Goal: Task Accomplishment & Management: Manage account settings

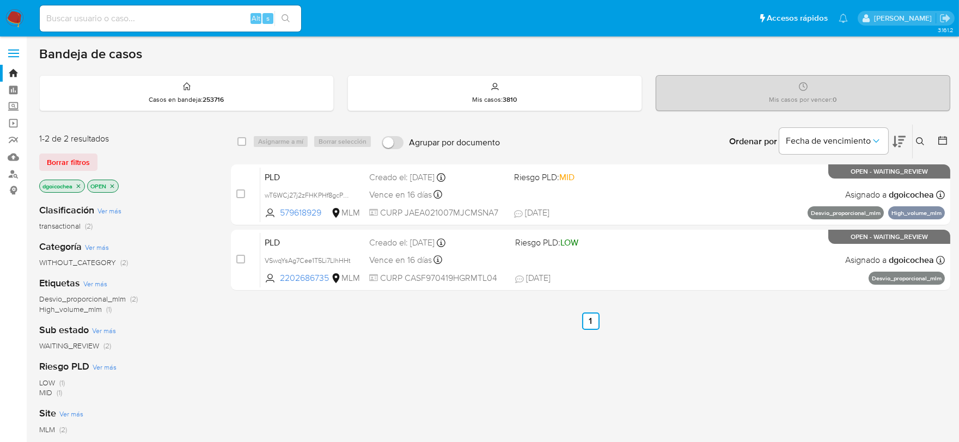
click at [270, 353] on div "select-all-cases-checkbox Asignarme a mí Borrar selección Agrupar por documento…" at bounding box center [591, 370] width 720 height 493
click at [11, 106] on label "Screening" at bounding box center [65, 107] width 130 height 17
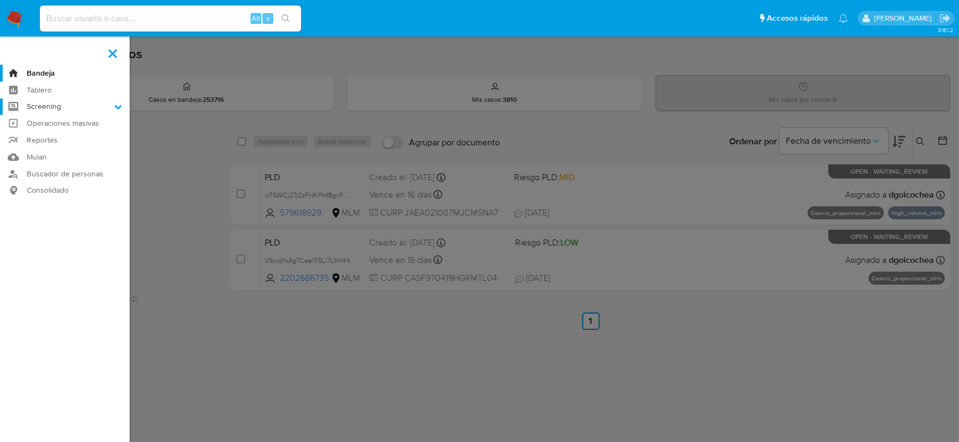
click at [0, 0] on input "Screening" at bounding box center [0, 0] width 0 height 0
click at [41, 154] on link "Herramientas" at bounding box center [65, 150] width 130 height 14
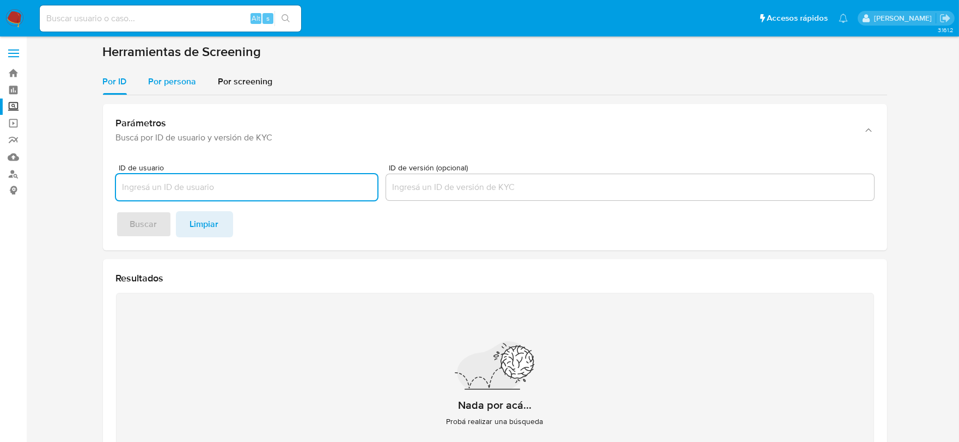
click at [165, 95] on div "Parámetros Buscá por ID de usuario y versión de KYC ID de usuario ID de versión…" at bounding box center [495, 300] width 784 height 410
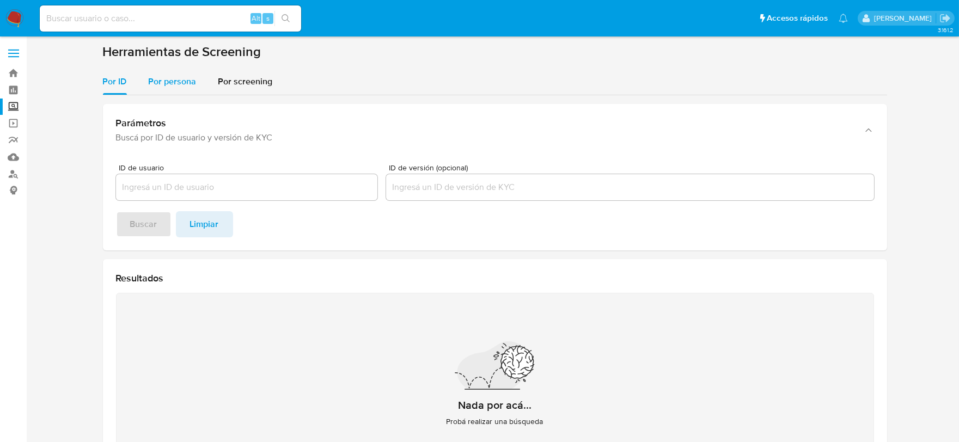
click at [165, 78] on span "Por persona" at bounding box center [173, 81] width 48 height 13
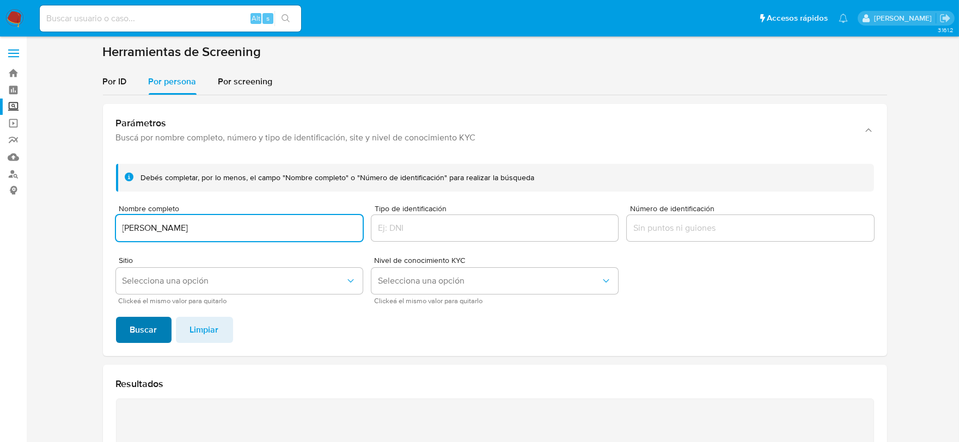
type input "FRANCISCO LEON GUZMAN"
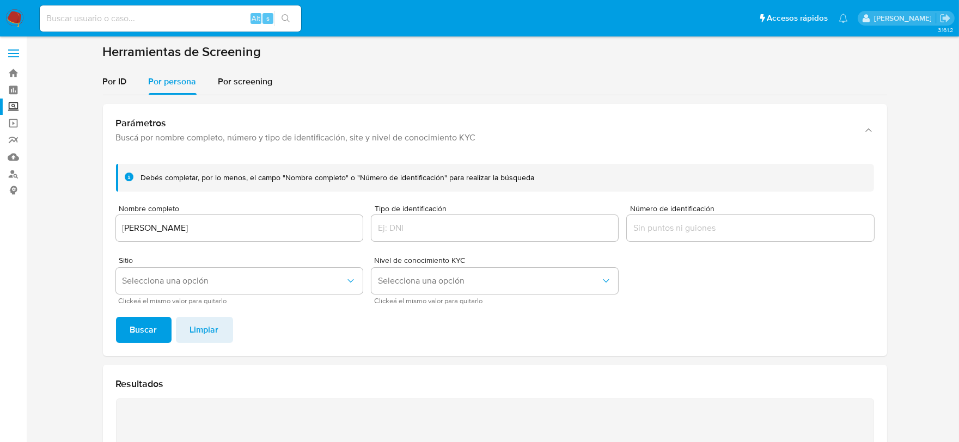
click at [144, 320] on span "Buscar" at bounding box center [143, 330] width 27 height 24
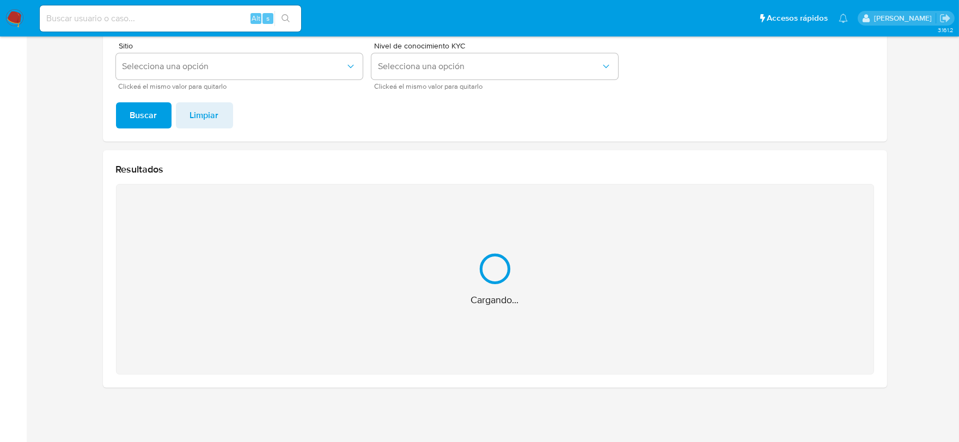
scroll to position [41, 0]
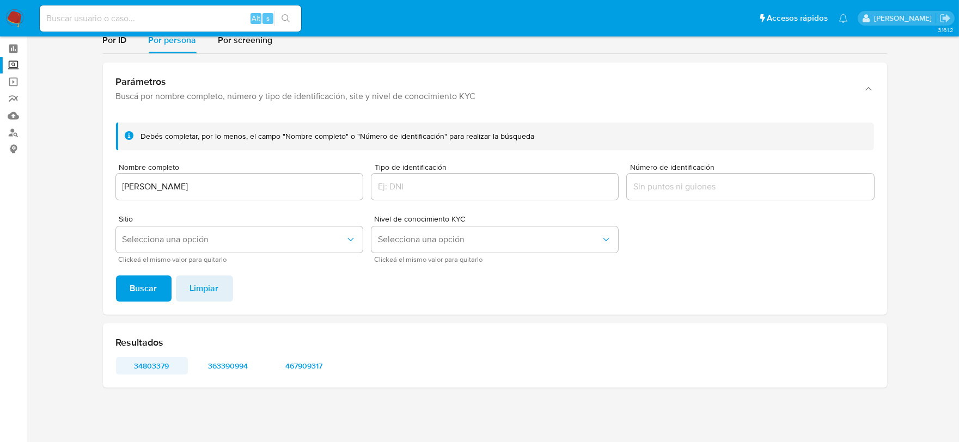
click at [154, 361] on span "34803379" at bounding box center [152, 365] width 57 height 15
click at [227, 367] on span "363390994" at bounding box center [228, 365] width 57 height 15
click at [298, 363] on span "467909317" at bounding box center [304, 365] width 57 height 15
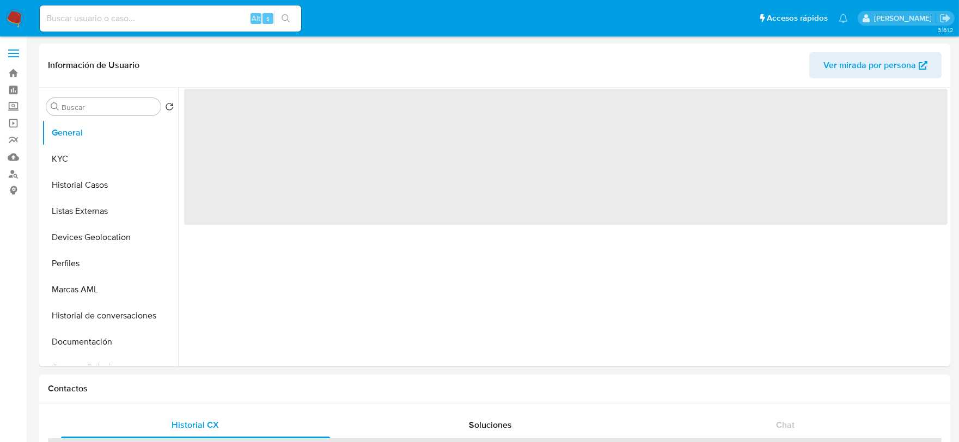
select select "10"
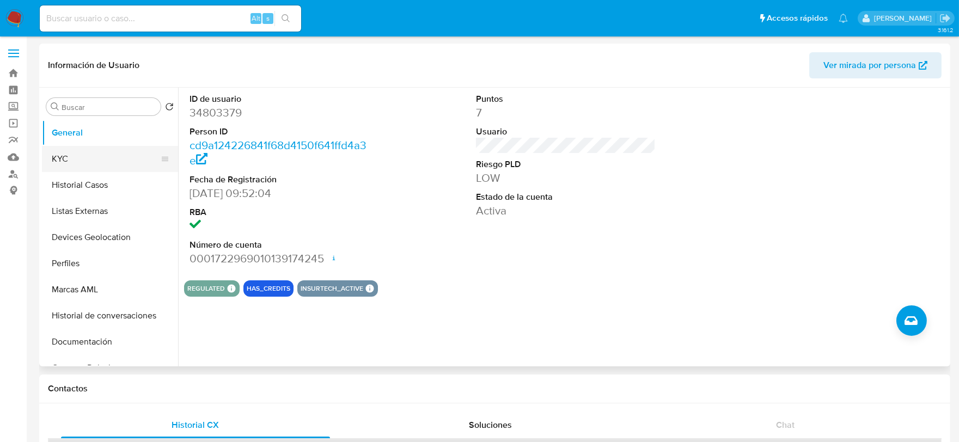
click at [69, 155] on button "KYC" at bounding box center [105, 159] width 127 height 26
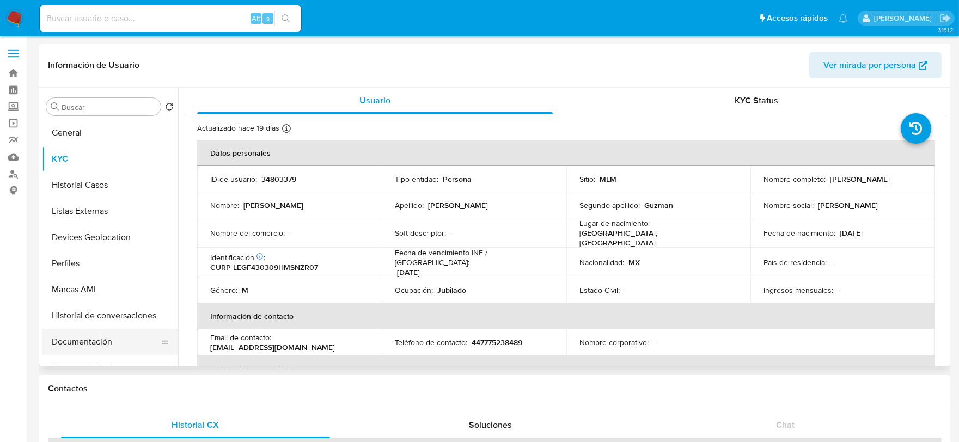
click at [88, 334] on button "Documentación" at bounding box center [105, 342] width 127 height 26
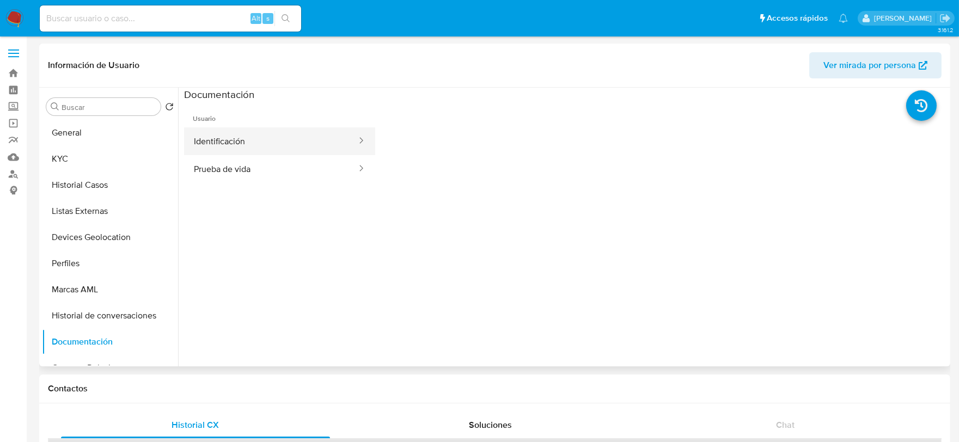
click at [251, 147] on button "Identificación" at bounding box center [271, 141] width 174 height 28
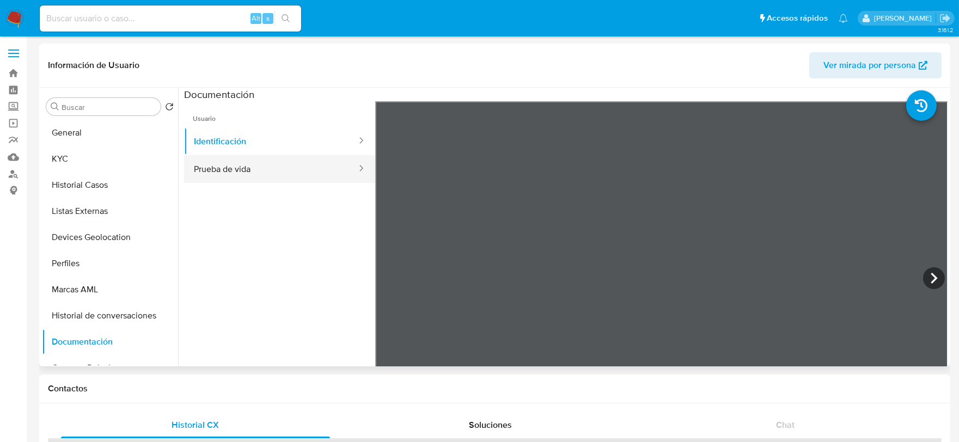
click at [271, 159] on button "Prueba de vida" at bounding box center [271, 169] width 174 height 28
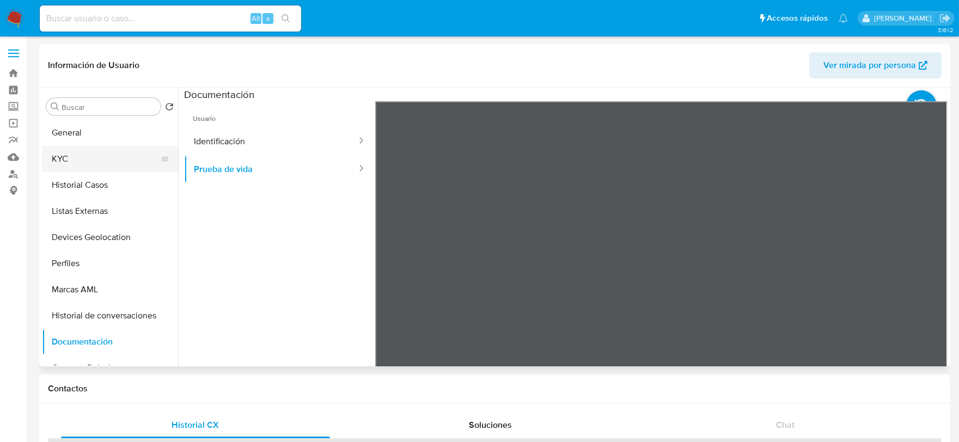
click at [75, 161] on button "KYC" at bounding box center [105, 159] width 127 height 26
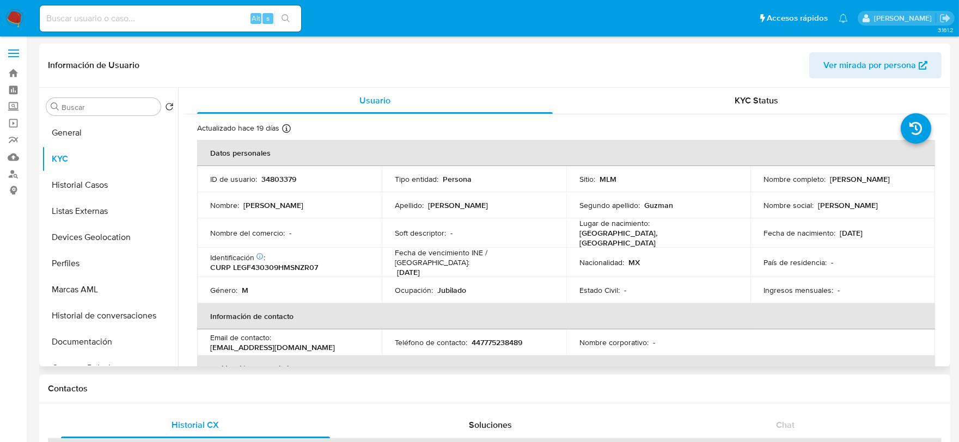
click at [271, 175] on p "34803379" at bounding box center [278, 179] width 35 height 10
copy p "34803379"
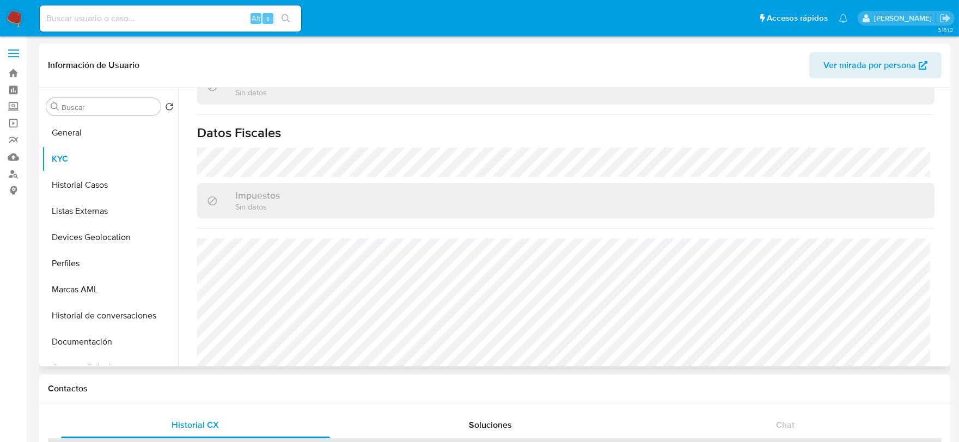
scroll to position [684, 0]
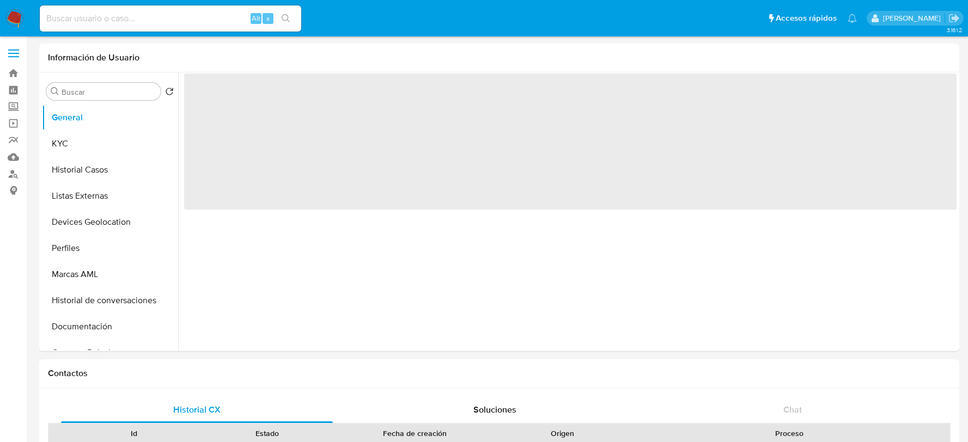
select select "10"
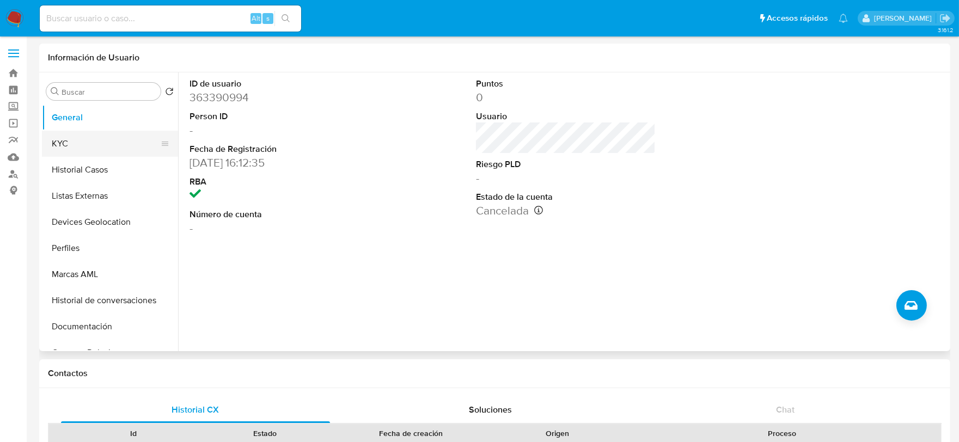
click at [60, 150] on button "KYC" at bounding box center [105, 144] width 127 height 26
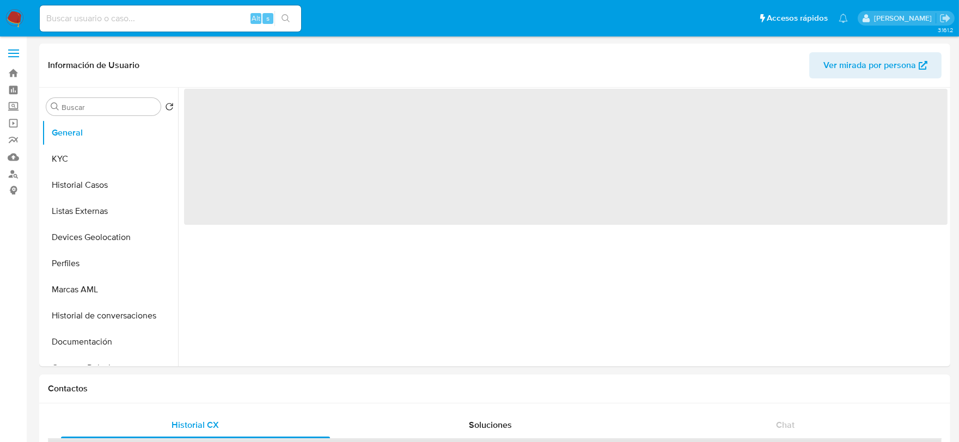
select select "10"
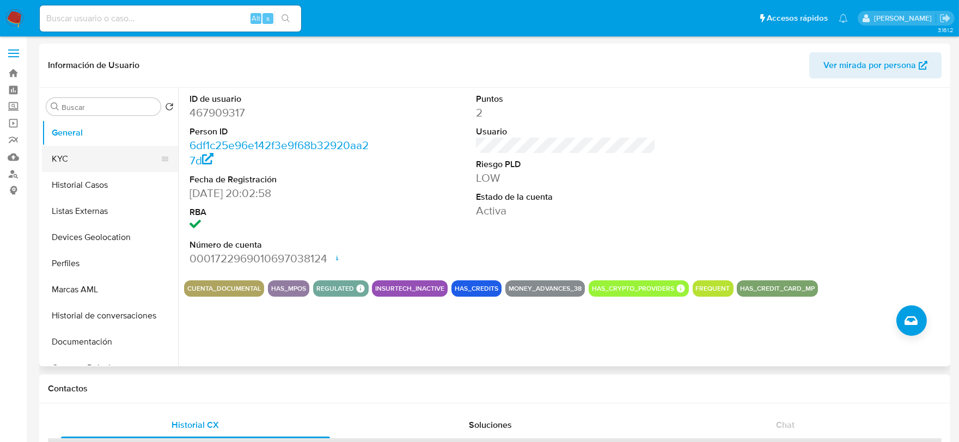
click at [75, 160] on button "KYC" at bounding box center [105, 159] width 127 height 26
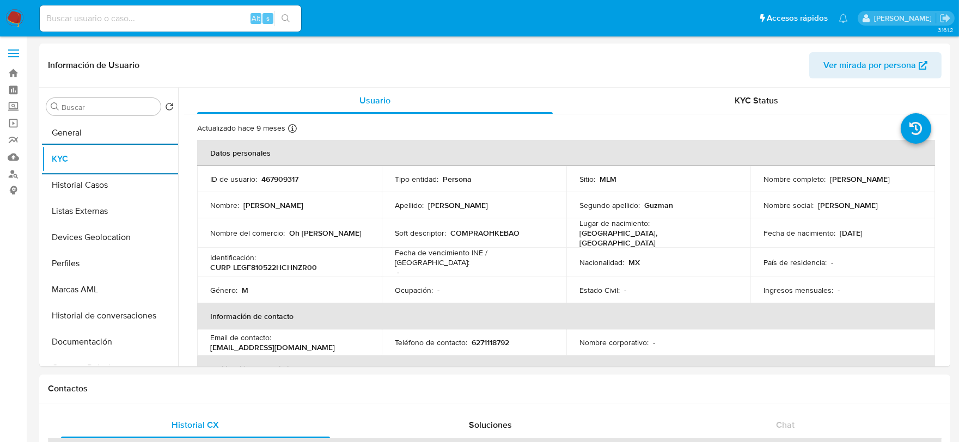
click at [15, 20] on img at bounding box center [14, 18] width 19 height 19
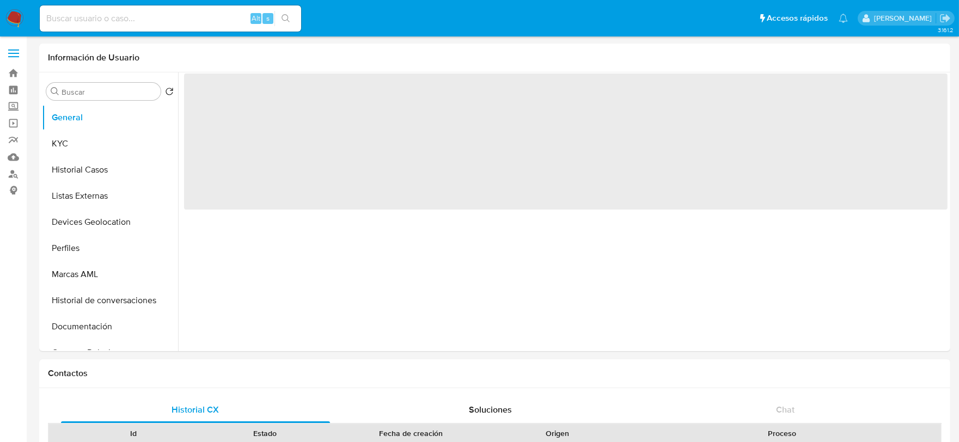
select select "10"
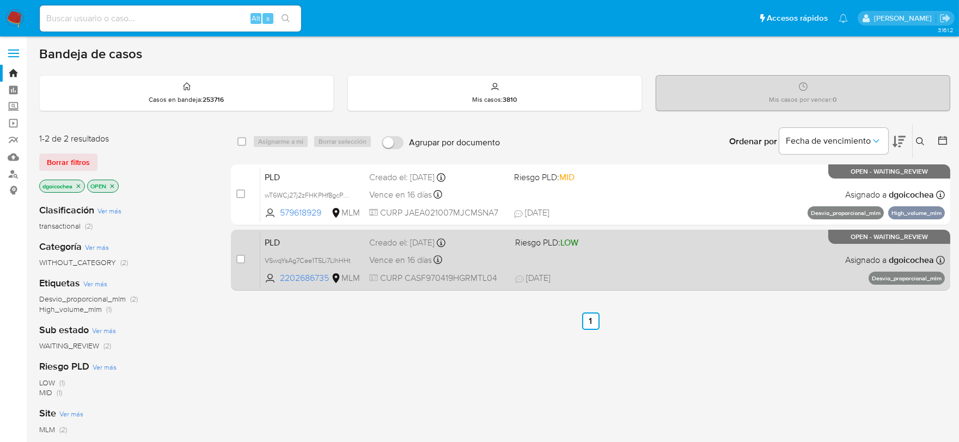
click at [275, 245] on span "PLD" at bounding box center [313, 242] width 96 height 14
click at [237, 264] on div "case-item-checkbox" at bounding box center [240, 260] width 9 height 13
click at [242, 258] on input "checkbox" at bounding box center [240, 259] width 9 height 9
checkbox input "true"
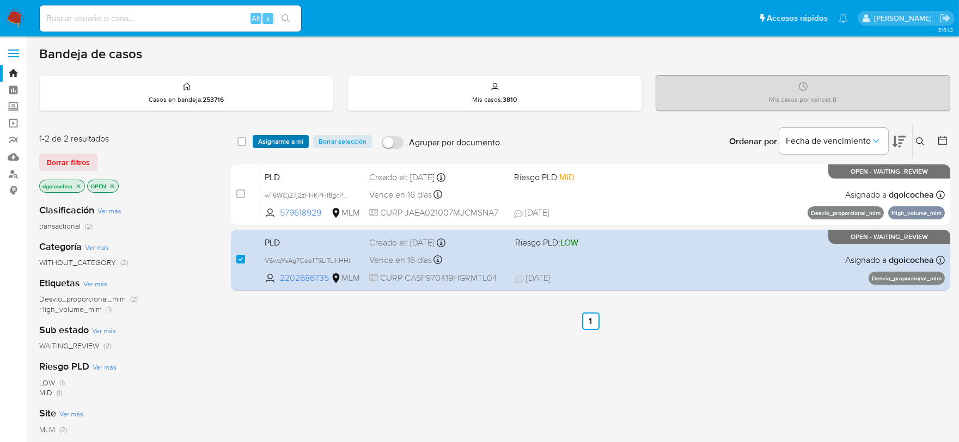
click at [265, 144] on span "Asignarme a mí" at bounding box center [280, 141] width 45 height 11
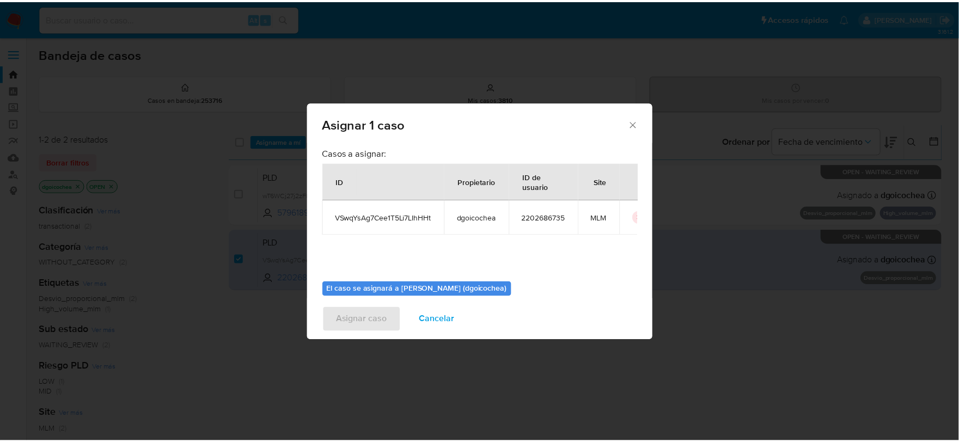
scroll to position [56, 0]
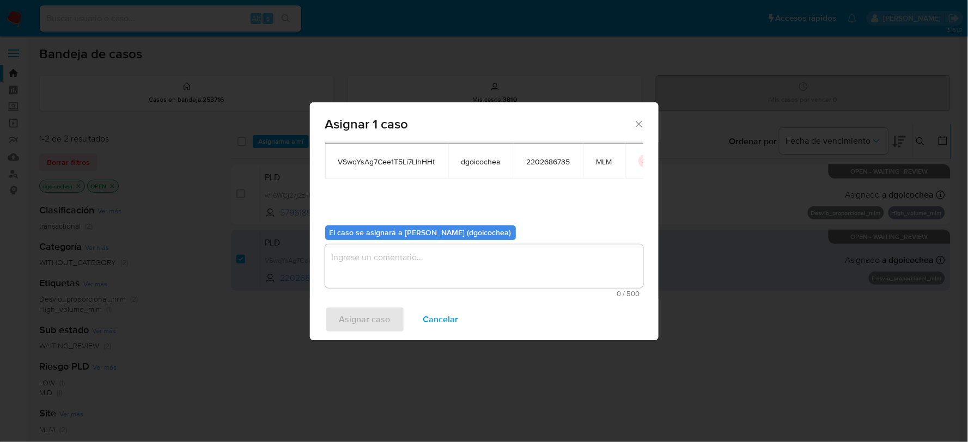
click at [363, 269] on textarea "assign-modal" at bounding box center [484, 267] width 318 height 44
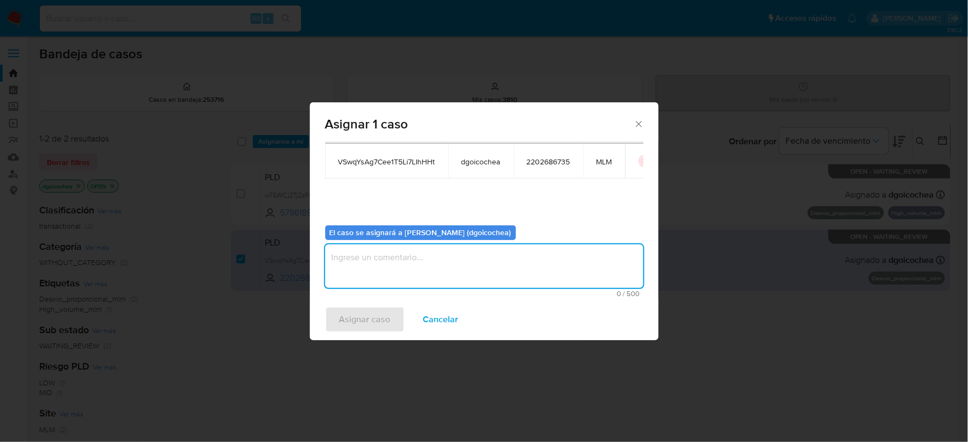
click at [364, 264] on textarea "assign-modal" at bounding box center [484, 267] width 318 height 44
type textarea "DG"
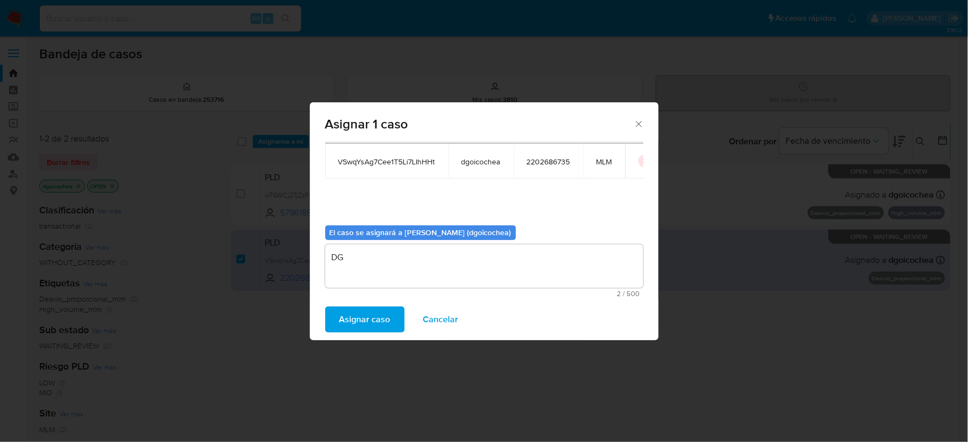
click at [339, 314] on span "Asignar caso" at bounding box center [364, 320] width 51 height 24
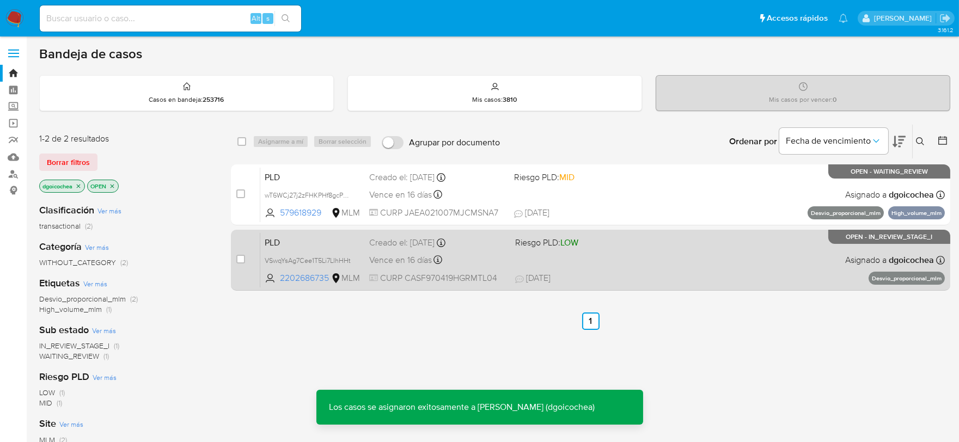
click at [269, 240] on span "PLD" at bounding box center [313, 242] width 96 height 14
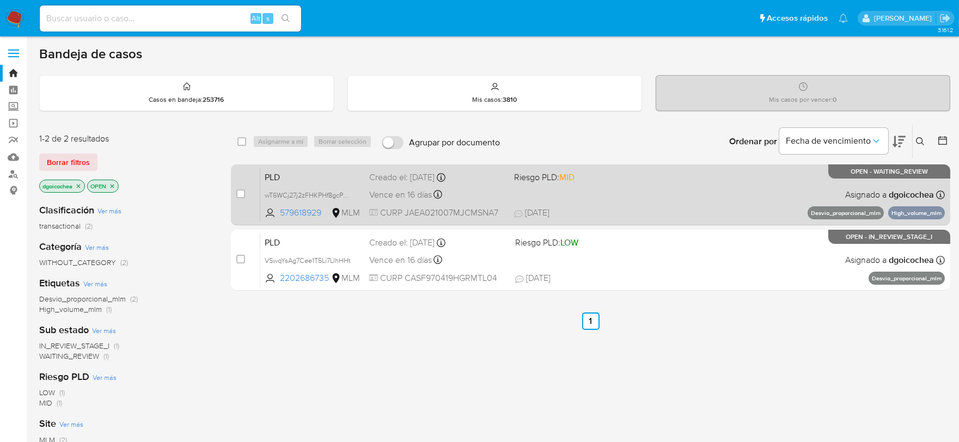
click at [271, 173] on span "PLD" at bounding box center [313, 176] width 96 height 14
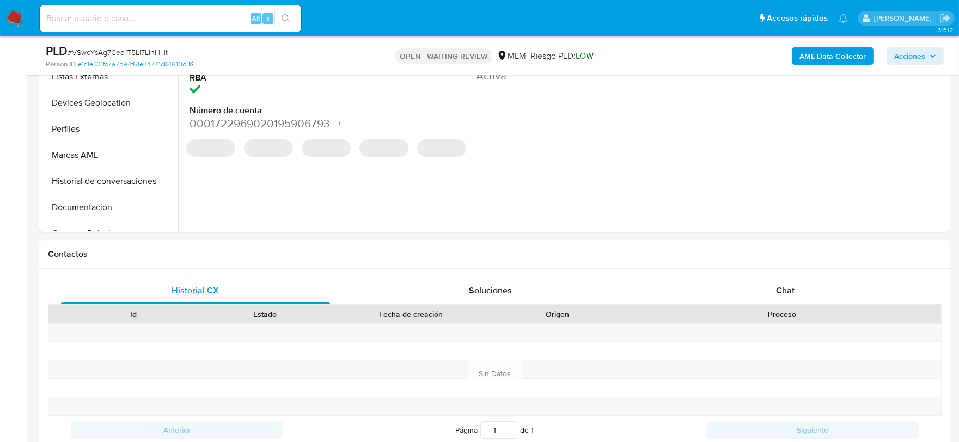
scroll to position [363, 0]
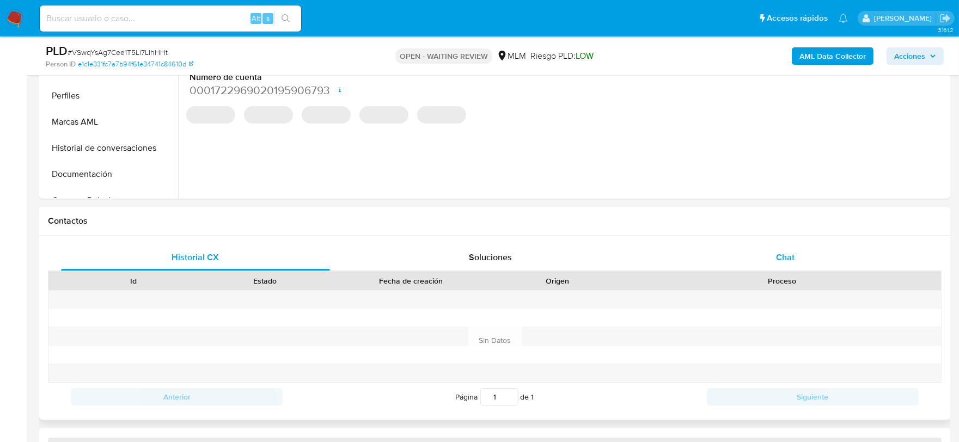
select select "10"
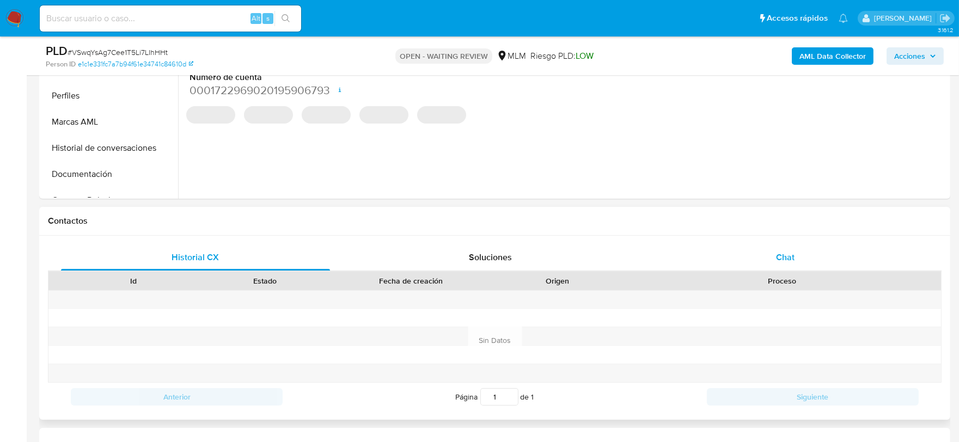
click at [799, 254] on div "Chat" at bounding box center [785, 258] width 269 height 26
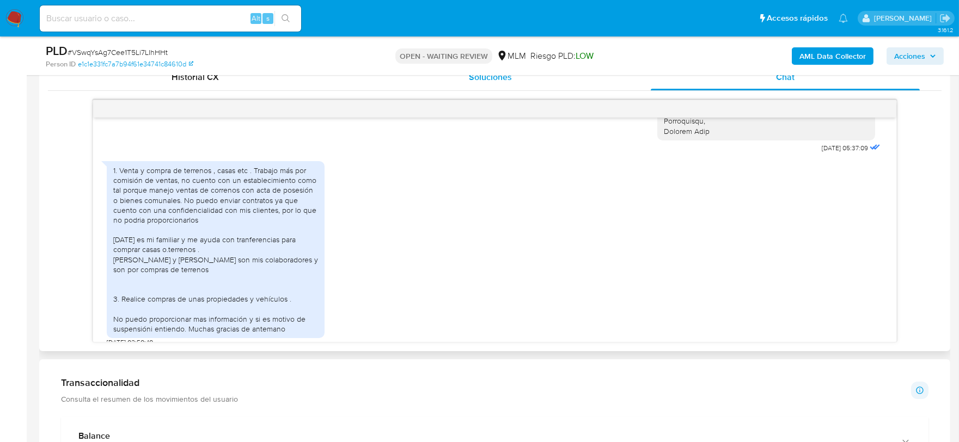
scroll to position [545, 0]
click at [442, 227] on div "1. Venta y compra de terrenos , casas etc . Trabajo más por comisión de ventas,…" at bounding box center [495, 249] width 776 height 191
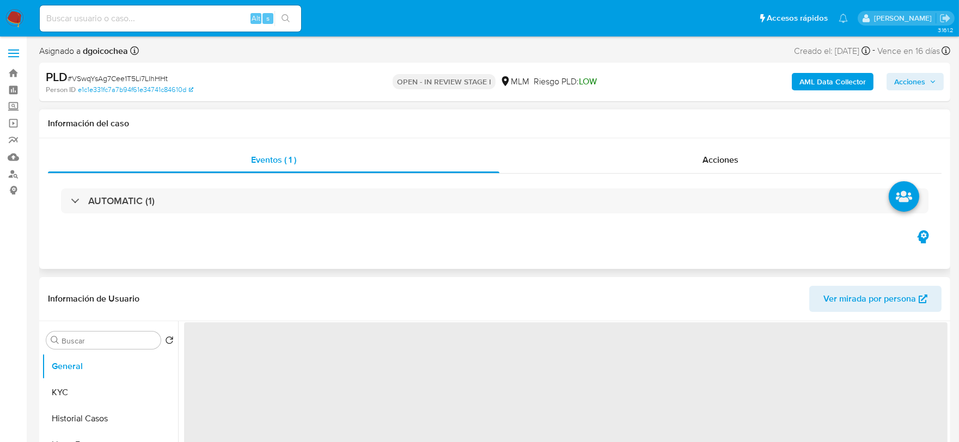
select select "10"
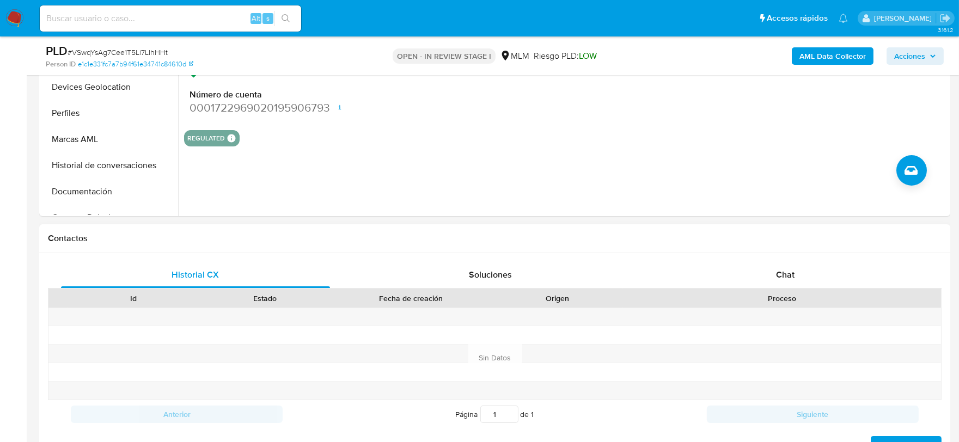
scroll to position [363, 0]
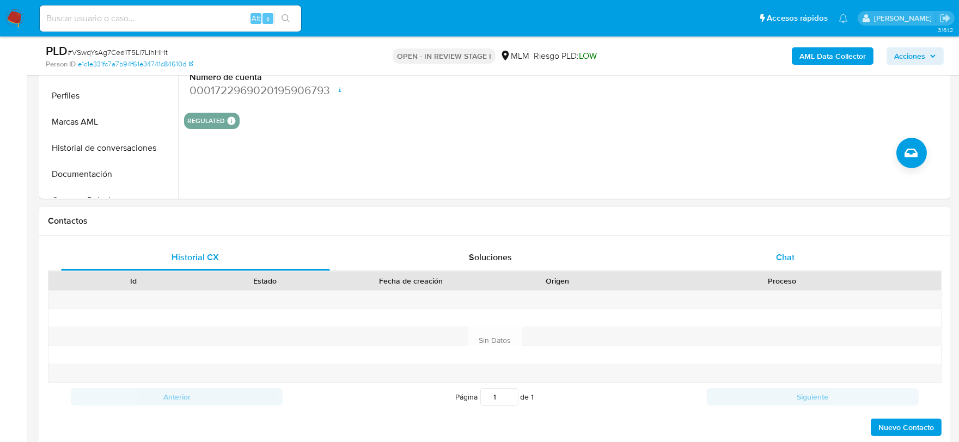
click at [781, 258] on span "Chat" at bounding box center [785, 257] width 19 height 13
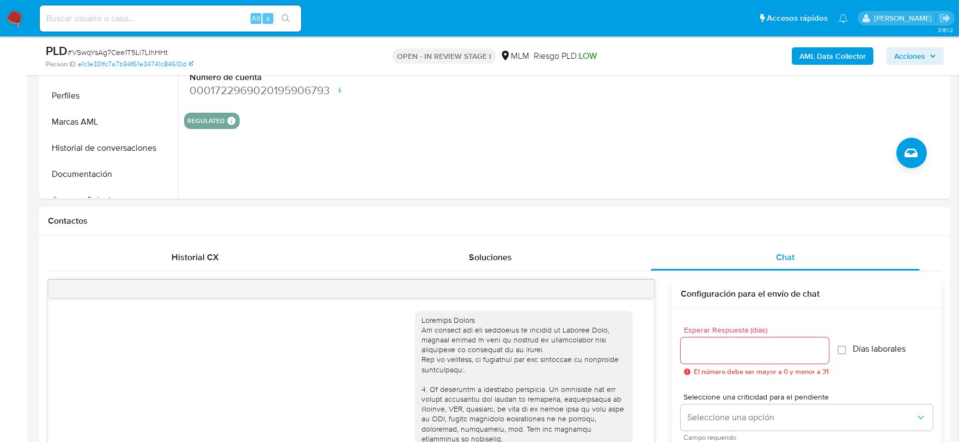
scroll to position [326, 0]
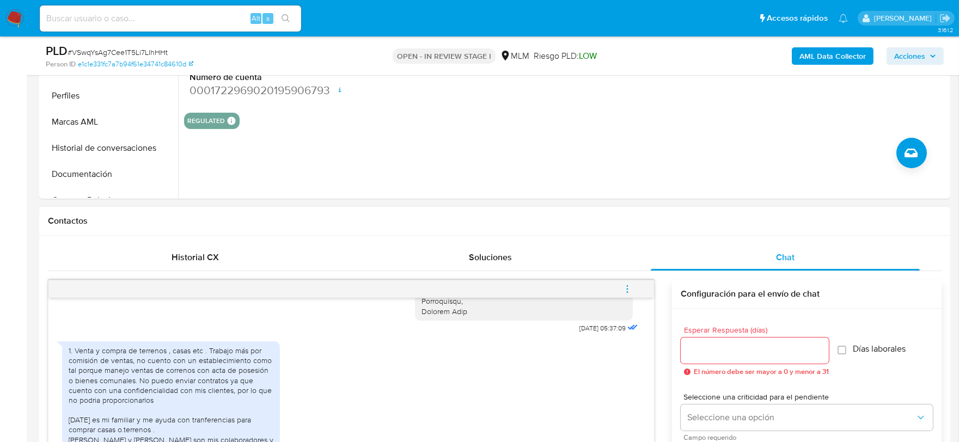
click at [625, 289] on icon "menu-action" at bounding box center [628, 289] width 10 height 10
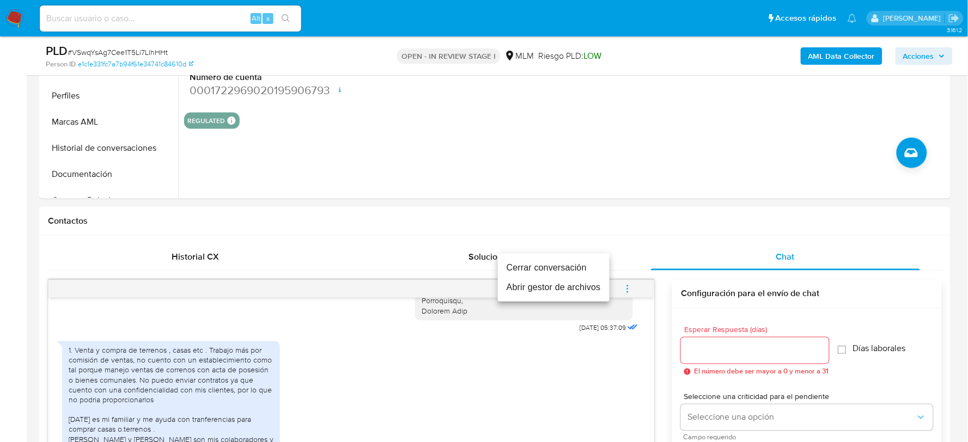
click at [574, 270] on li "Cerrar conversación" at bounding box center [554, 268] width 112 height 20
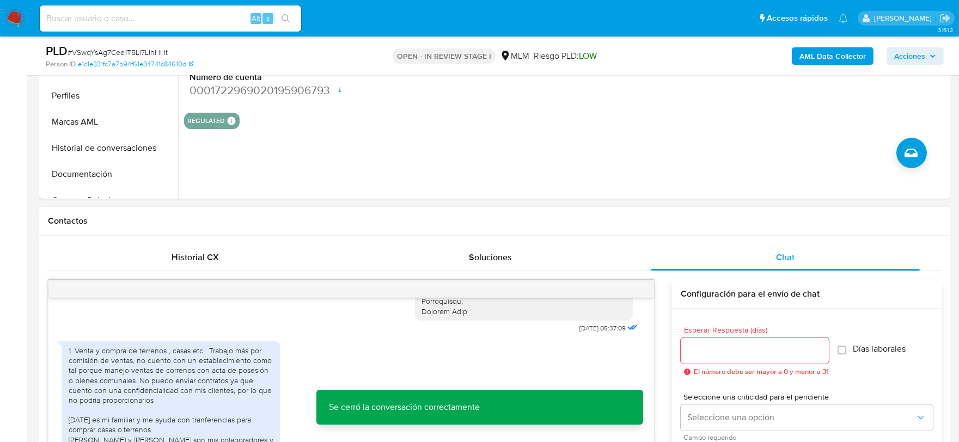
click at [412, 214] on div "Contactos" at bounding box center [494, 221] width 911 height 29
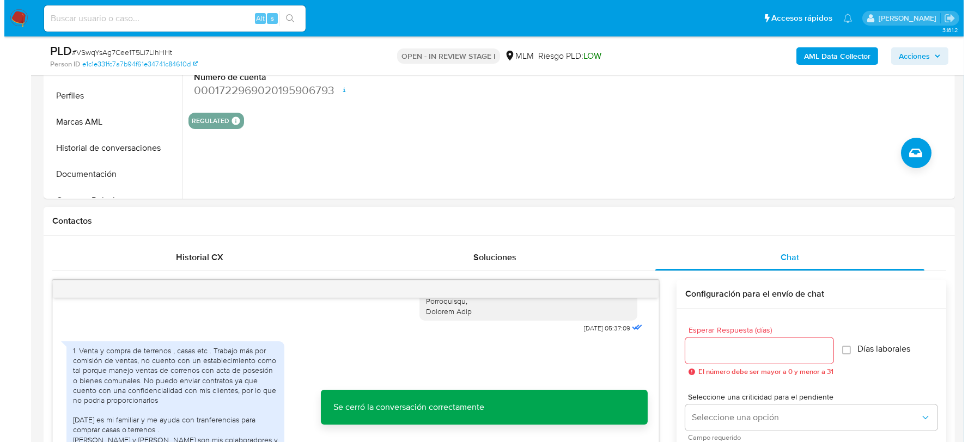
scroll to position [178, 0]
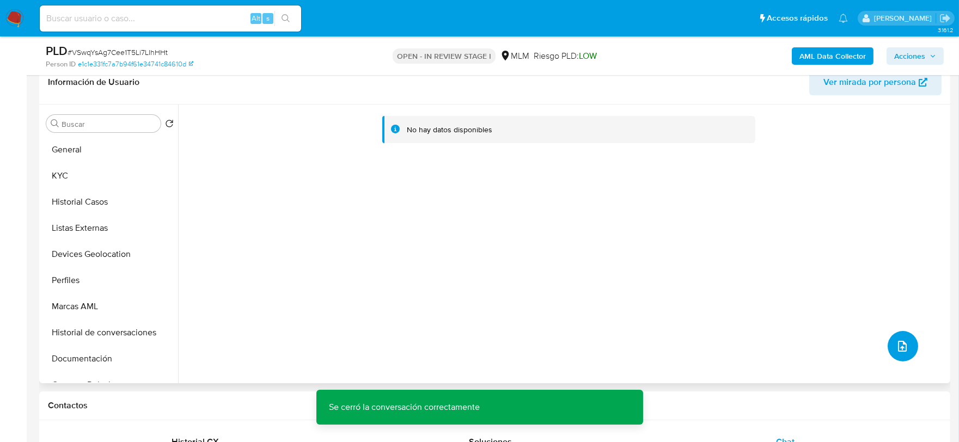
click at [907, 346] on button "upload-file" at bounding box center [903, 346] width 31 height 31
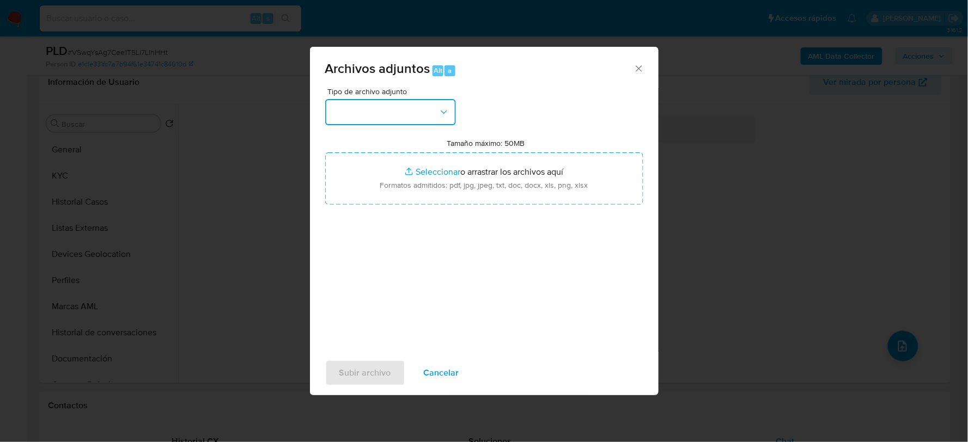
click at [379, 102] on button "button" at bounding box center [390, 112] width 131 height 26
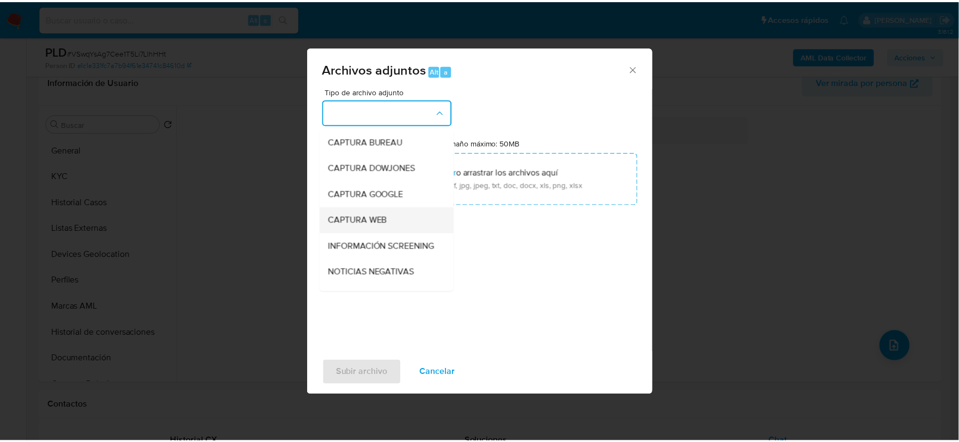
scroll to position [83, 0]
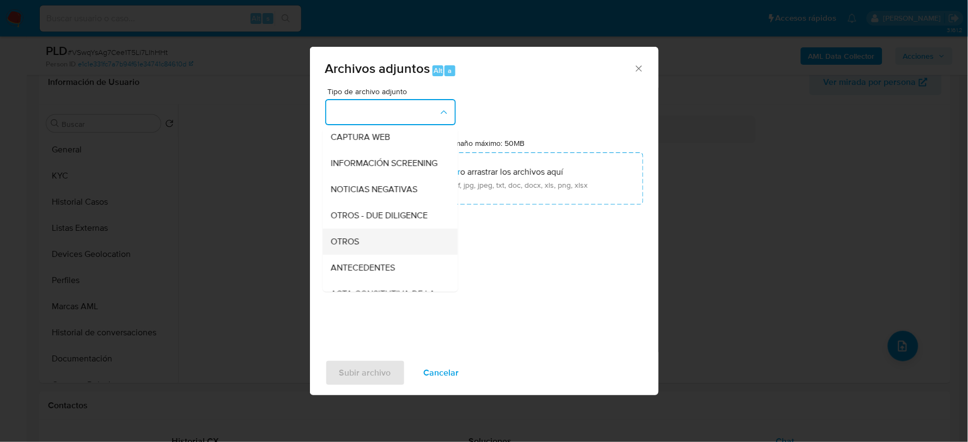
click at [345, 245] on span "OTROS" at bounding box center [345, 241] width 28 height 11
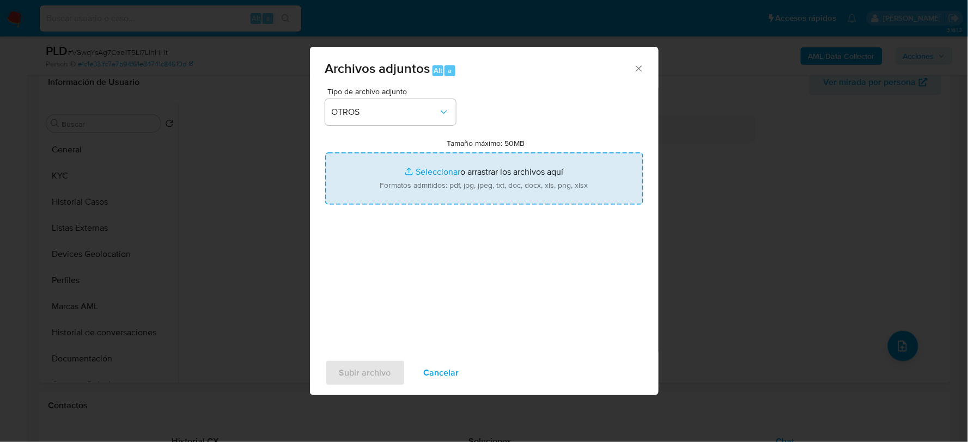
type input "C:\fakepath\2202686735_FELIPE CAMBRAY_AGO2025.pdf"
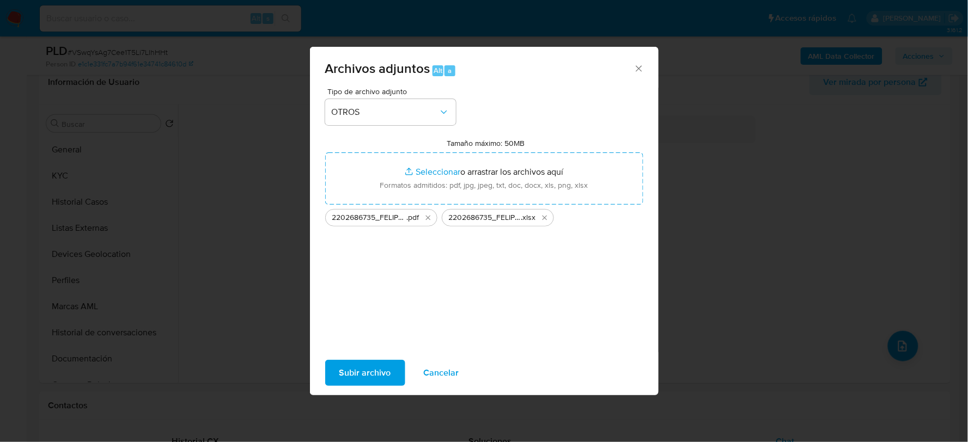
click at [339, 367] on span "Subir archivo" at bounding box center [365, 373] width 52 height 24
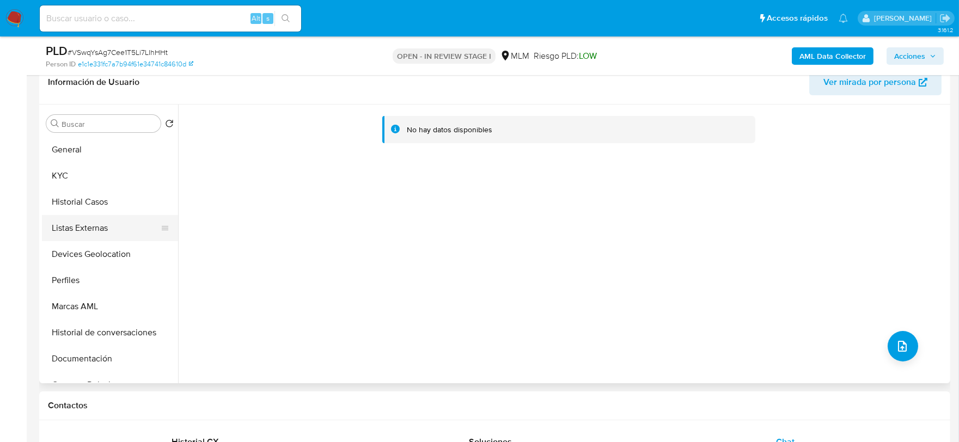
click at [107, 217] on button "Listas Externas" at bounding box center [105, 228] width 127 height 26
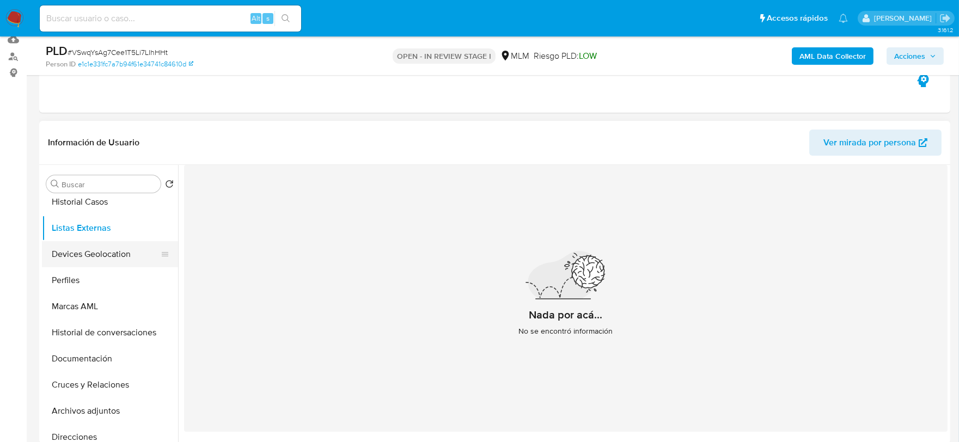
scroll to position [121, 0]
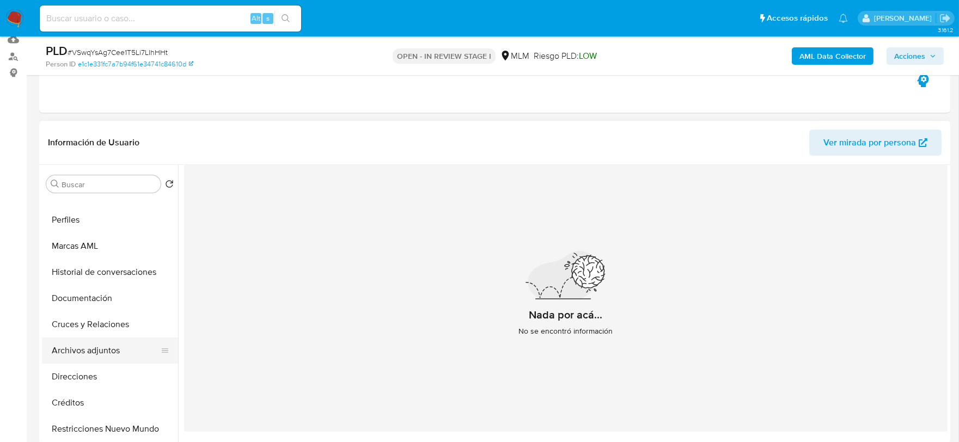
click at [107, 355] on button "Archivos adjuntos" at bounding box center [105, 351] width 127 height 26
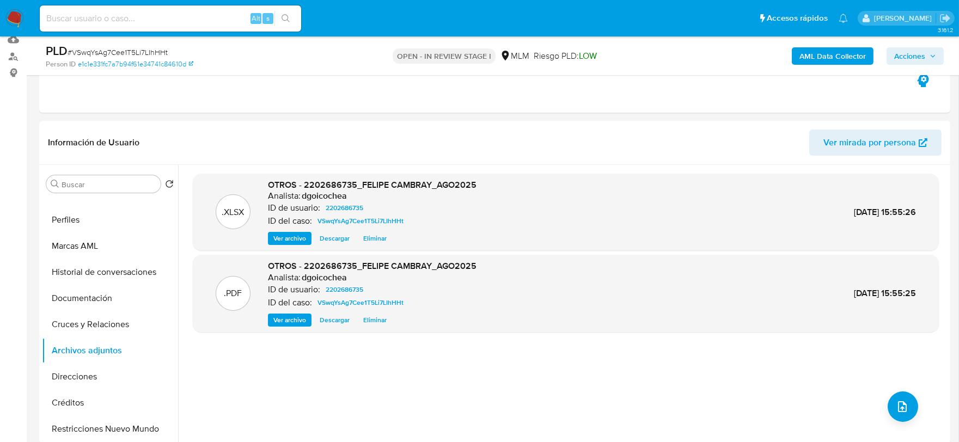
click at [911, 59] on span "Acciones" at bounding box center [909, 55] width 31 height 17
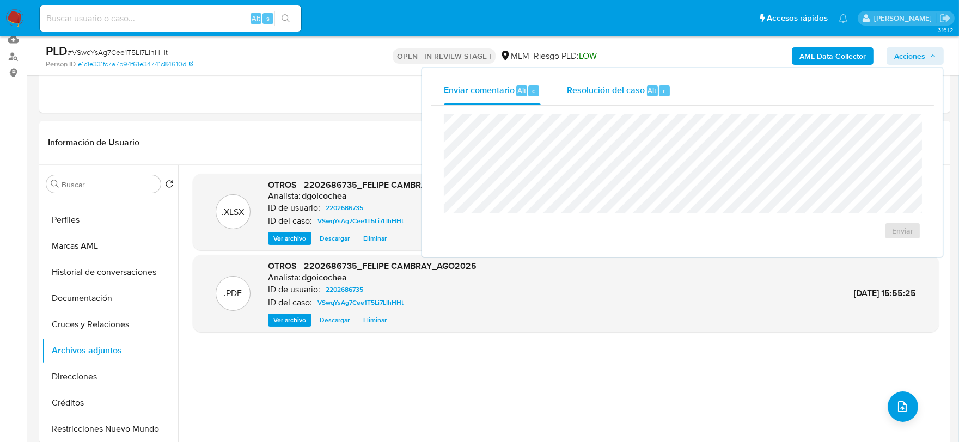
click at [618, 88] on span "Resolución del caso" at bounding box center [606, 90] width 78 height 13
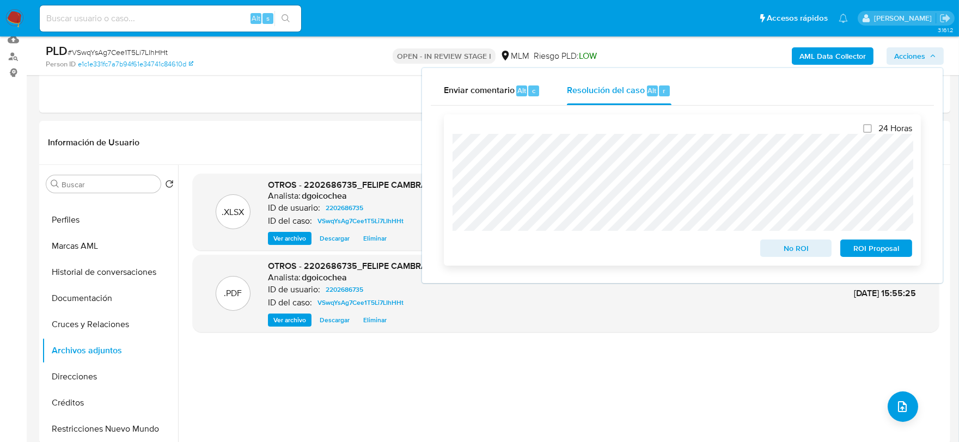
click at [795, 245] on span "No ROI" at bounding box center [796, 248] width 57 height 15
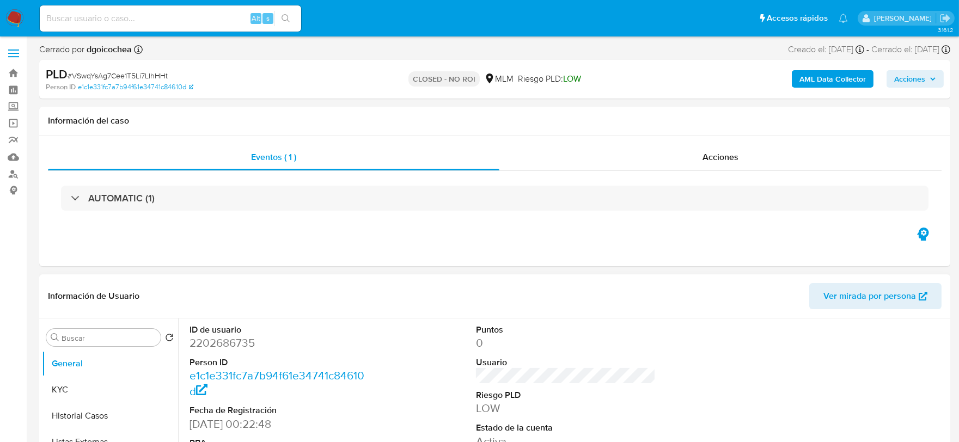
select select "10"
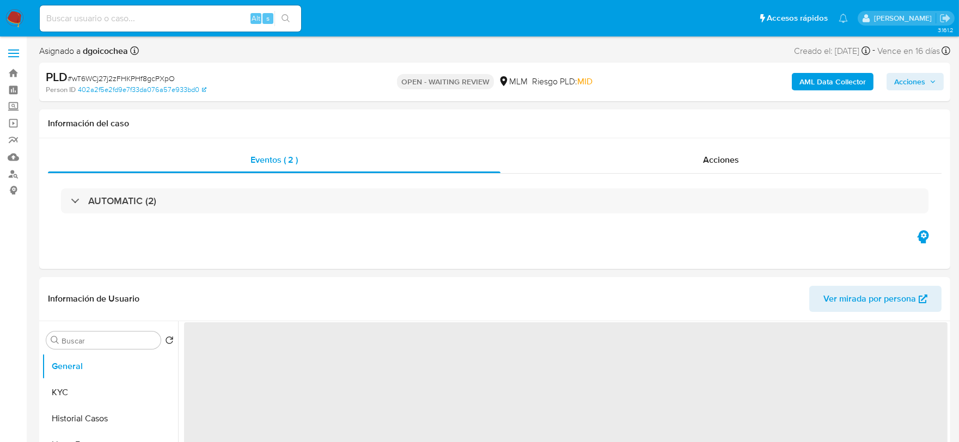
select select "10"
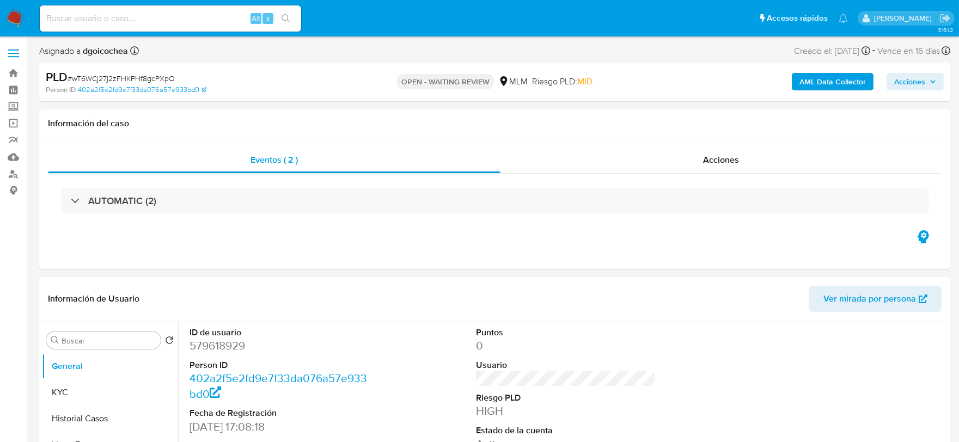
click at [237, 349] on dd "579618929" at bounding box center [280, 345] width 180 height 15
copy dd "579618929"
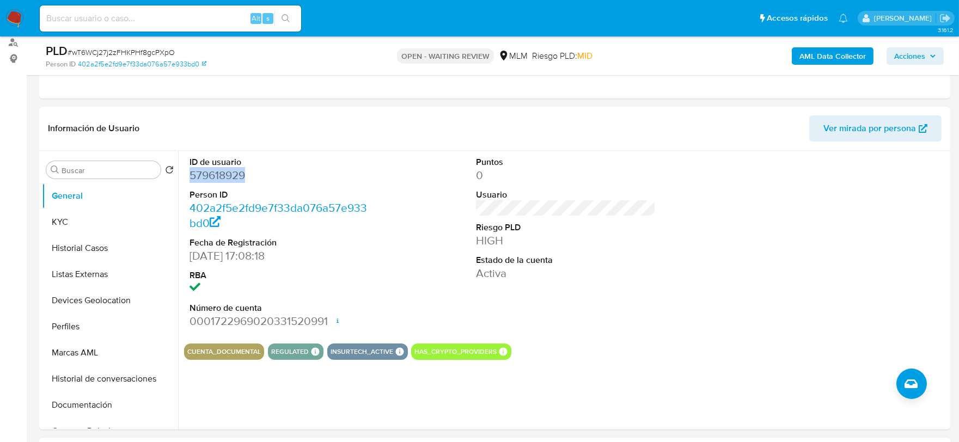
scroll to position [363, 0]
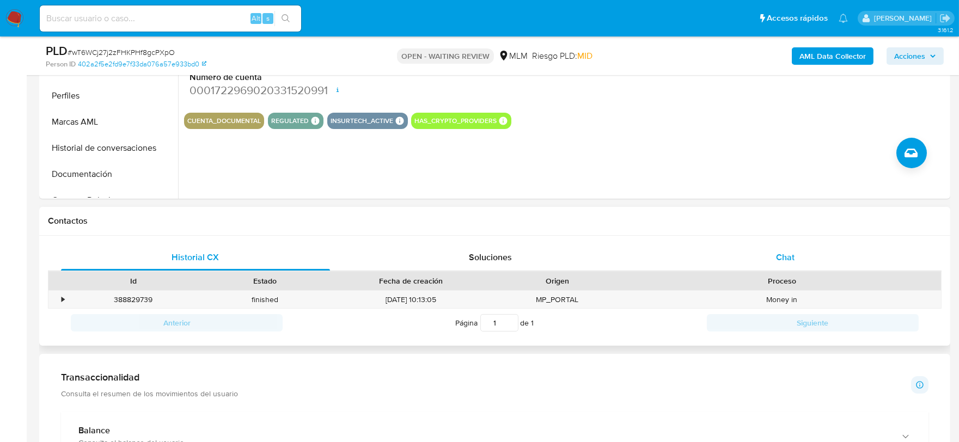
click at [804, 251] on div "Chat" at bounding box center [785, 258] width 269 height 26
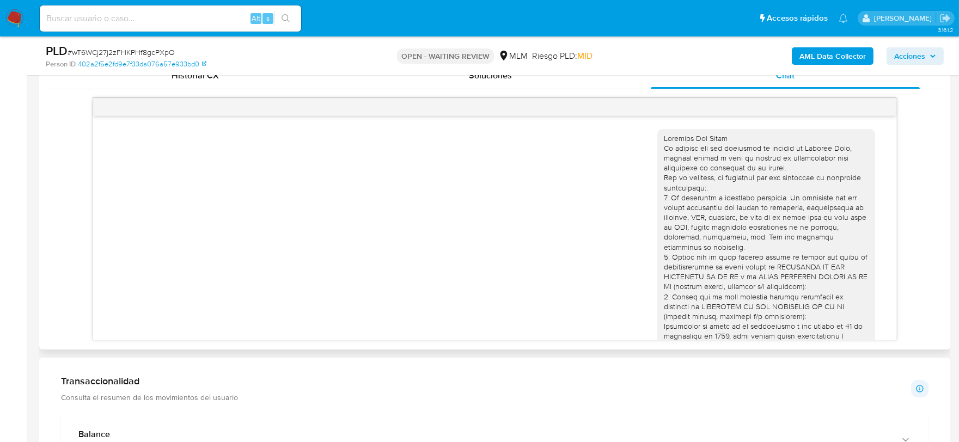
scroll to position [244, 0]
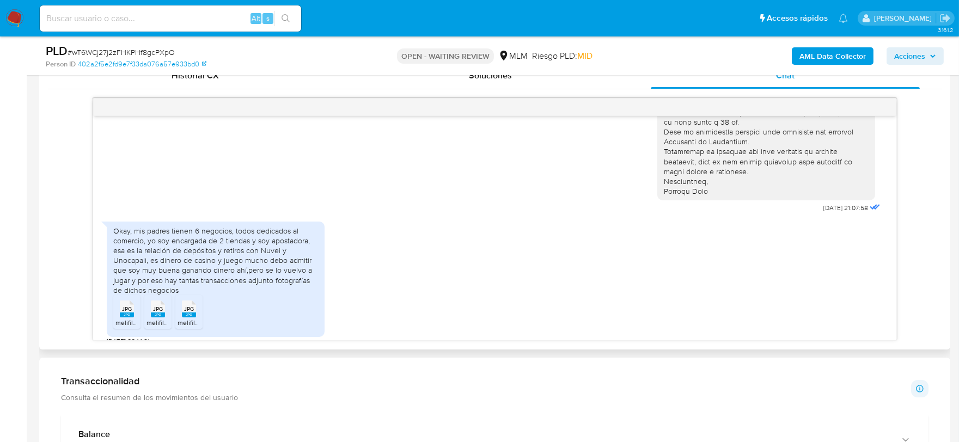
click at [492, 259] on div "Okay, mis padres tienen 6 negocios, todos dedicados al comercio, yo soy encarga…" at bounding box center [495, 281] width 776 height 130
click at [126, 306] on span "JPG" at bounding box center [127, 309] width 10 height 7
drag, startPoint x: 159, startPoint y: 297, endPoint x: 175, endPoint y: 297, distance: 16.3
click at [160, 306] on span "JPG" at bounding box center [158, 309] width 10 height 7
click at [188, 306] on span "JPG" at bounding box center [189, 309] width 10 height 7
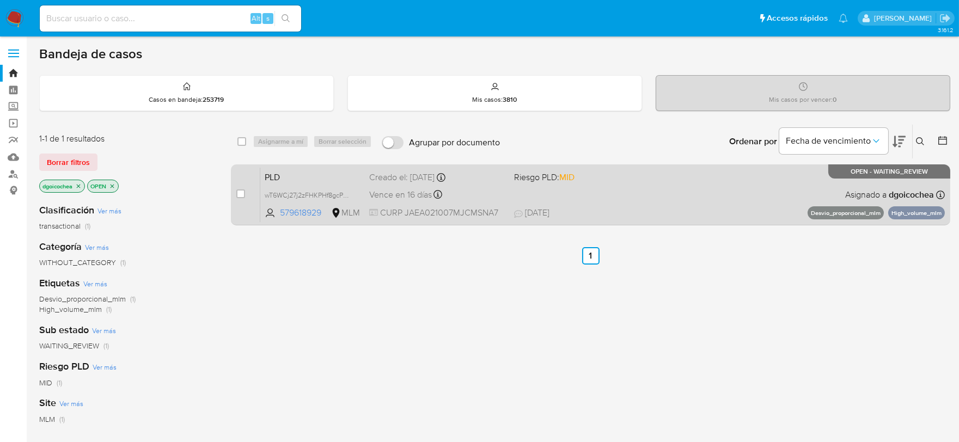
drag, startPoint x: 237, startPoint y: 191, endPoint x: 243, endPoint y: 183, distance: 9.8
click at [237, 191] on input "checkbox" at bounding box center [240, 194] width 9 height 9
checkbox input "true"
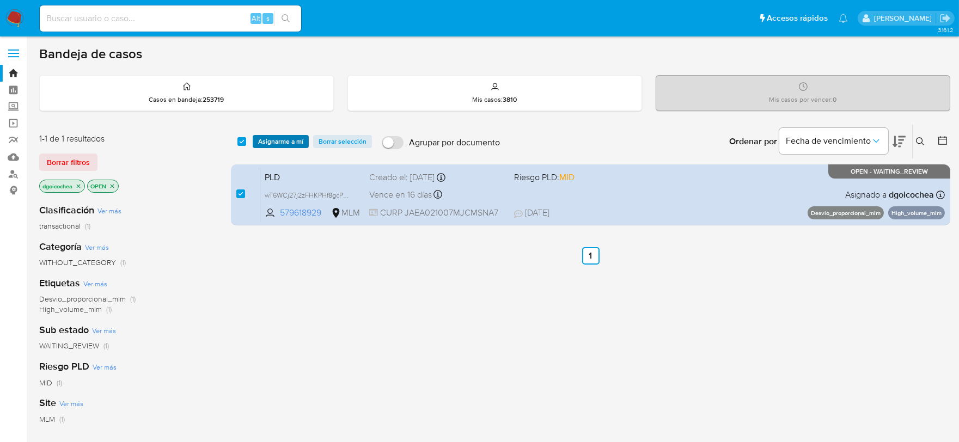
click at [269, 144] on span "Asignarme a mí" at bounding box center [280, 141] width 45 height 11
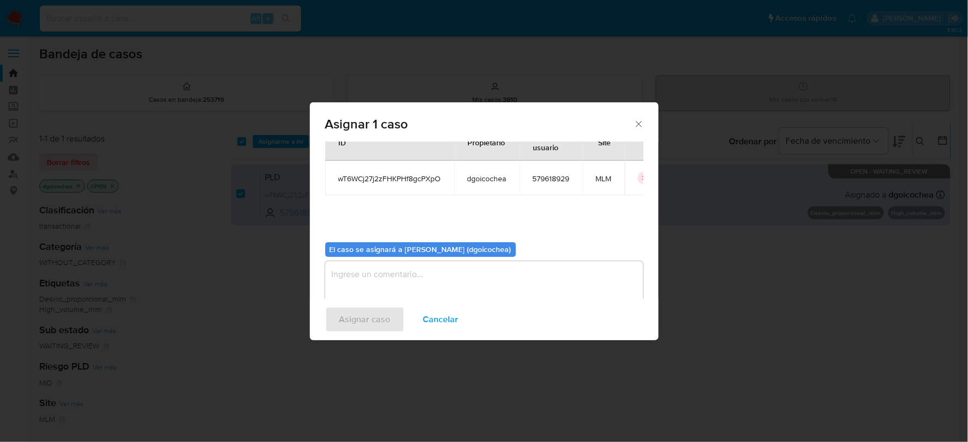
scroll to position [56, 0]
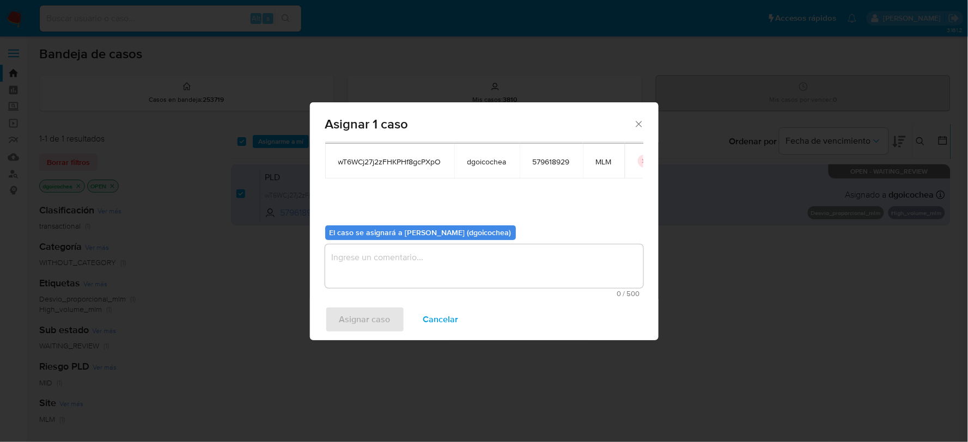
click at [425, 262] on textarea "assign-modal" at bounding box center [484, 267] width 318 height 44
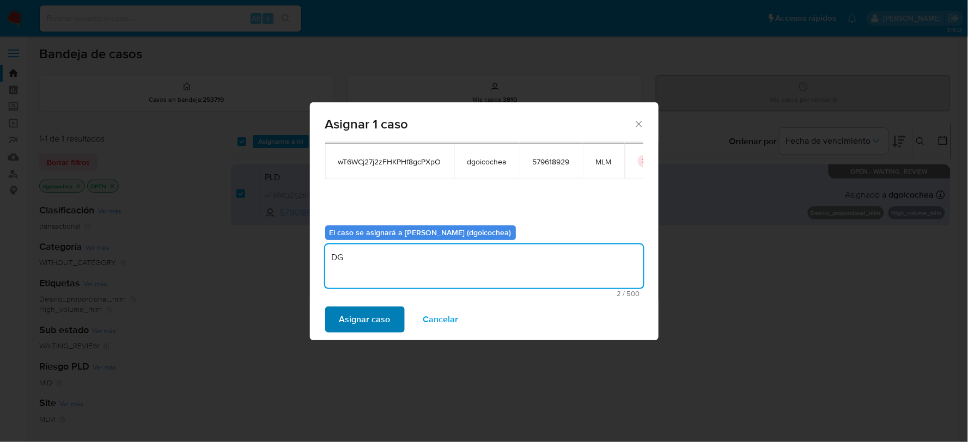
type textarea "DG"
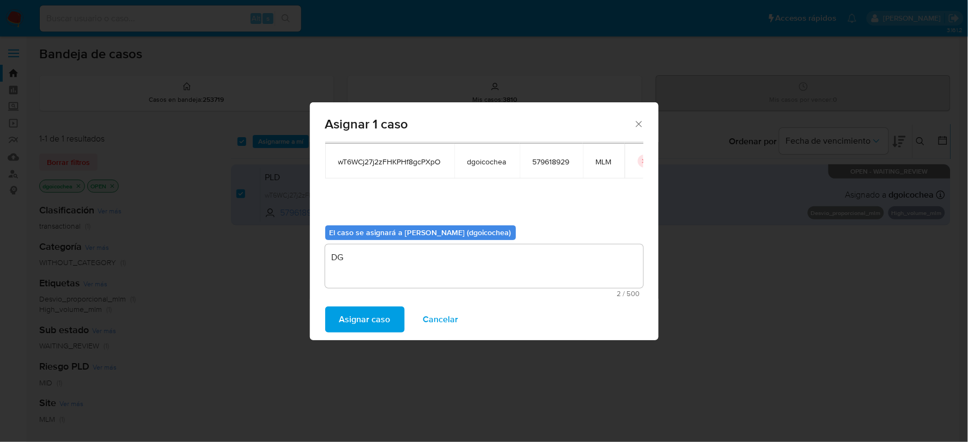
click at [371, 319] on span "Asignar caso" at bounding box center [364, 320] width 51 height 24
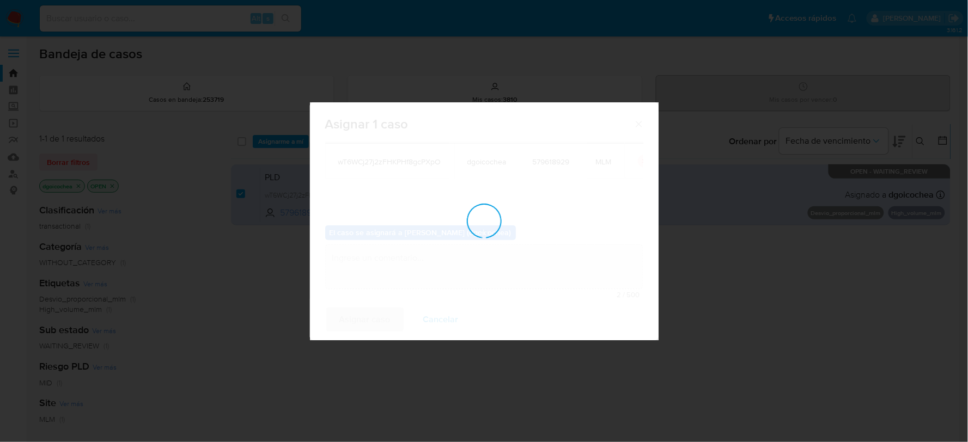
checkbox input "false"
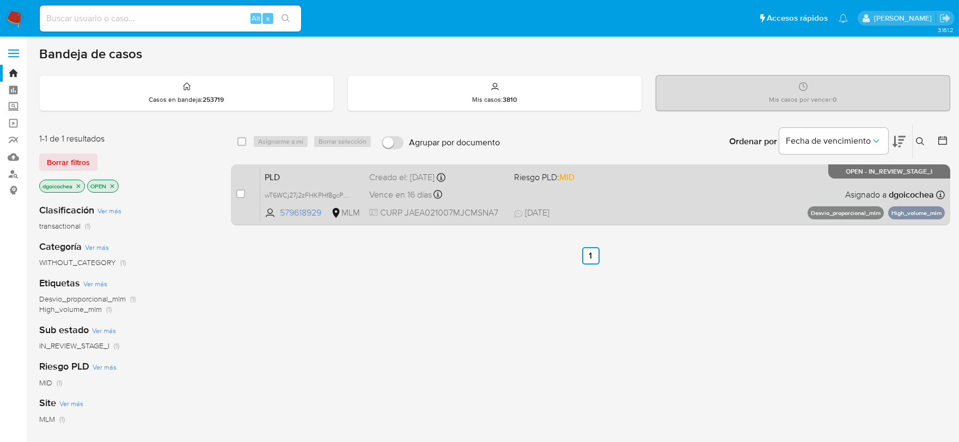
click at [268, 176] on span "PLD" at bounding box center [313, 176] width 96 height 14
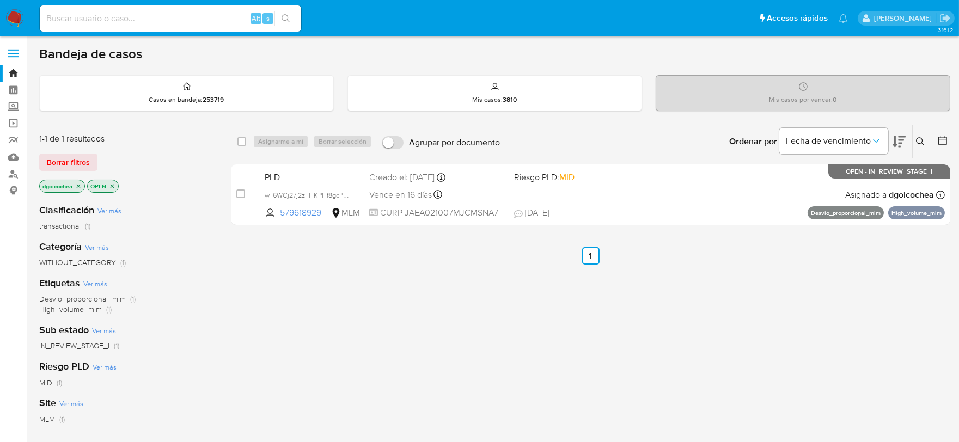
click at [919, 141] on icon at bounding box center [920, 141] width 9 height 9
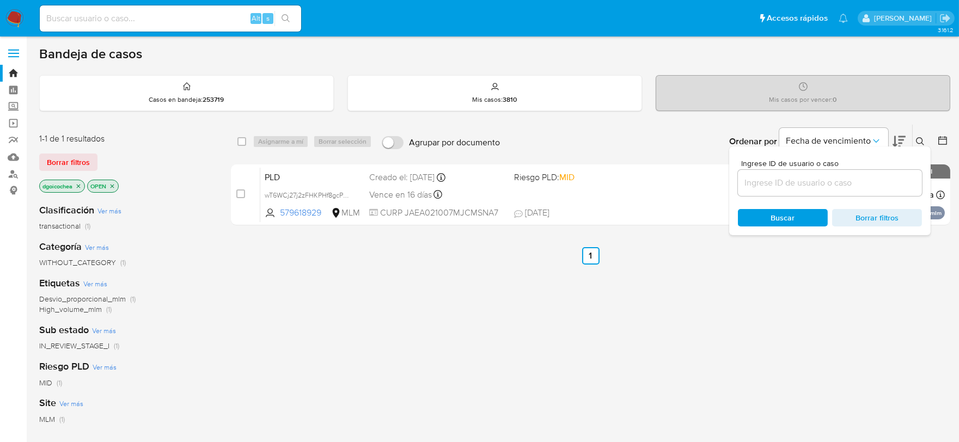
click at [854, 182] on input at bounding box center [830, 183] width 184 height 14
type input "191188192"
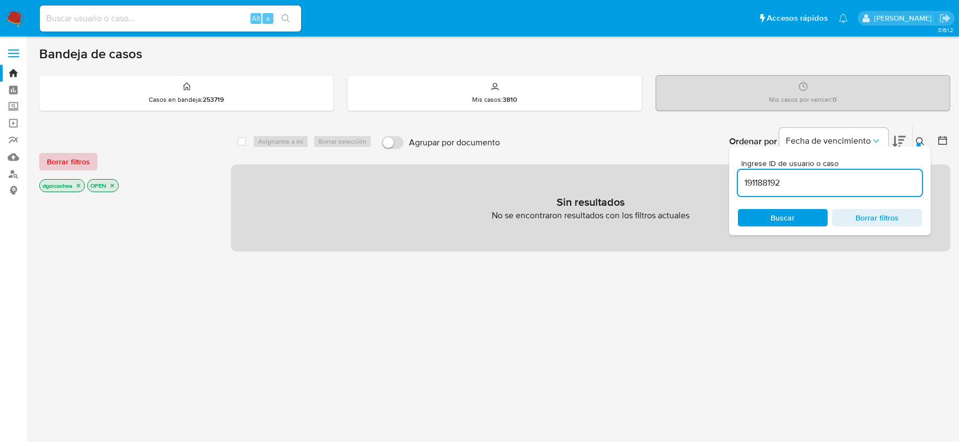
click at [77, 160] on span "Borrar filtros" at bounding box center [68, 161] width 43 height 15
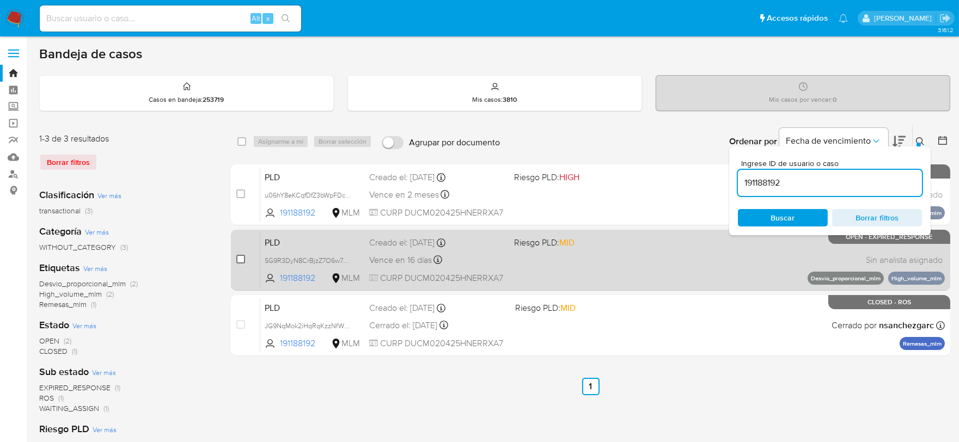
click at [243, 261] on input "checkbox" at bounding box center [240, 259] width 9 height 9
checkbox input "true"
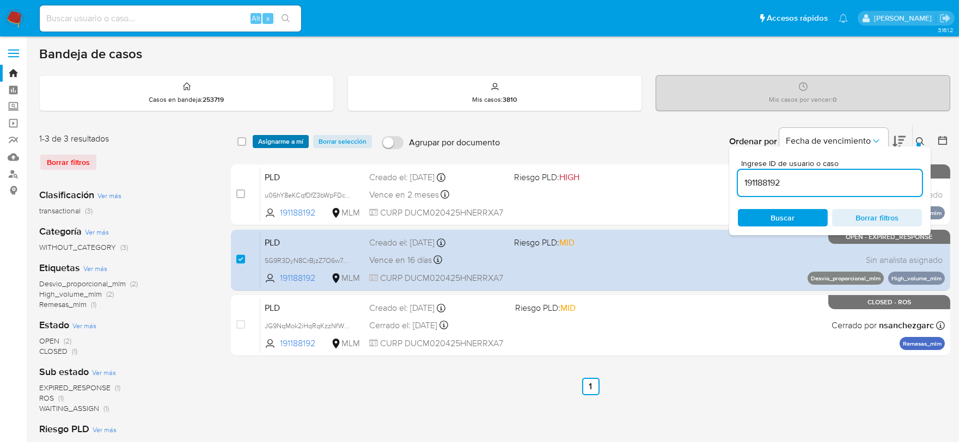
click at [291, 144] on span "Asignarme a mí" at bounding box center [280, 141] width 45 height 11
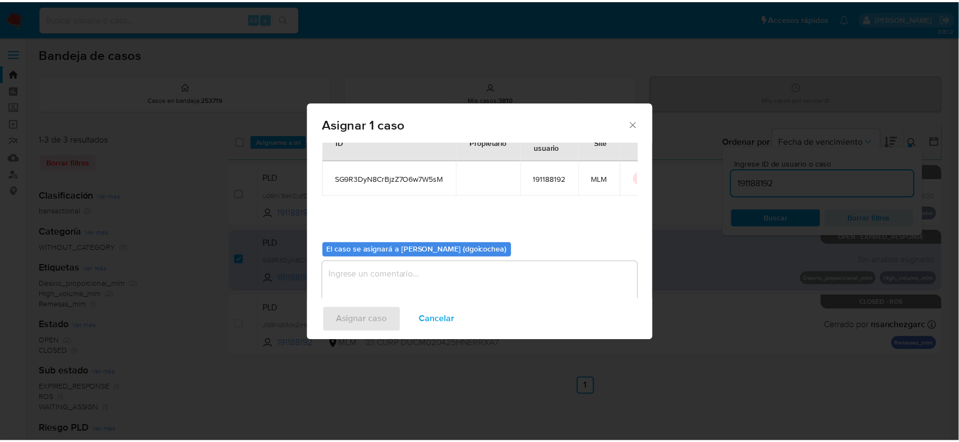
scroll to position [56, 0]
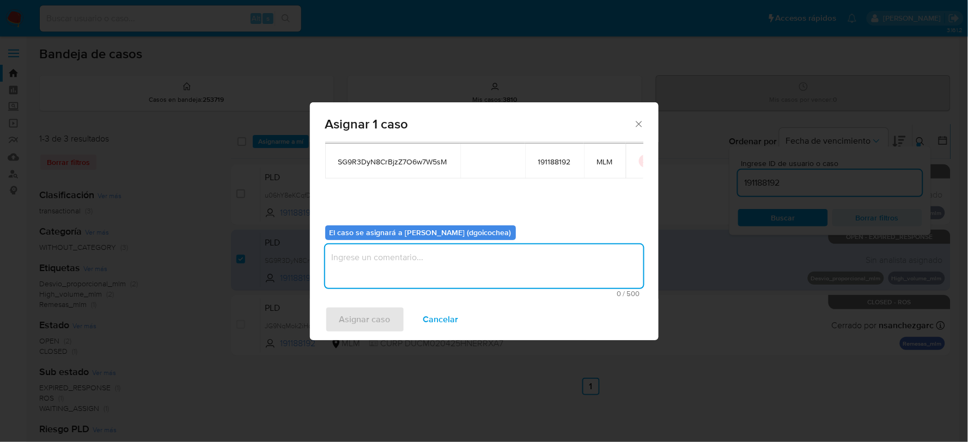
click at [399, 259] on textarea "assign-modal" at bounding box center [484, 267] width 318 height 44
type textarea "DG"
click at [350, 316] on span "Asignar caso" at bounding box center [364, 320] width 51 height 24
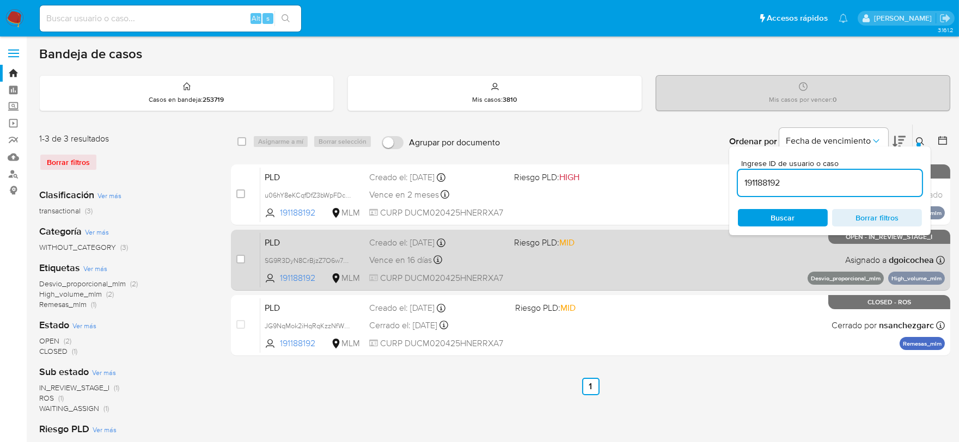
click at [273, 239] on span "PLD" at bounding box center [313, 242] width 96 height 14
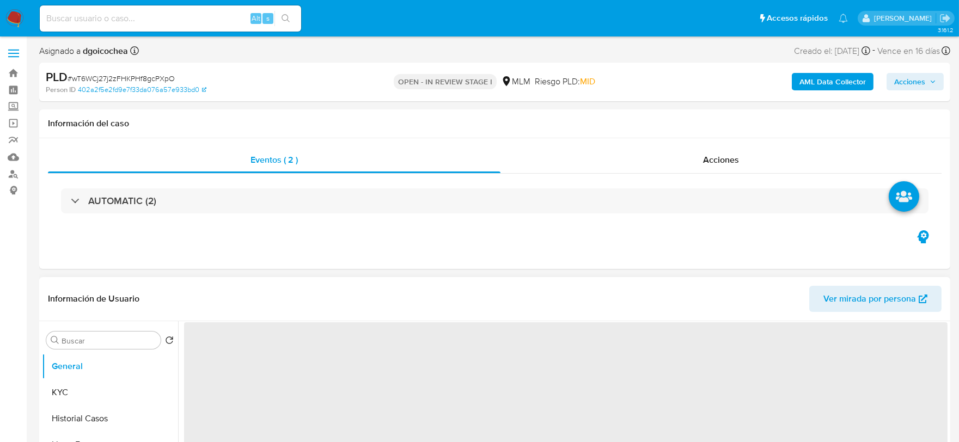
select select "10"
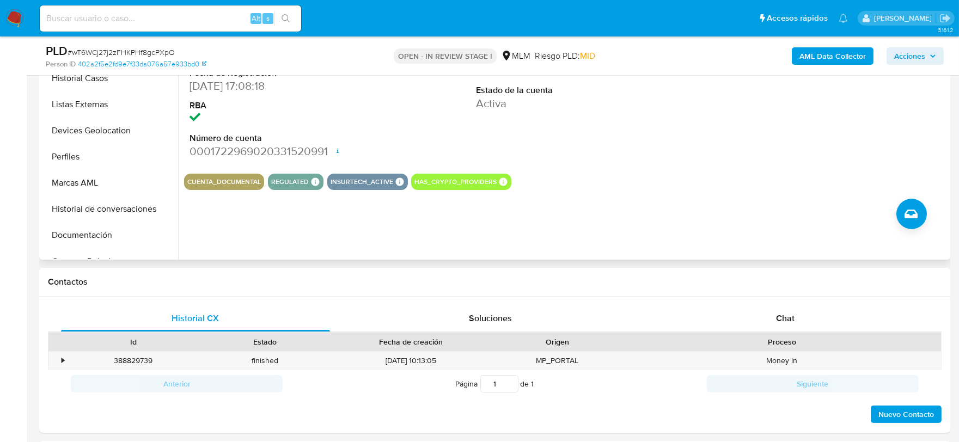
scroll to position [302, 0]
click at [781, 320] on span "Chat" at bounding box center [785, 318] width 19 height 13
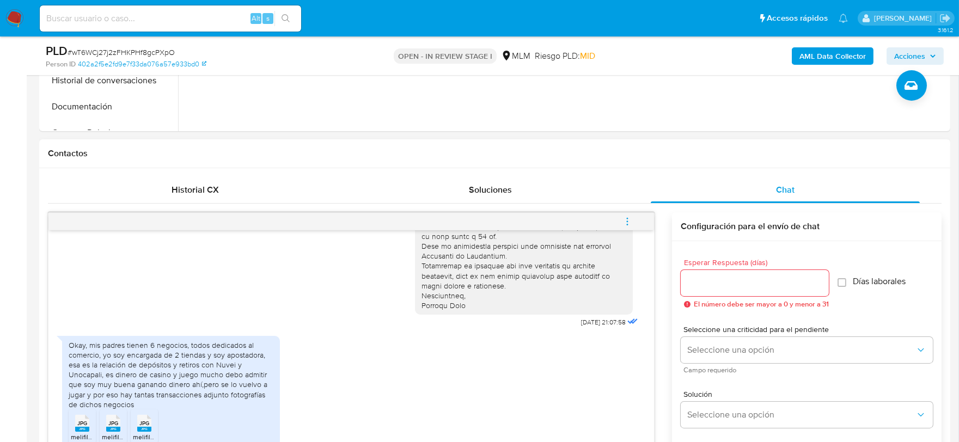
scroll to position [484, 0]
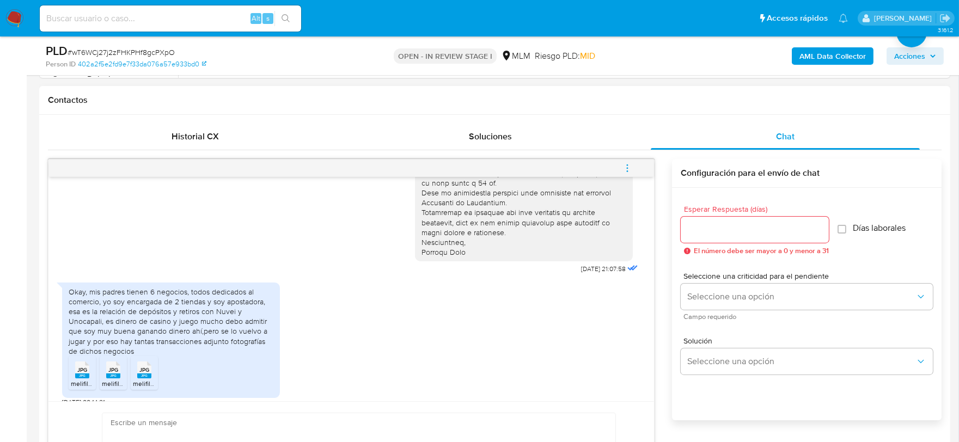
click at [627, 167] on icon "menu-action" at bounding box center [627, 167] width 1 height 1
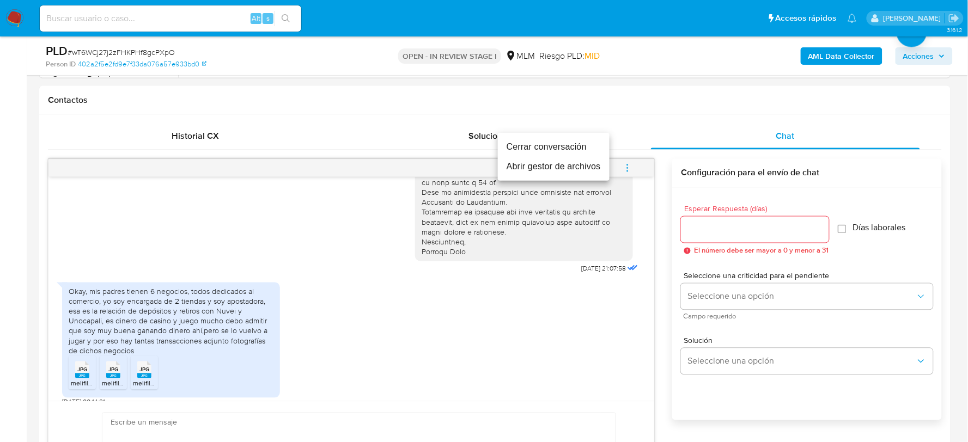
click at [574, 144] on li "Cerrar conversación" at bounding box center [554, 147] width 112 height 20
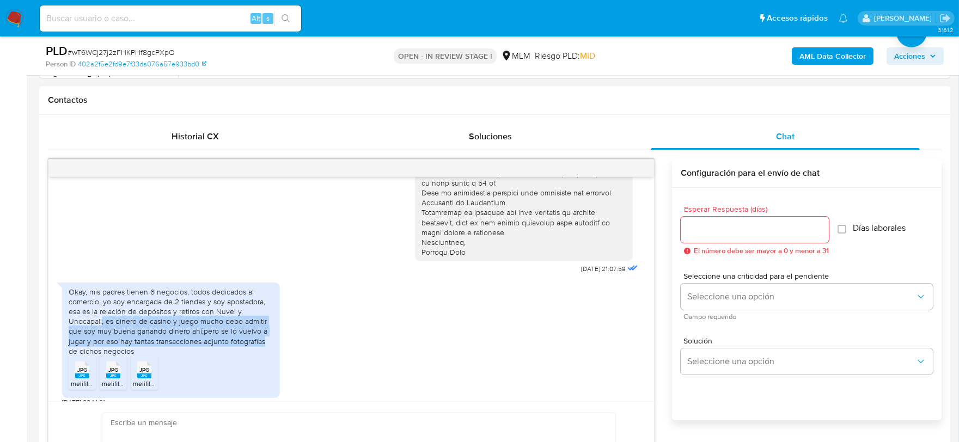
drag, startPoint x: 271, startPoint y: 333, endPoint x: 101, endPoint y: 314, distance: 171.1
click at [101, 314] on div "Okay, mis padres tienen 6 negocios, todos dedicados al comercio, yo soy encarga…" at bounding box center [171, 321] width 205 height 69
click at [399, 314] on div "Okay, mis padres tienen 6 negocios, todos dedicados al comercio, yo soy encarga…" at bounding box center [351, 342] width 578 height 130
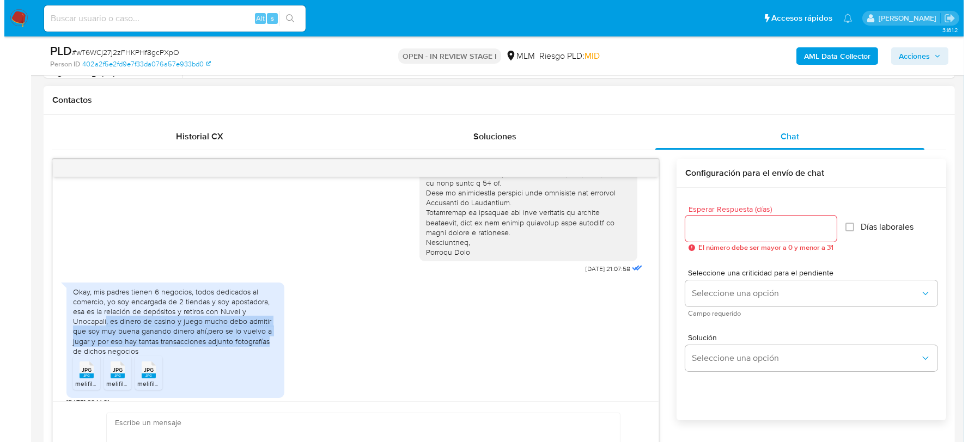
scroll to position [178, 0]
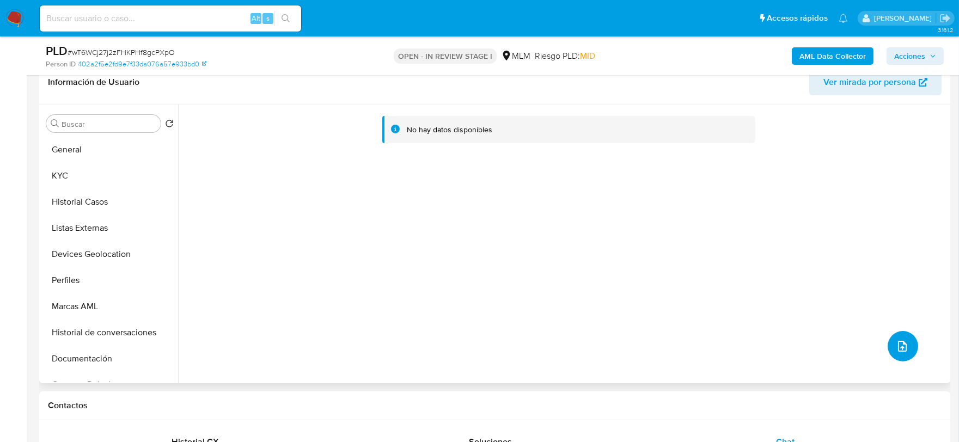
click at [896, 342] on icon "upload-file" at bounding box center [902, 346] width 13 height 13
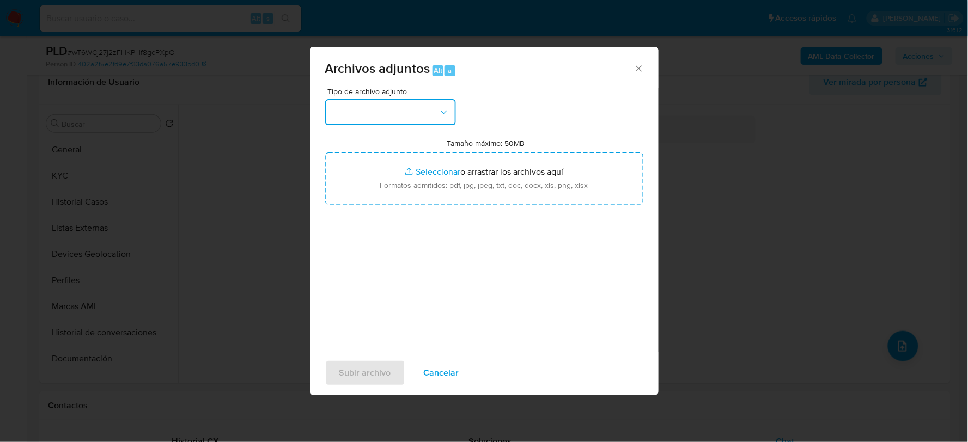
click at [425, 117] on button "button" at bounding box center [390, 112] width 131 height 26
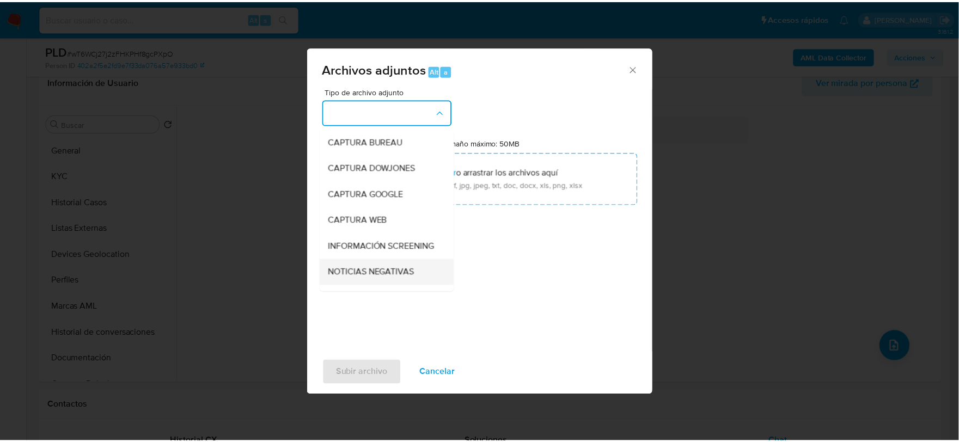
scroll to position [83, 0]
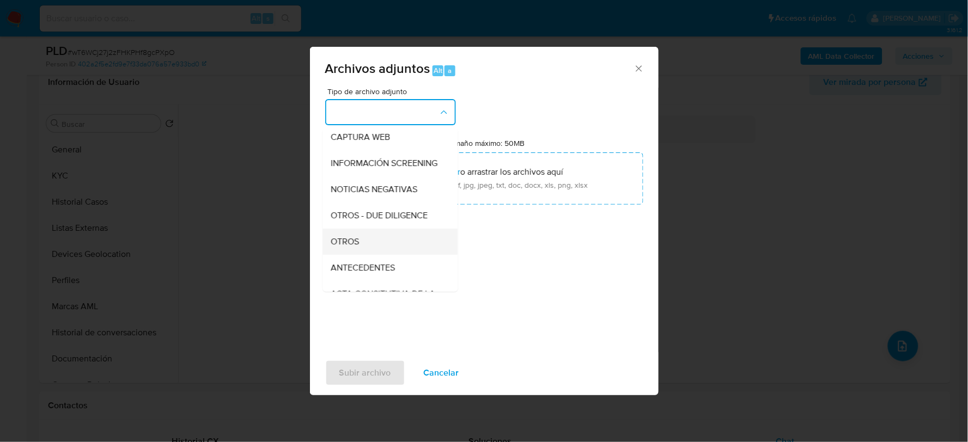
click at [343, 247] on span "OTROS" at bounding box center [345, 241] width 28 height 11
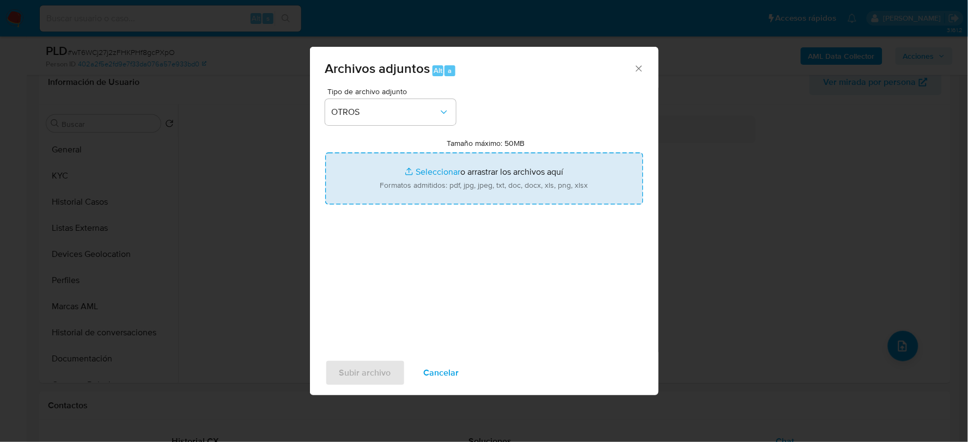
type input "C:\fakepath\579618929_ANA JAIME_AGO2025.pdf"
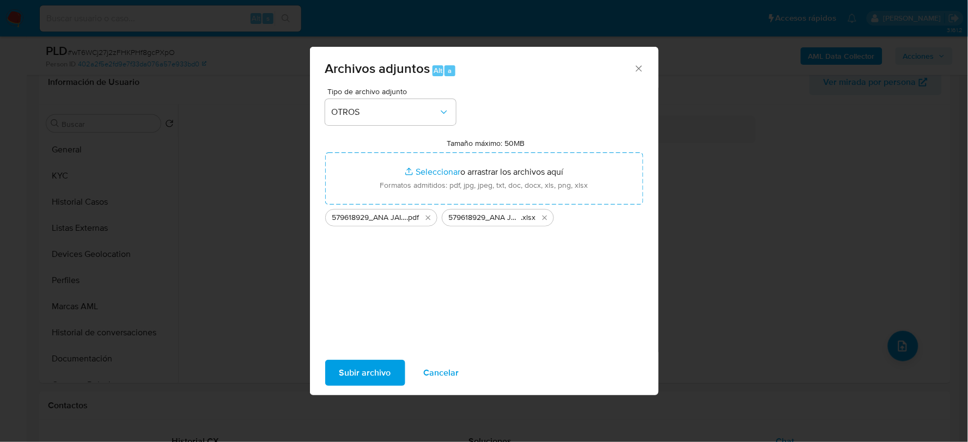
click at [344, 365] on span "Subir archivo" at bounding box center [365, 373] width 52 height 24
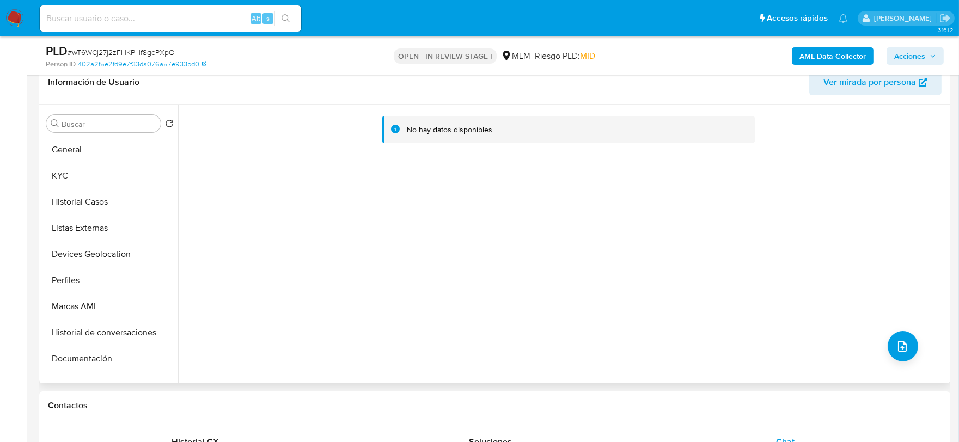
drag, startPoint x: 343, startPoint y: 366, endPoint x: 366, endPoint y: 338, distance: 36.4
click at [363, 342] on div "No hay datos disponibles" at bounding box center [563, 244] width 770 height 279
click at [114, 215] on button "Listas Externas" at bounding box center [105, 228] width 127 height 26
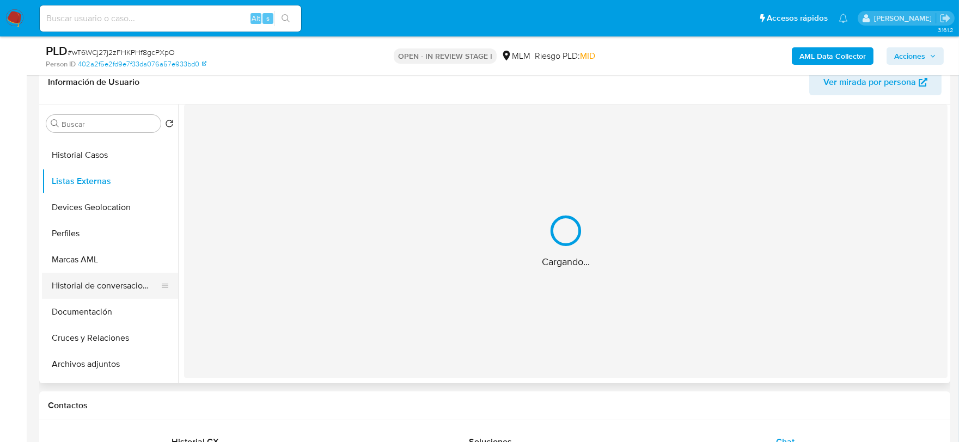
scroll to position [60, 0]
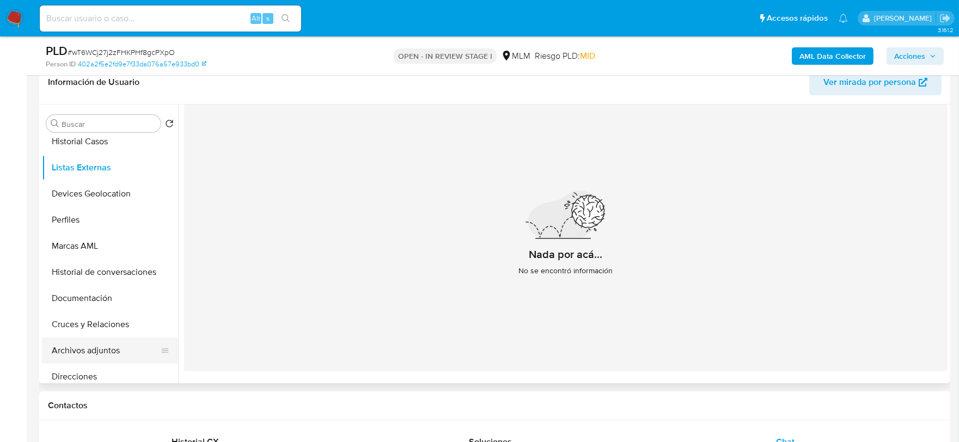
click at [122, 346] on button "Archivos adjuntos" at bounding box center [105, 351] width 127 height 26
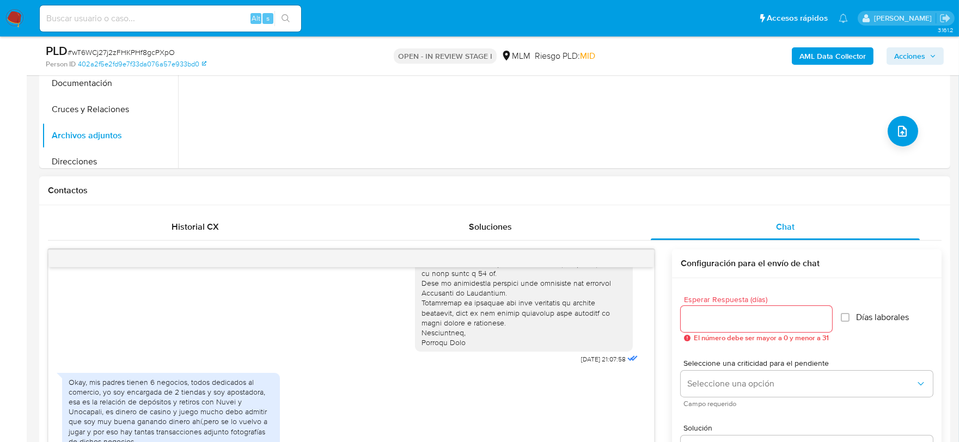
scroll to position [420, 0]
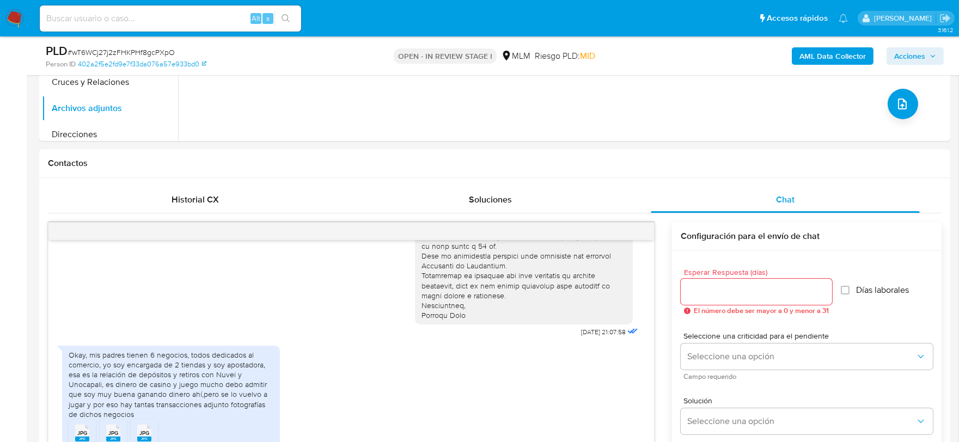
click at [901, 44] on div "AML Data Collector Acciones" at bounding box center [796, 56] width 296 height 26
drag, startPoint x: 901, startPoint y: 53, endPoint x: 882, endPoint y: 65, distance: 22.8
click at [902, 53] on span "Acciones" at bounding box center [909, 55] width 31 height 17
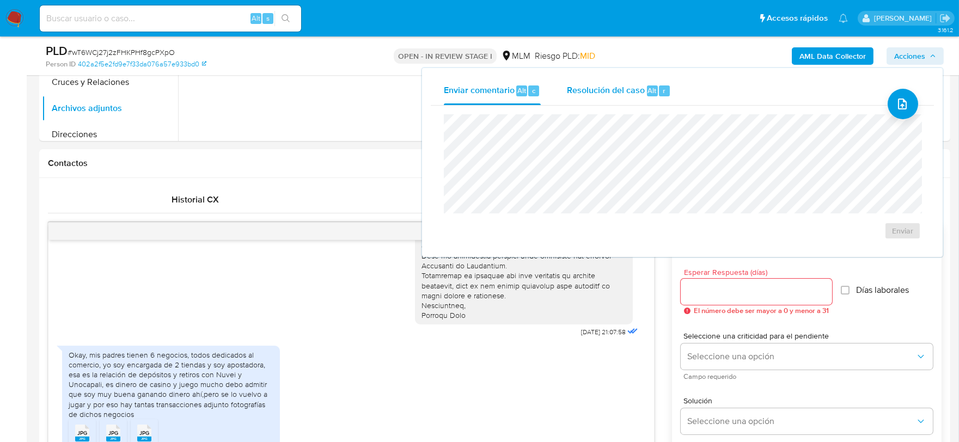
click at [578, 96] on div "Resolución del caso Alt r" at bounding box center [619, 91] width 104 height 28
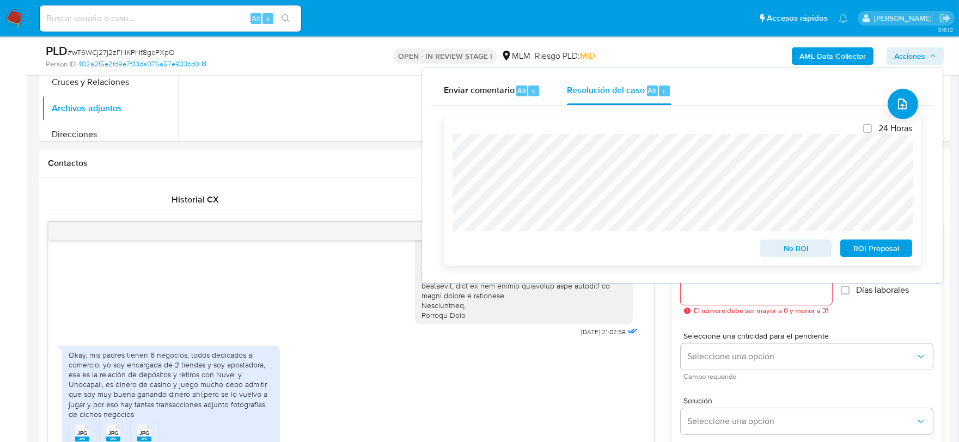
click at [897, 248] on span "ROI Proposal" at bounding box center [876, 248] width 57 height 15
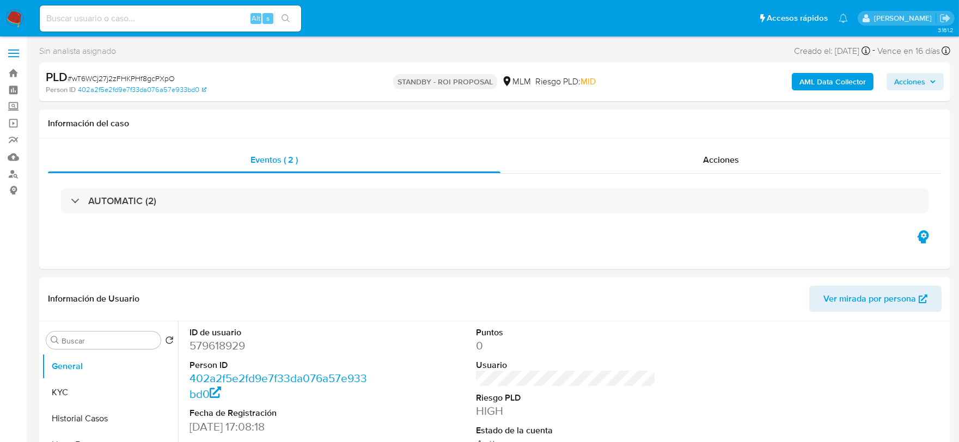
select select "10"
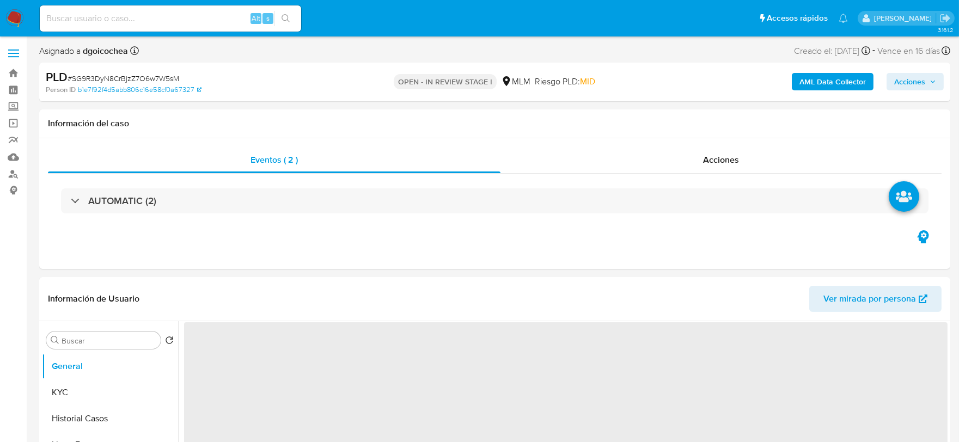
select select "10"
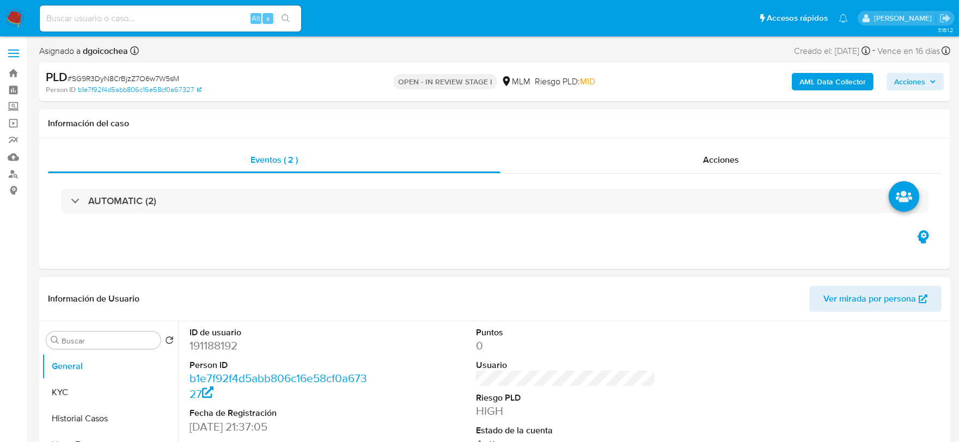
click at [757, 385] on div at bounding box center [852, 413] width 191 height 184
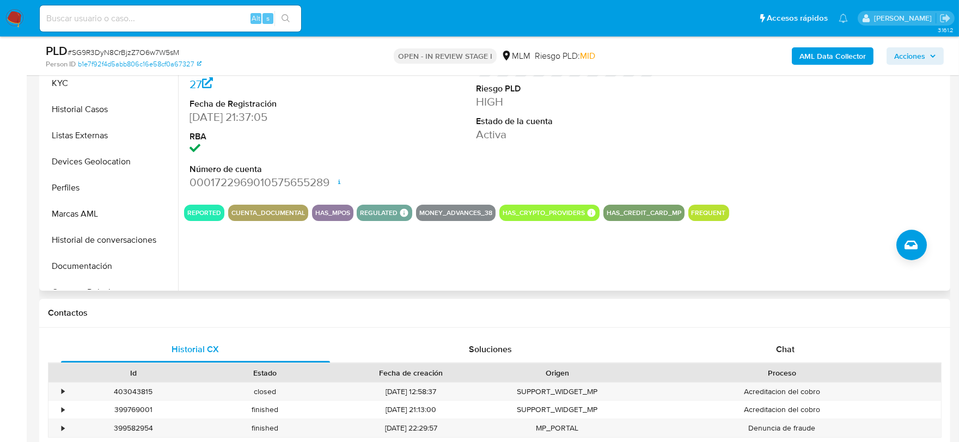
scroll to position [302, 0]
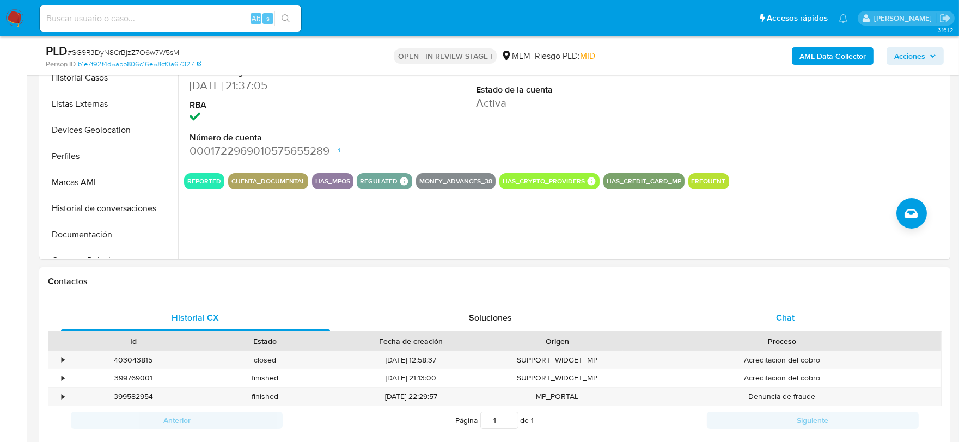
click at [776, 318] on span "Chat" at bounding box center [785, 318] width 19 height 13
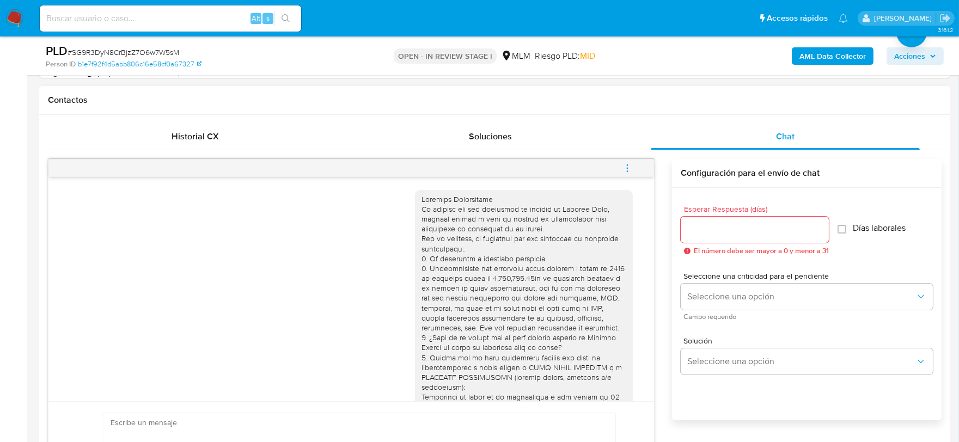
scroll to position [135, 0]
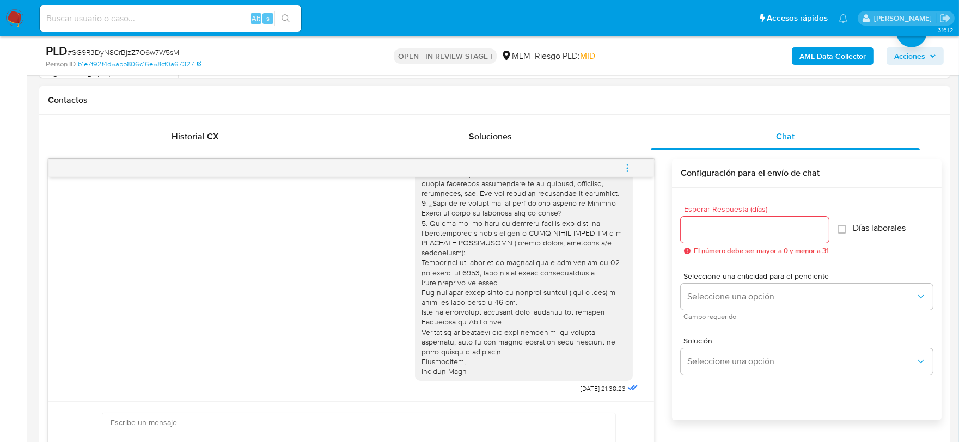
click at [625, 169] on icon "menu-action" at bounding box center [628, 168] width 10 height 10
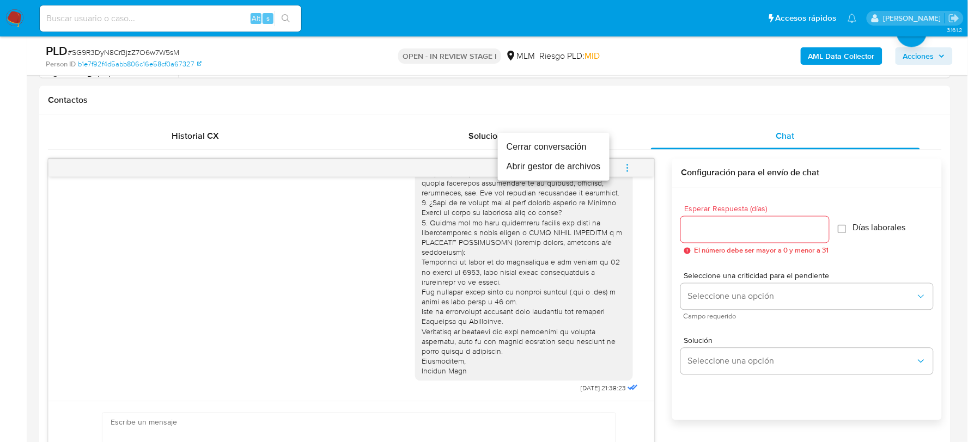
click at [577, 148] on li "Cerrar conversación" at bounding box center [554, 147] width 112 height 20
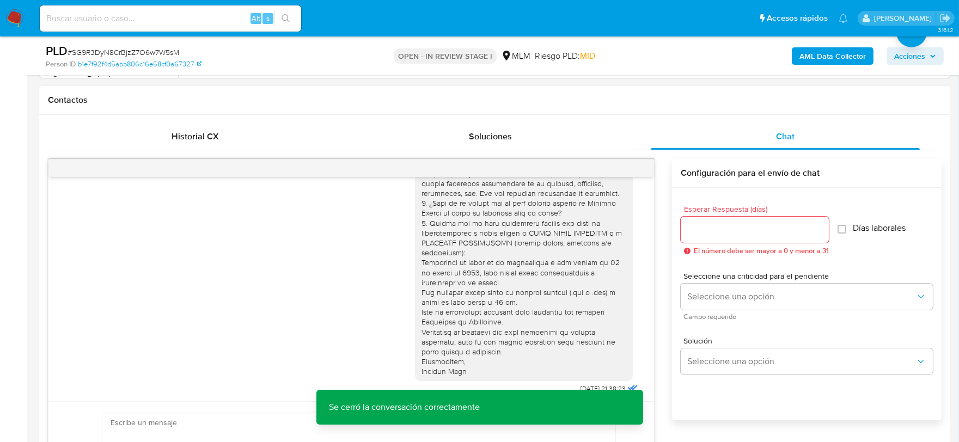
click at [235, 301] on div "16/09/2025 21:38:23" at bounding box center [351, 222] width 578 height 349
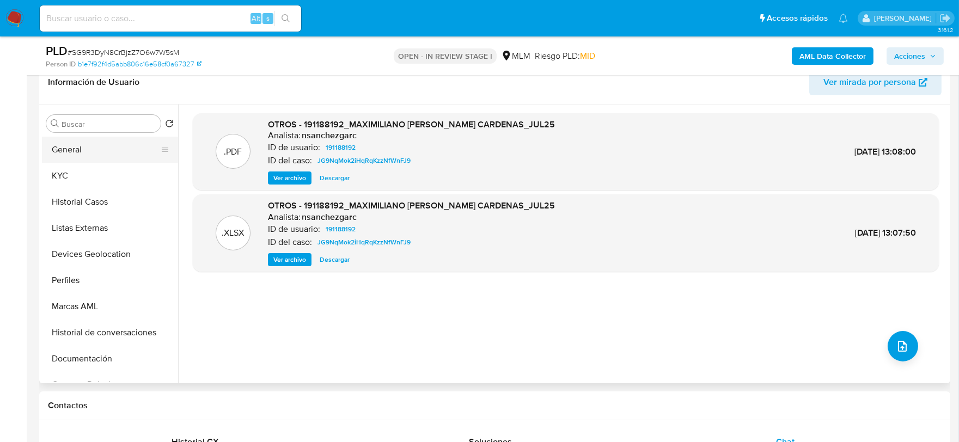
click at [79, 148] on button "General" at bounding box center [105, 150] width 127 height 26
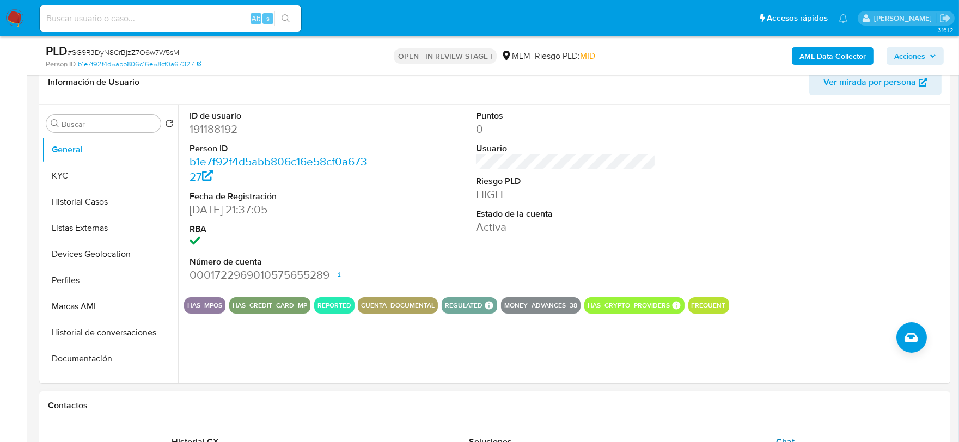
scroll to position [239, 0]
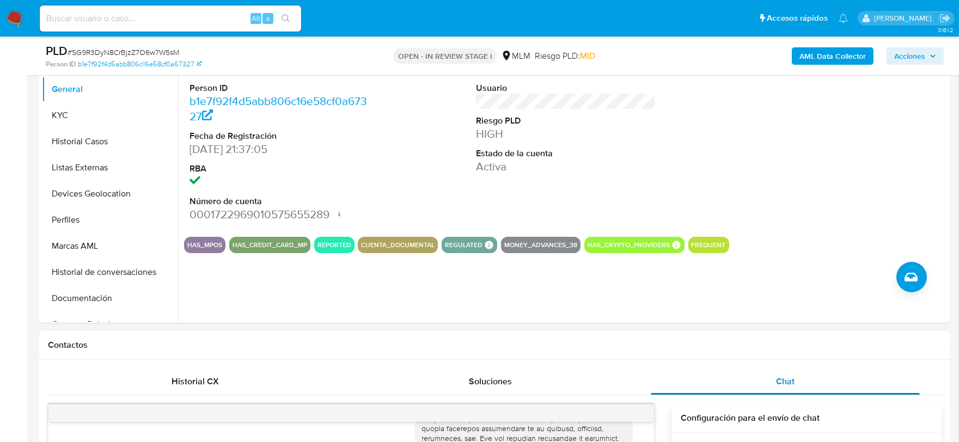
click at [782, 380] on span "Chat" at bounding box center [785, 381] width 19 height 13
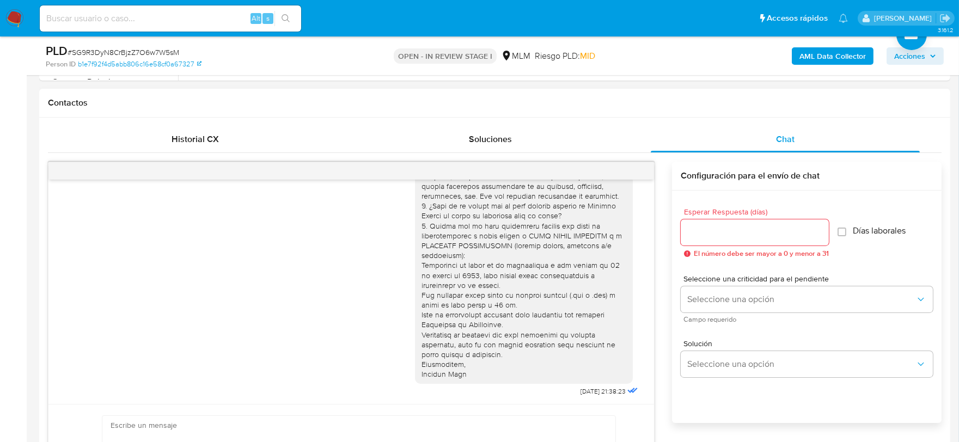
scroll to position [134, 0]
click at [254, 271] on div "16/09/2025 21:38:23" at bounding box center [351, 225] width 578 height 349
click at [307, 266] on div "16/09/2025 21:38:23" at bounding box center [351, 225] width 578 height 349
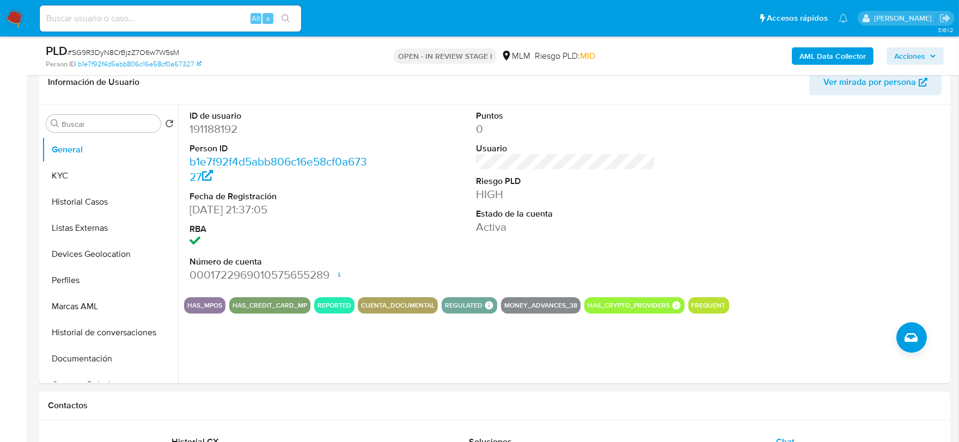
scroll to position [118, 0]
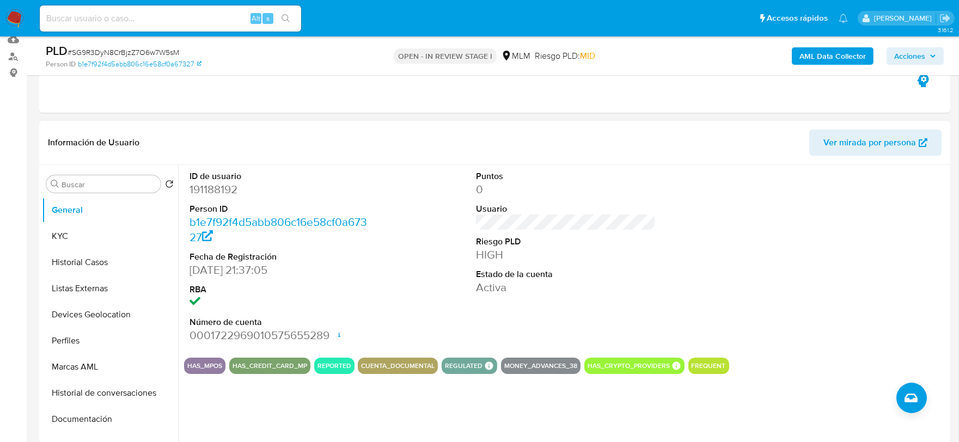
click at [456, 269] on div "ID de usuario 191188192 Person ID b1e7f92f4d5abb806c16e58cf0a67327 Fecha de Reg…" at bounding box center [566, 257] width 764 height 184
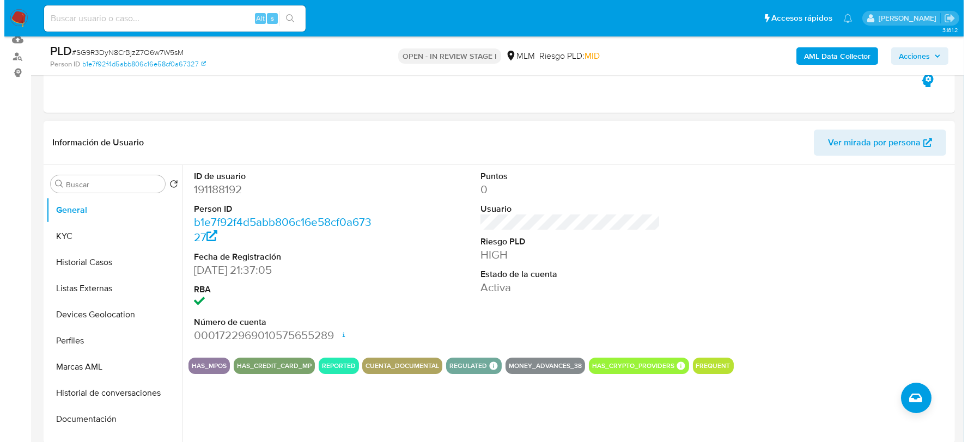
scroll to position [178, 0]
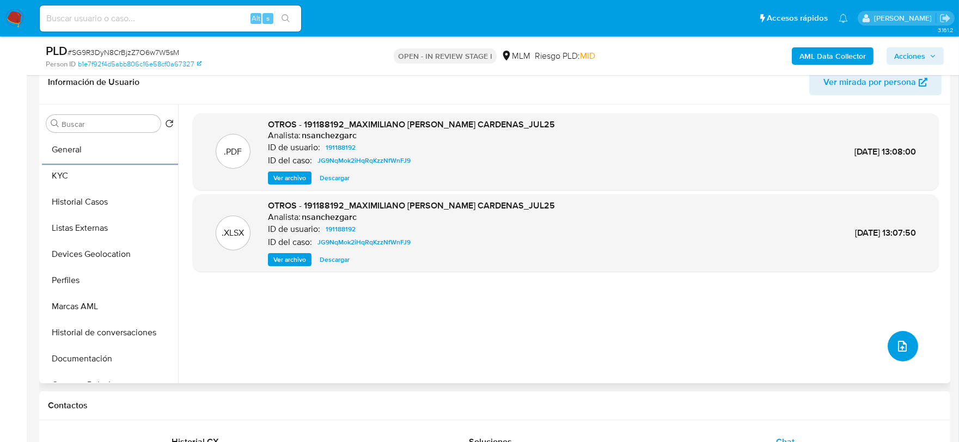
click at [906, 345] on button "upload-file" at bounding box center [903, 346] width 31 height 31
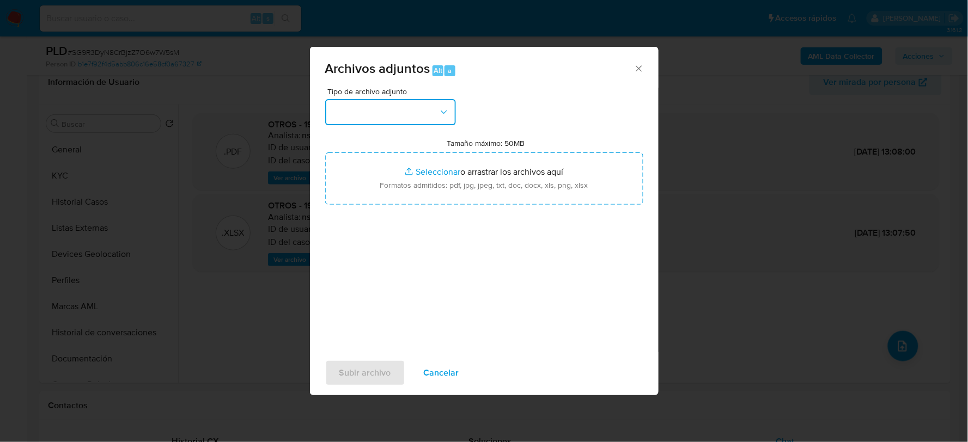
click at [402, 111] on button "button" at bounding box center [390, 112] width 131 height 26
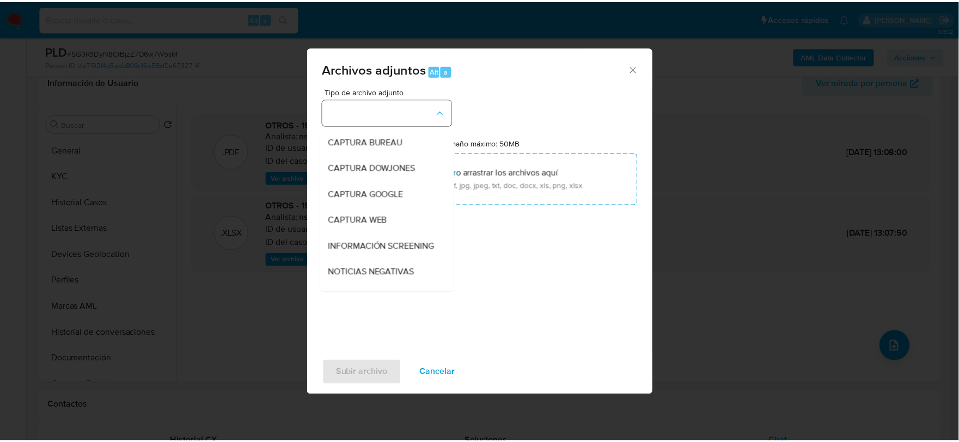
scroll to position [83, 0]
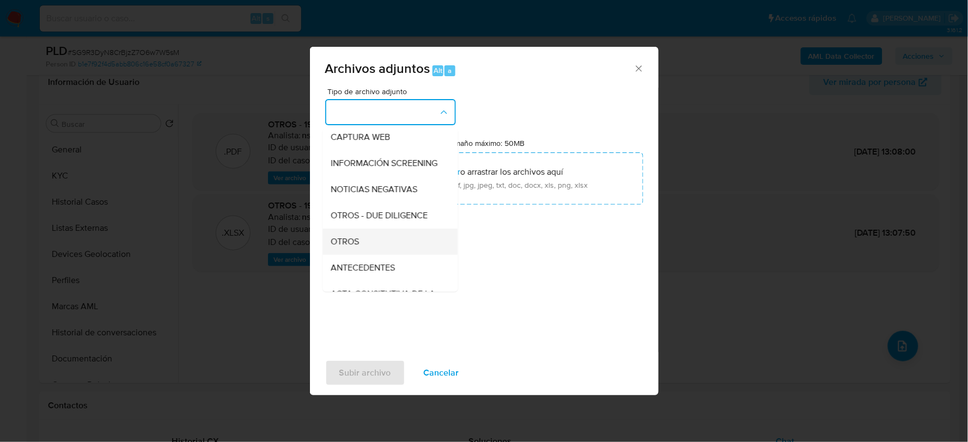
click at [350, 247] on span "OTROS" at bounding box center [345, 241] width 28 height 11
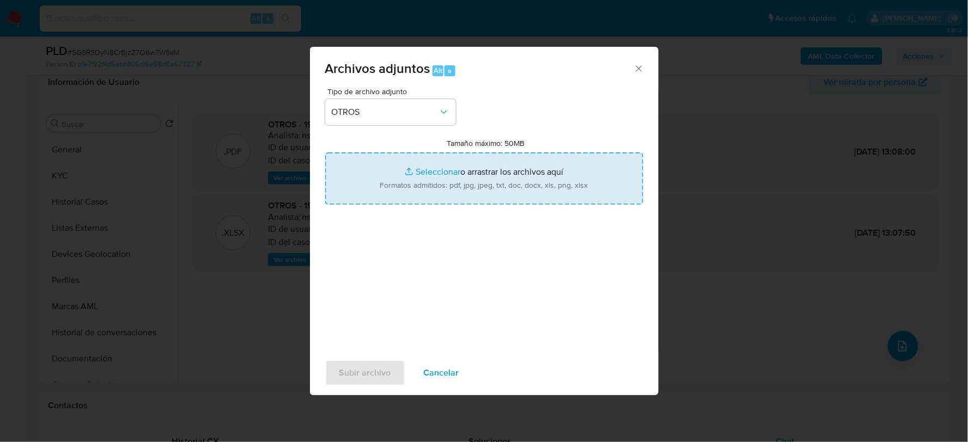
type input "C:\fakepath\191188192_MAXIMILIANO DURAN_AGO2025.pdf"
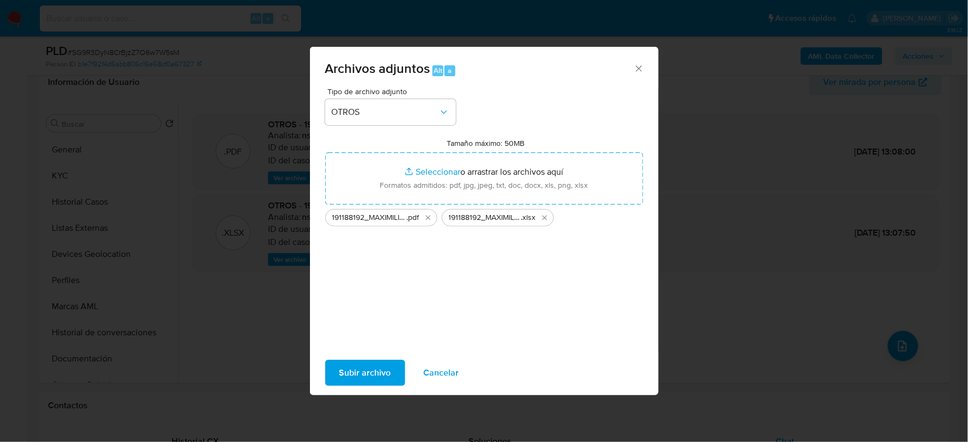
click at [373, 366] on span "Subir archivo" at bounding box center [365, 373] width 52 height 24
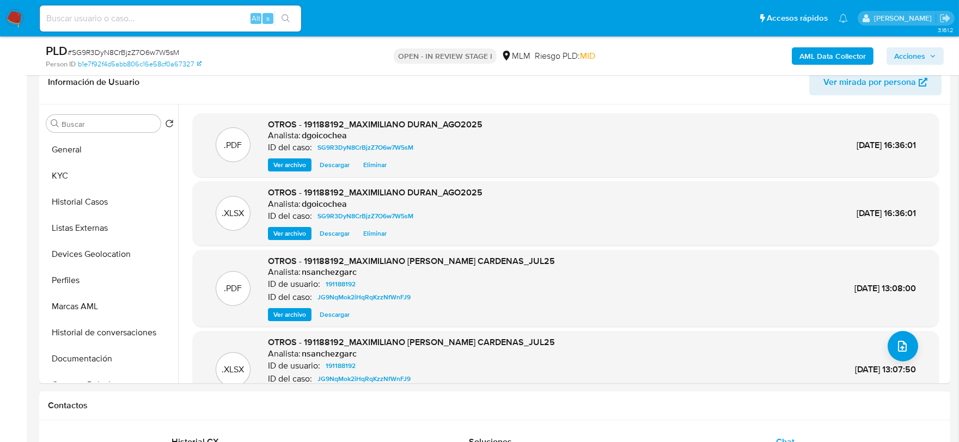
click at [912, 51] on span "Acciones" at bounding box center [909, 55] width 31 height 17
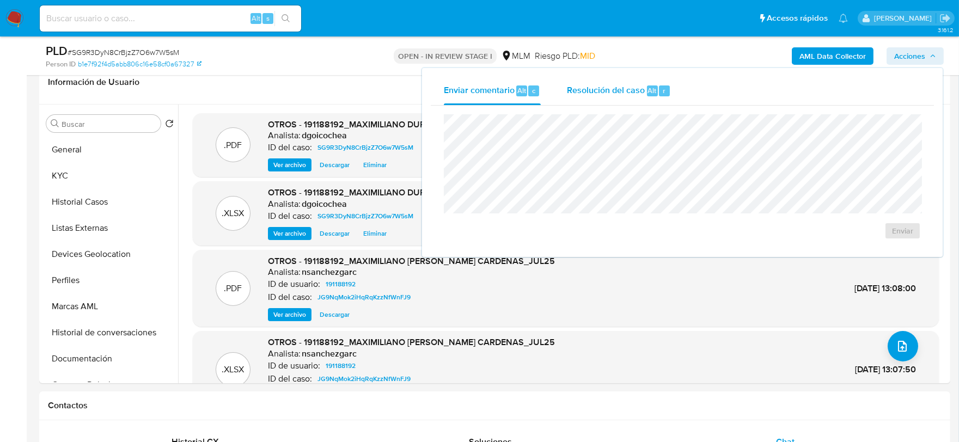
click at [571, 86] on span "Resolución del caso" at bounding box center [606, 90] width 78 height 13
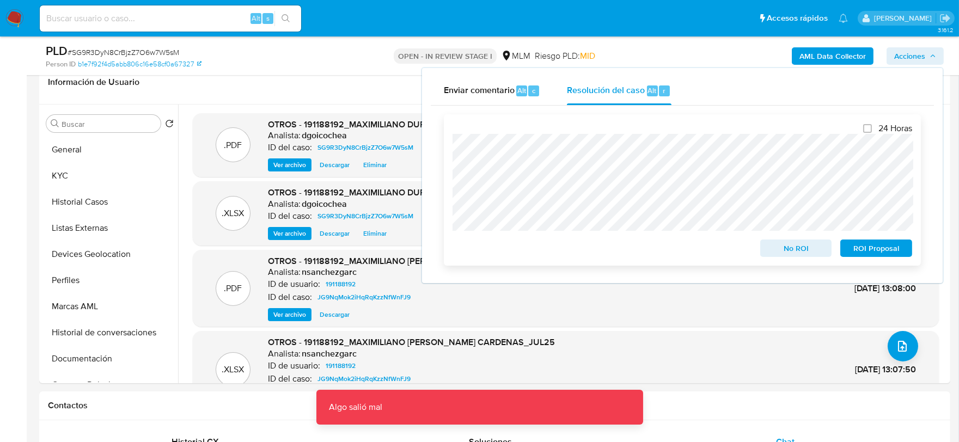
click at [880, 252] on span "ROI Proposal" at bounding box center [876, 248] width 57 height 15
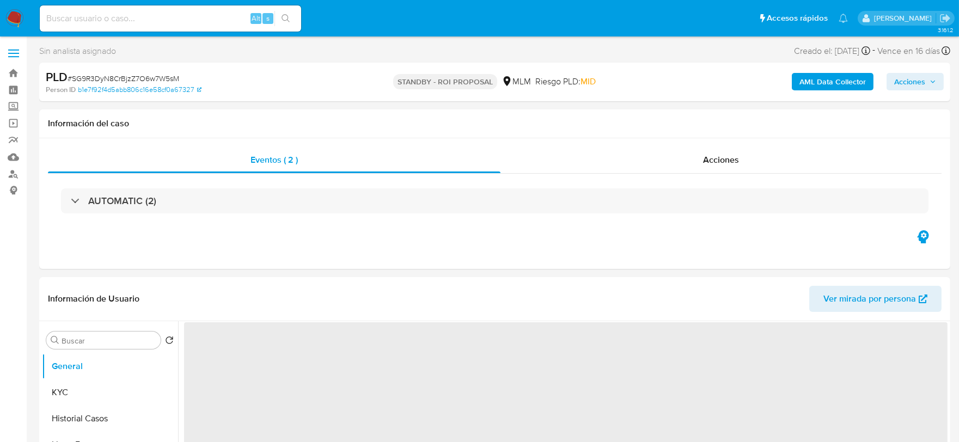
select select "10"
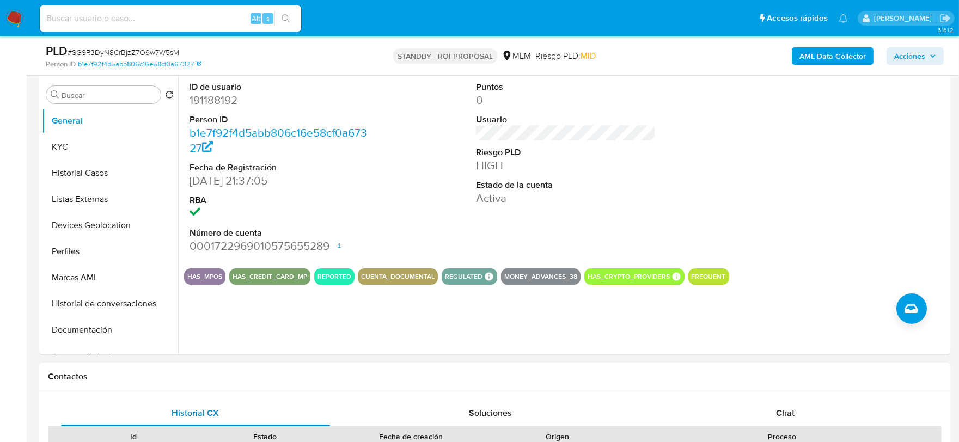
scroll to position [60, 0]
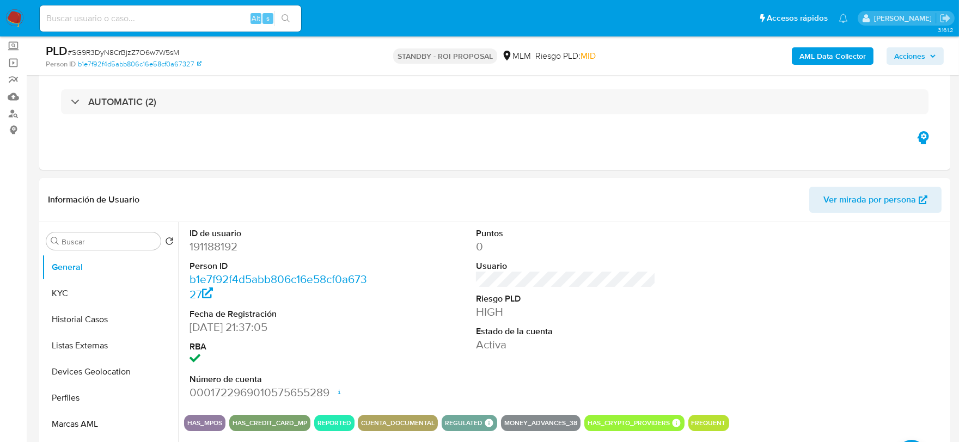
click at [124, 51] on span "# SG9R3DyN8CrBjzZ7O6w7W5sM" at bounding box center [124, 52] width 112 height 11
copy span "SG9R3DyN8CrBjzZ7O6w7W5sM"
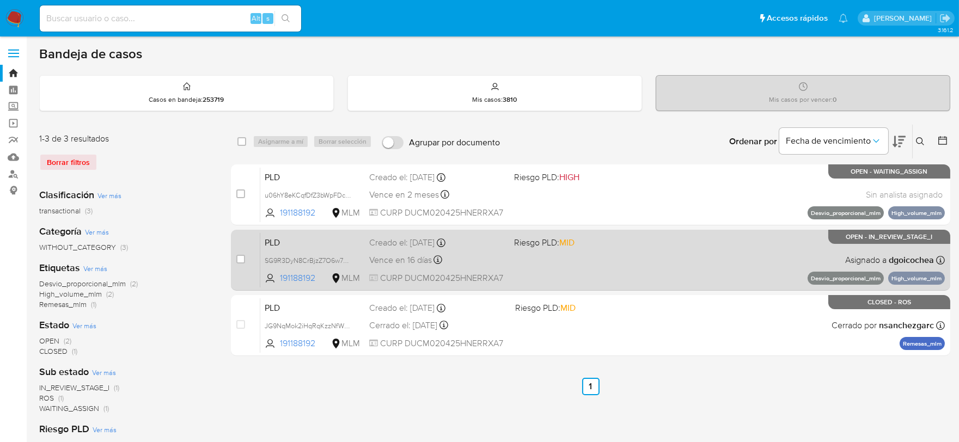
click at [264, 241] on div "PLD SG9R3DyN8CrBjzZ7O6w7W5sM 191188192 MLM Riesgo PLD: MID Creado el: [DATE] Cr…" at bounding box center [602, 260] width 685 height 55
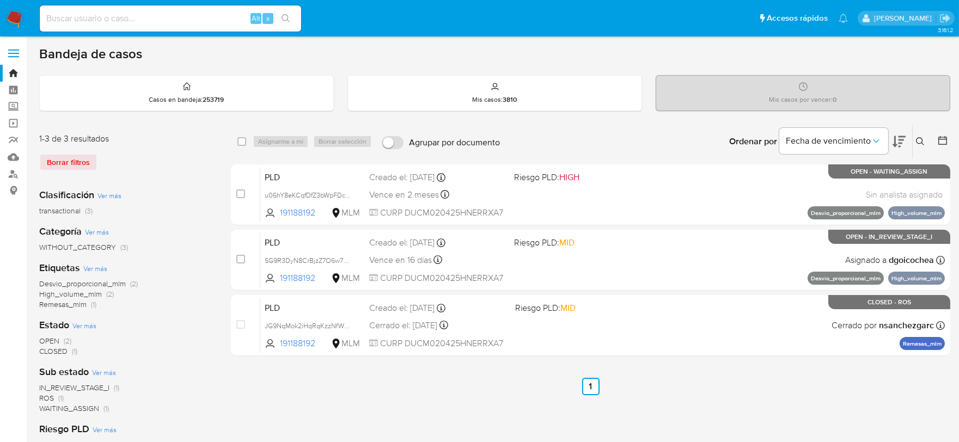
click at [919, 142] on icon at bounding box center [920, 141] width 9 height 9
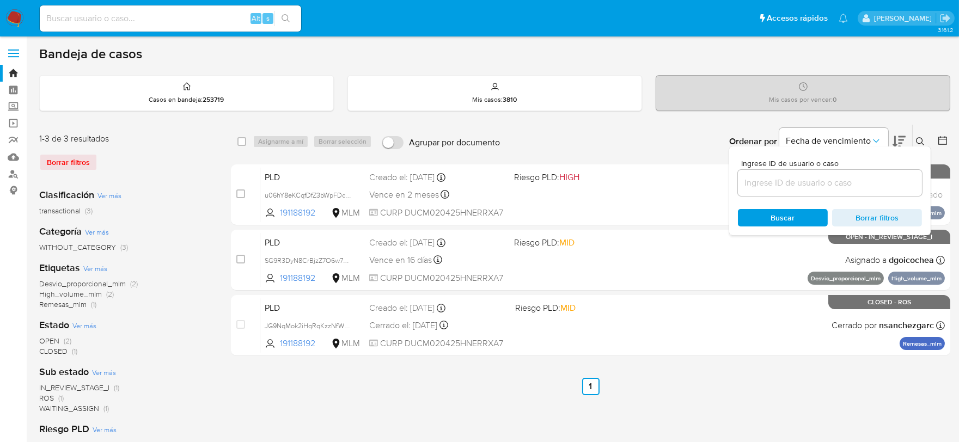
click at [840, 183] on input at bounding box center [830, 183] width 184 height 14
type input "73509606"
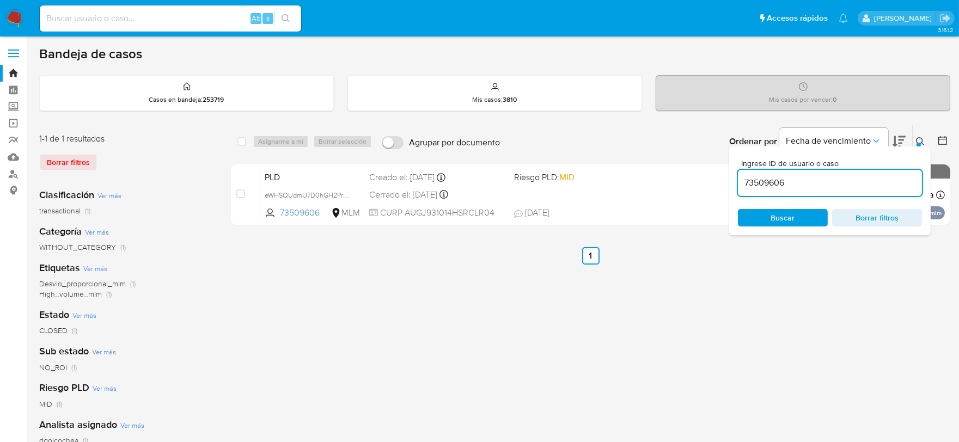
click at [797, 318] on div "select-all-cases-checkbox Asignarme a mí Borrar selección Agrupar por documento…" at bounding box center [591, 363] width 720 height 478
click at [918, 143] on div at bounding box center [919, 145] width 4 height 4
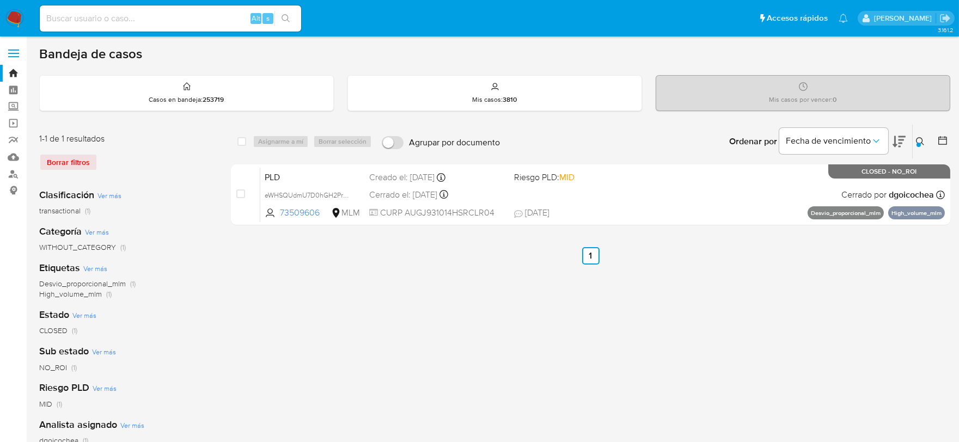
click at [919, 136] on button at bounding box center [922, 141] width 18 height 13
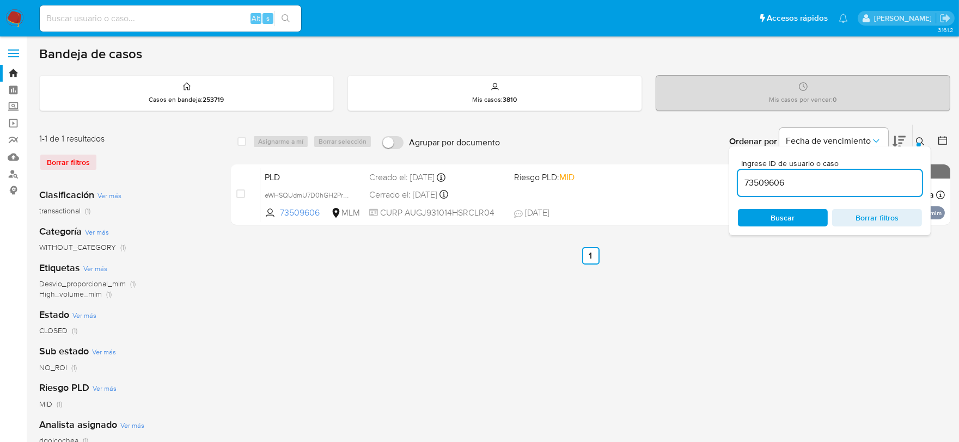
click at [864, 189] on input "73509606" at bounding box center [830, 183] width 184 height 14
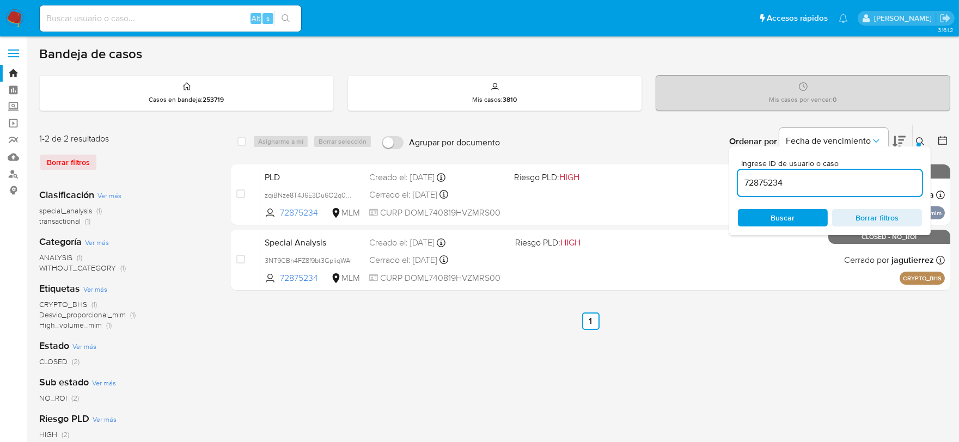
click at [919, 135] on button at bounding box center [922, 141] width 18 height 13
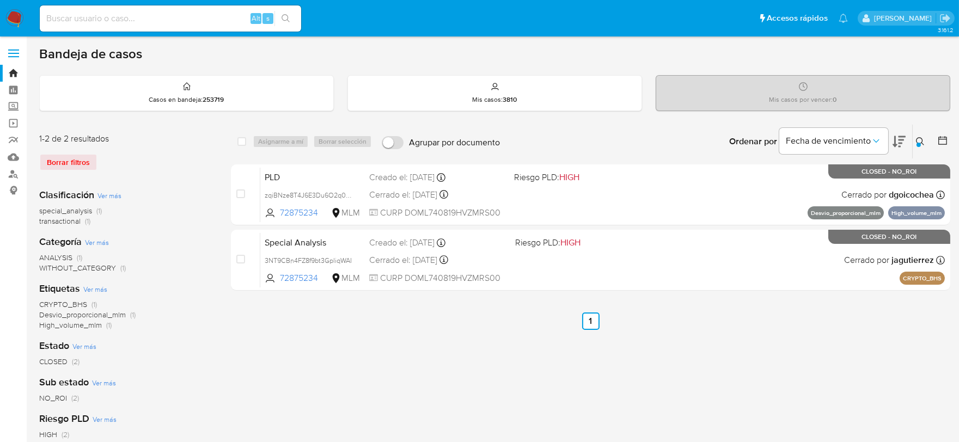
click at [919, 141] on icon at bounding box center [920, 141] width 9 height 9
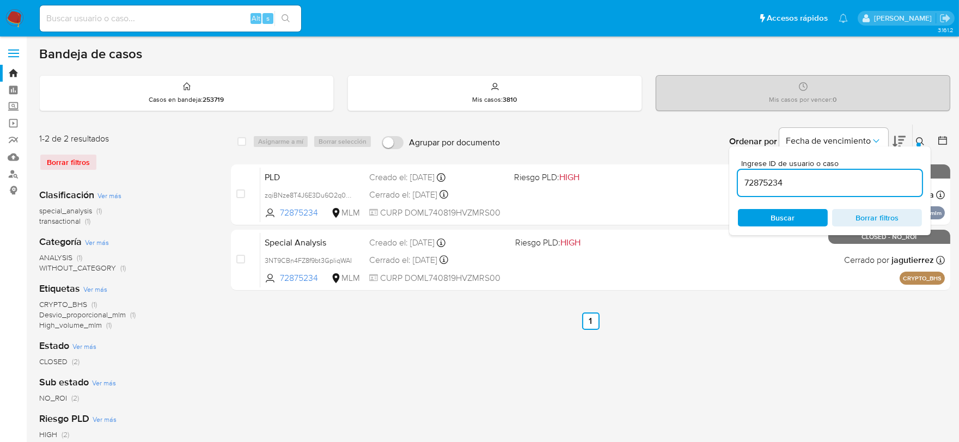
click at [772, 182] on input "72875234" at bounding box center [830, 183] width 184 height 14
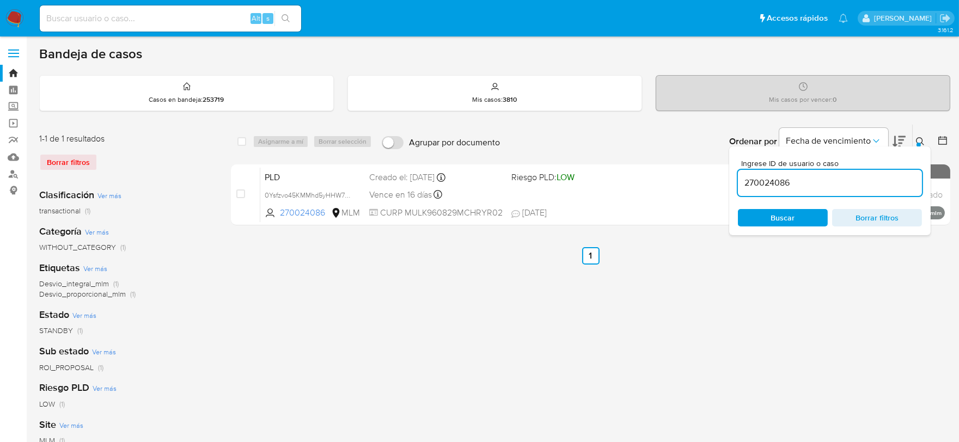
click at [924, 141] on icon at bounding box center [920, 141] width 9 height 9
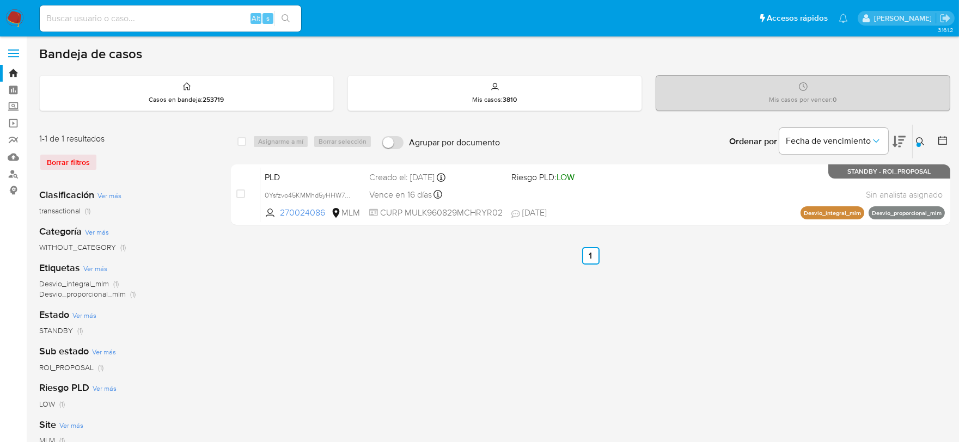
click at [918, 140] on icon at bounding box center [920, 141] width 9 height 9
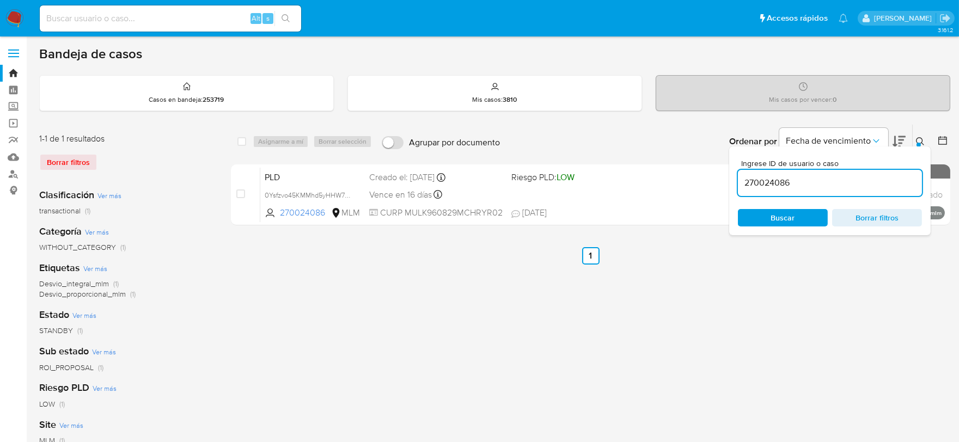
click at [873, 182] on input "270024086" at bounding box center [830, 183] width 184 height 14
type input "2429755712"
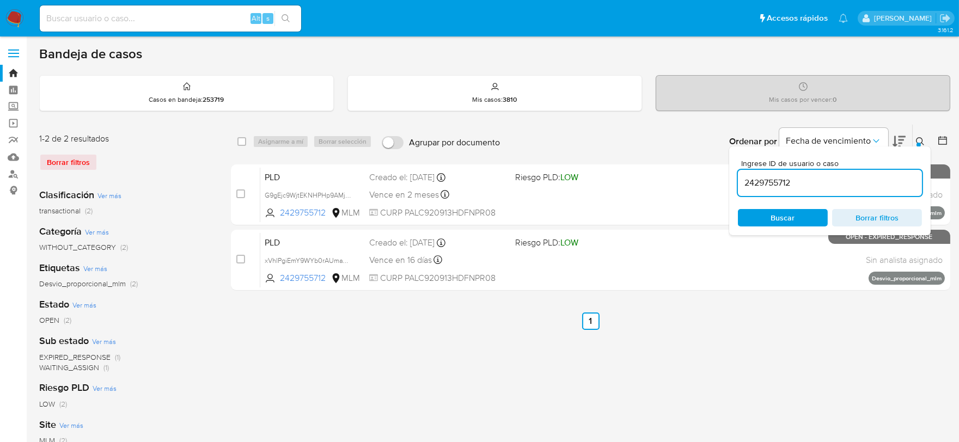
click at [919, 139] on icon at bounding box center [920, 141] width 9 height 9
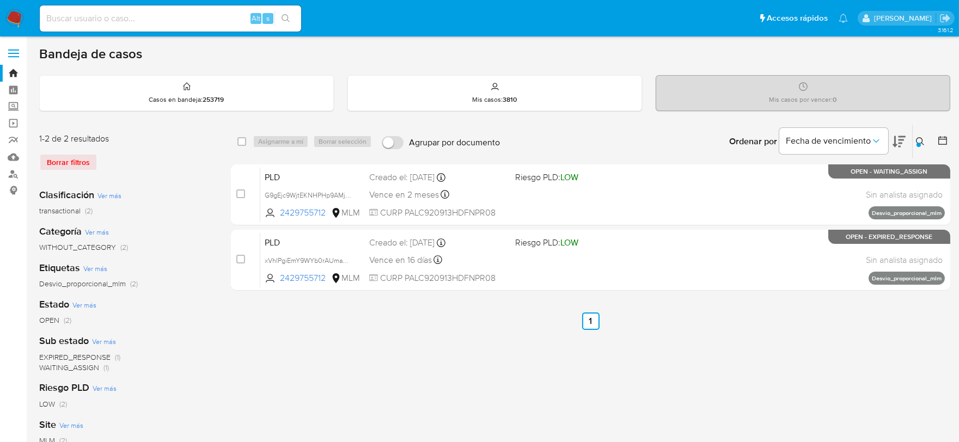
click at [191, 22] on input at bounding box center [170, 18] width 261 height 14
paste input "1294556584"
type input "1294556584"
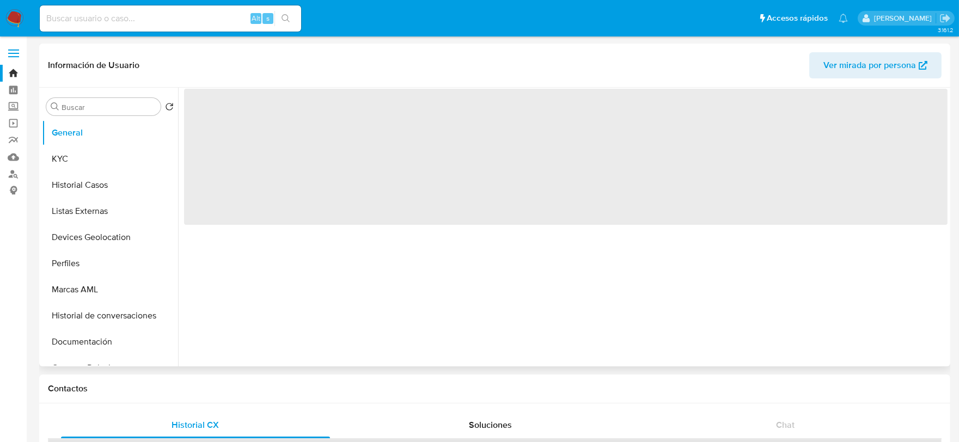
select select "10"
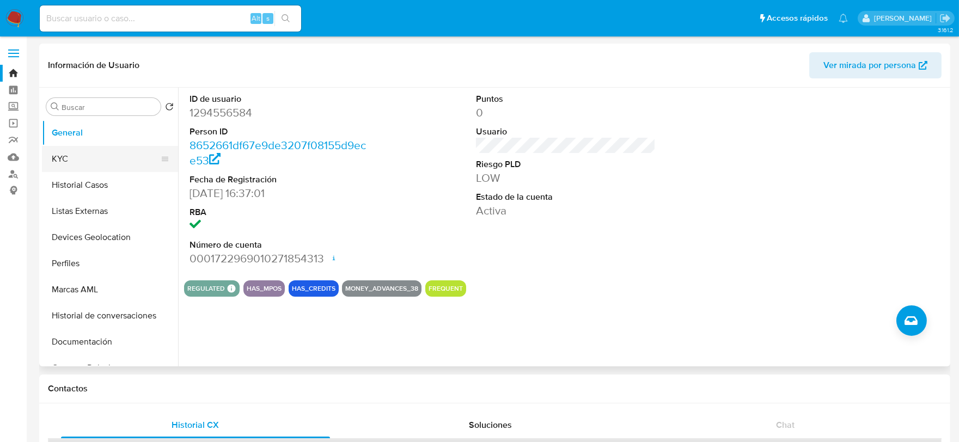
click at [86, 150] on button "KYC" at bounding box center [105, 159] width 127 height 26
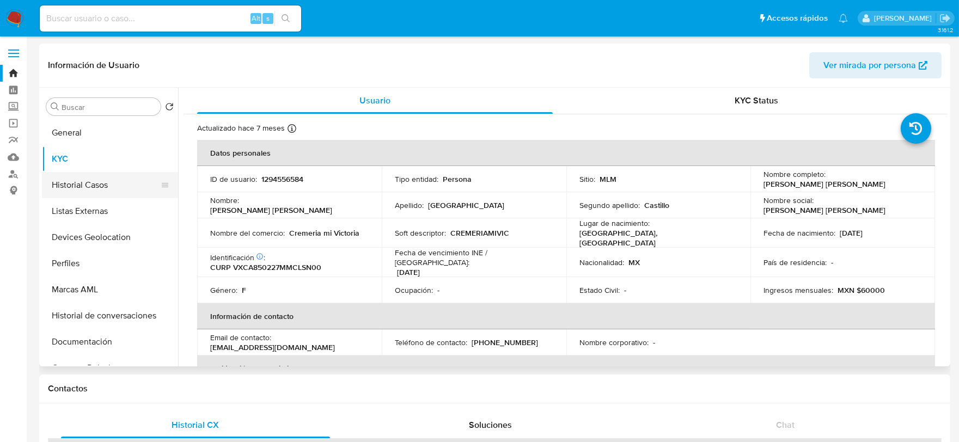
click at [63, 180] on button "Historial Casos" at bounding box center [105, 185] width 127 height 26
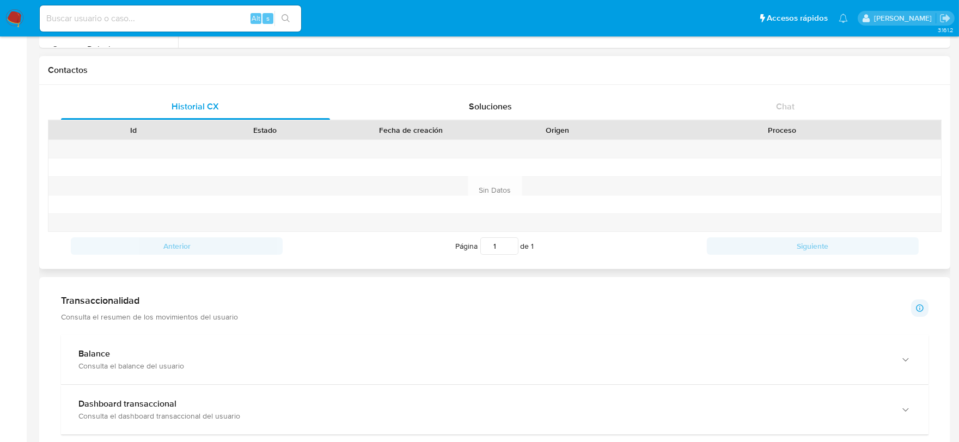
scroll to position [311, 0]
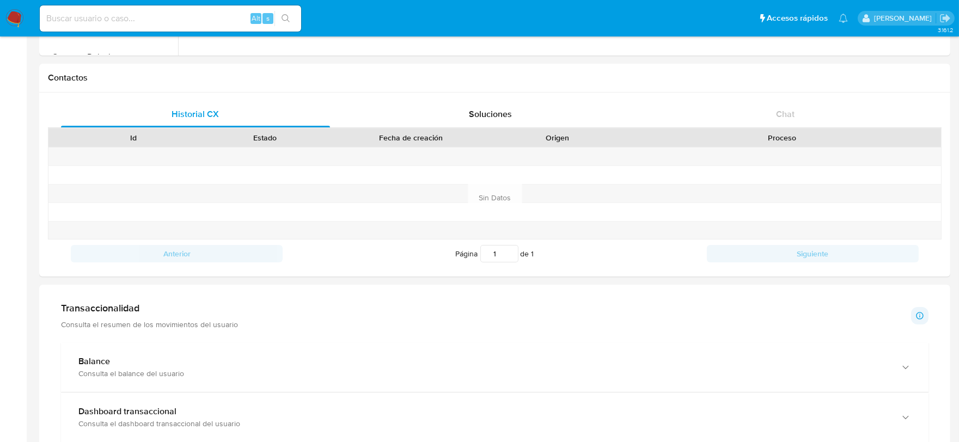
click at [153, 17] on input at bounding box center [170, 18] width 261 height 14
paste input "468850644"
type input "468850644"
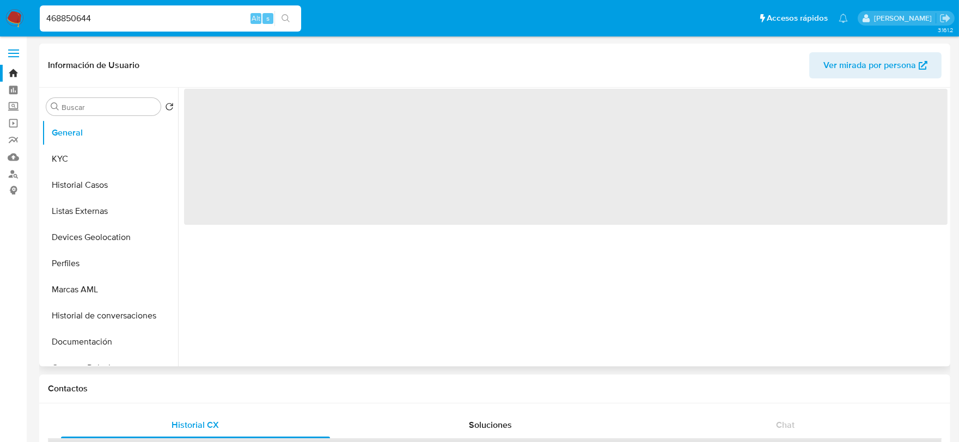
select select "10"
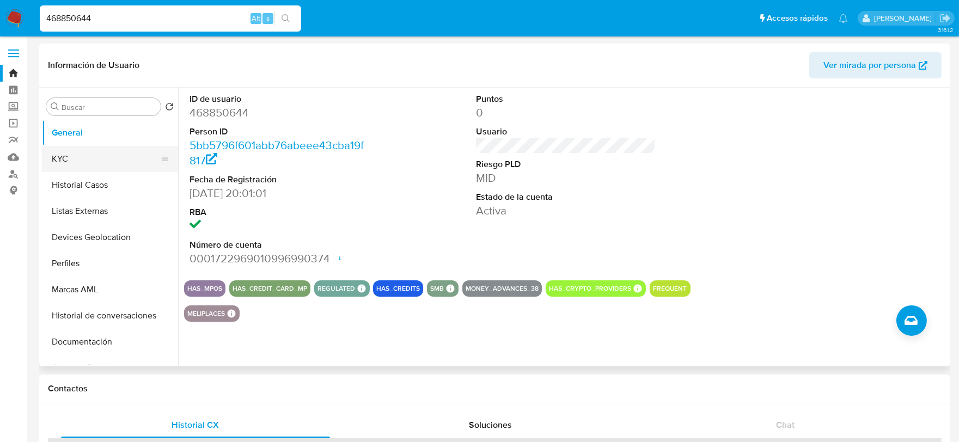
click at [110, 162] on button "KYC" at bounding box center [105, 159] width 127 height 26
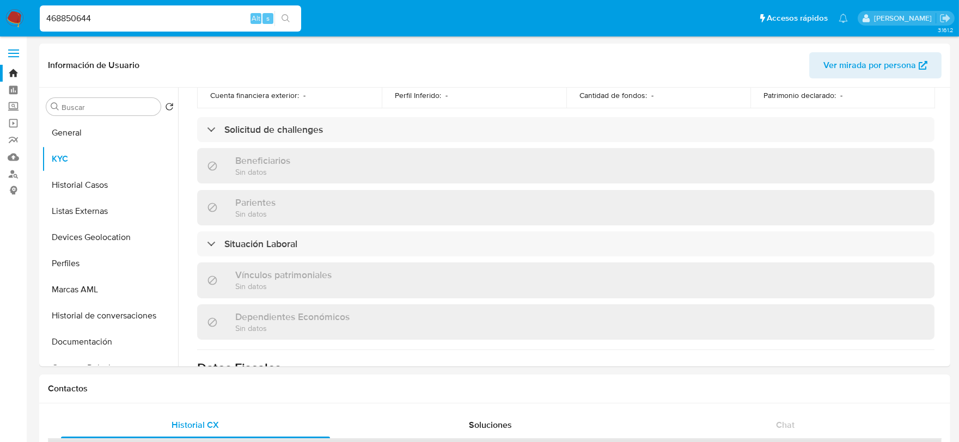
scroll to position [674, 0]
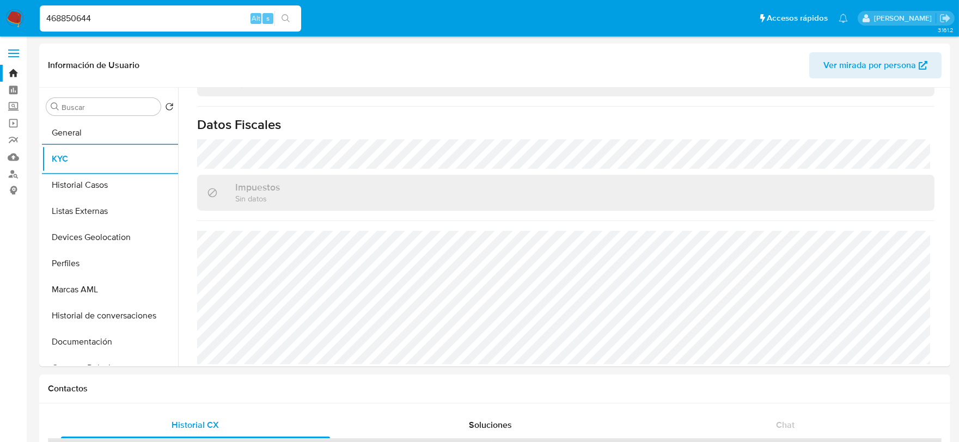
click at [142, 26] on div "468850644 Alt s" at bounding box center [170, 18] width 261 height 26
click at [139, 17] on input "468850644" at bounding box center [170, 18] width 261 height 14
paste input "1039233802"
type input "1039233802"
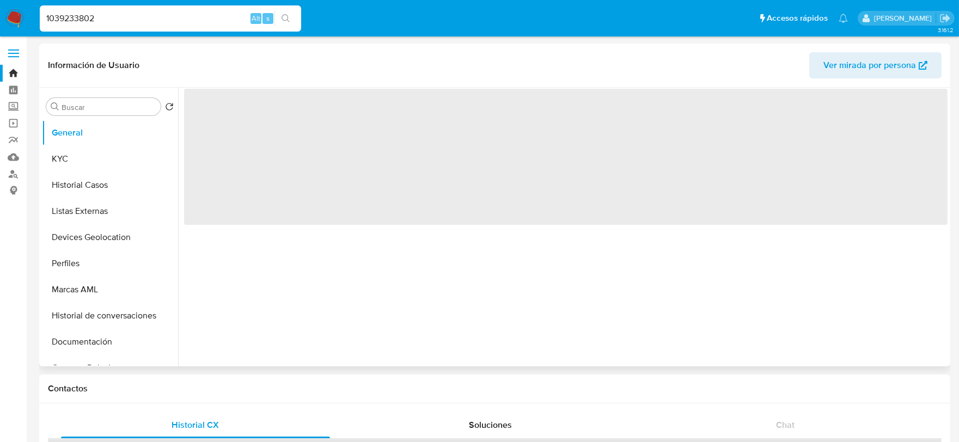
select select "10"
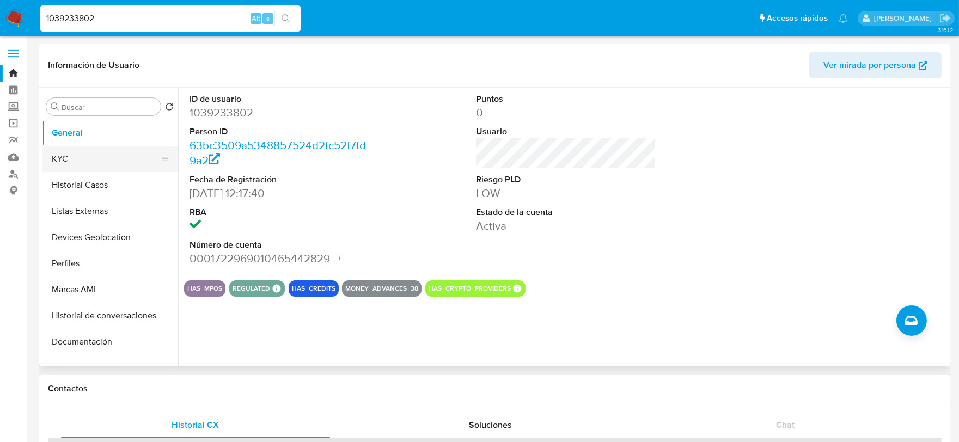
click at [73, 162] on button "KYC" at bounding box center [105, 159] width 127 height 26
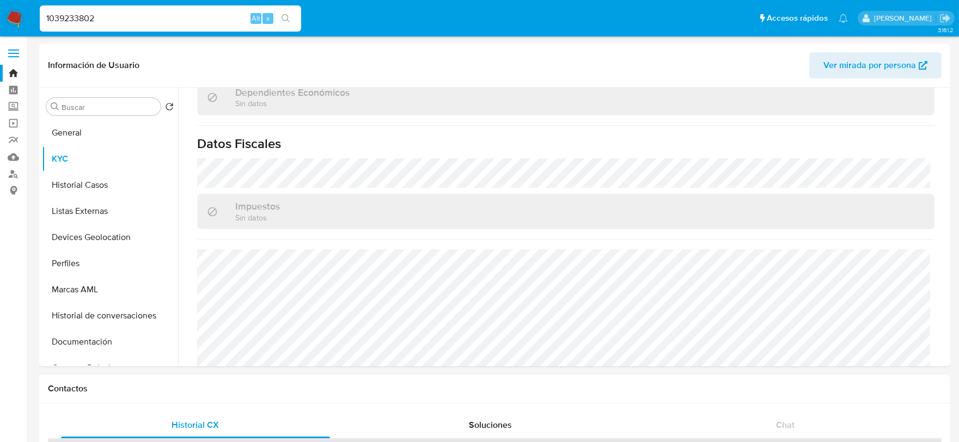
scroll to position [684, 0]
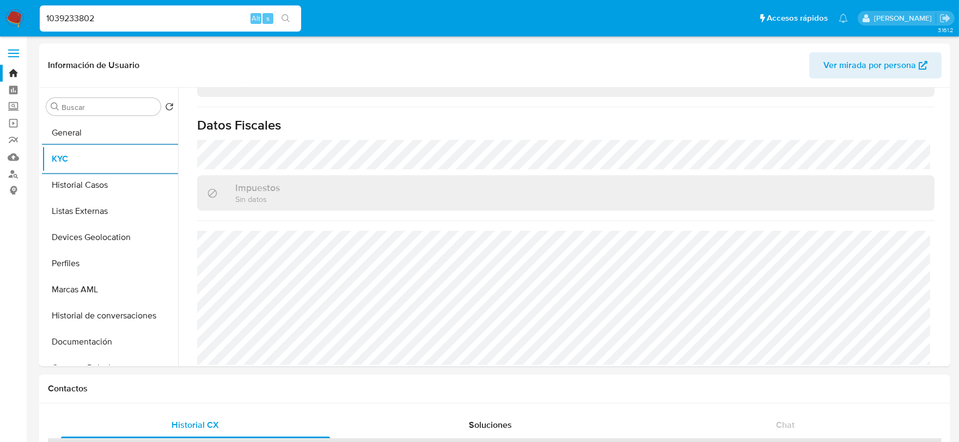
click at [119, 19] on input "1039233802" at bounding box center [170, 18] width 261 height 14
paste input "106576000"
type input "1106576000"
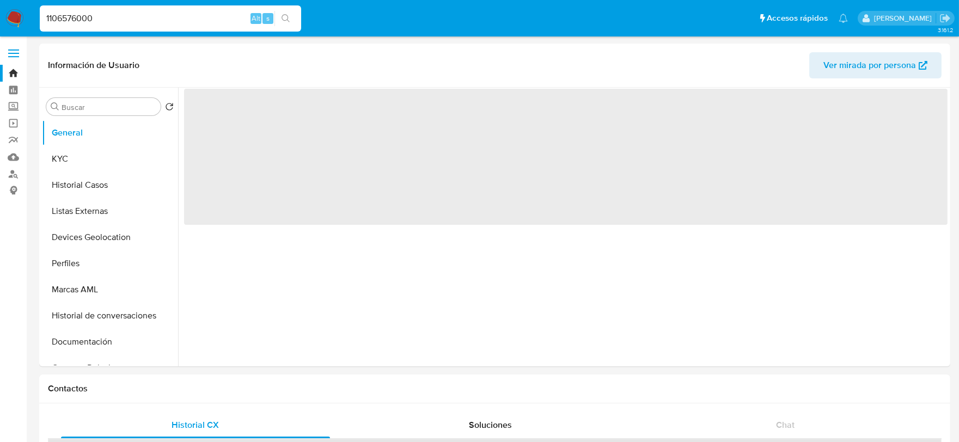
select select "10"
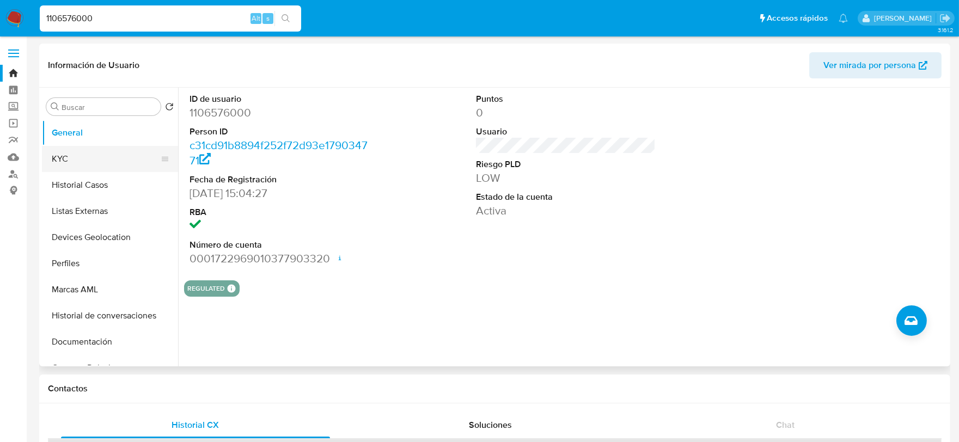
click at [71, 161] on button "KYC" at bounding box center [105, 159] width 127 height 26
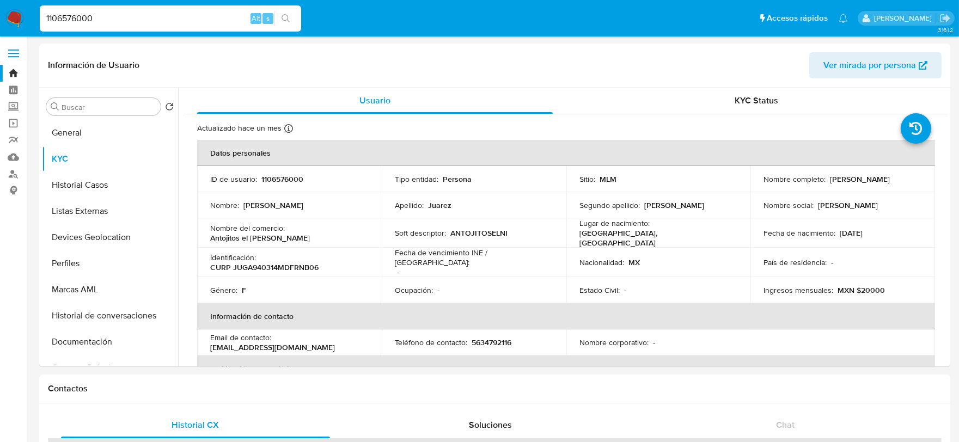
click at [117, 20] on input "1106576000" at bounding box center [170, 18] width 261 height 14
paste input "859562846"
type input "1859562846"
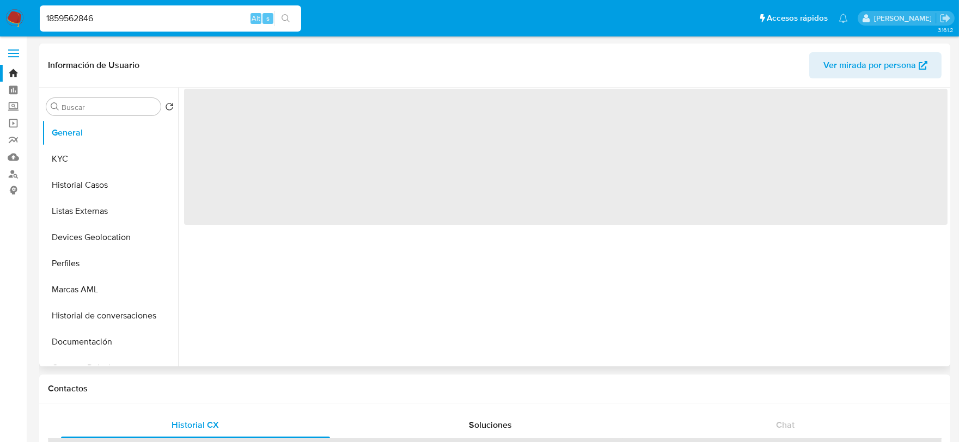
select select "10"
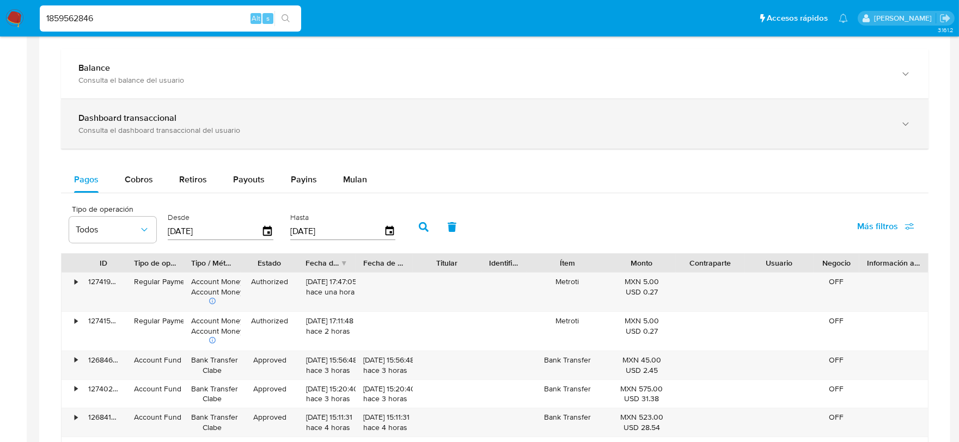
scroll to position [605, 0]
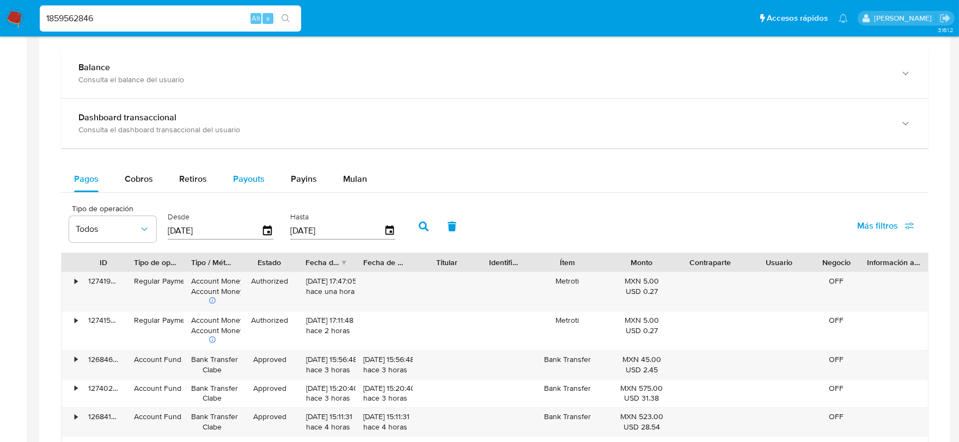
click at [254, 172] on div "Payouts" at bounding box center [249, 179] width 32 height 26
select select "10"
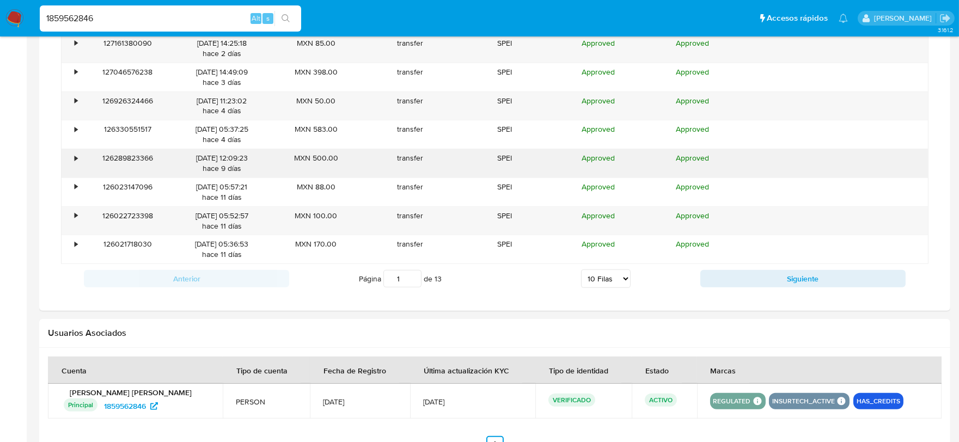
scroll to position [907, 0]
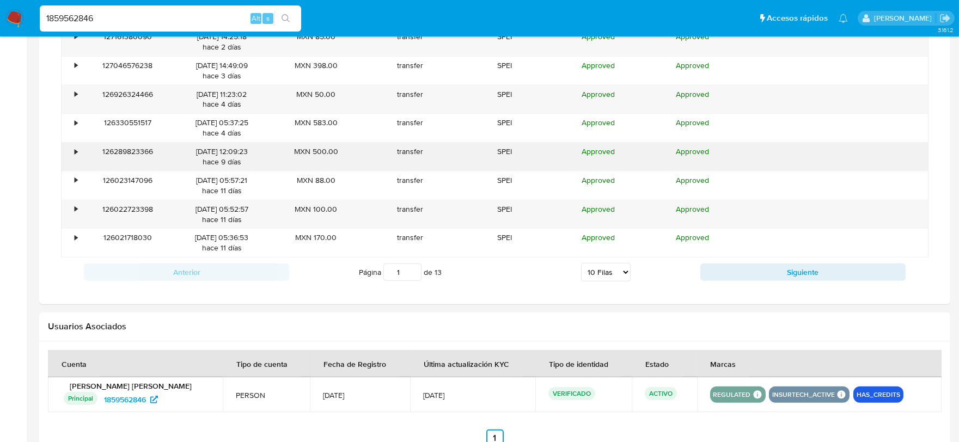
click at [77, 153] on div "•" at bounding box center [76, 152] width 3 height 10
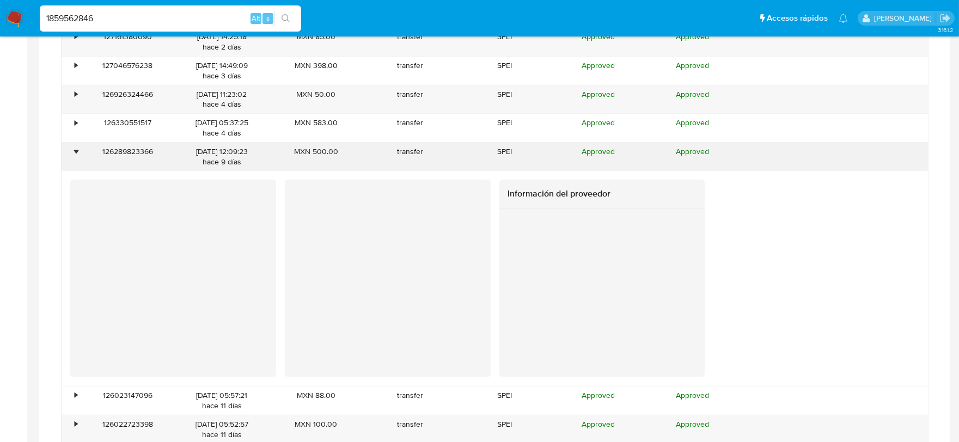
click at [77, 151] on div "•" at bounding box center [76, 152] width 3 height 10
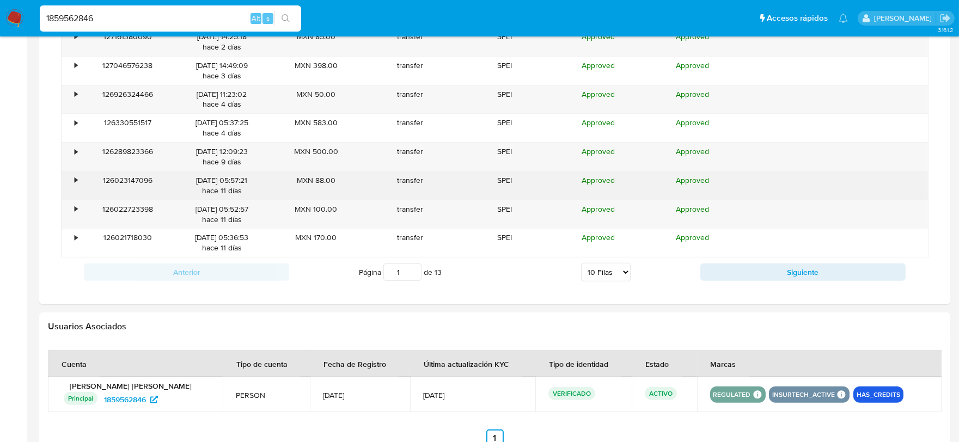
click at [75, 180] on div "•" at bounding box center [76, 180] width 3 height 10
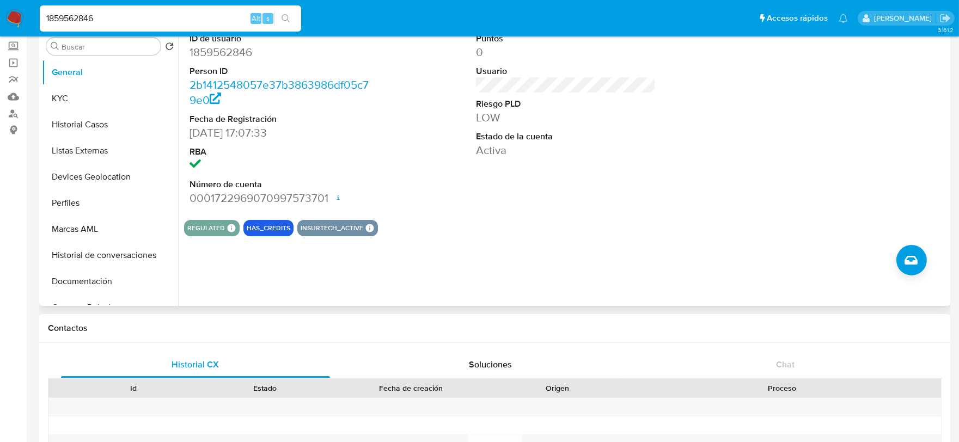
scroll to position [0, 0]
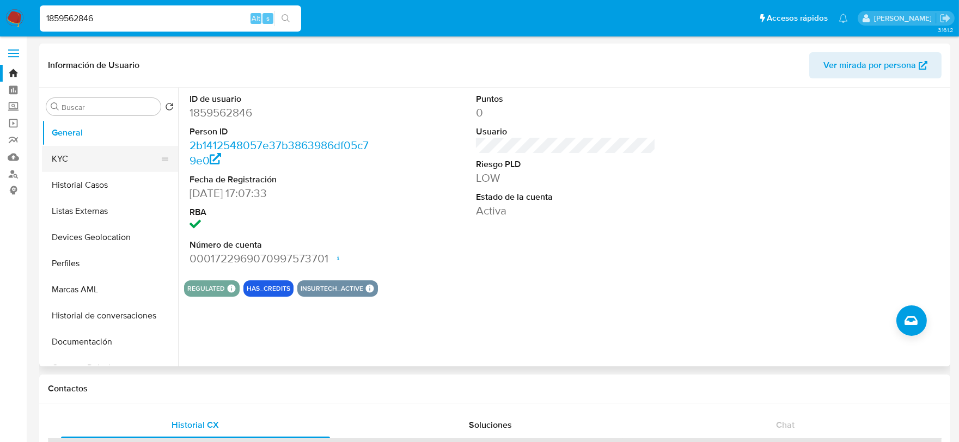
click at [63, 153] on button "KYC" at bounding box center [105, 159] width 127 height 26
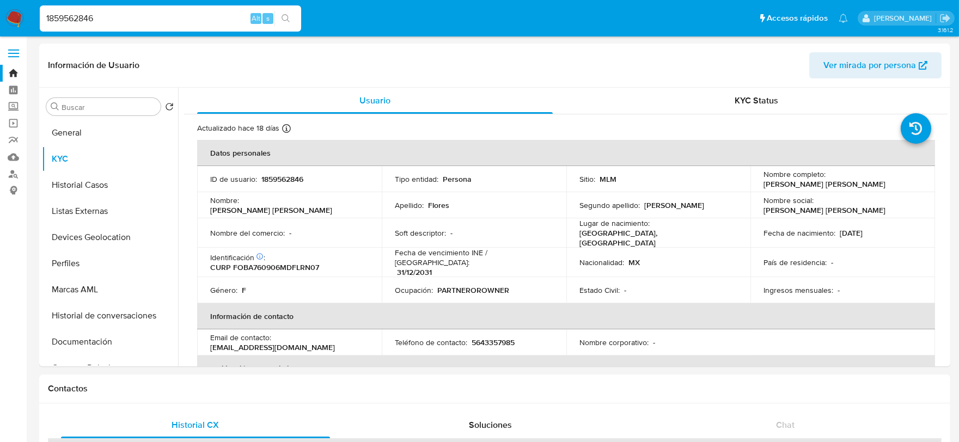
click at [167, 19] on input "1859562846" at bounding box center [170, 18] width 261 height 14
paste input "200495410"
type input "200495410"
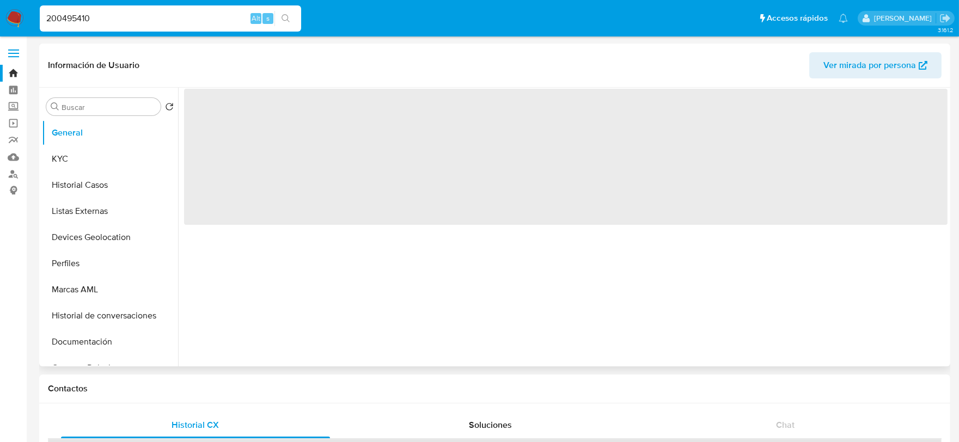
select select "10"
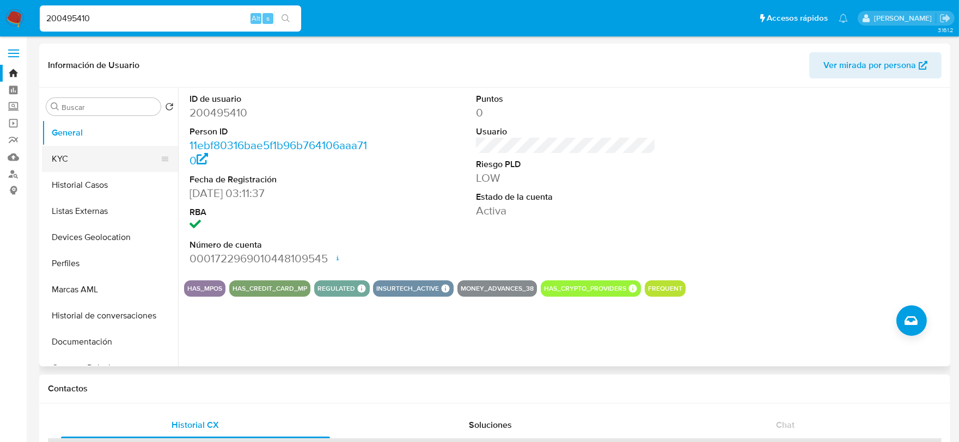
click at [96, 153] on button "KYC" at bounding box center [105, 159] width 127 height 26
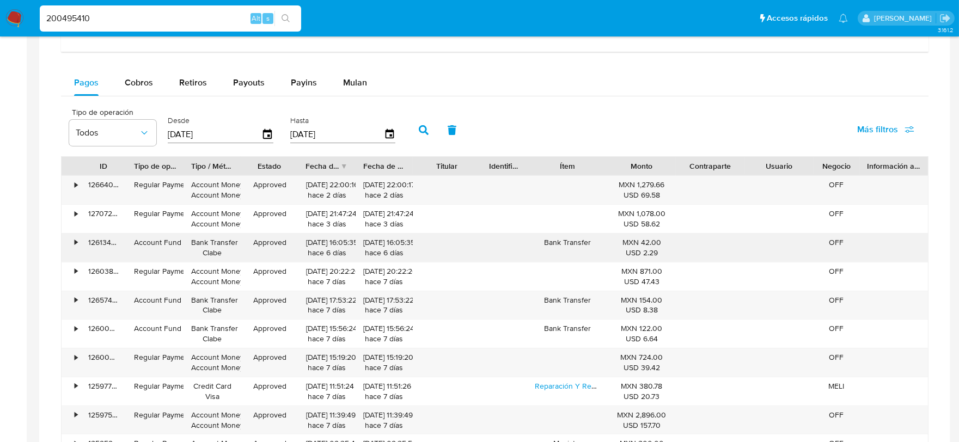
scroll to position [726, 0]
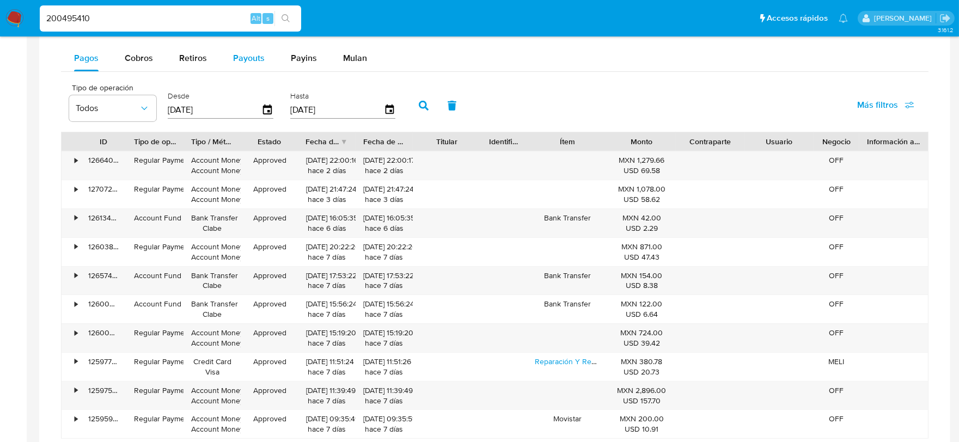
click at [248, 62] on span "Payouts" at bounding box center [249, 58] width 32 height 13
select select "10"
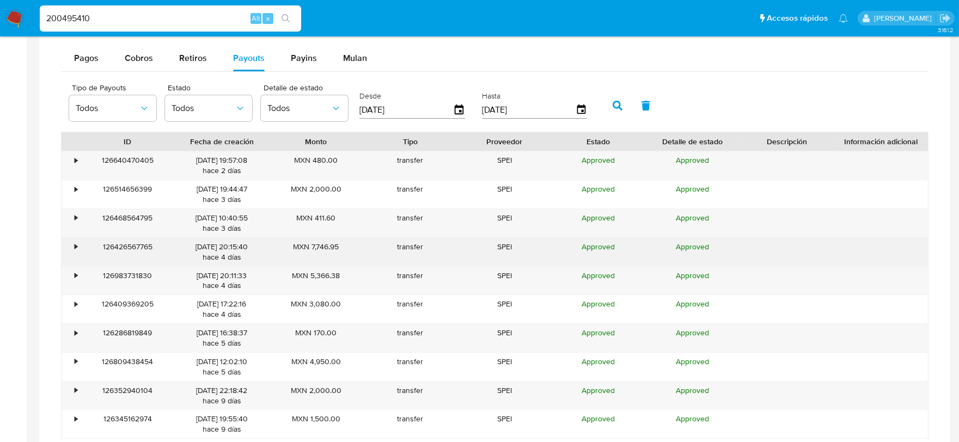
click at [72, 248] on div "•" at bounding box center [71, 252] width 19 height 28
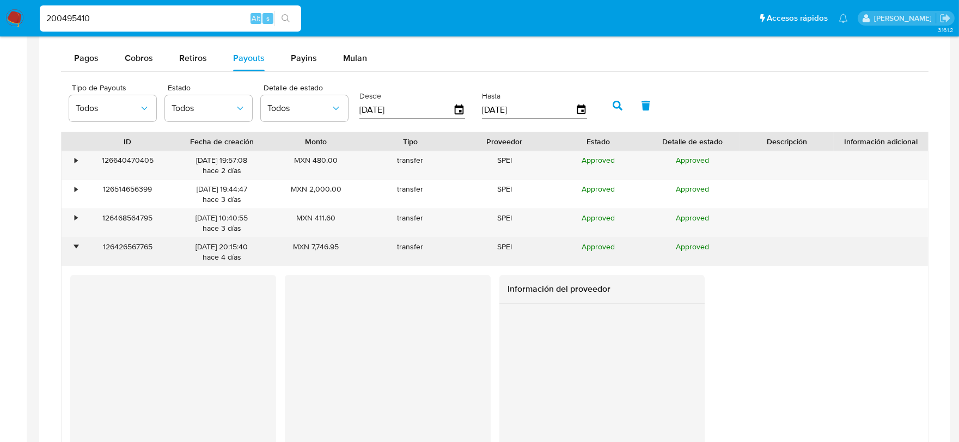
click at [72, 248] on div "•" at bounding box center [71, 252] width 19 height 28
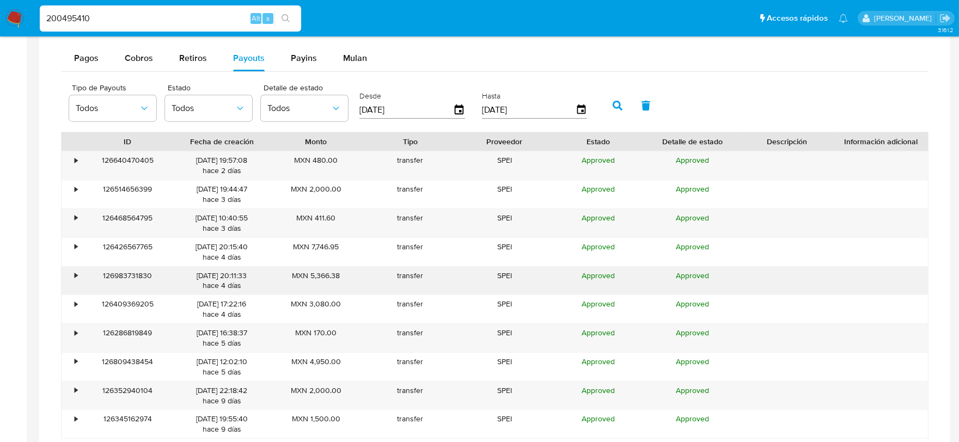
click at [75, 275] on div "•" at bounding box center [76, 276] width 3 height 10
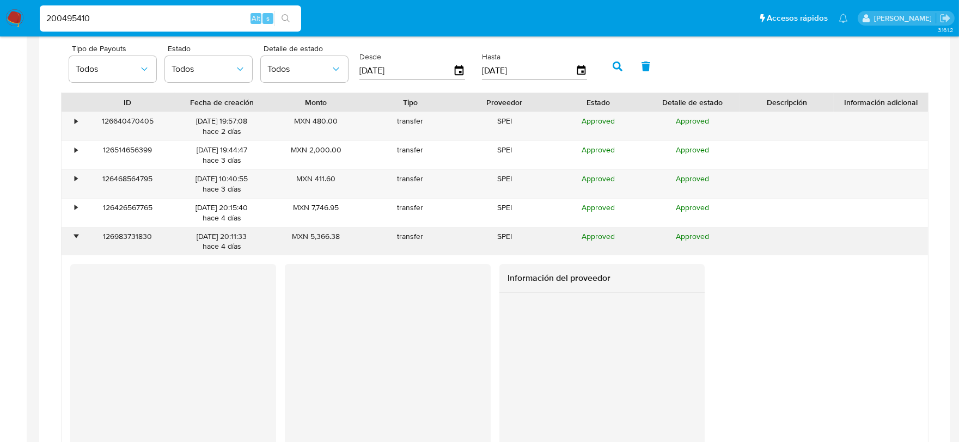
scroll to position [787, 0]
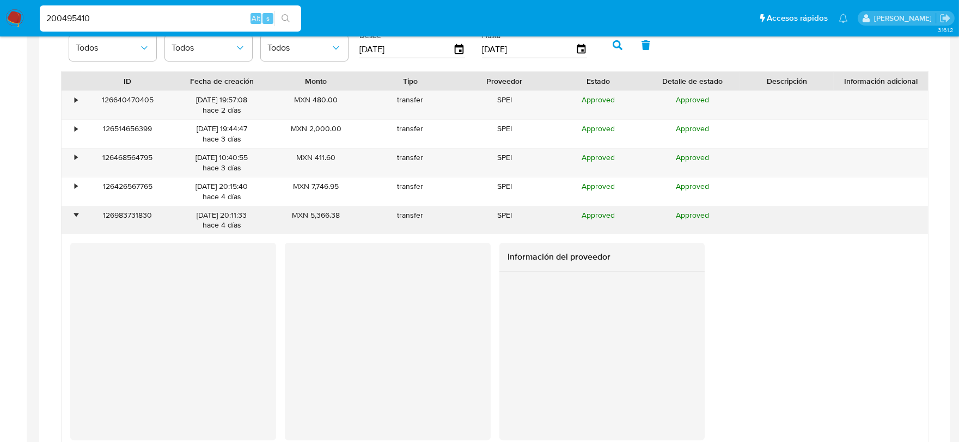
click at [72, 214] on div "•" at bounding box center [71, 220] width 19 height 28
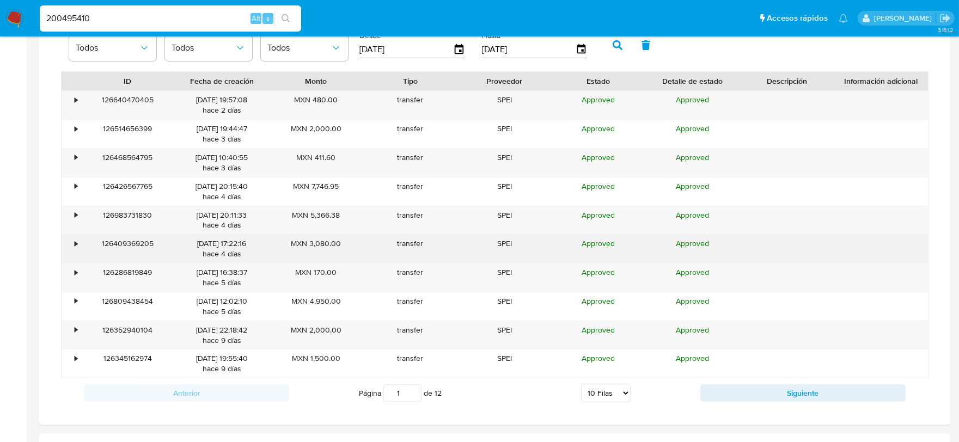
click at [75, 247] on div "•" at bounding box center [76, 244] width 3 height 10
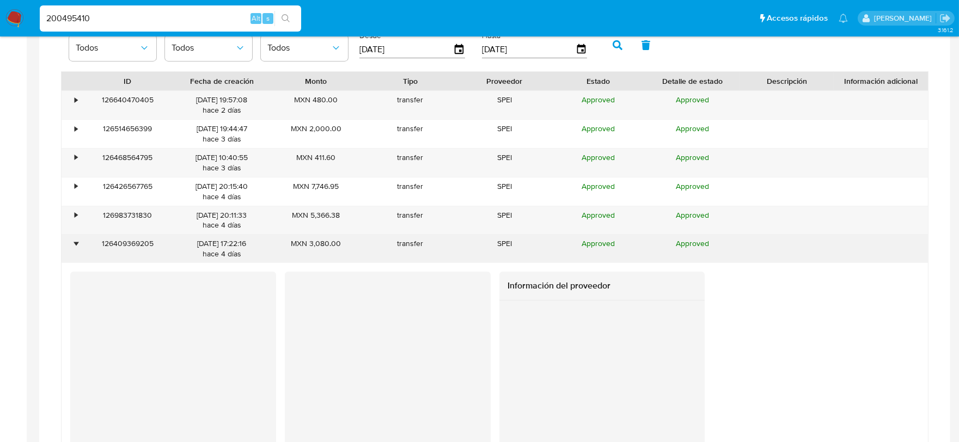
click at [75, 247] on div "•" at bounding box center [76, 244] width 3 height 10
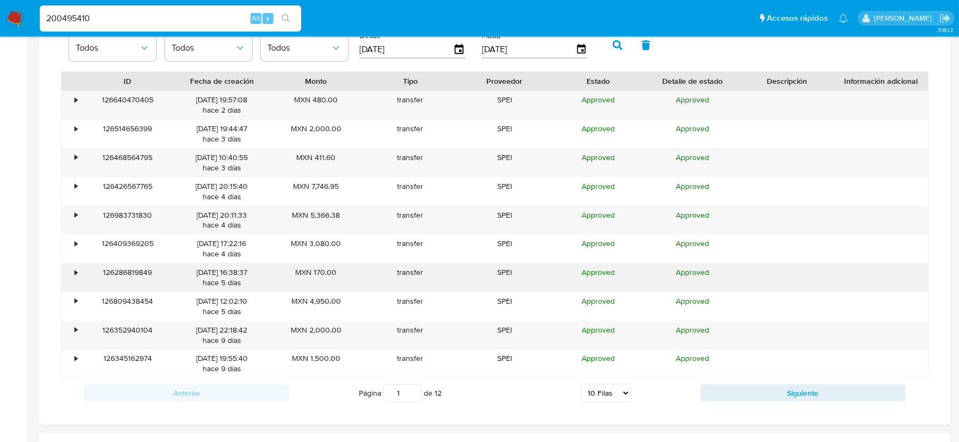
click at [70, 275] on div "•" at bounding box center [71, 278] width 19 height 28
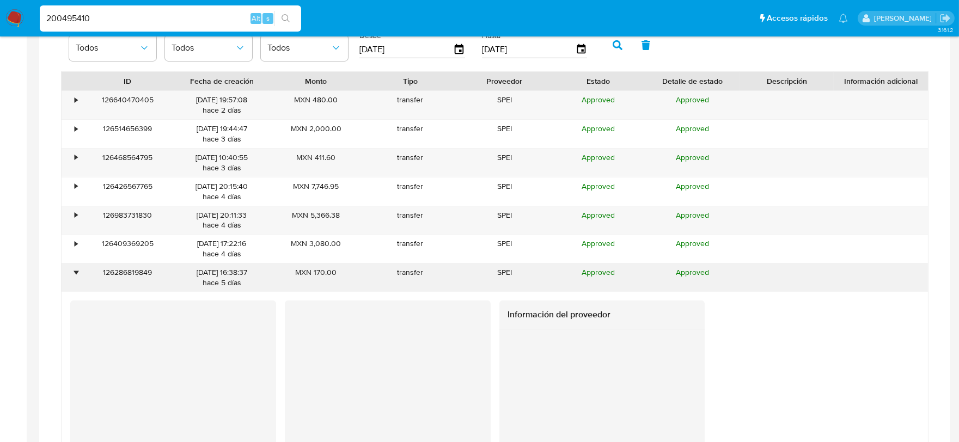
click at [70, 275] on div "•" at bounding box center [71, 278] width 19 height 28
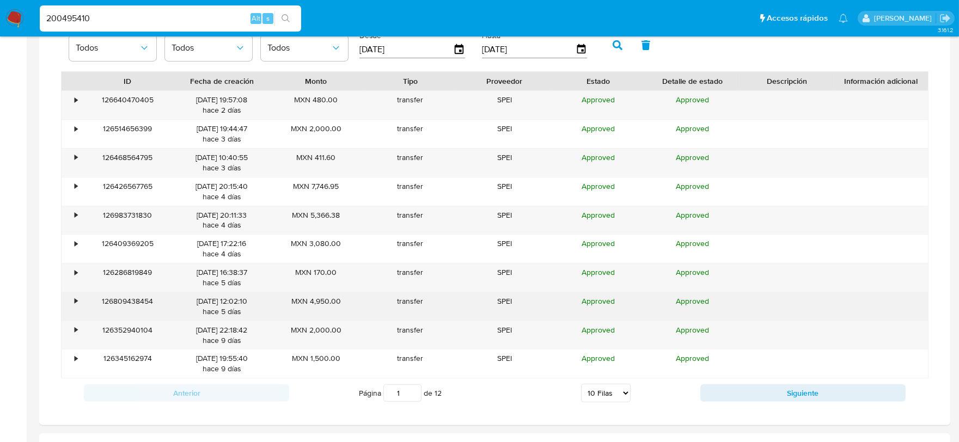
click at [73, 300] on div "•" at bounding box center [71, 306] width 19 height 28
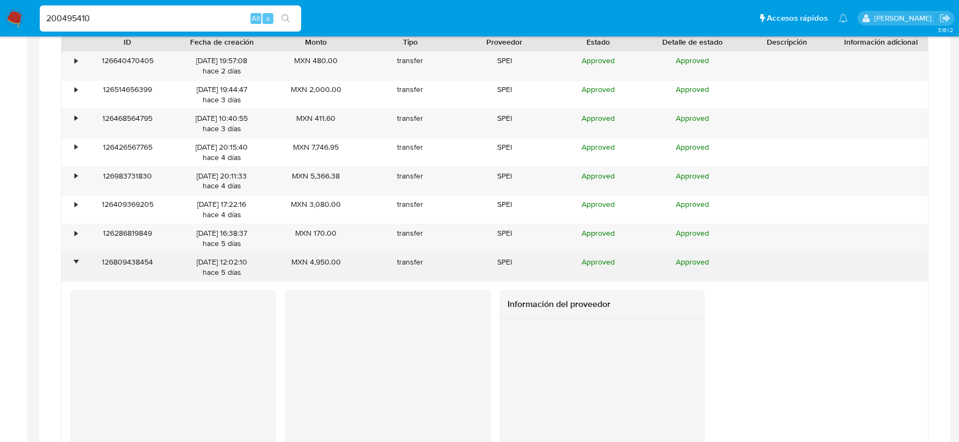
scroll to position [847, 0]
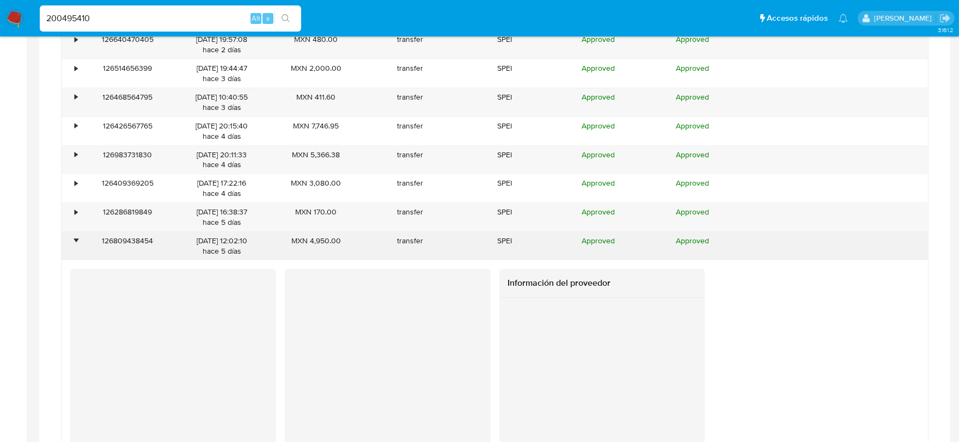
click at [79, 248] on div "•" at bounding box center [71, 246] width 19 height 28
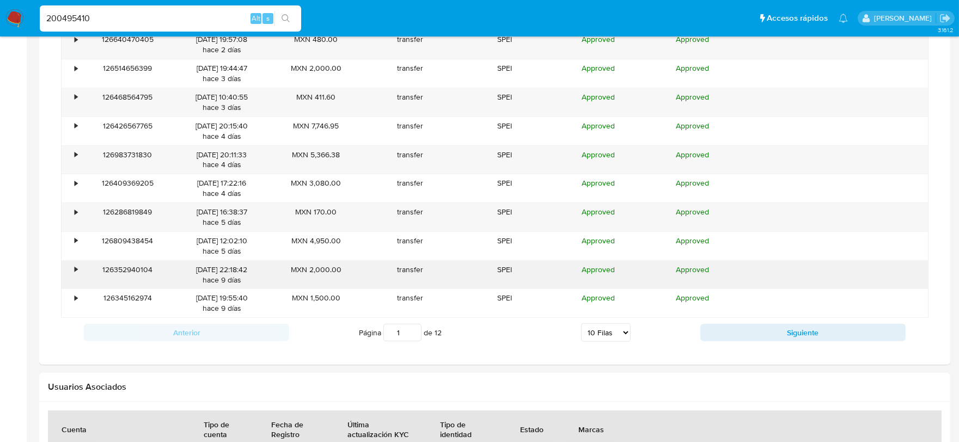
click at [77, 268] on div "•" at bounding box center [76, 270] width 3 height 10
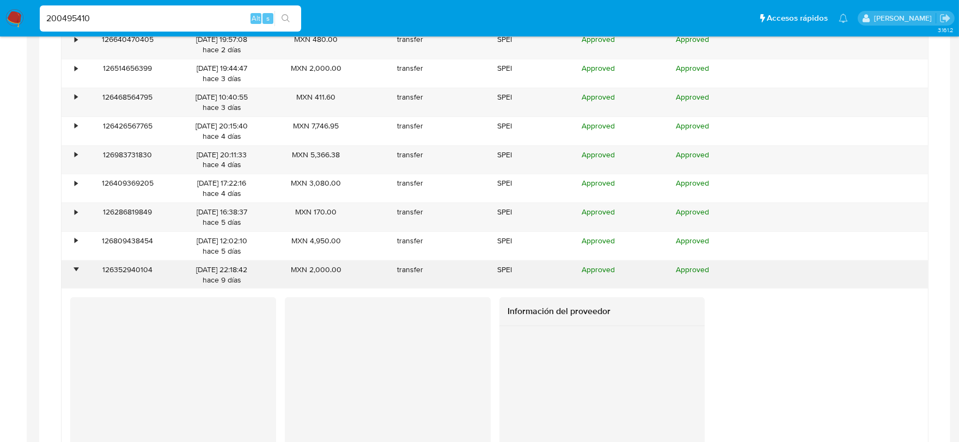
click at [76, 268] on div "•" at bounding box center [76, 270] width 3 height 10
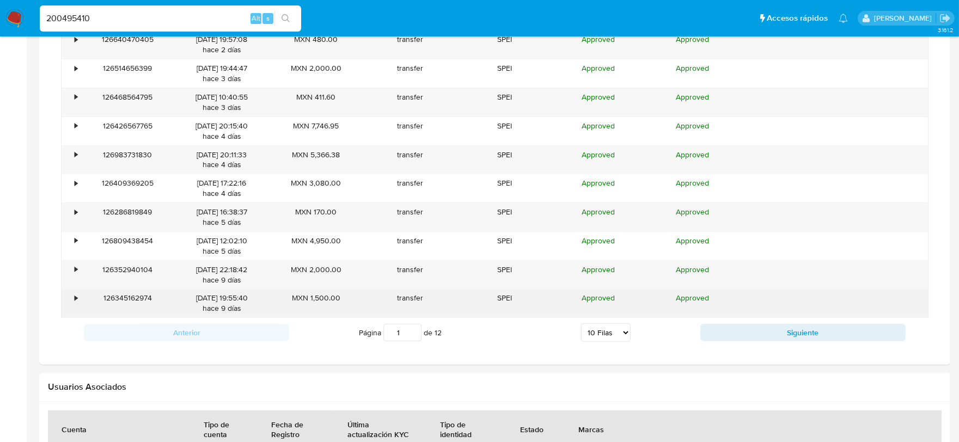
click at [75, 298] on div "•" at bounding box center [76, 298] width 3 height 10
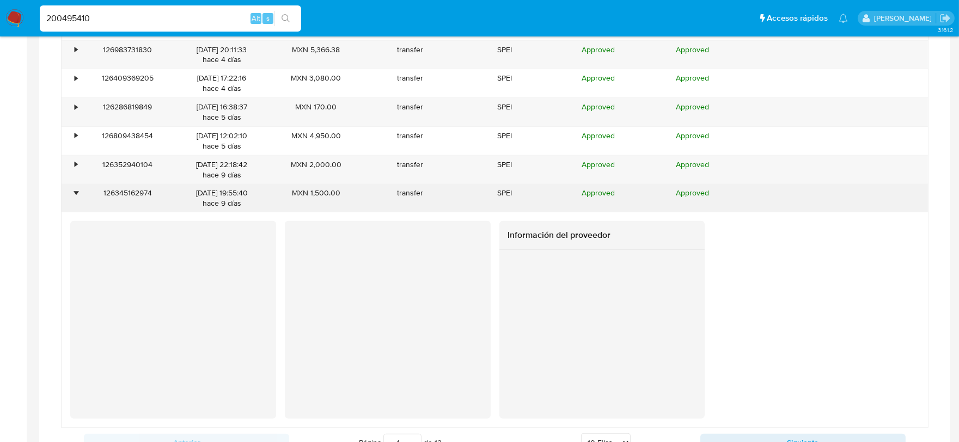
scroll to position [968, 0]
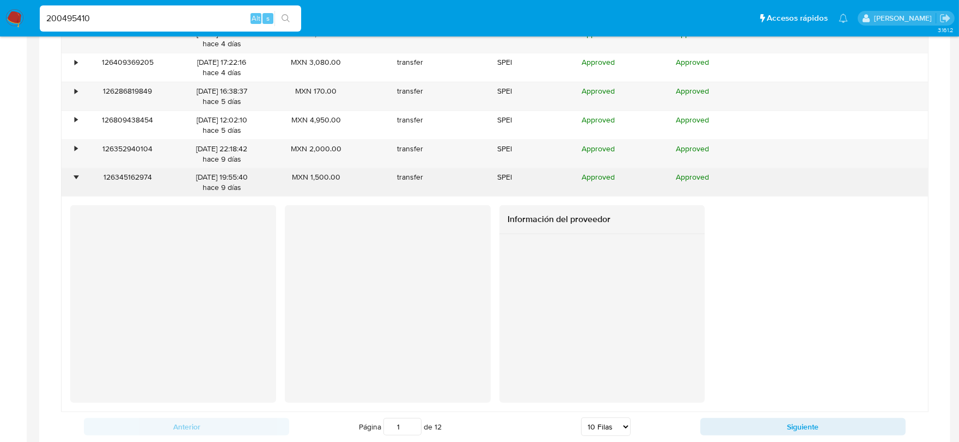
click at [77, 182] on div "•" at bounding box center [76, 177] width 3 height 10
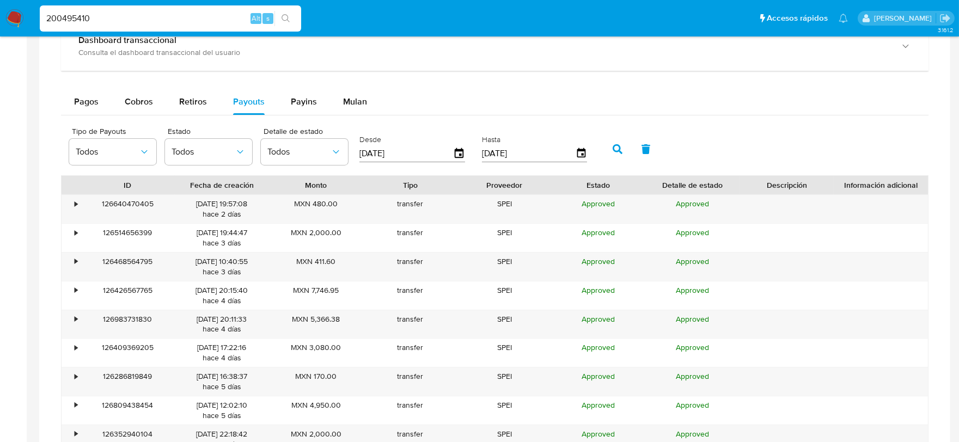
scroll to position [666, 0]
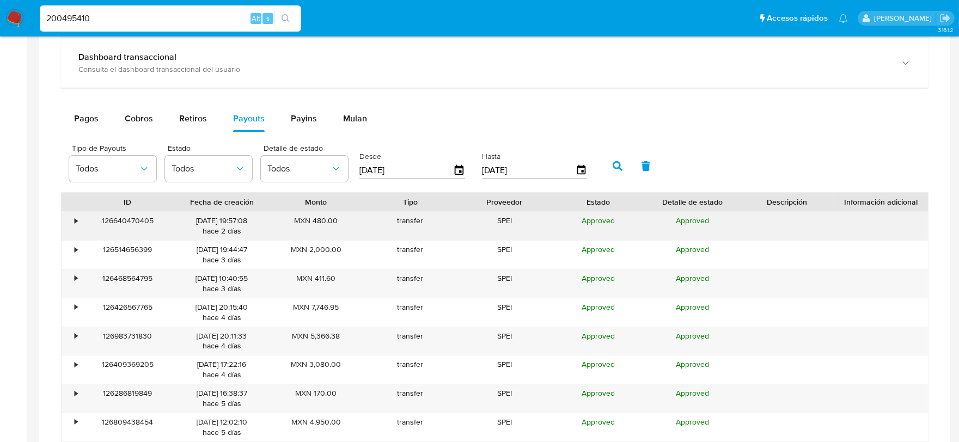
click at [77, 223] on div "•" at bounding box center [76, 221] width 3 height 10
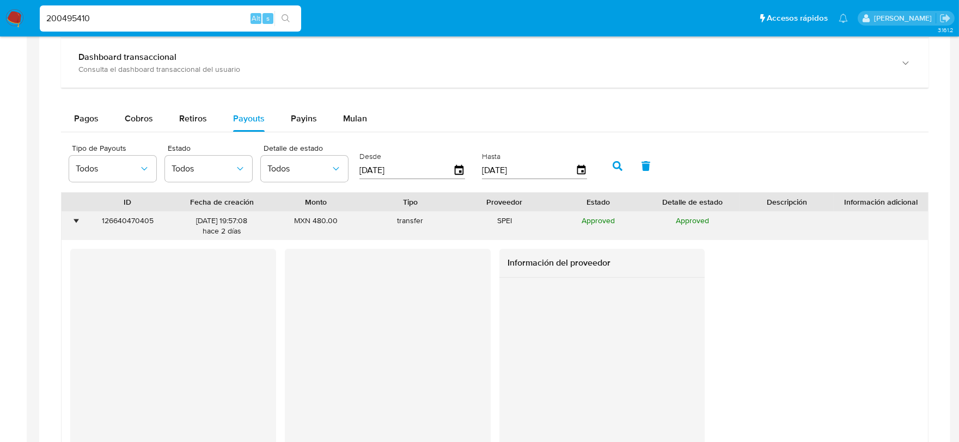
click at [77, 225] on div "•" at bounding box center [71, 226] width 19 height 28
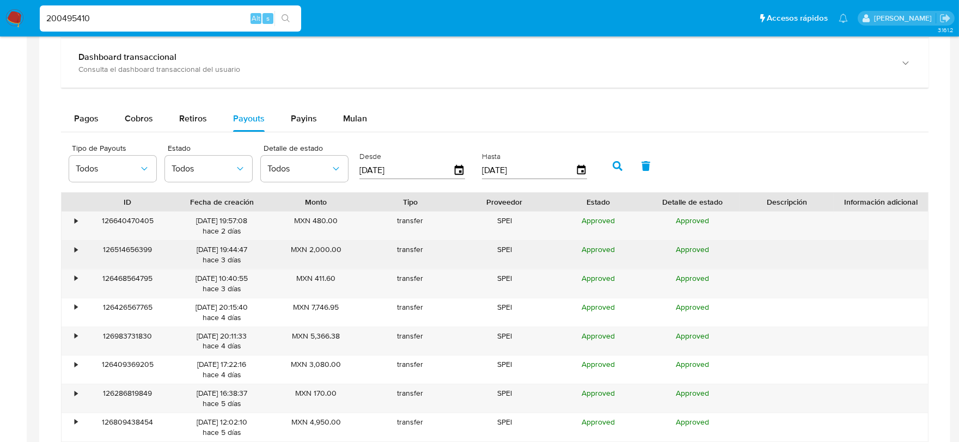
click at [78, 252] on div "•" at bounding box center [71, 255] width 19 height 28
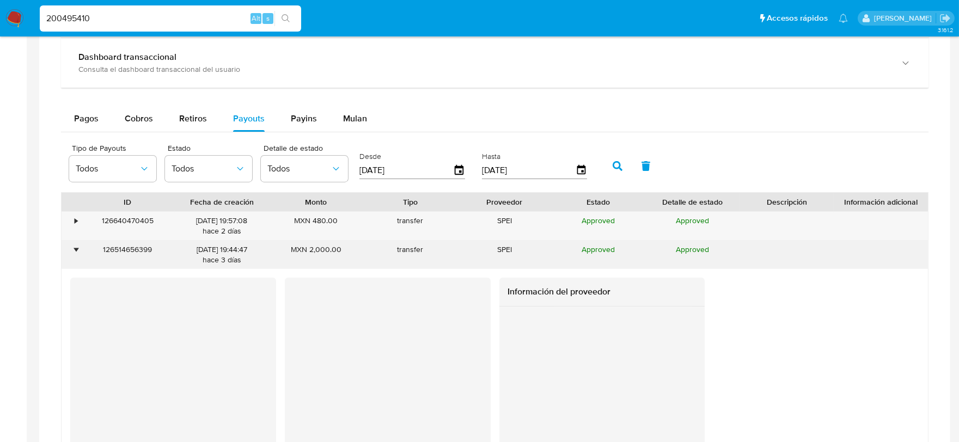
click at [78, 249] on div "•" at bounding box center [71, 255] width 19 height 28
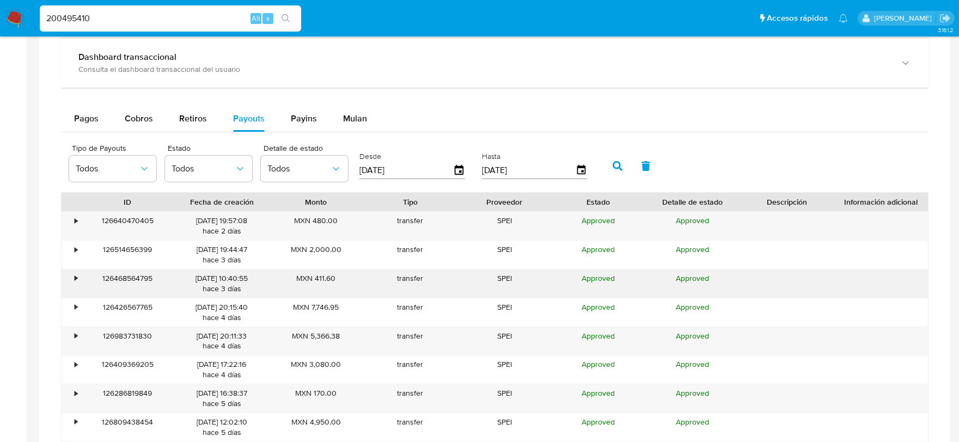
click at [77, 278] on div "•" at bounding box center [76, 278] width 3 height 10
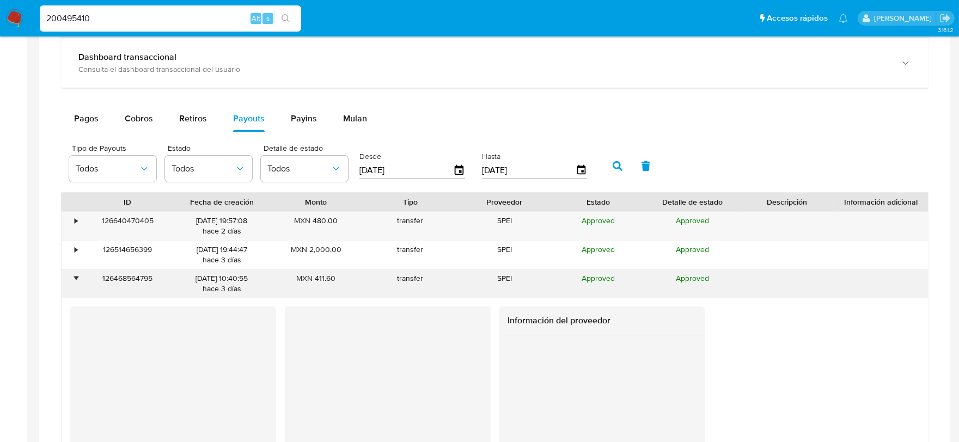
scroll to position [726, 0]
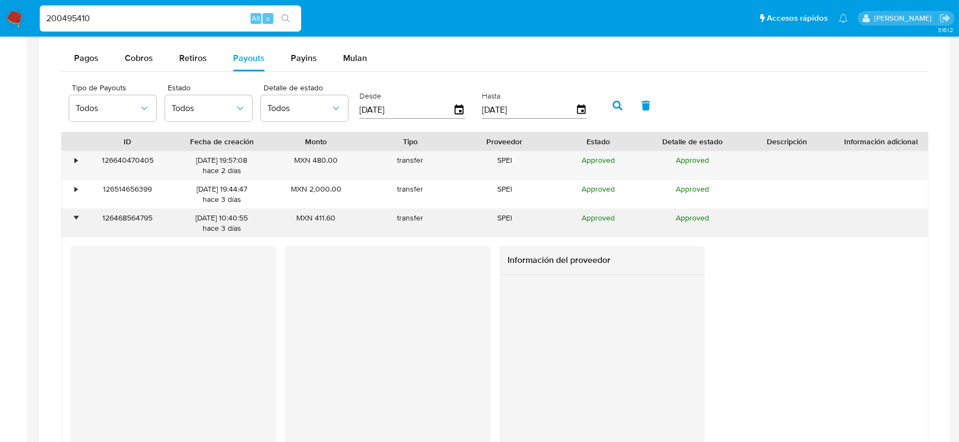
click at [77, 216] on div "•" at bounding box center [71, 223] width 19 height 28
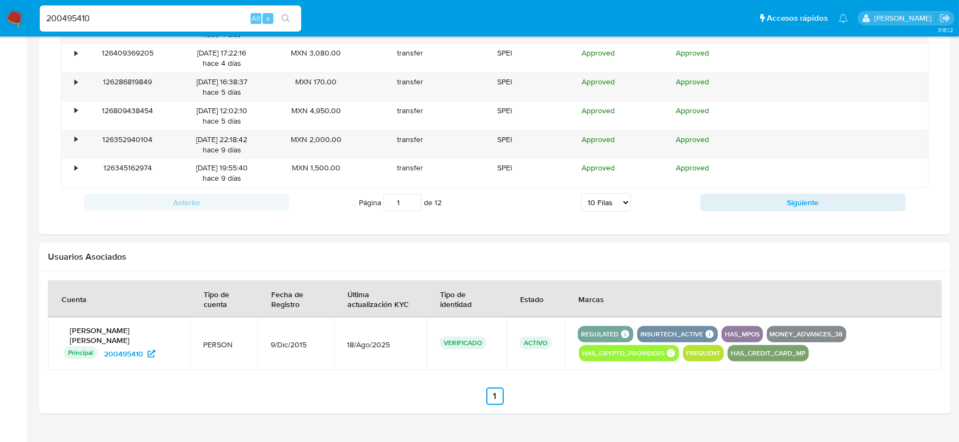
scroll to position [1004, 0]
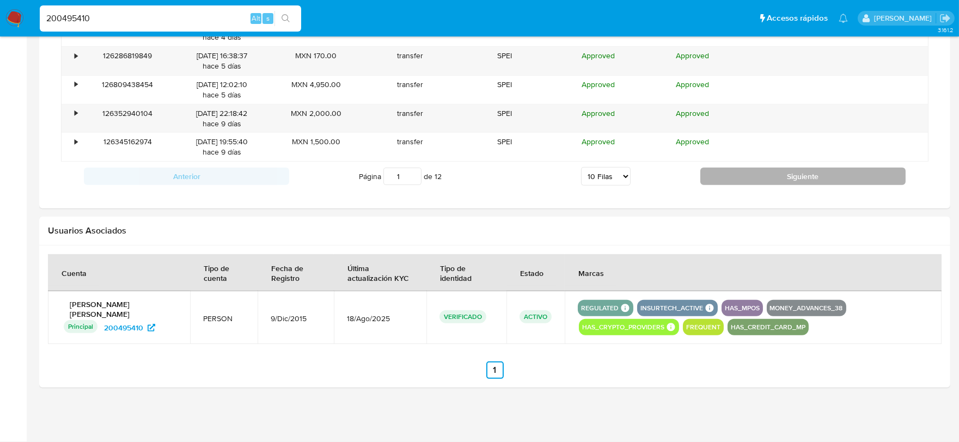
click at [768, 173] on button "Siguiente" at bounding box center [802, 176] width 205 height 17
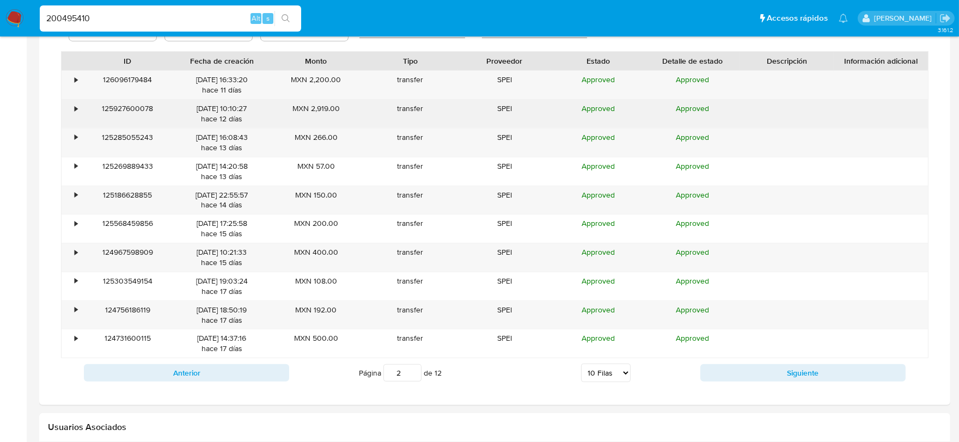
scroll to position [823, 0]
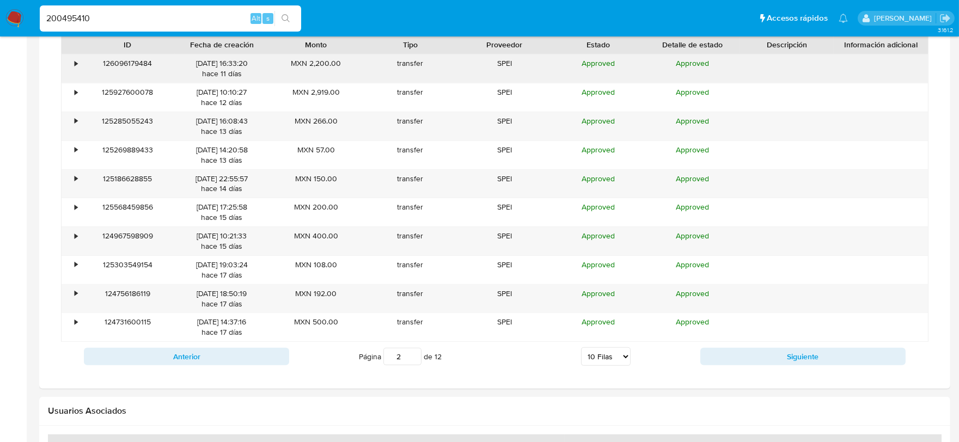
click at [77, 64] on div "•" at bounding box center [76, 63] width 3 height 10
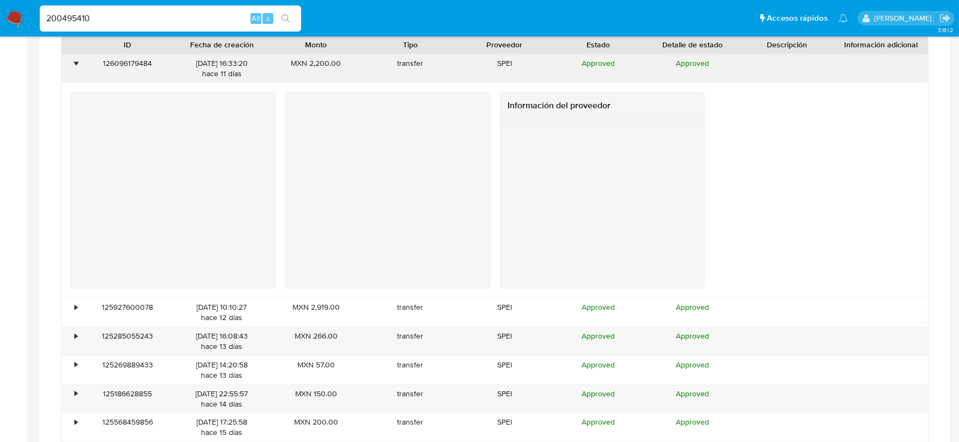
click at [77, 64] on div "•" at bounding box center [76, 63] width 3 height 10
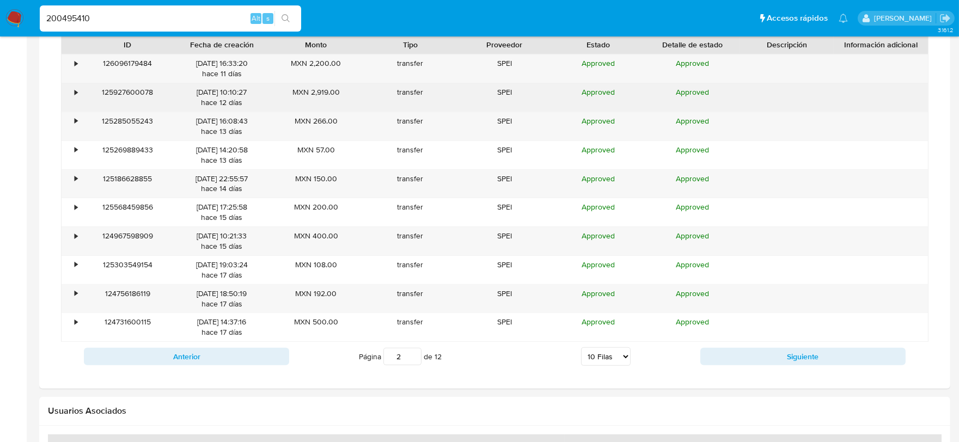
click at [78, 90] on div "•" at bounding box center [71, 97] width 19 height 28
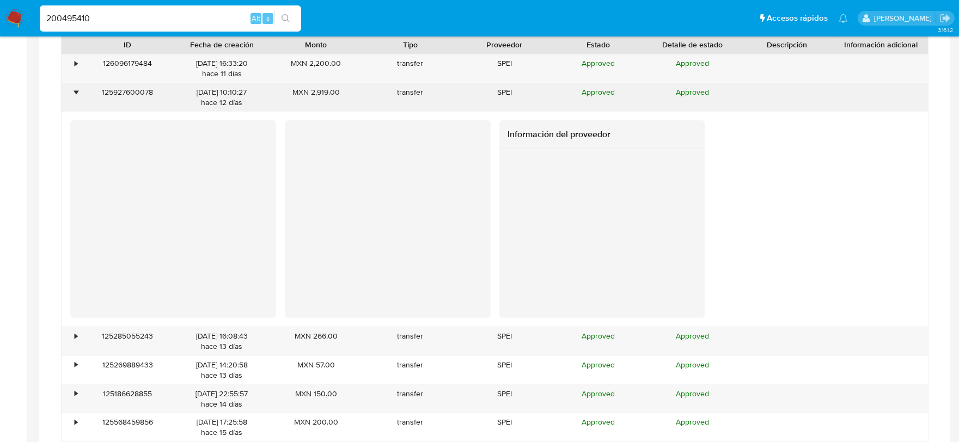
click at [78, 90] on div "•" at bounding box center [71, 97] width 19 height 28
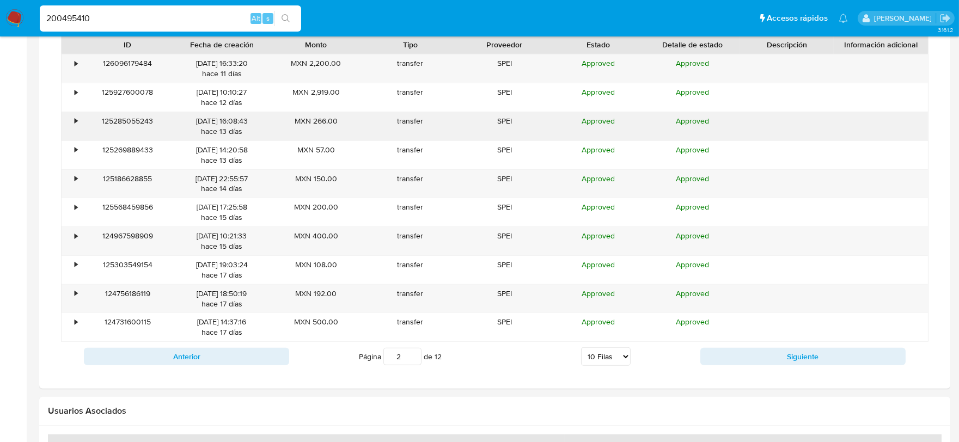
click at [78, 124] on div "•" at bounding box center [71, 126] width 19 height 28
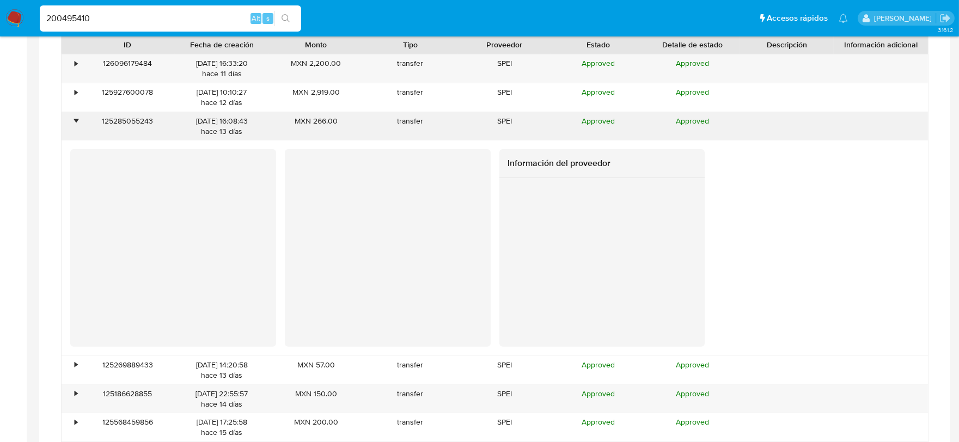
click at [77, 124] on div "•" at bounding box center [76, 121] width 3 height 10
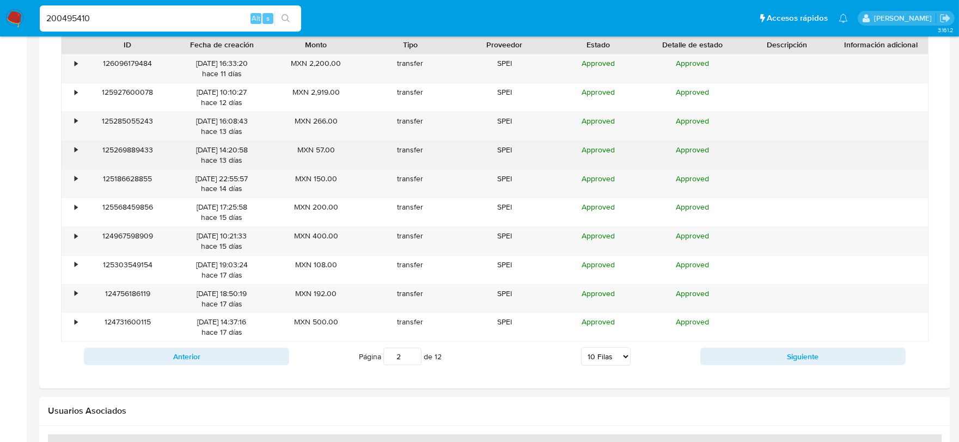
click at [81, 155] on div "125269889433" at bounding box center [128, 155] width 94 height 28
click at [75, 148] on div "•" at bounding box center [76, 150] width 3 height 10
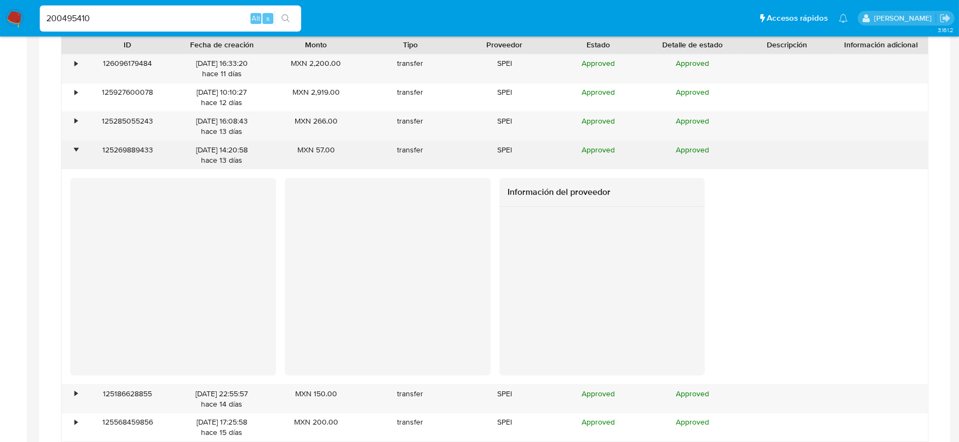
click at [74, 148] on div "•" at bounding box center [71, 155] width 19 height 28
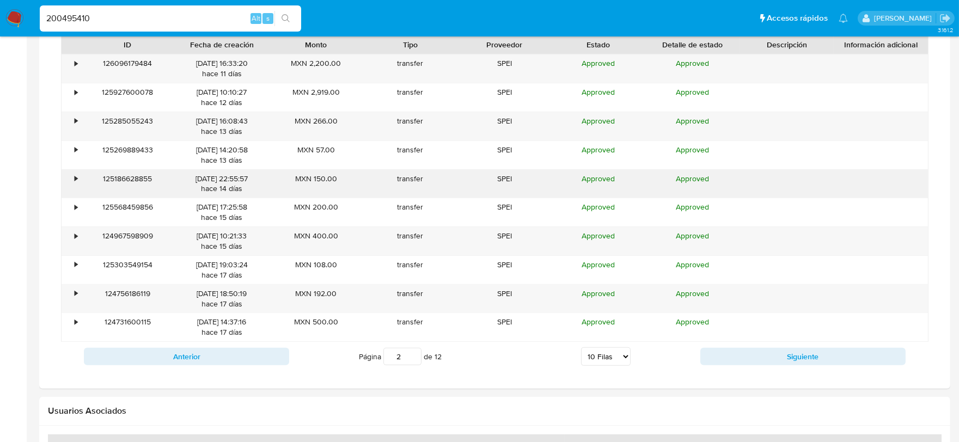
click at [80, 181] on div "•" at bounding box center [71, 184] width 19 height 28
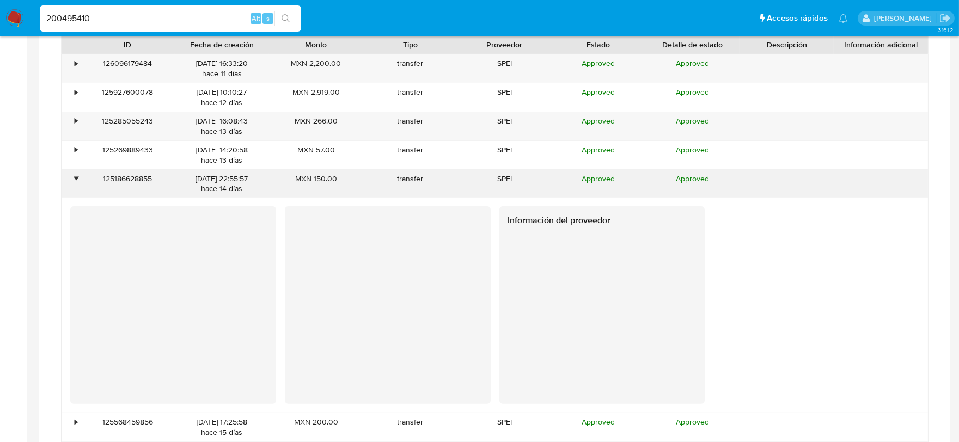
click at [80, 181] on div "•" at bounding box center [71, 184] width 19 height 28
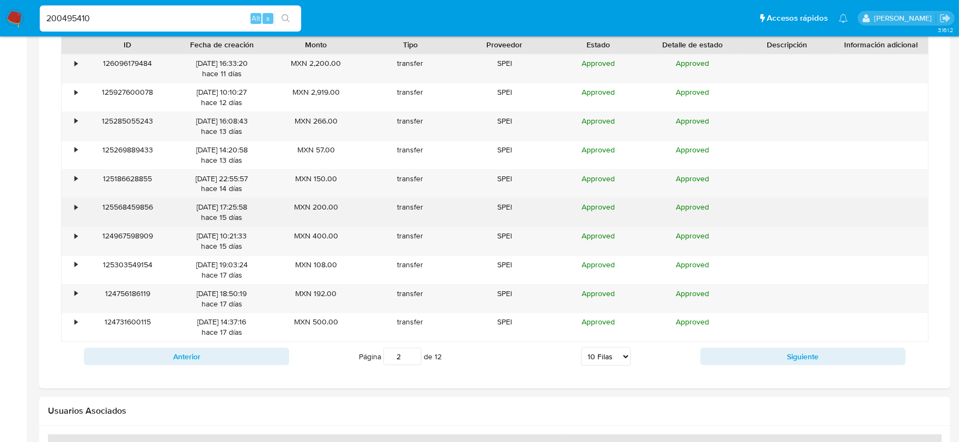
click at [74, 210] on div "•" at bounding box center [71, 212] width 19 height 28
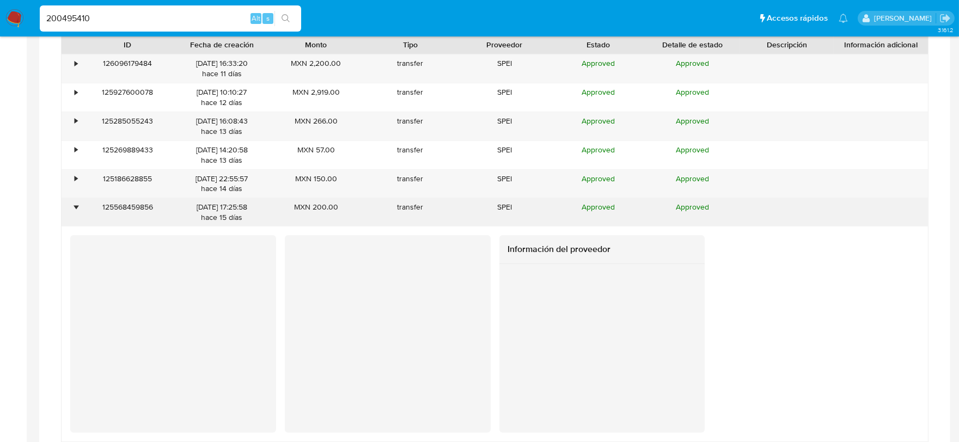
click at [75, 210] on div "•" at bounding box center [76, 207] width 3 height 10
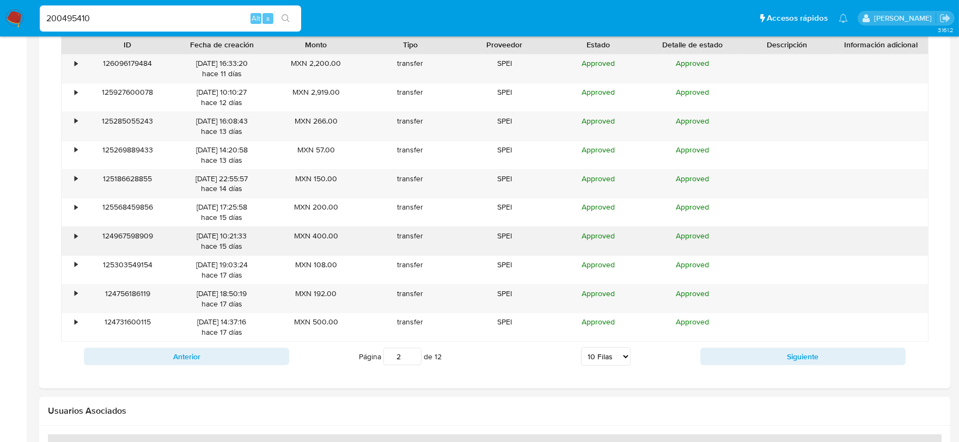
click at [77, 234] on div "•" at bounding box center [71, 241] width 19 height 28
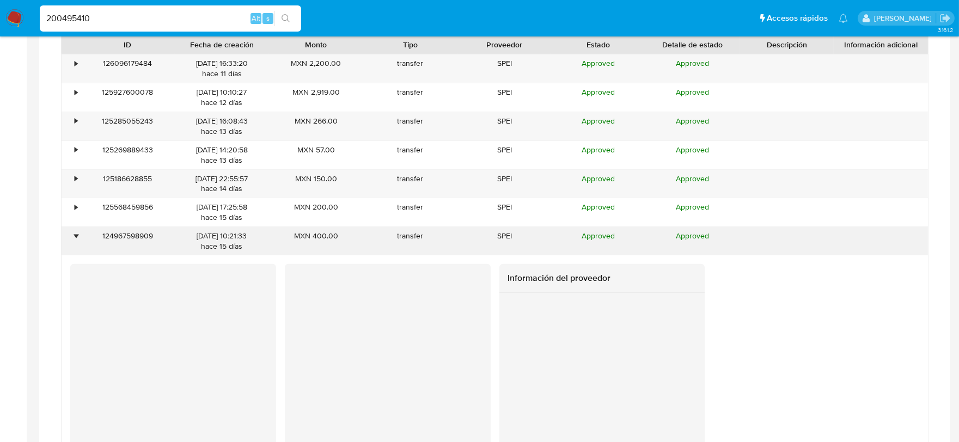
click at [77, 234] on div "•" at bounding box center [71, 241] width 19 height 28
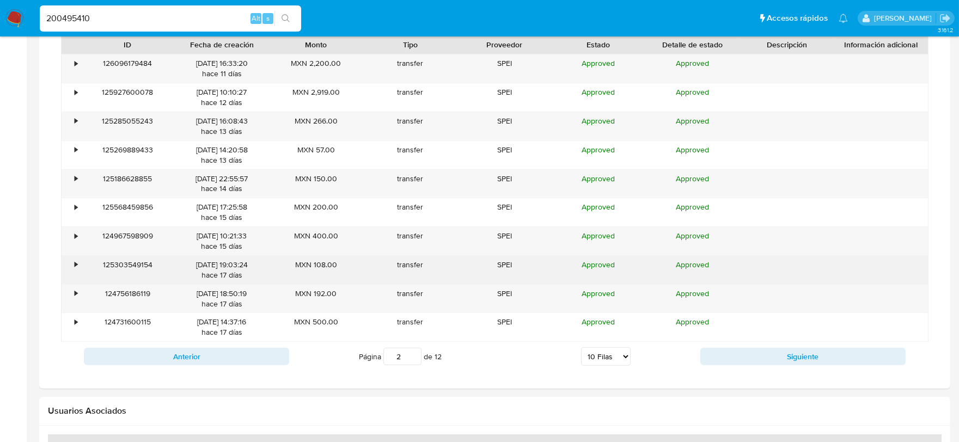
click at [77, 265] on div "•" at bounding box center [76, 265] width 3 height 10
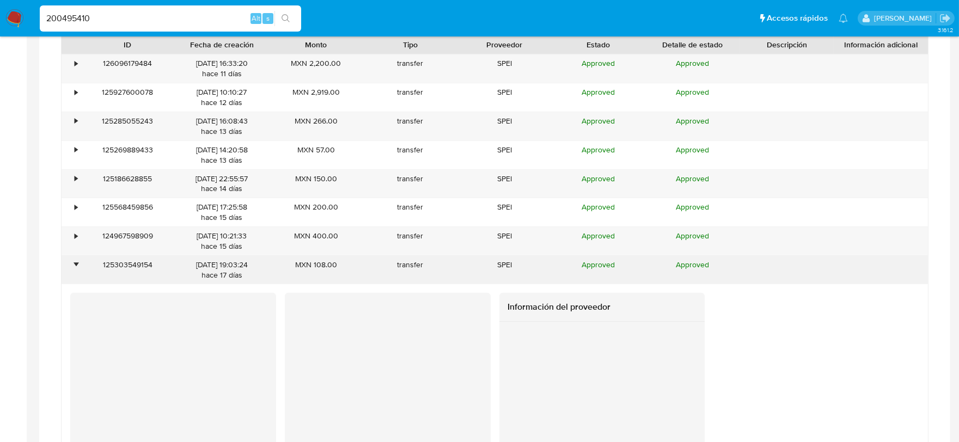
click at [77, 265] on div "•" at bounding box center [76, 265] width 3 height 10
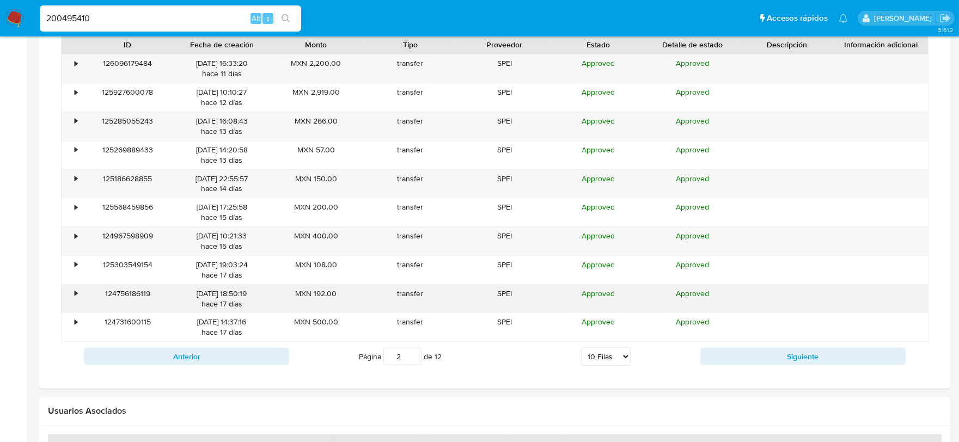
click at [73, 296] on div "•" at bounding box center [71, 299] width 19 height 28
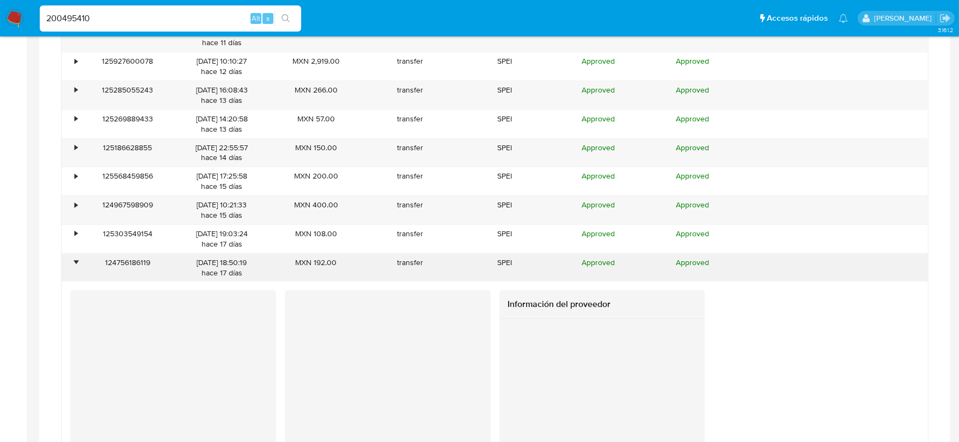
scroll to position [883, 0]
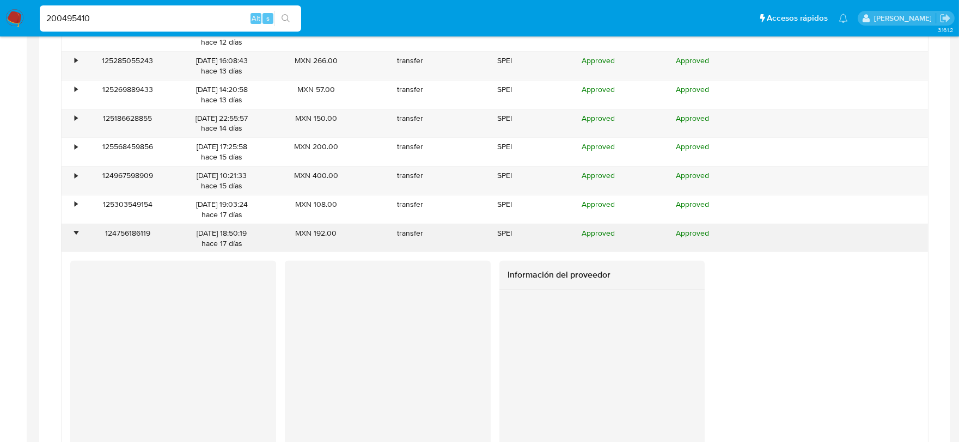
click at [75, 233] on div "•" at bounding box center [76, 233] width 3 height 10
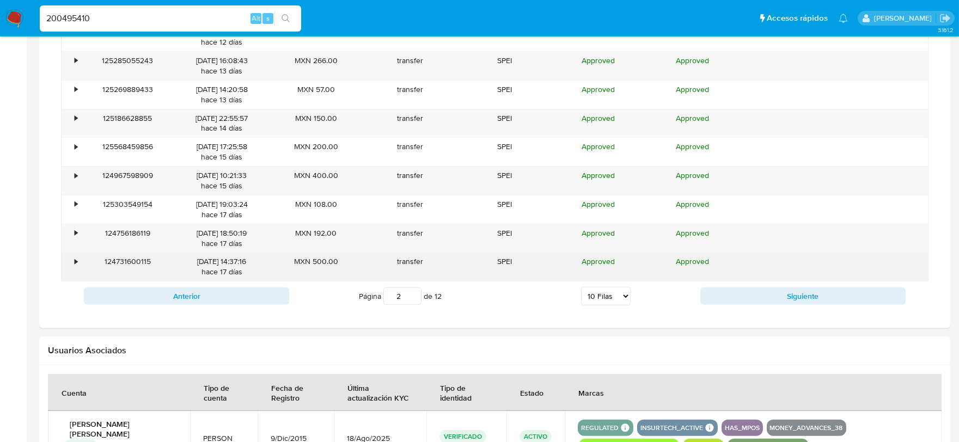
click at [75, 262] on div "•" at bounding box center [76, 262] width 3 height 10
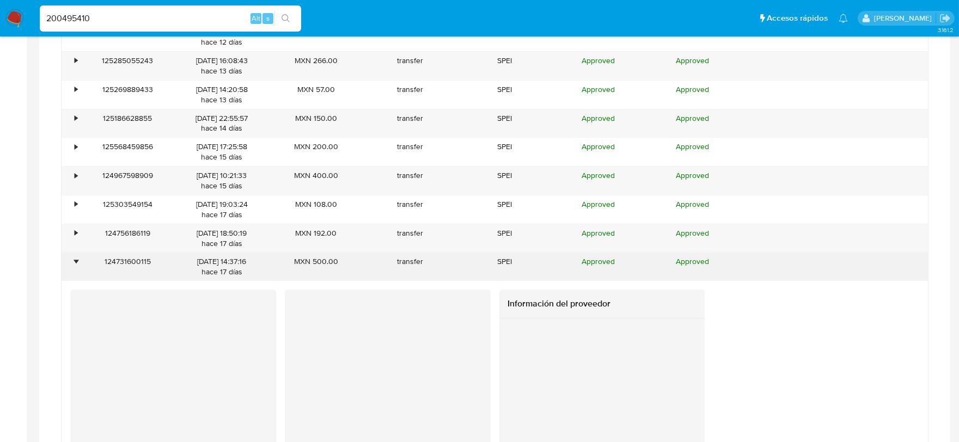
click at [75, 262] on div "•" at bounding box center [76, 262] width 3 height 10
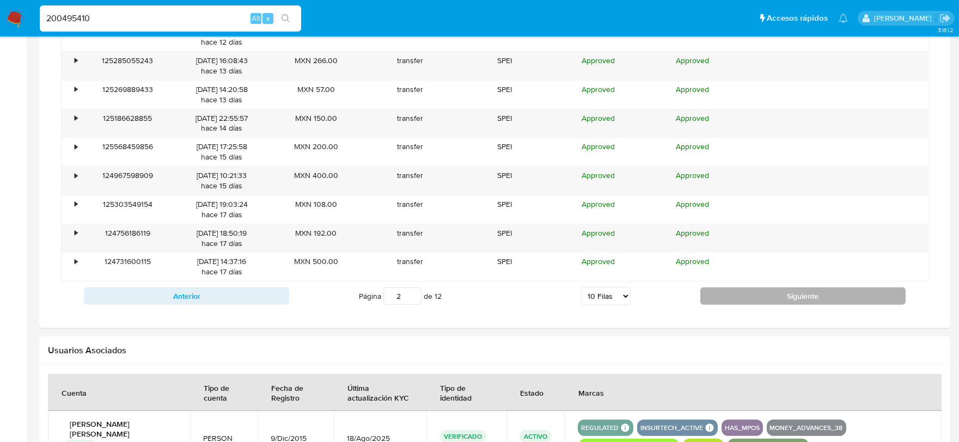
click at [755, 297] on button "Siguiente" at bounding box center [802, 296] width 205 height 17
type input "3"
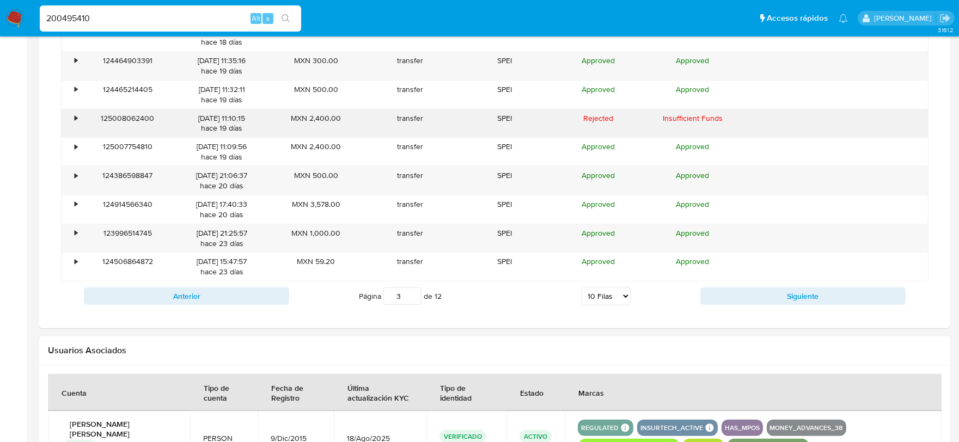
click at [75, 120] on div "•" at bounding box center [76, 118] width 3 height 10
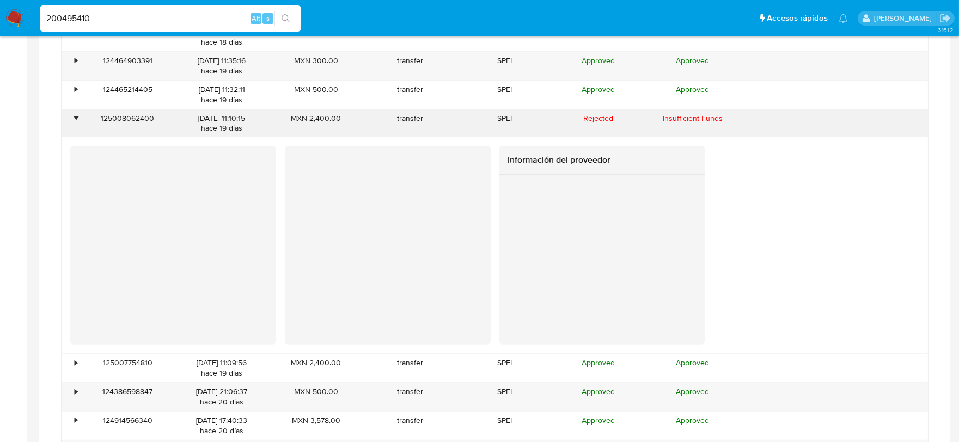
click at [75, 120] on div "•" at bounding box center [76, 118] width 3 height 10
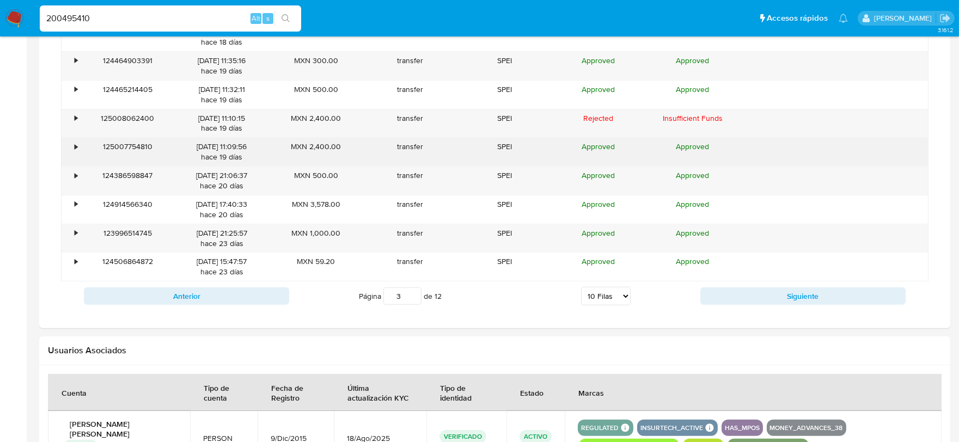
click at [81, 149] on div "125007754810" at bounding box center [128, 152] width 94 height 28
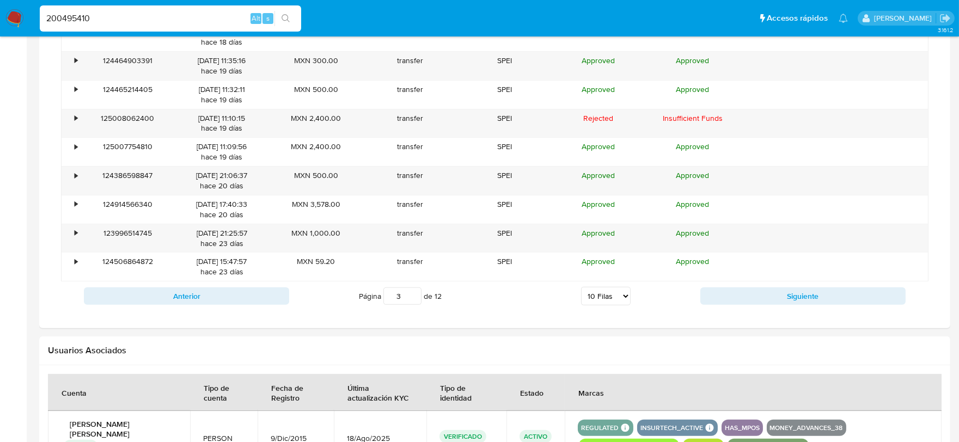
click at [105, 21] on input "200495410" at bounding box center [170, 18] width 261 height 14
paste input "1152256138"
type input "1152256138"
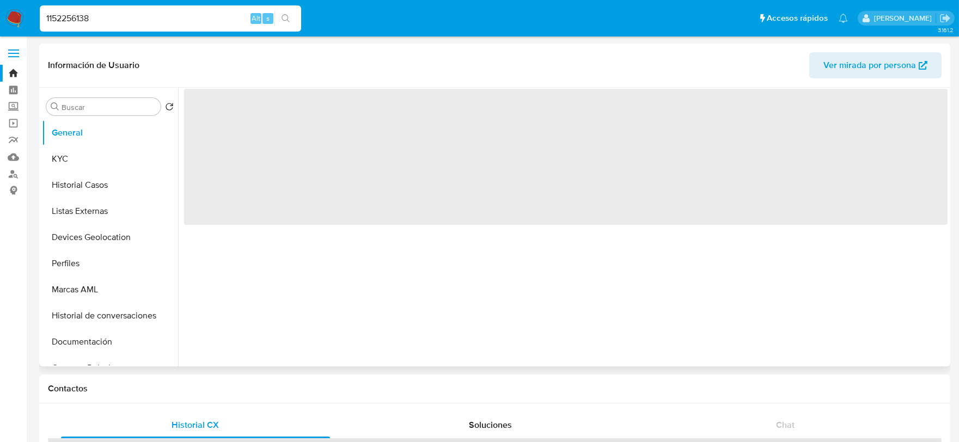
select select "10"
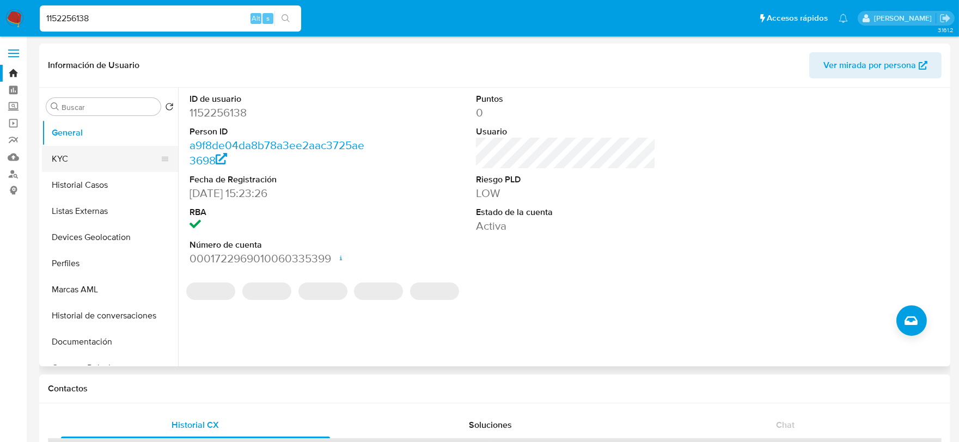
click at [79, 162] on button "KYC" at bounding box center [105, 159] width 127 height 26
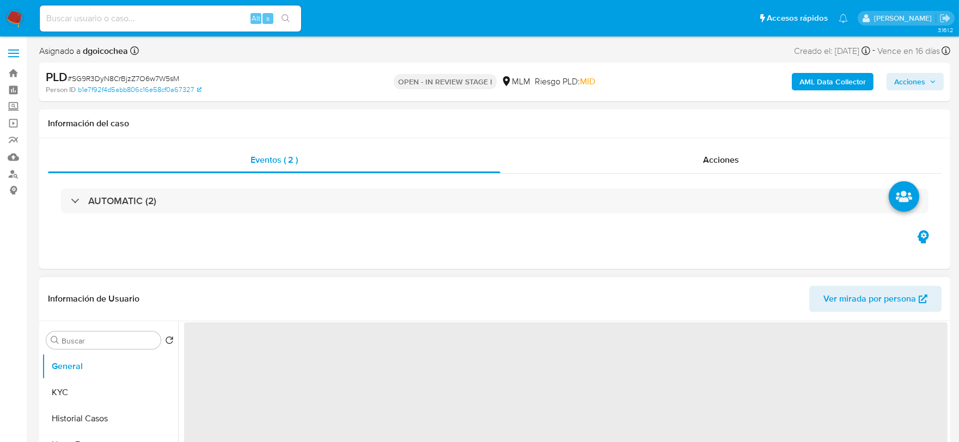
select select "10"
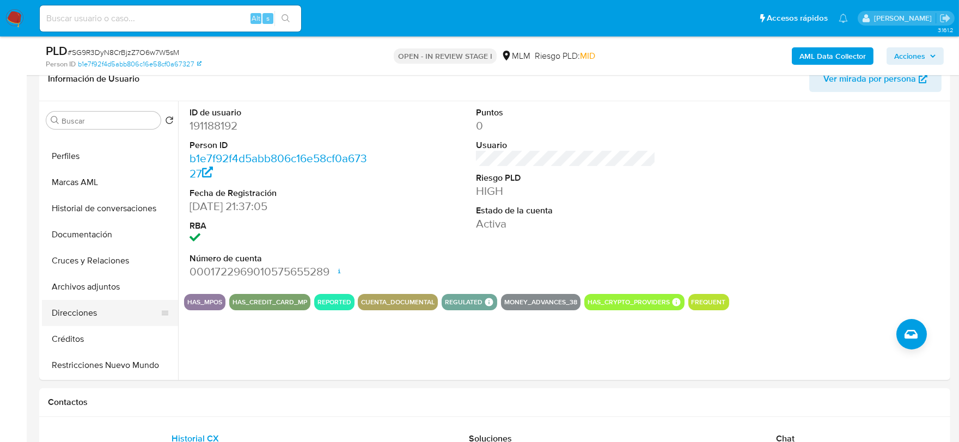
scroll to position [181, 0]
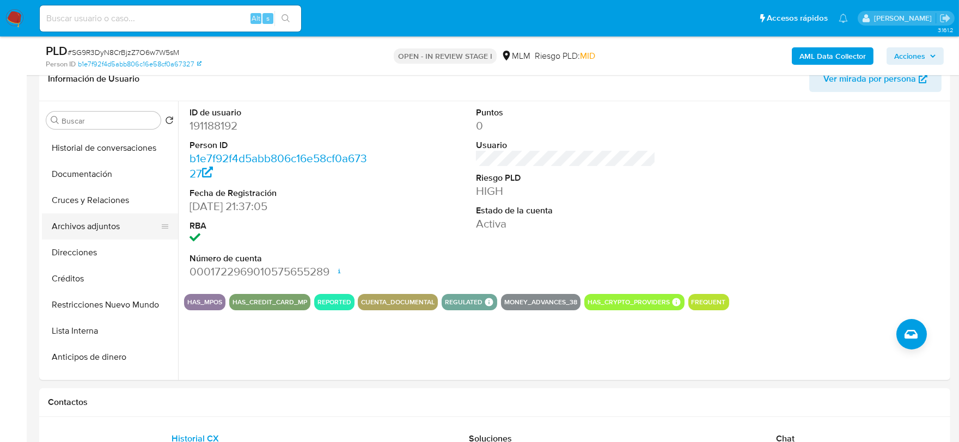
click at [99, 217] on button "Archivos adjuntos" at bounding box center [105, 227] width 127 height 26
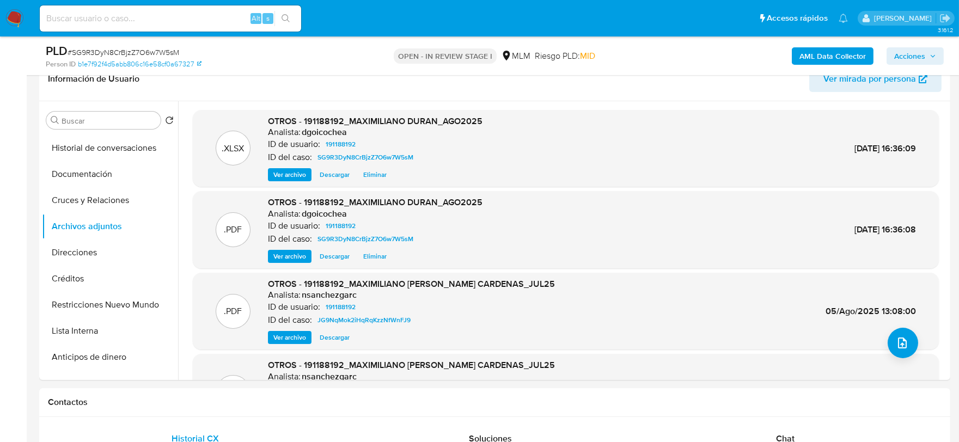
click at [908, 49] on span "Acciones" at bounding box center [909, 55] width 31 height 17
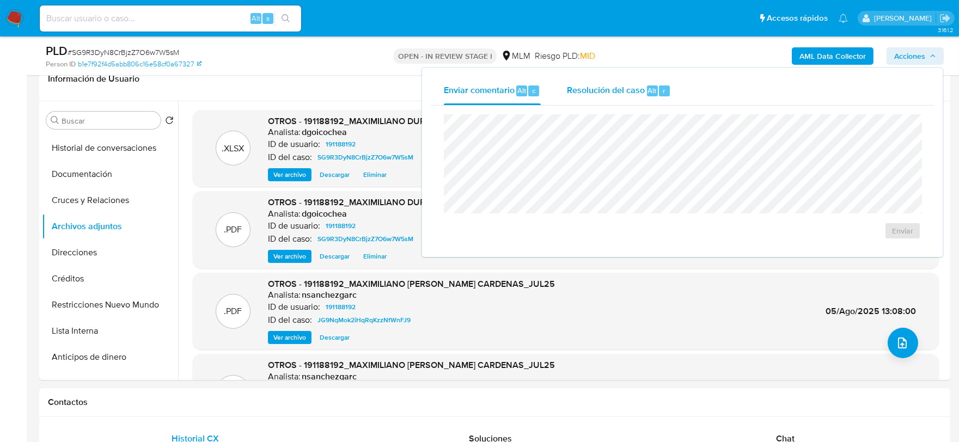
click at [613, 80] on div "Resolución del caso Alt r" at bounding box center [619, 91] width 104 height 28
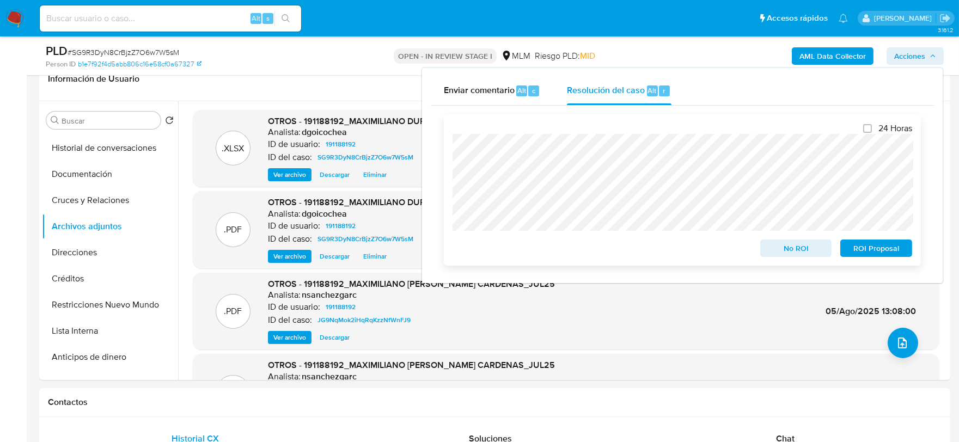
drag, startPoint x: 793, startPoint y: 252, endPoint x: 752, endPoint y: 253, distance: 40.9
click at [793, 253] on span "No ROI" at bounding box center [796, 248] width 57 height 15
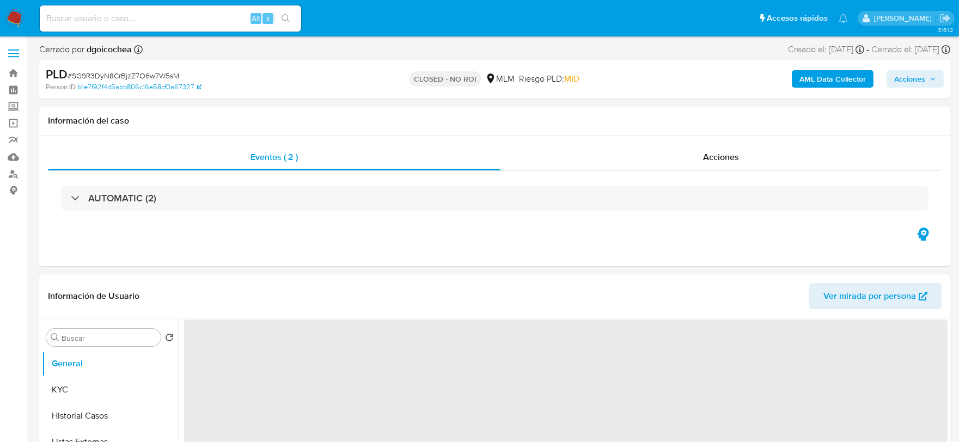
select select "10"
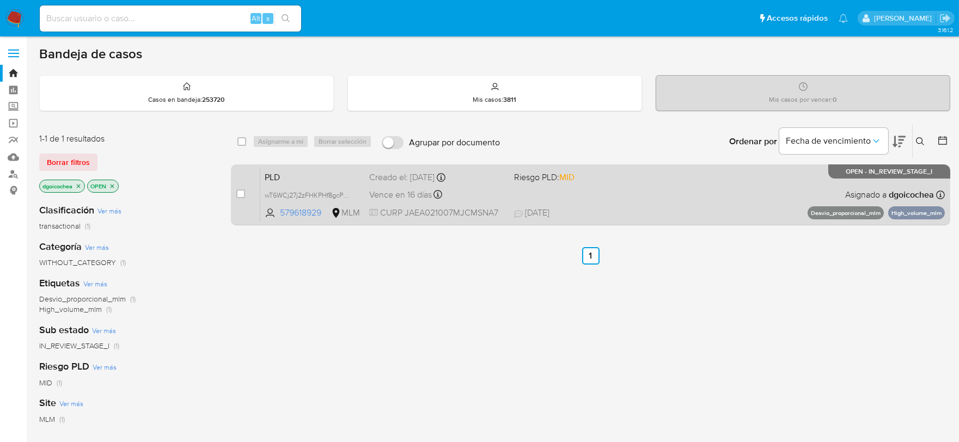
click at [277, 173] on span "PLD" at bounding box center [313, 176] width 96 height 14
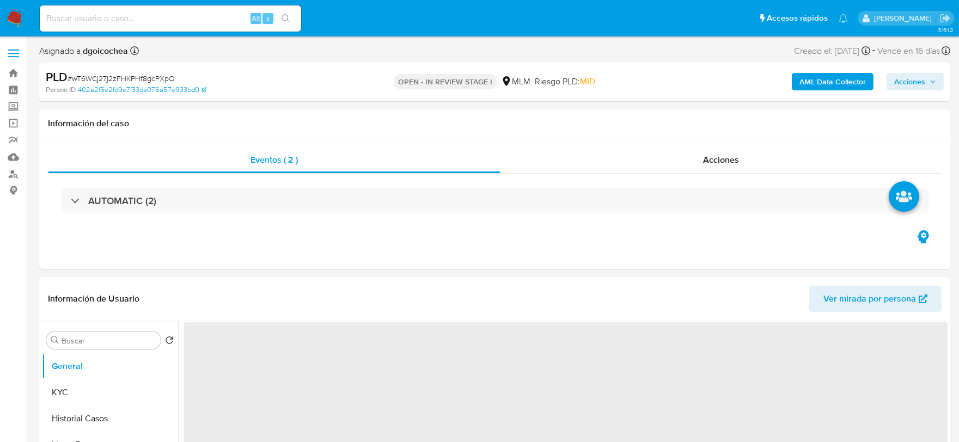
select select "10"
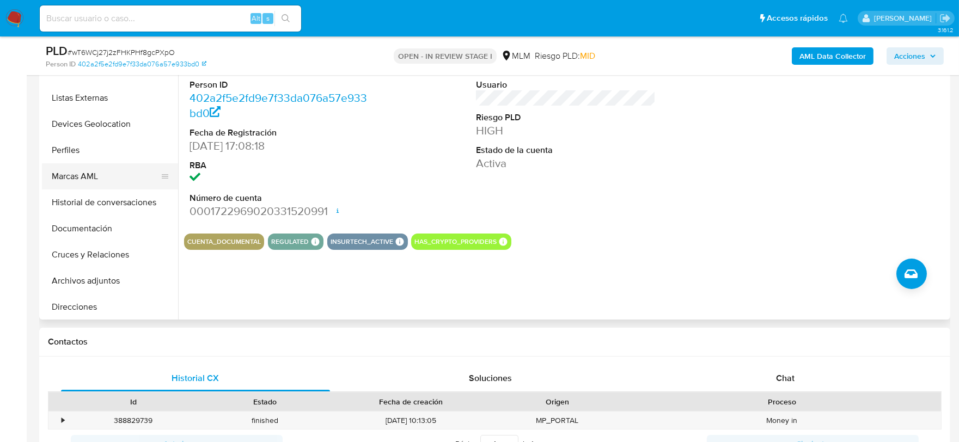
scroll to position [121, 0]
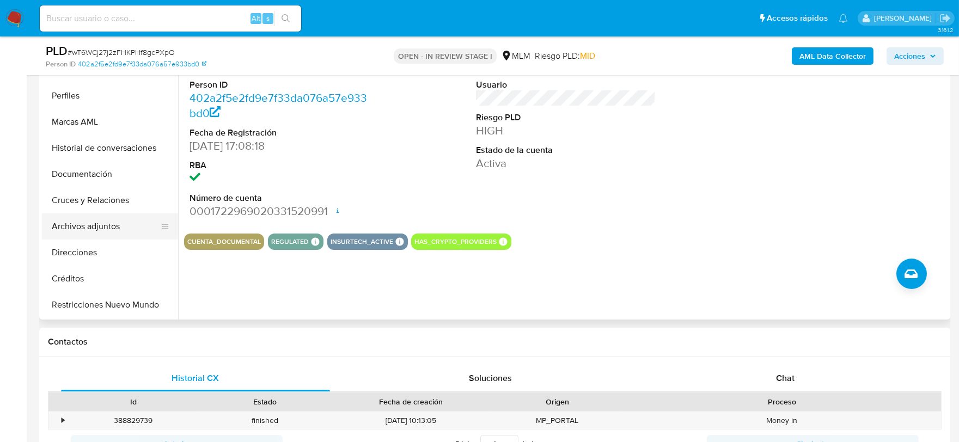
click at [108, 227] on button "Archivos adjuntos" at bounding box center [105, 227] width 127 height 26
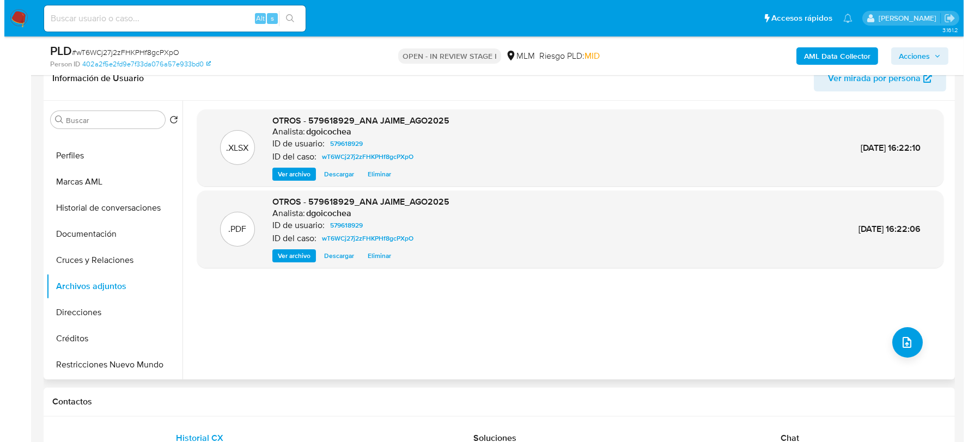
scroll to position [181, 0]
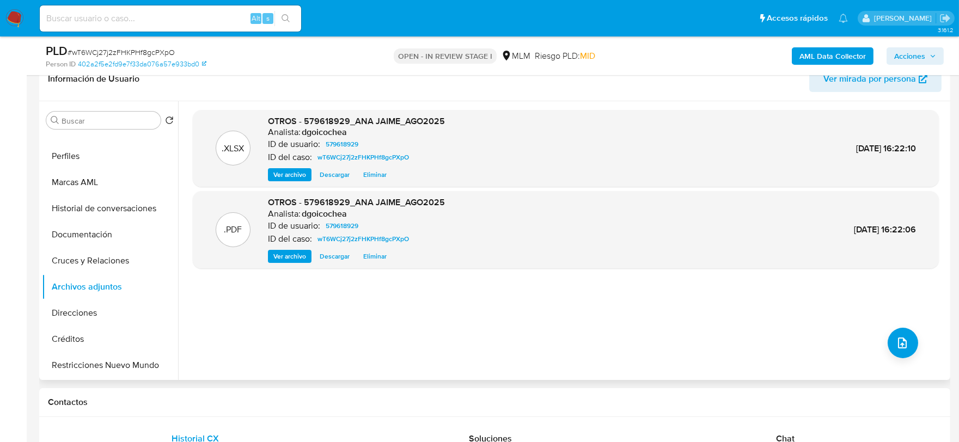
click at [371, 252] on span "Eliminar" at bounding box center [374, 256] width 23 height 11
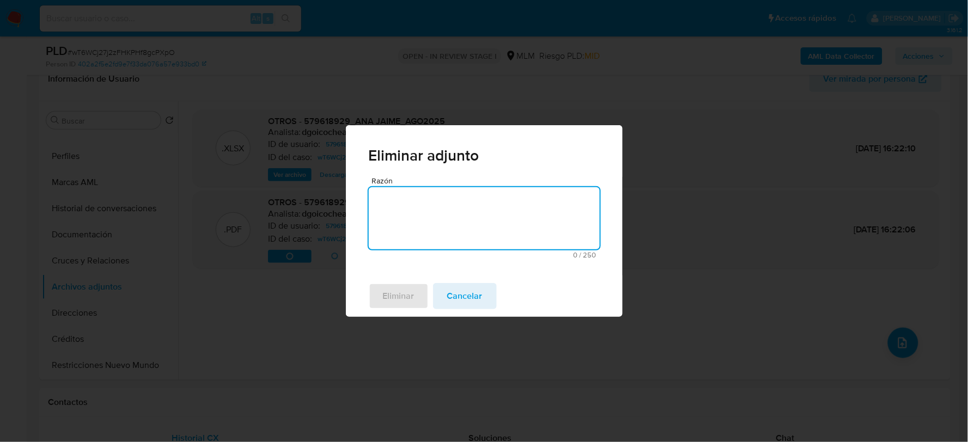
click at [410, 225] on textarea "Razón" at bounding box center [484, 218] width 231 height 62
type textarea "se adjunta documento correcto"
click at [406, 294] on span "Eliminar" at bounding box center [399, 296] width 32 height 24
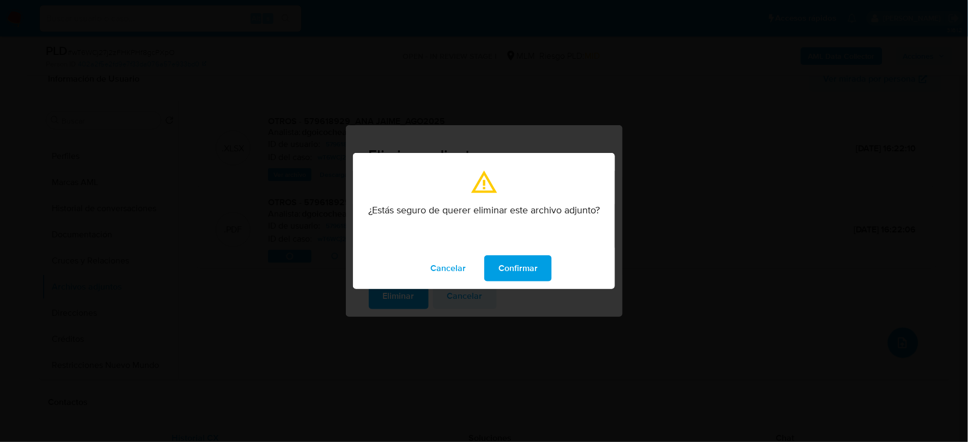
click at [518, 259] on span "Confirmar" at bounding box center [517, 269] width 39 height 24
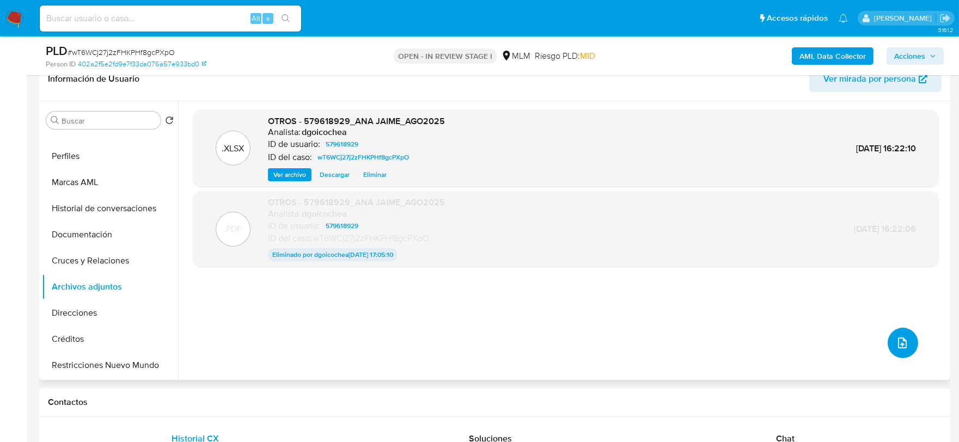
click at [901, 333] on button "upload-file" at bounding box center [903, 343] width 31 height 31
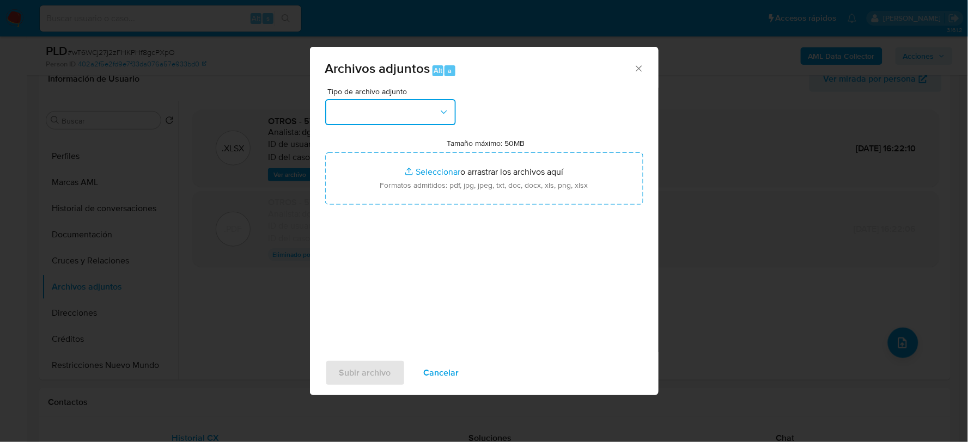
click at [370, 101] on button "button" at bounding box center [390, 112] width 131 height 26
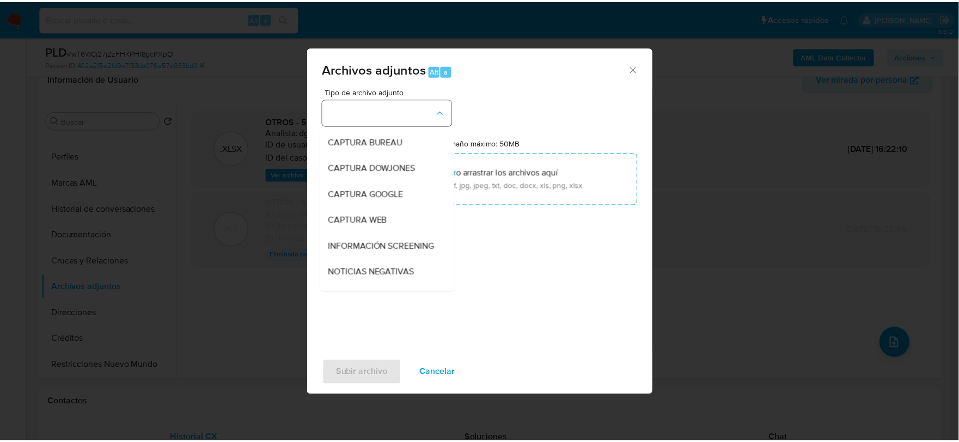
scroll to position [83, 0]
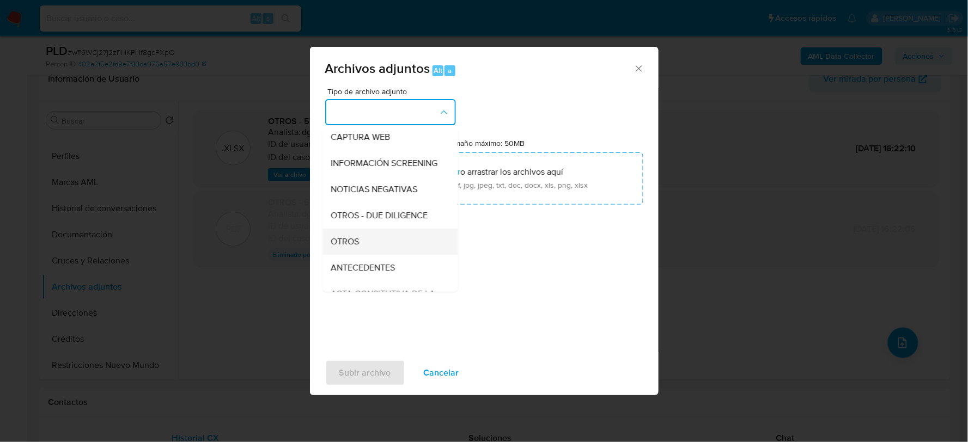
click at [343, 247] on span "OTROS" at bounding box center [345, 241] width 28 height 11
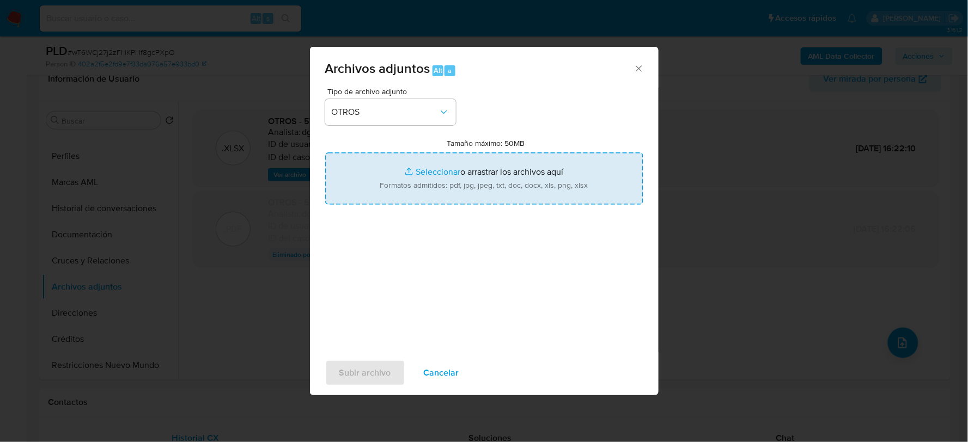
type input "C:\fakepath\579618929_ANA JAIME_AGO2025..pdf"
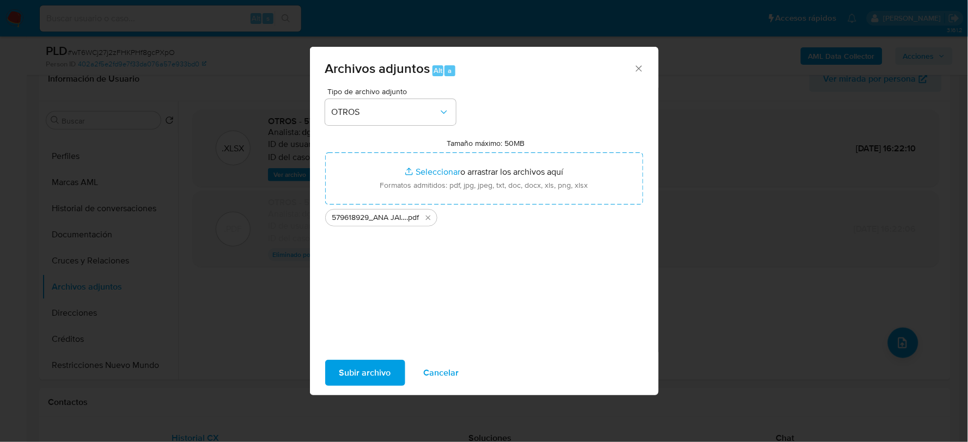
click at [361, 371] on span "Subir archivo" at bounding box center [365, 373] width 52 height 24
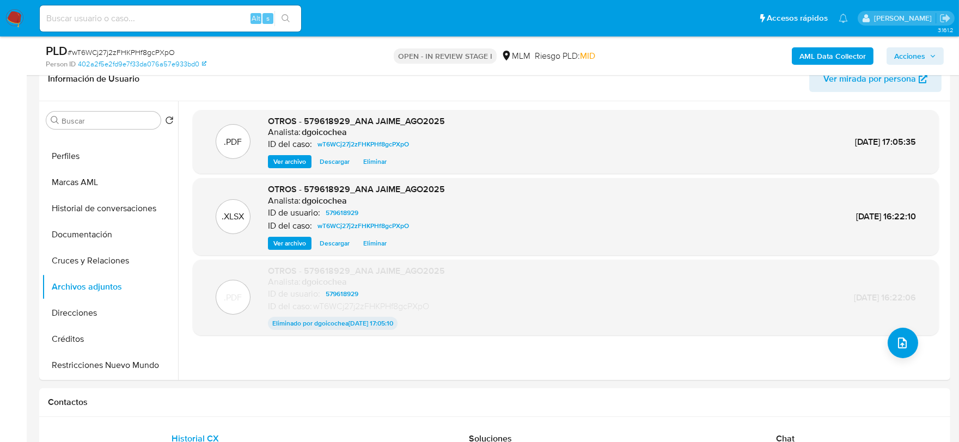
click at [919, 56] on span "Acciones" at bounding box center [909, 55] width 31 height 17
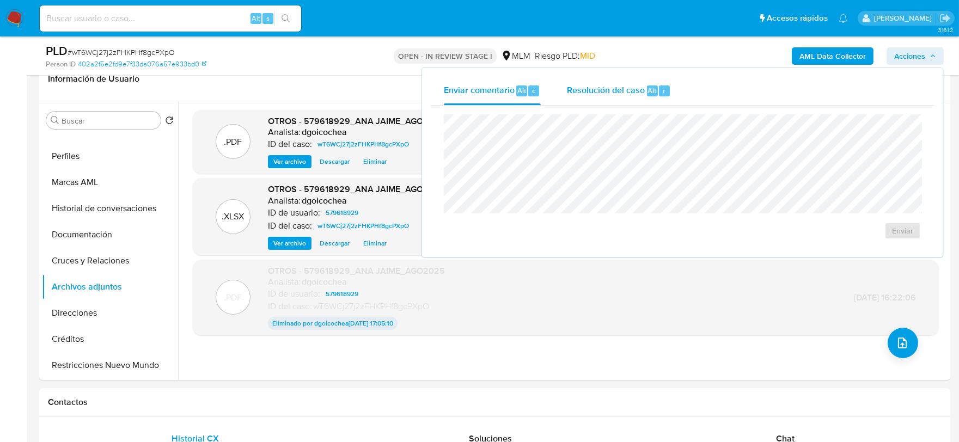
click at [607, 92] on span "Resolución del caso" at bounding box center [606, 90] width 78 height 13
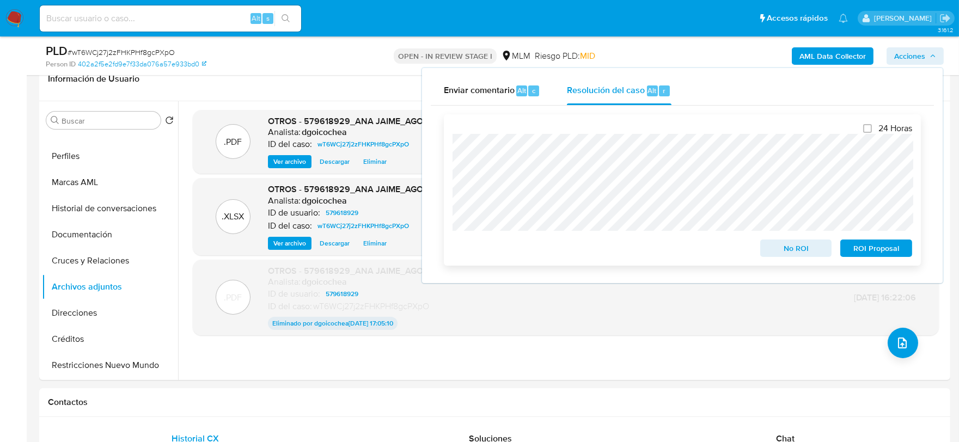
click at [859, 246] on span "ROI Proposal" at bounding box center [876, 248] width 57 height 15
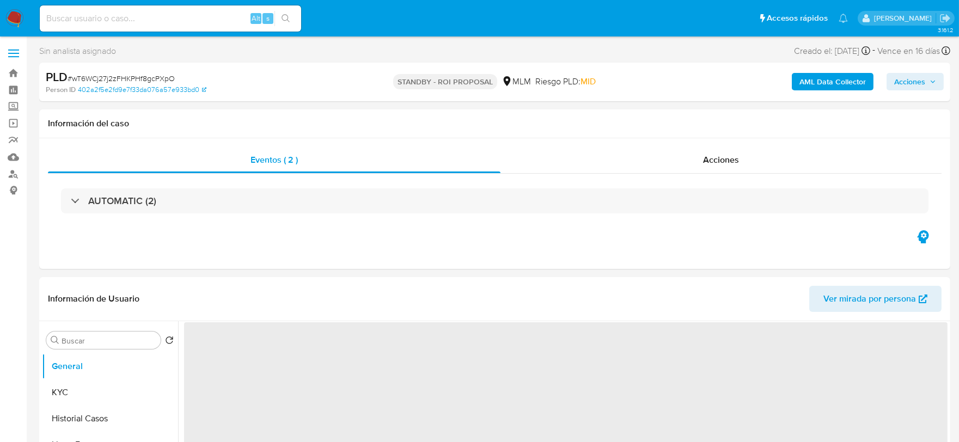
select select "10"
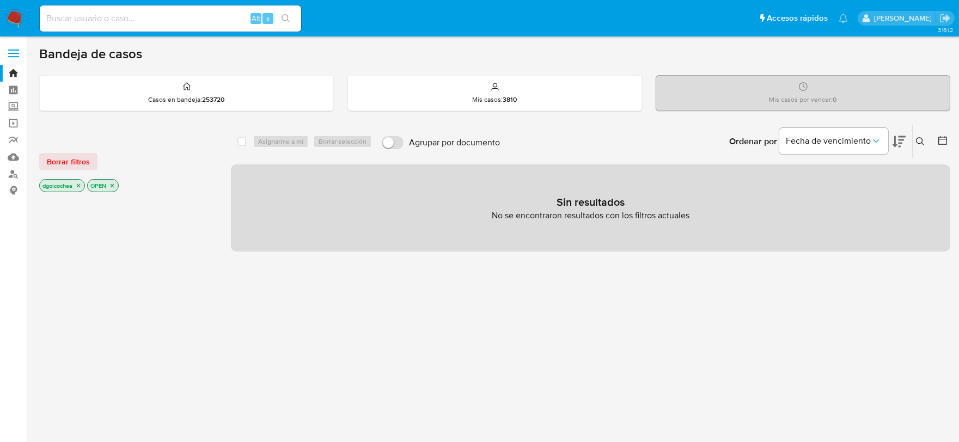
click at [919, 135] on button at bounding box center [922, 141] width 18 height 13
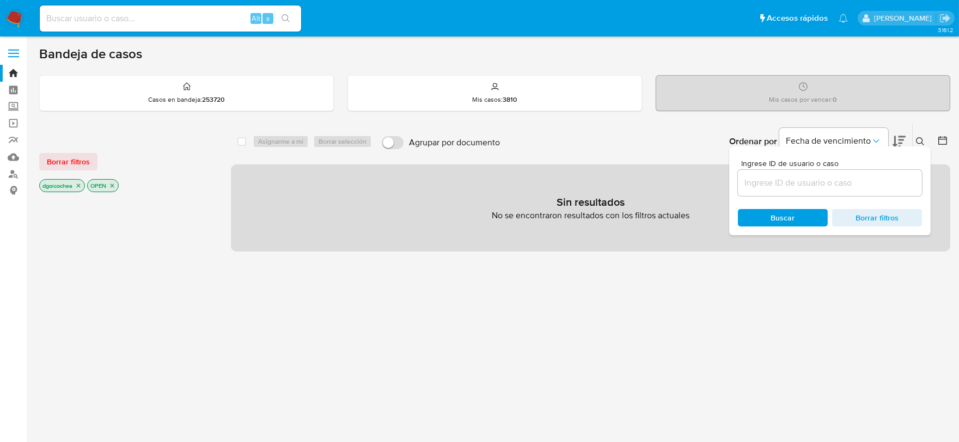
click at [803, 184] on input at bounding box center [830, 183] width 184 height 14
click at [803, 184] on input "2429" at bounding box center [830, 183] width 184 height 14
type input "2429755712"
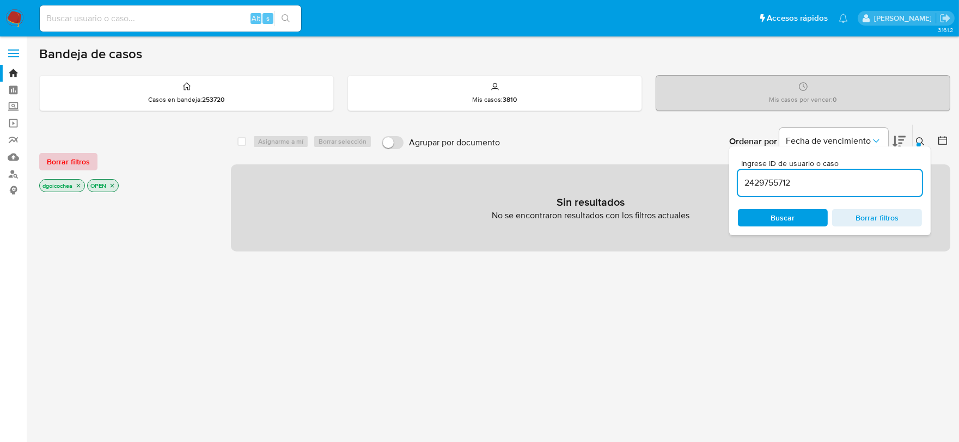
click at [72, 161] on span "Borrar filtros" at bounding box center [68, 161] width 43 height 15
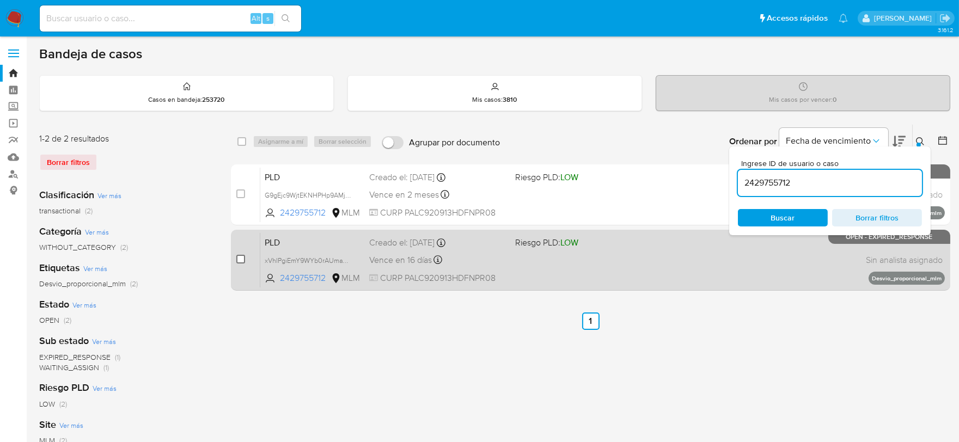
click at [242, 257] on input "checkbox" at bounding box center [240, 259] width 9 height 9
checkbox input "true"
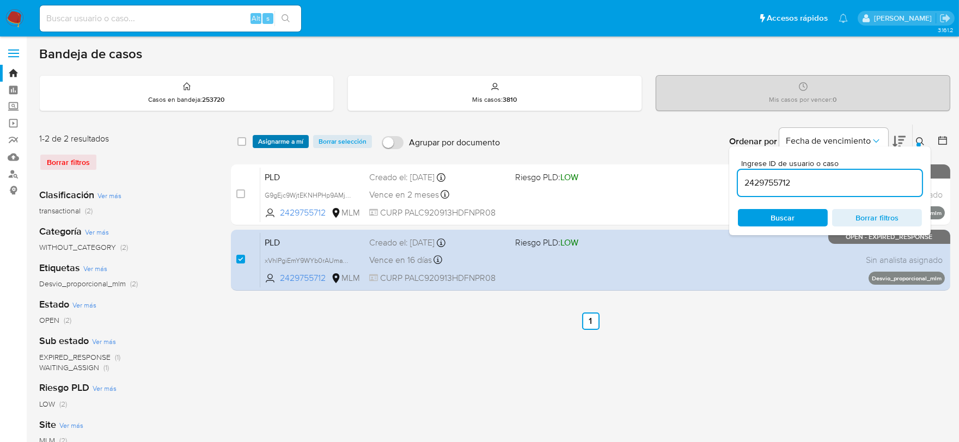
click at [291, 139] on span "Asignarme a mí" at bounding box center [280, 141] width 45 height 11
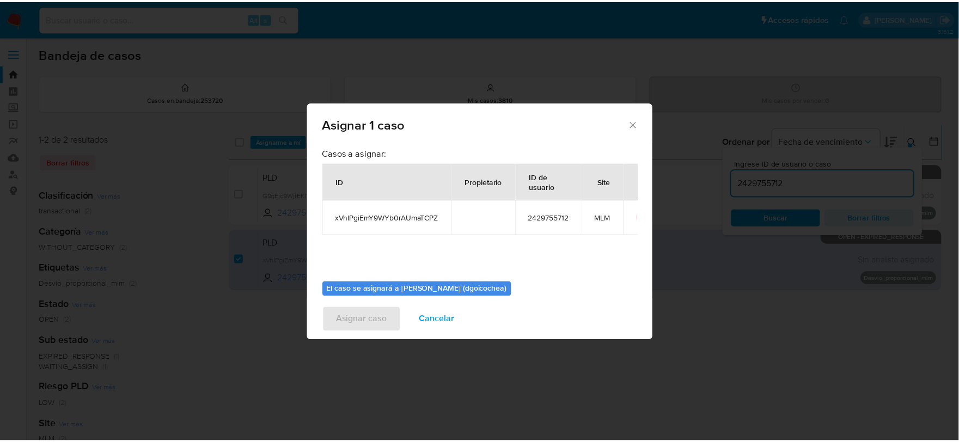
scroll to position [56, 0]
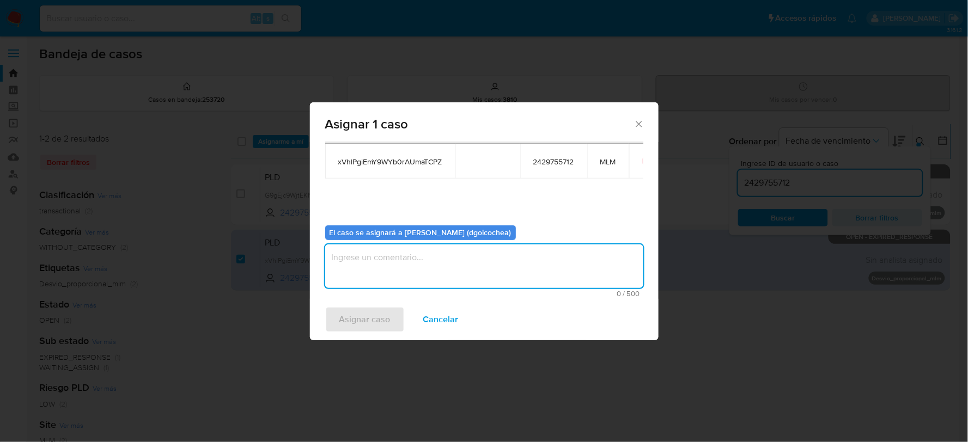
click at [411, 269] on textarea "assign-modal" at bounding box center [484, 267] width 318 height 44
type textarea "dg"
click at [366, 322] on span "Asignar caso" at bounding box center [364, 320] width 51 height 24
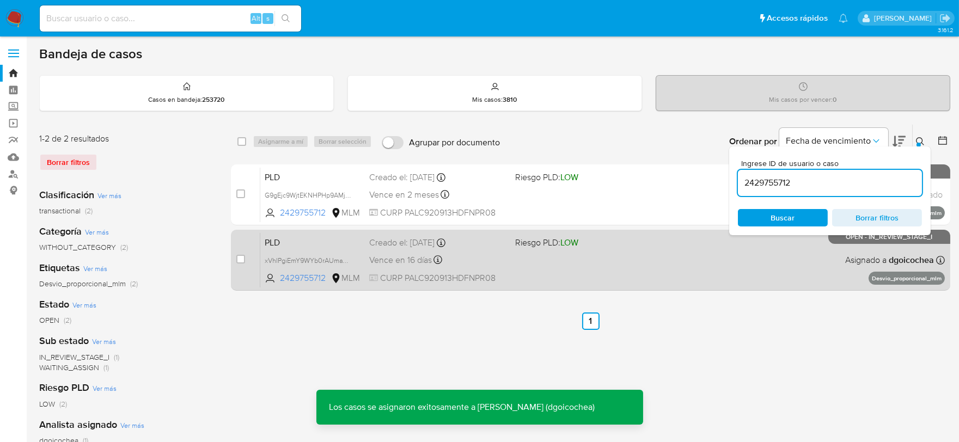
click at [277, 239] on span "PLD" at bounding box center [313, 242] width 96 height 14
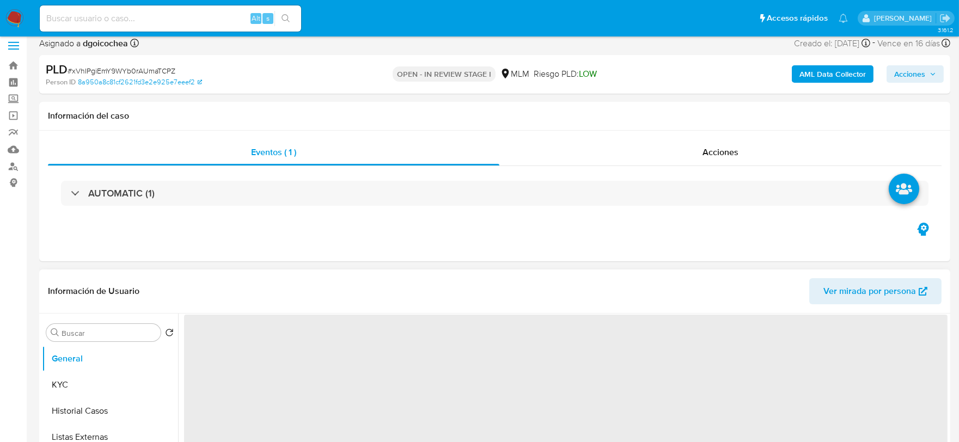
select select "10"
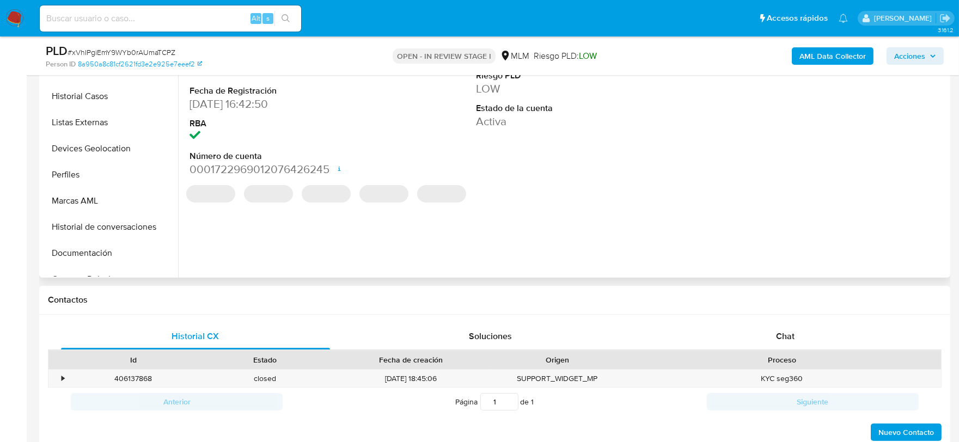
scroll to position [302, 0]
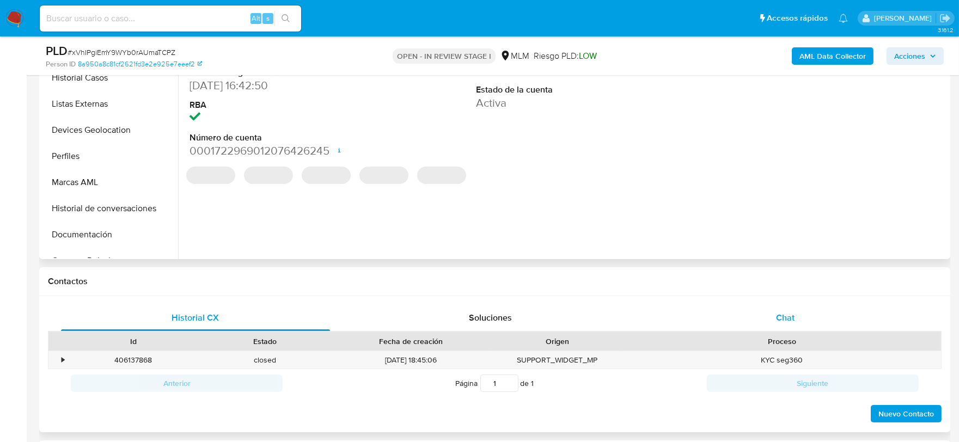
click at [773, 318] on div "Chat" at bounding box center [785, 318] width 269 height 26
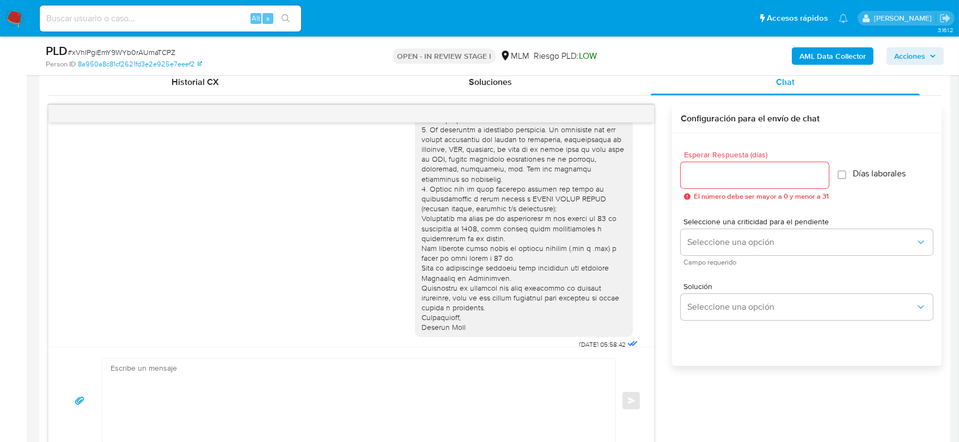
scroll to position [545, 0]
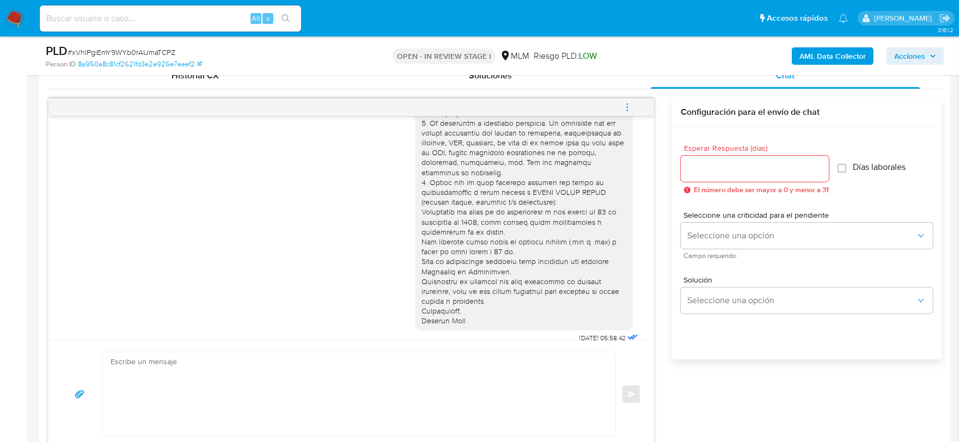
click at [625, 108] on icon "menu-action" at bounding box center [628, 107] width 10 height 10
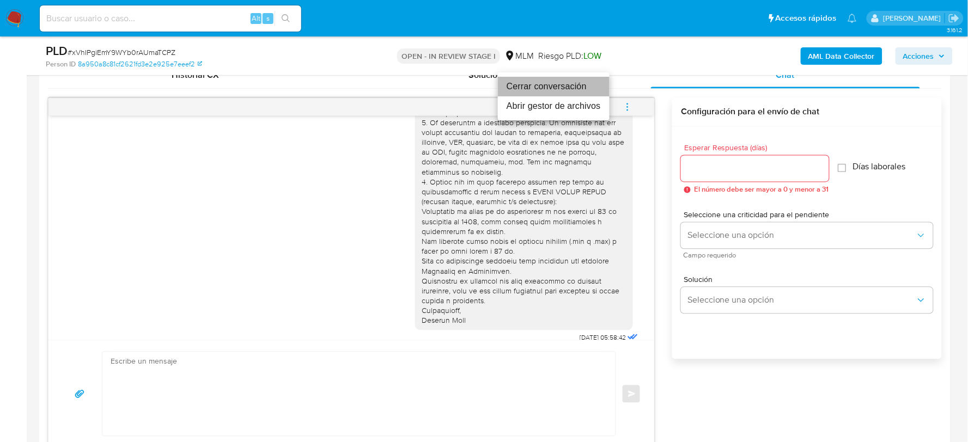
click at [557, 81] on li "Cerrar conversación" at bounding box center [554, 87] width 112 height 20
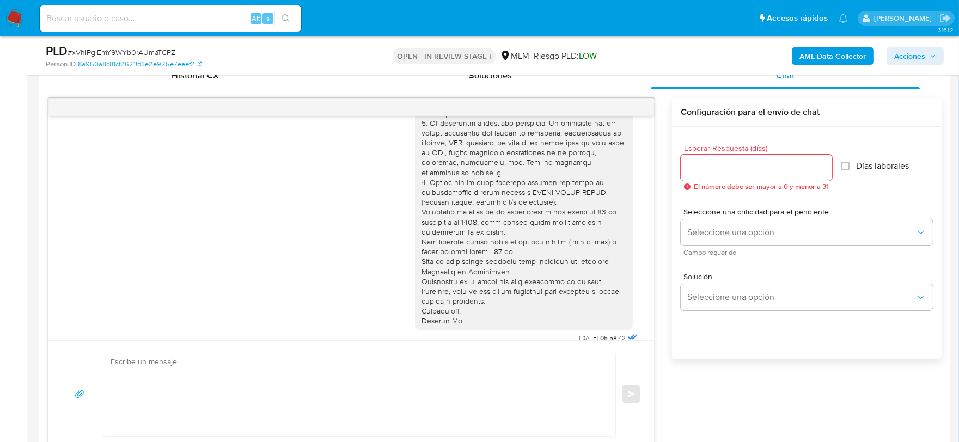
scroll to position [178, 0]
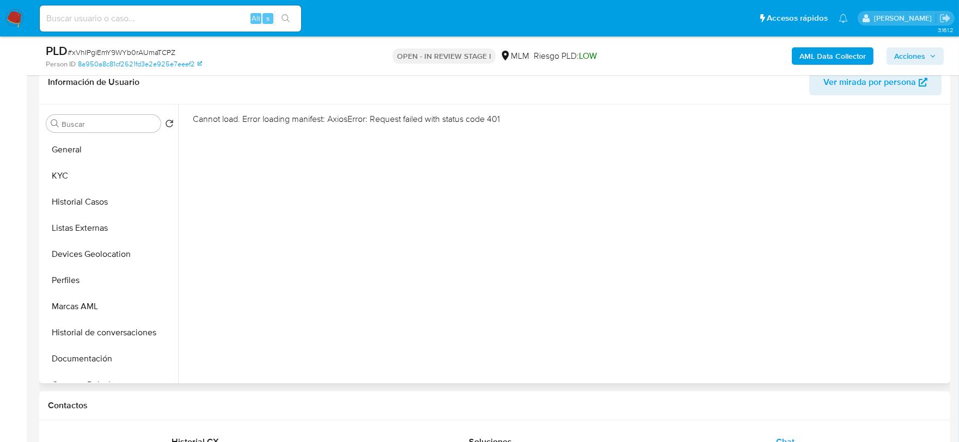
click at [303, 223] on div "Cannot load. Error loading manifest: AxiosError: Request failed with status cod…" at bounding box center [563, 244] width 770 height 279
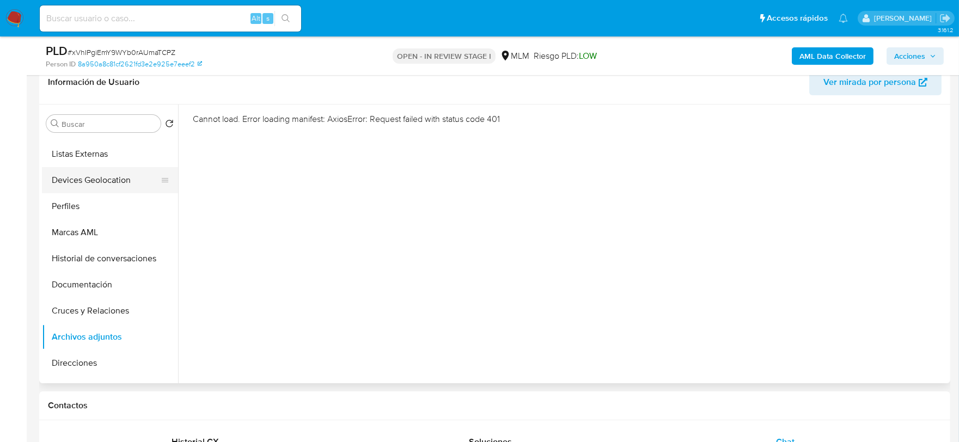
scroll to position [121, 0]
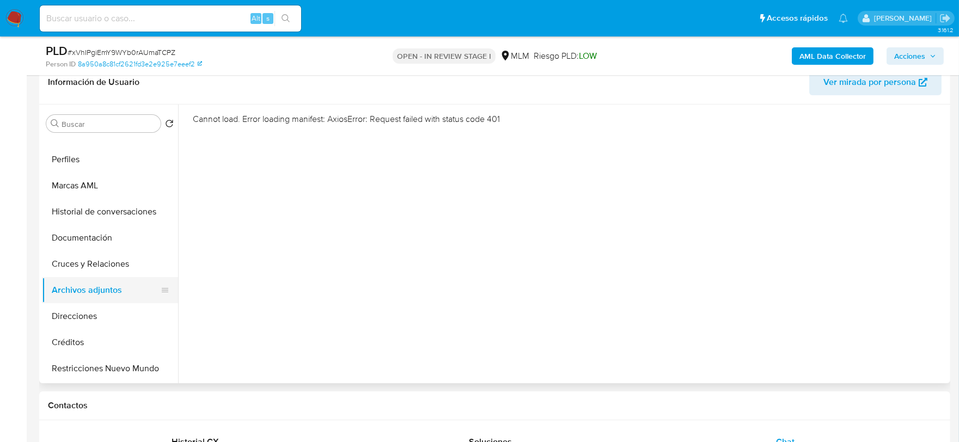
click at [111, 289] on button "Archivos adjuntos" at bounding box center [105, 290] width 127 height 26
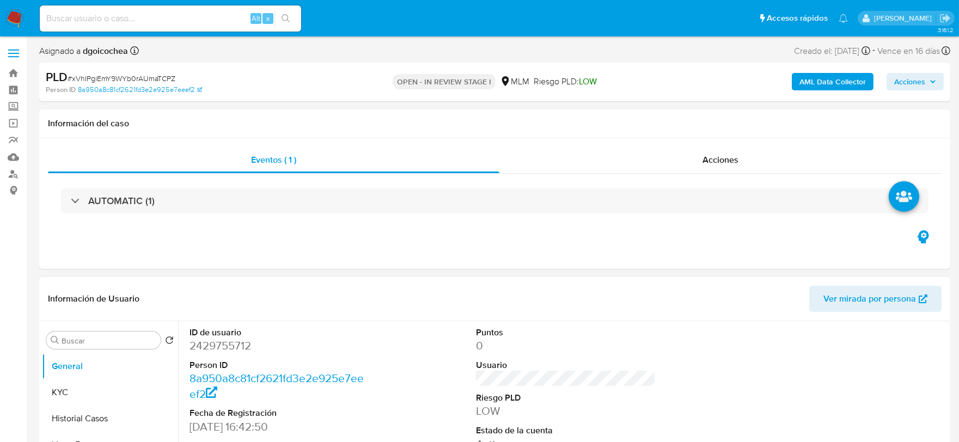
select select "10"
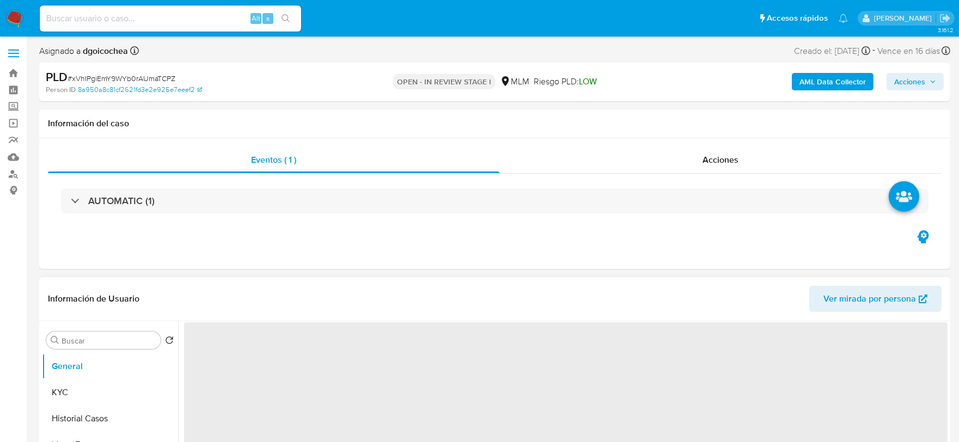
select select "10"
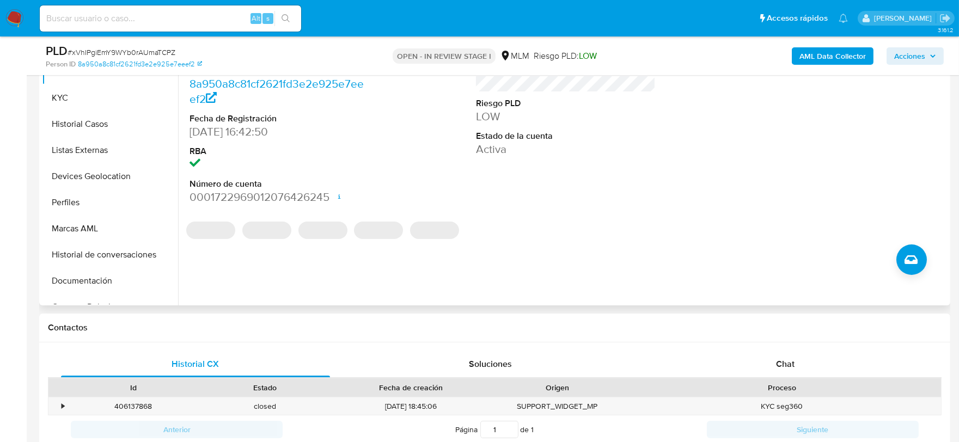
scroll to position [302, 0]
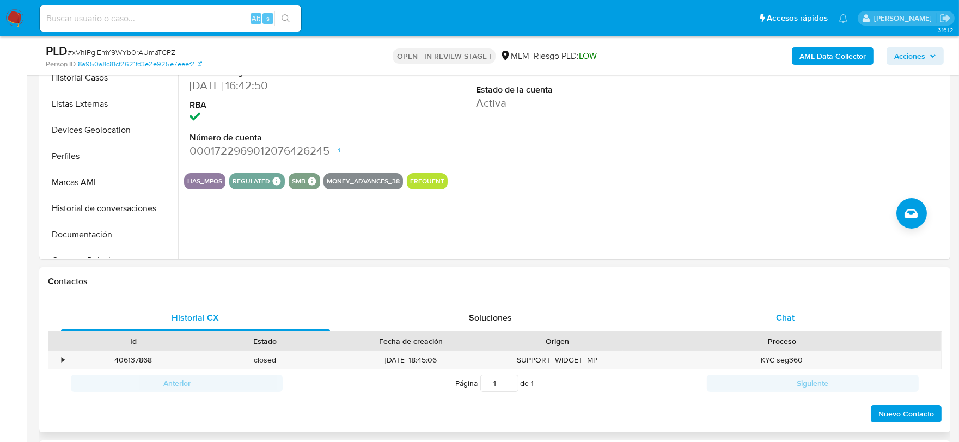
click at [782, 316] on span "Chat" at bounding box center [785, 318] width 19 height 13
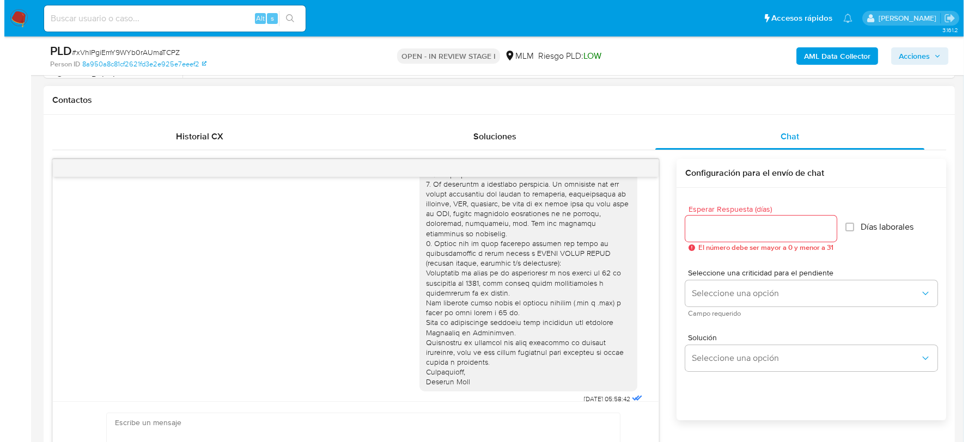
scroll to position [178, 0]
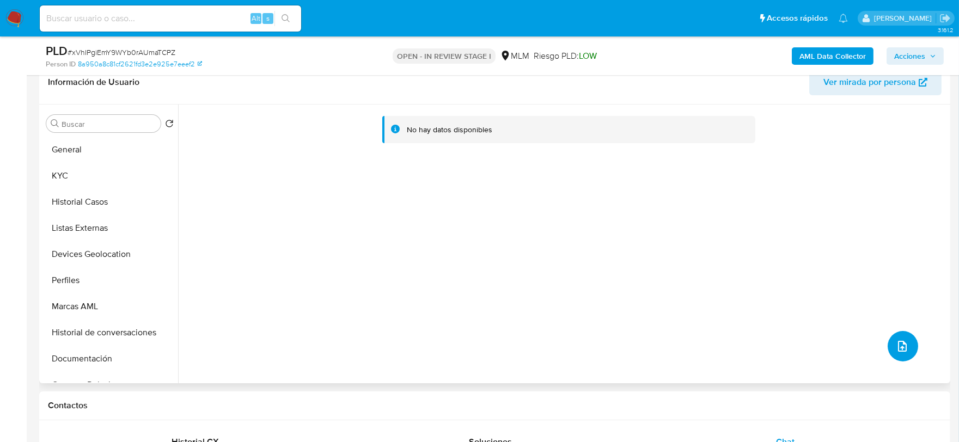
click at [905, 346] on button "upload-file" at bounding box center [903, 346] width 31 height 31
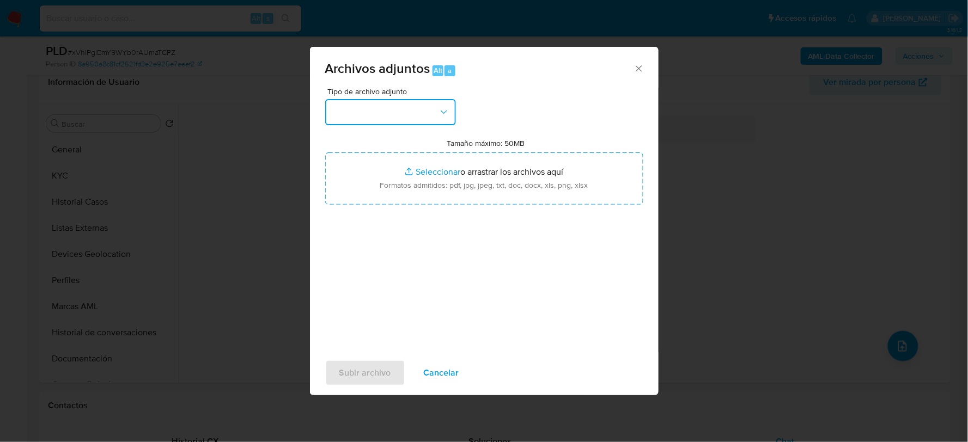
click at [388, 115] on button "button" at bounding box center [390, 112] width 131 height 26
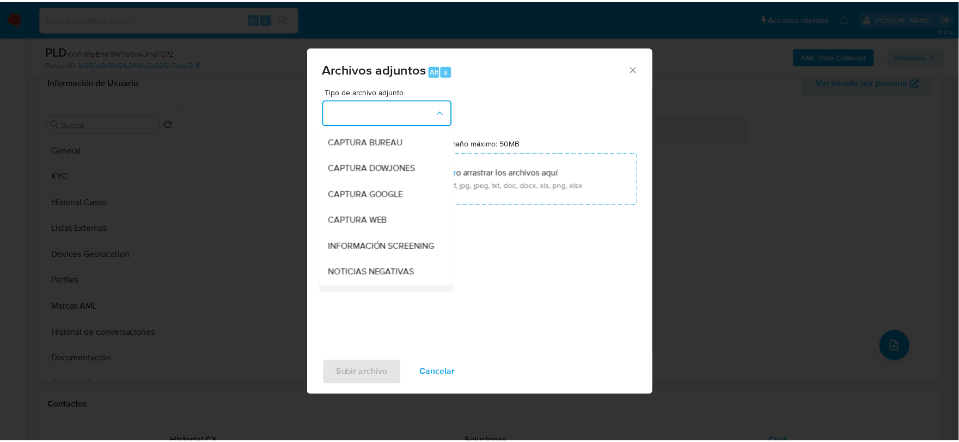
scroll to position [83, 0]
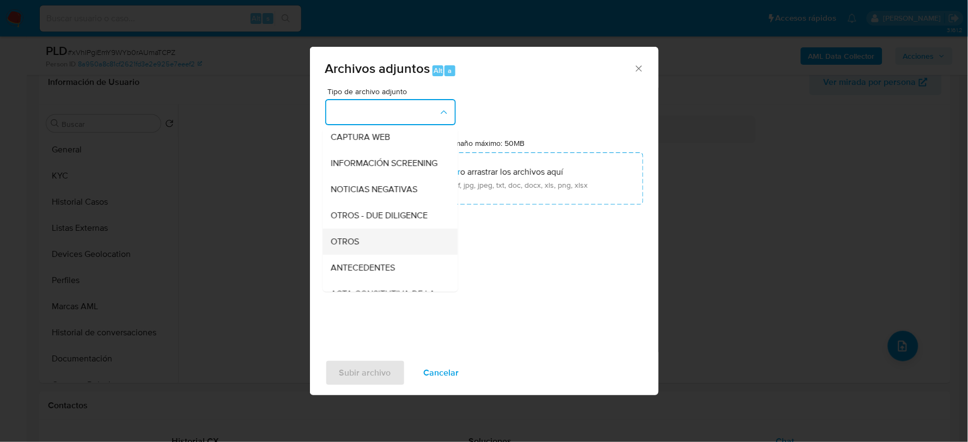
click at [350, 247] on span "OTROS" at bounding box center [345, 241] width 28 height 11
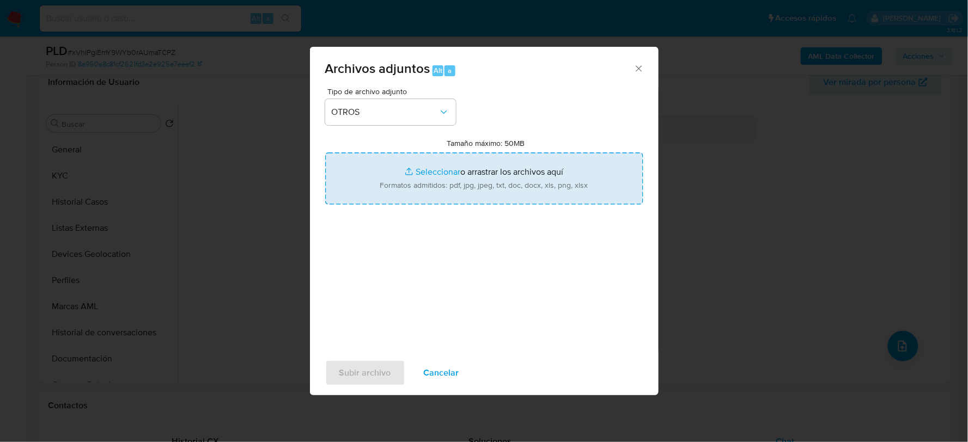
type input "C:\fakepath\2429755712_CARLOS PANTOJA_AGO2025.pdf"
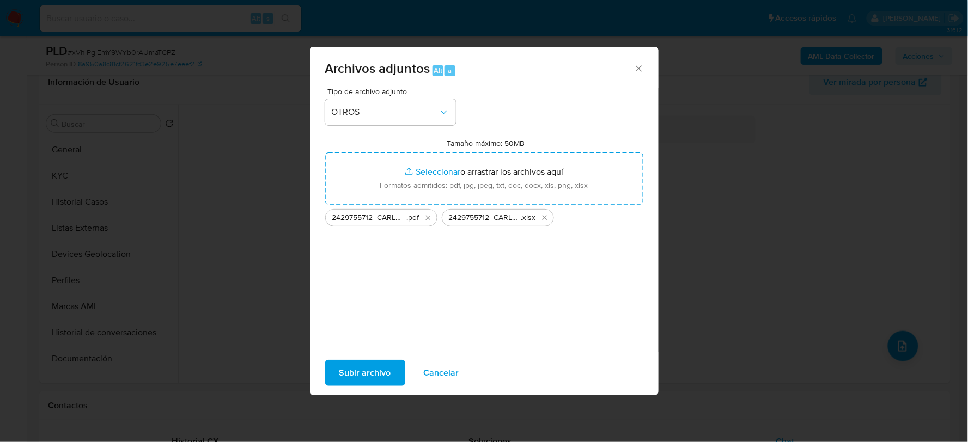
click at [375, 373] on span "Subir archivo" at bounding box center [365, 373] width 52 height 24
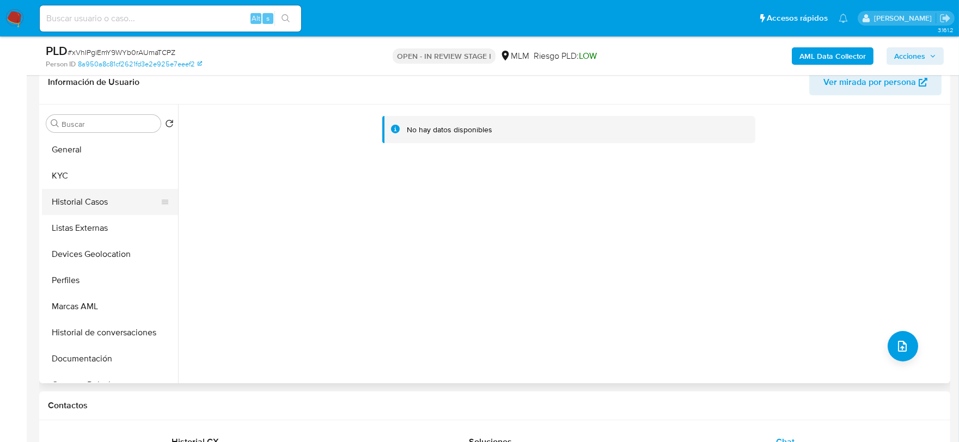
click at [98, 203] on button "Historial Casos" at bounding box center [105, 202] width 127 height 26
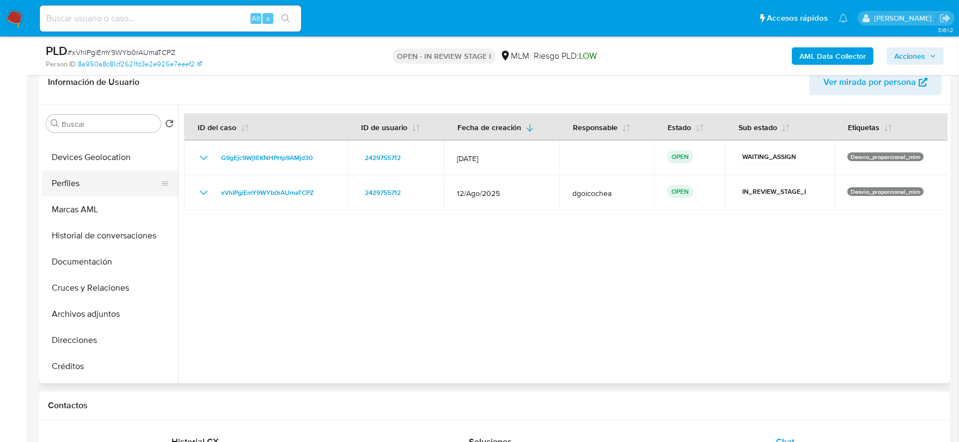
scroll to position [121, 0]
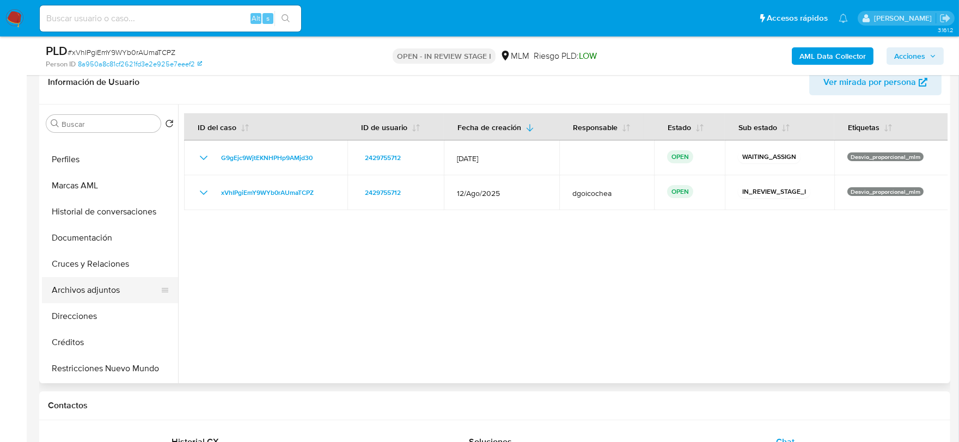
click at [104, 287] on button "Archivos adjuntos" at bounding box center [105, 290] width 127 height 26
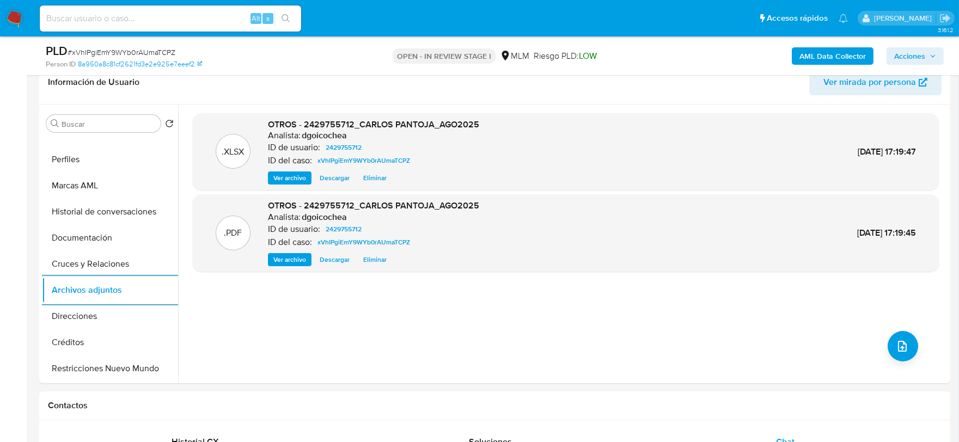
click at [914, 50] on span "Acciones" at bounding box center [909, 55] width 31 height 17
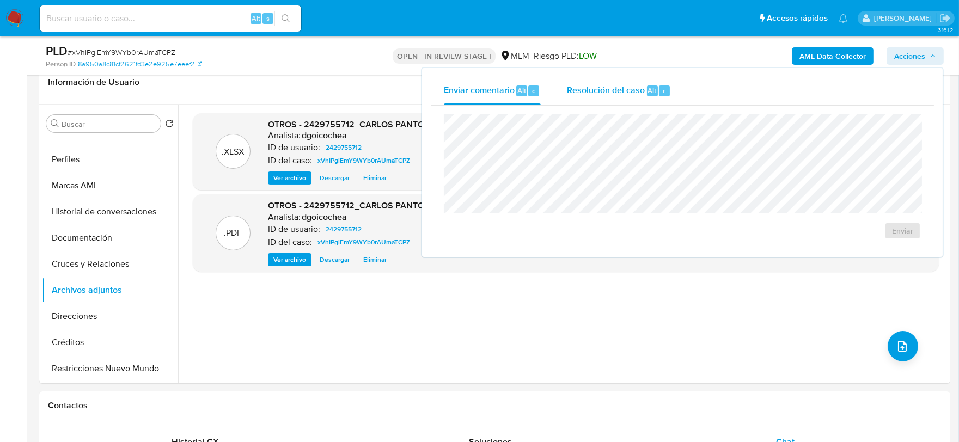
click at [581, 82] on div "Resolución del caso Alt r" at bounding box center [619, 91] width 104 height 28
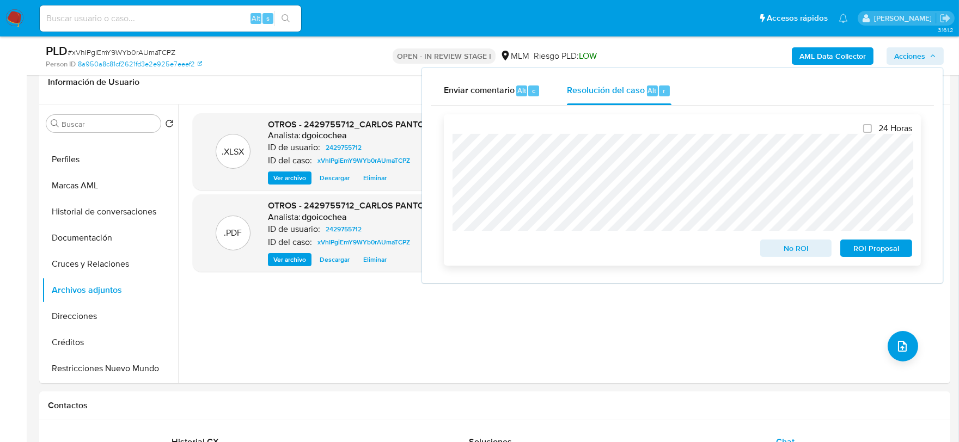
click at [790, 247] on span "No ROI" at bounding box center [796, 248] width 57 height 15
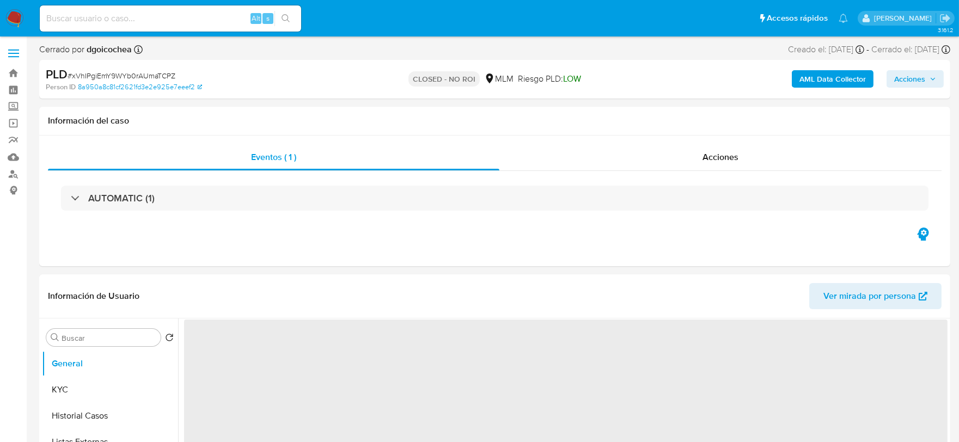
select select "10"
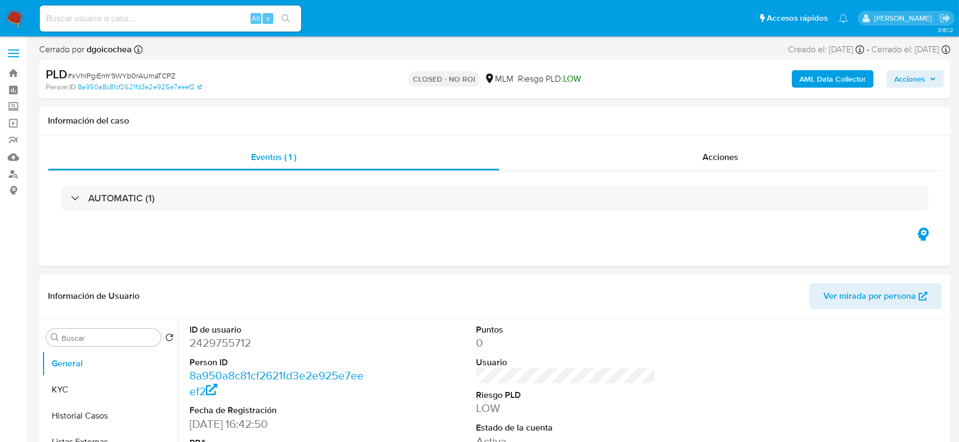
drag, startPoint x: 11, startPoint y: 20, endPoint x: 13, endPoint y: 15, distance: 5.6
click at [11, 20] on img at bounding box center [14, 18] width 19 height 19
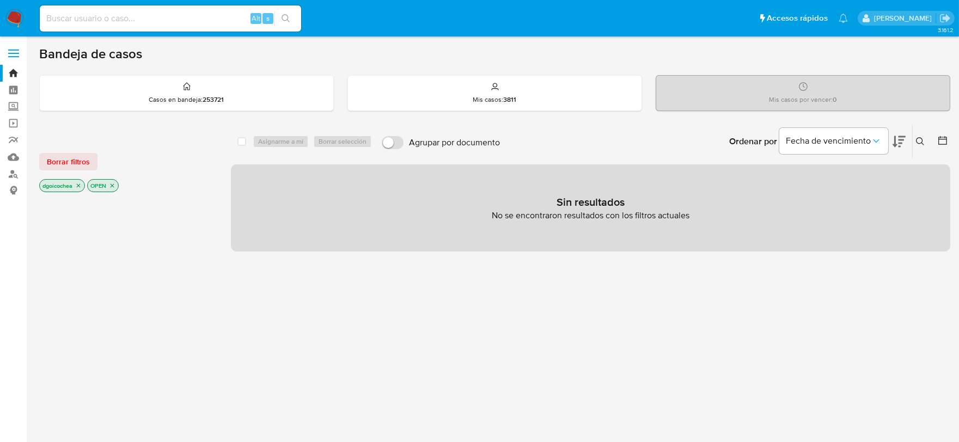
click at [921, 138] on icon at bounding box center [920, 141] width 9 height 9
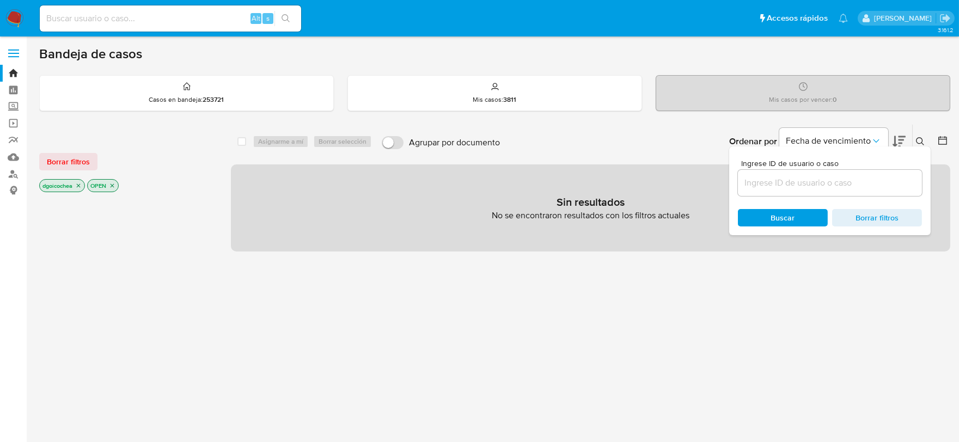
click at [821, 176] on input at bounding box center [830, 183] width 184 height 14
type input "185831474"
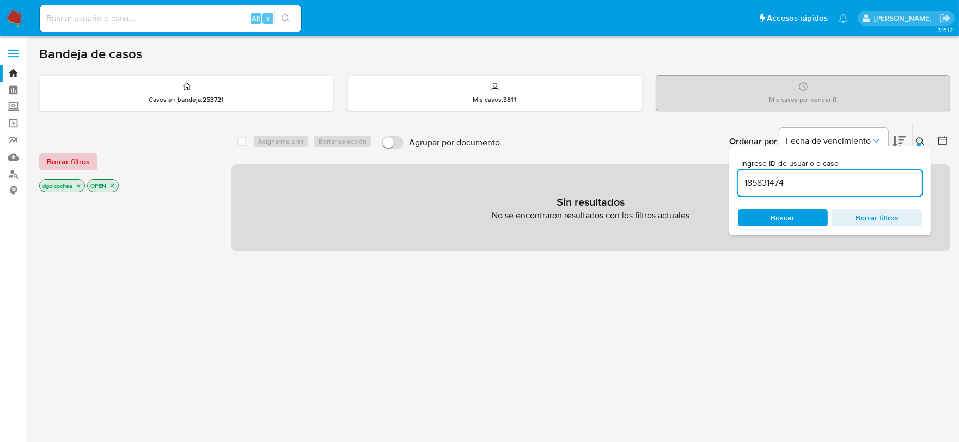
click at [78, 154] on span "Borrar filtros" at bounding box center [68, 161] width 43 height 15
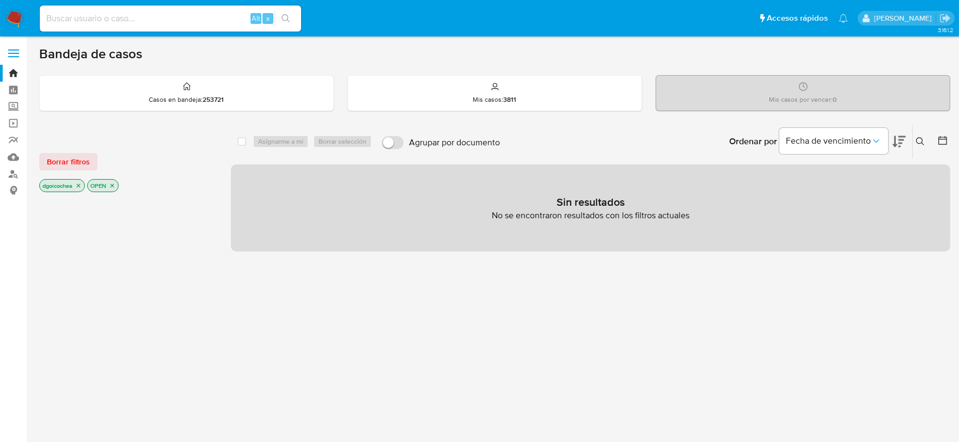
click at [918, 139] on icon at bounding box center [920, 141] width 9 height 9
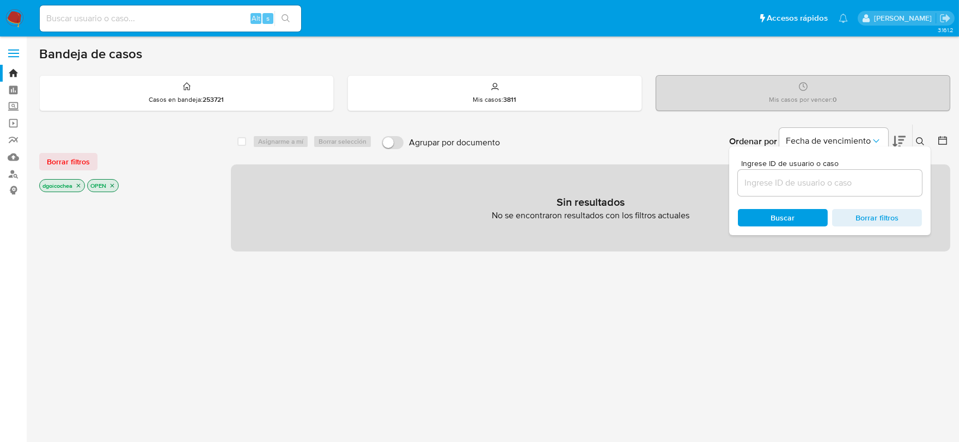
click at [842, 189] on input at bounding box center [830, 183] width 184 height 14
type input "185831474"
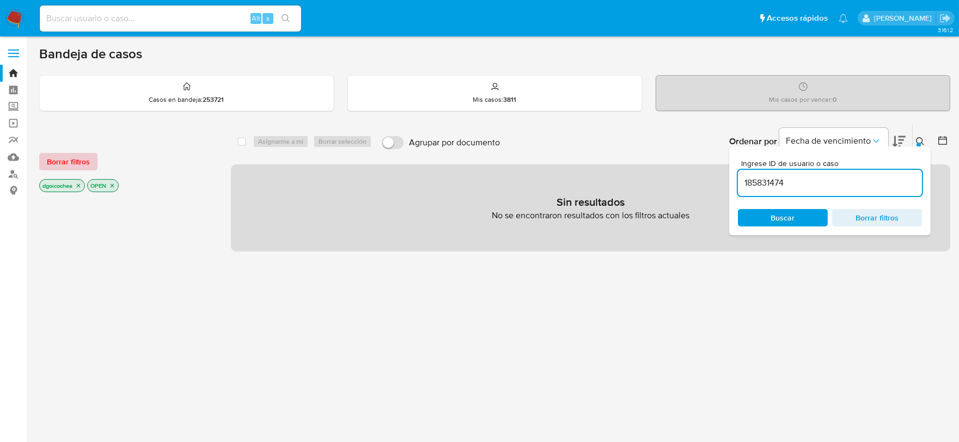
click at [85, 161] on span "Borrar filtros" at bounding box center [68, 161] width 43 height 15
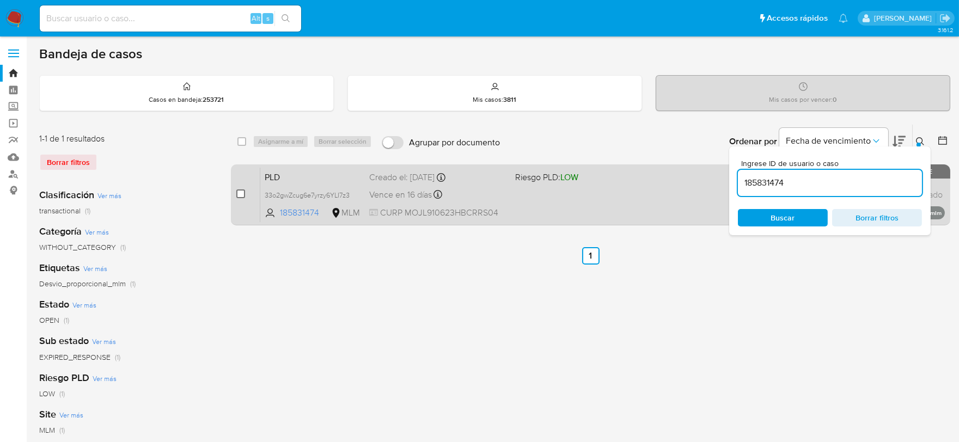
click at [242, 191] on input "checkbox" at bounding box center [240, 194] width 9 height 9
checkbox input "true"
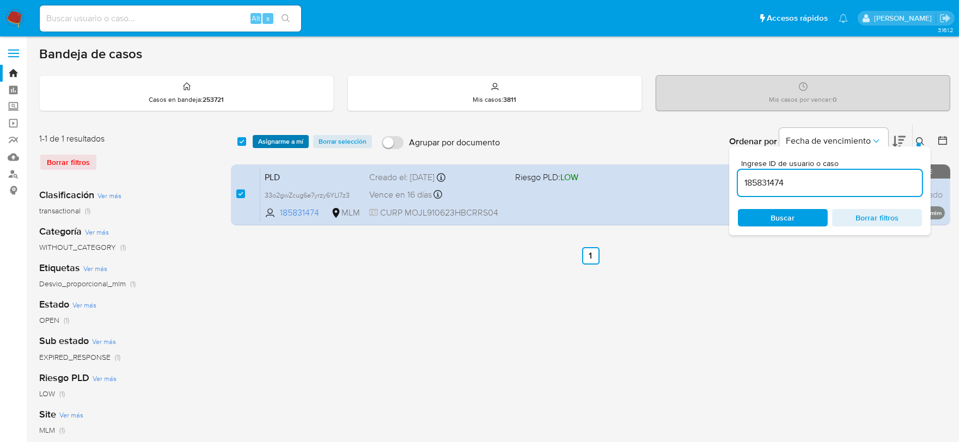
click at [281, 139] on span "Asignarme a mí" at bounding box center [280, 141] width 45 height 11
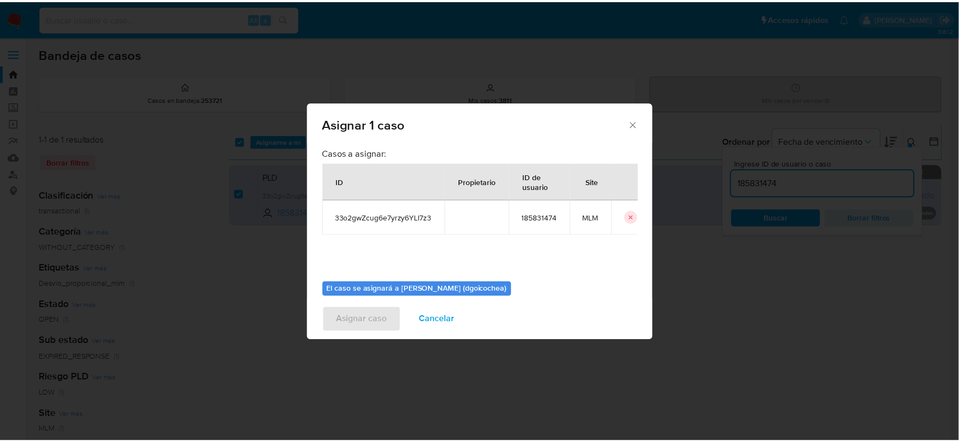
scroll to position [56, 0]
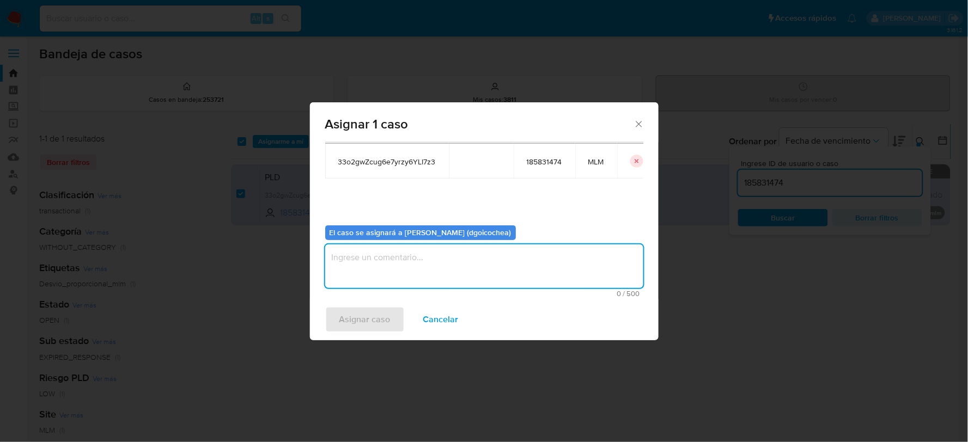
click at [412, 264] on textarea "assign-modal" at bounding box center [484, 267] width 318 height 44
type textarea "DG"
click at [365, 325] on span "Asignar caso" at bounding box center [364, 320] width 51 height 24
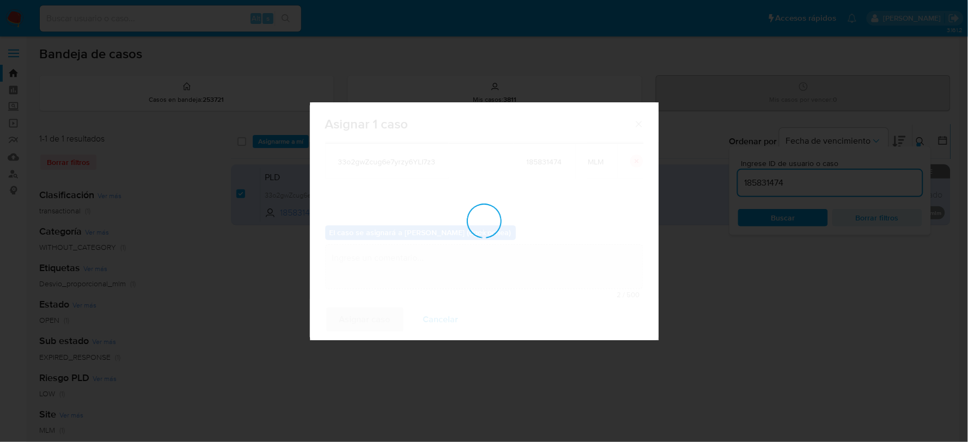
checkbox input "false"
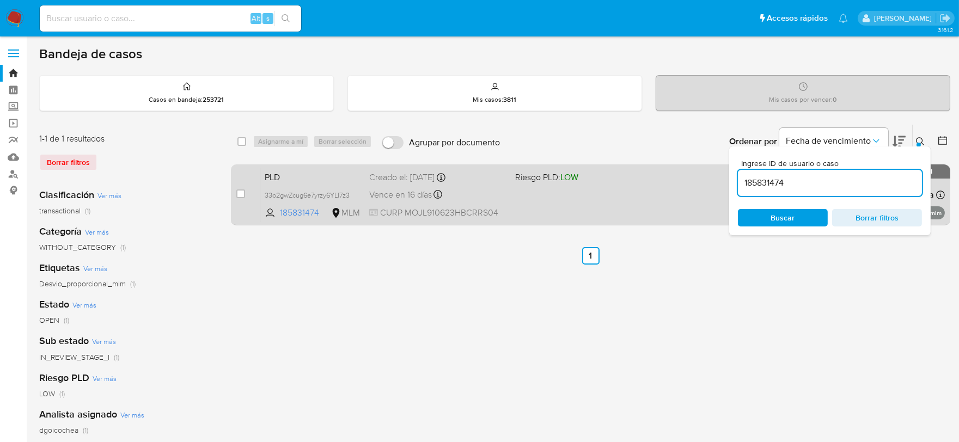
click at [281, 175] on span "PLD" at bounding box center [313, 176] width 96 height 14
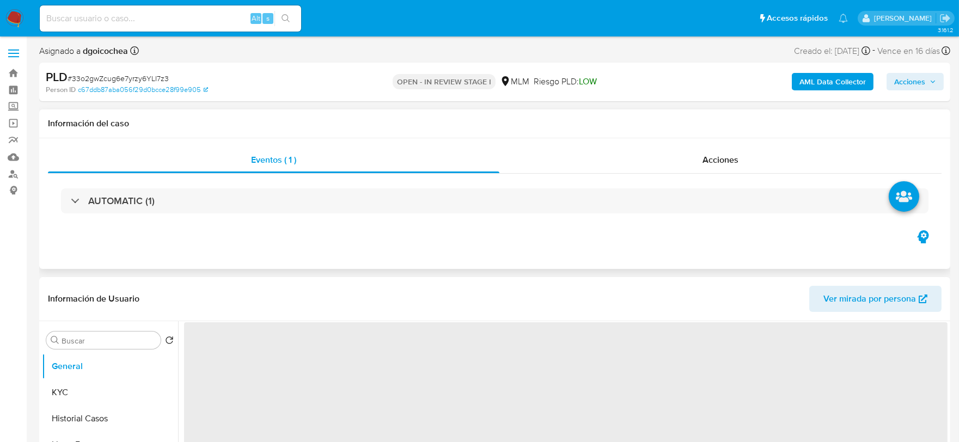
select select "10"
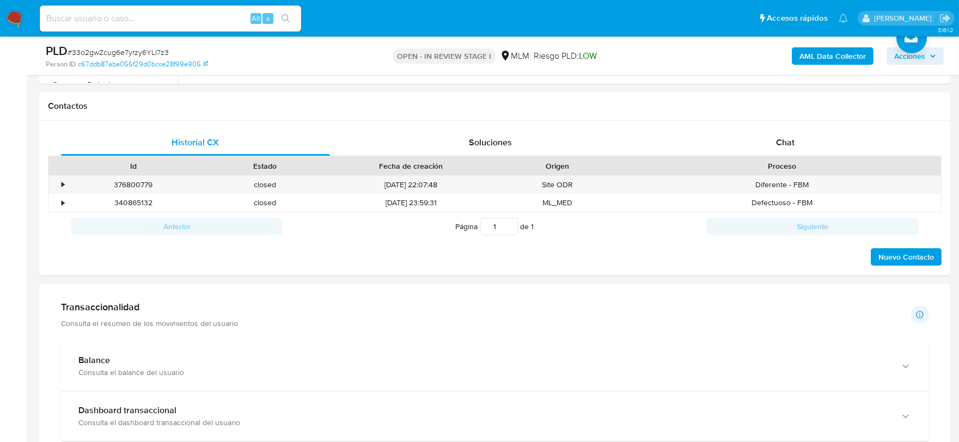
scroll to position [363, 0]
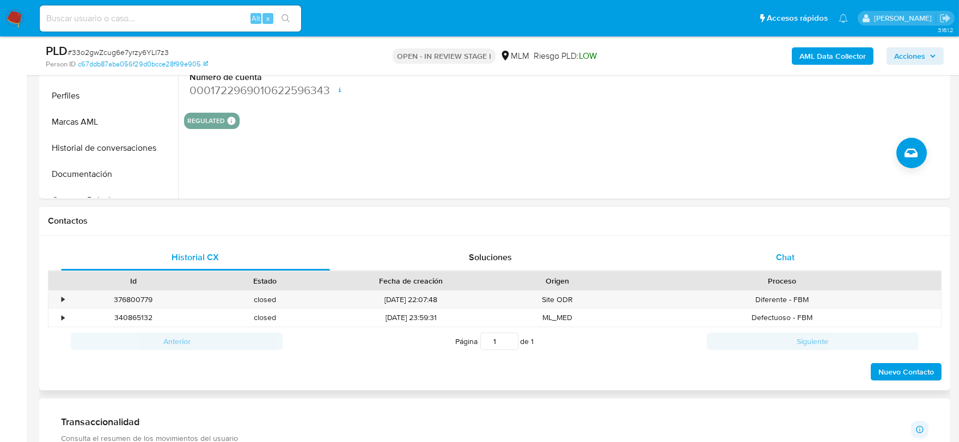
click at [791, 254] on span "Chat" at bounding box center [785, 257] width 19 height 13
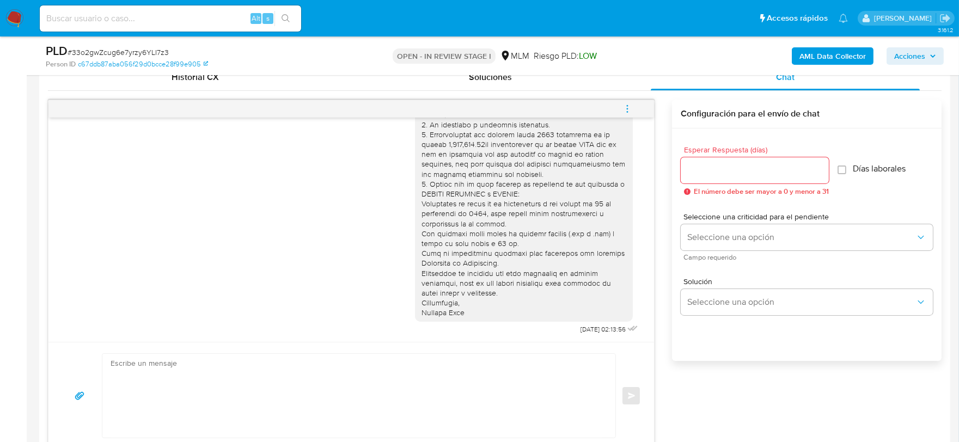
scroll to position [545, 0]
click at [626, 105] on icon "menu-action" at bounding box center [628, 107] width 10 height 10
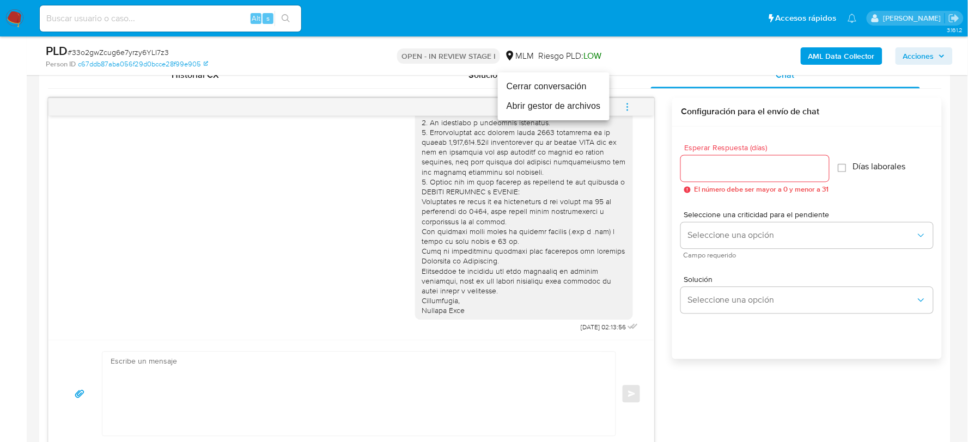
click at [562, 77] on li "Cerrar conversación" at bounding box center [554, 87] width 112 height 20
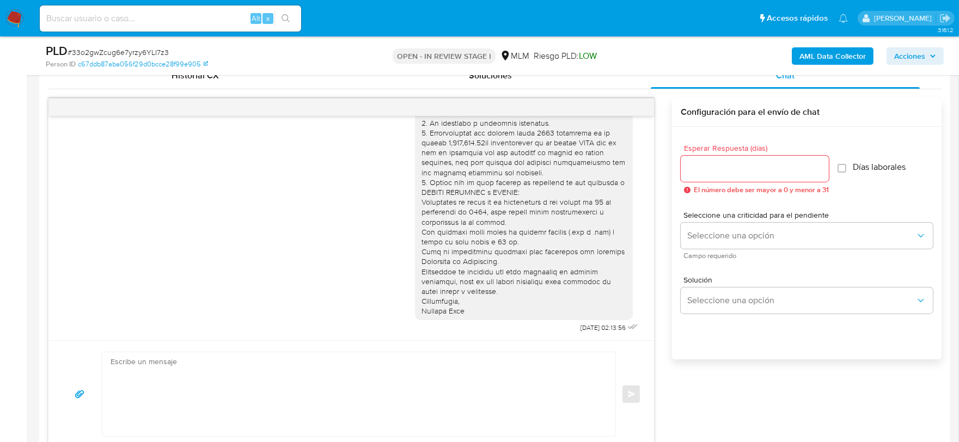
click at [202, 244] on div "17/09/2025 02:13:56" at bounding box center [351, 191] width 578 height 289
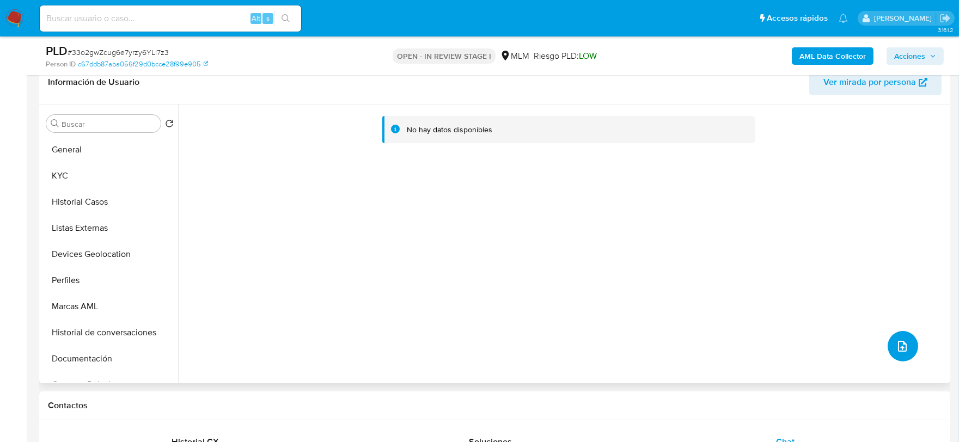
click at [901, 342] on icon "upload-file" at bounding box center [902, 346] width 9 height 11
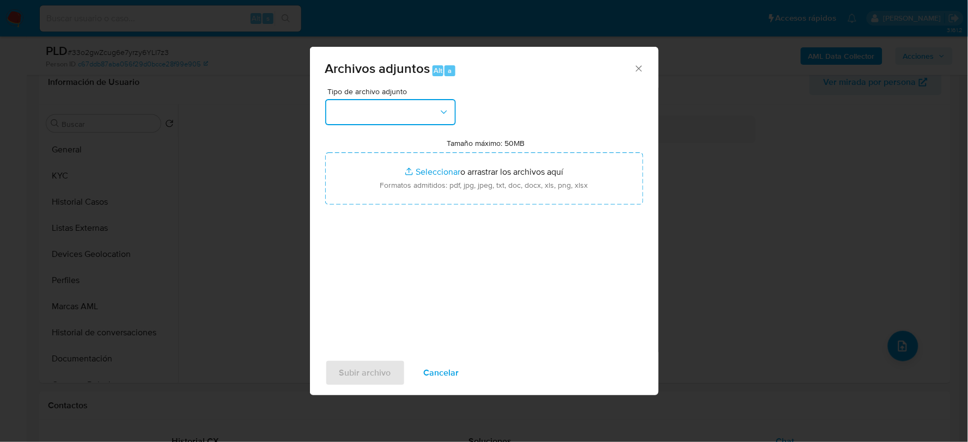
click at [346, 112] on button "button" at bounding box center [390, 112] width 131 height 26
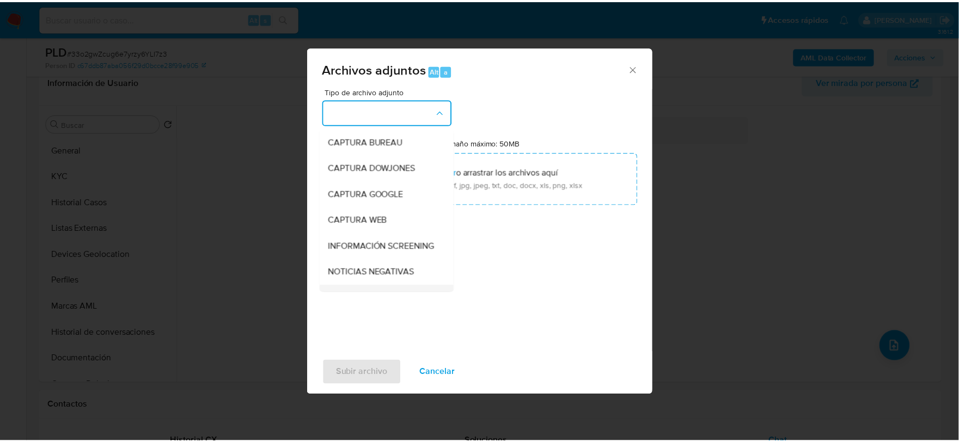
scroll to position [83, 0]
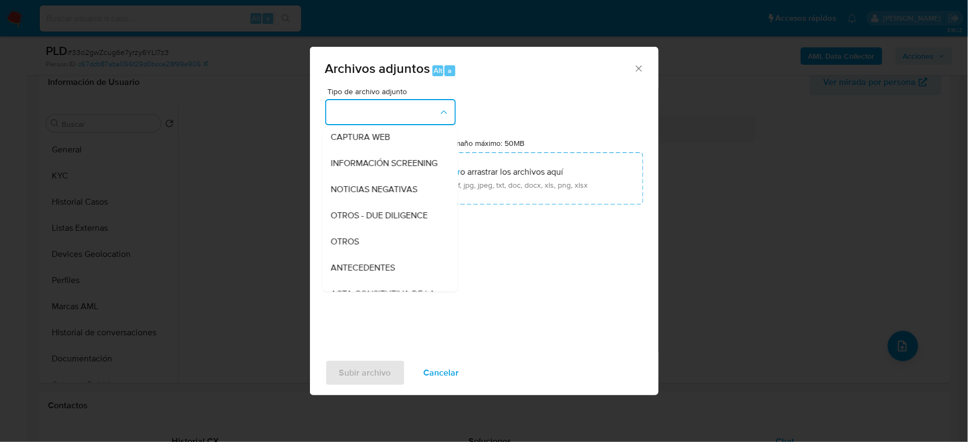
drag, startPoint x: 356, startPoint y: 249, endPoint x: 351, endPoint y: 254, distance: 6.6
click at [356, 247] on span "OTROS" at bounding box center [345, 241] width 28 height 11
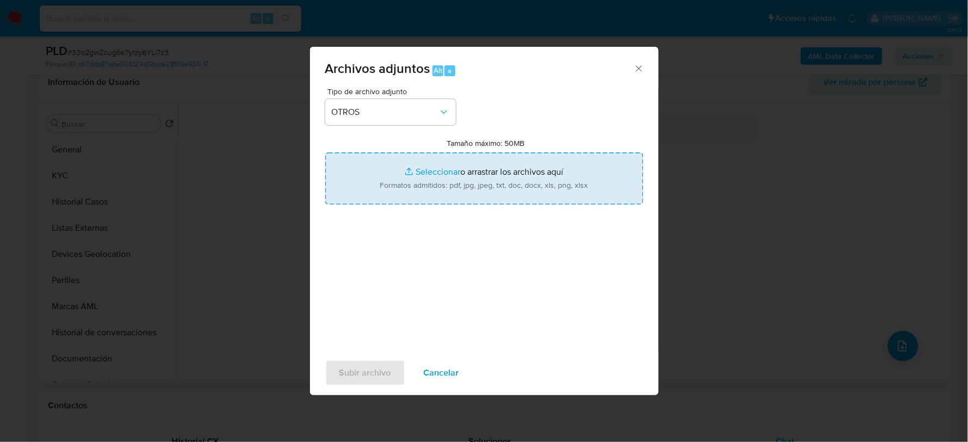
type input "C:\fakepath\185831474_LUIS MORALES_AGO2025.pdf"
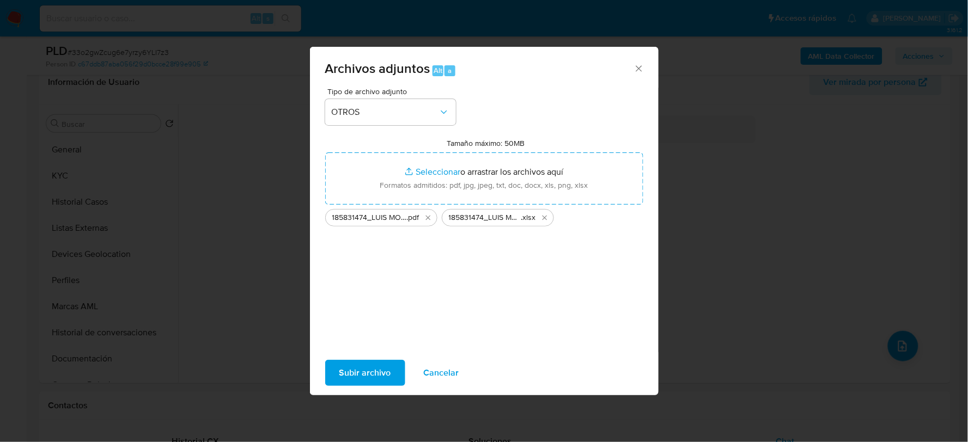
click at [363, 365] on span "Subir archivo" at bounding box center [365, 373] width 52 height 24
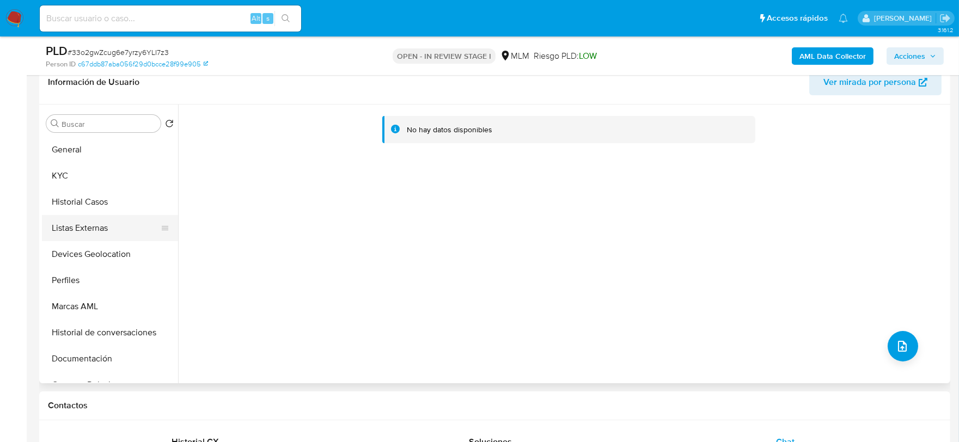
click at [127, 225] on button "Listas Externas" at bounding box center [105, 228] width 127 height 26
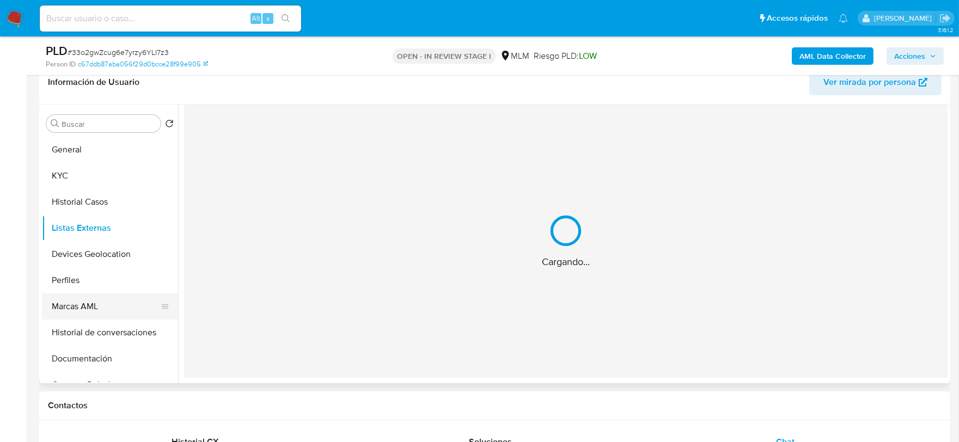
scroll to position [60, 0]
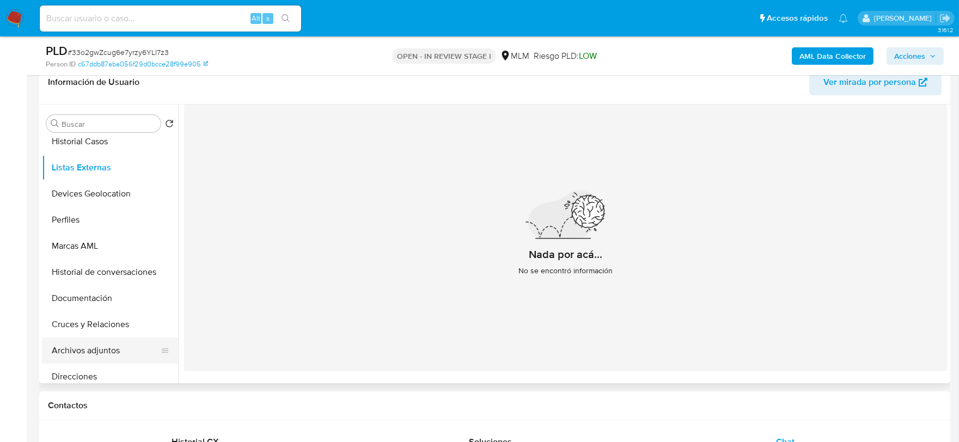
click at [115, 350] on button "Archivos adjuntos" at bounding box center [105, 351] width 127 height 26
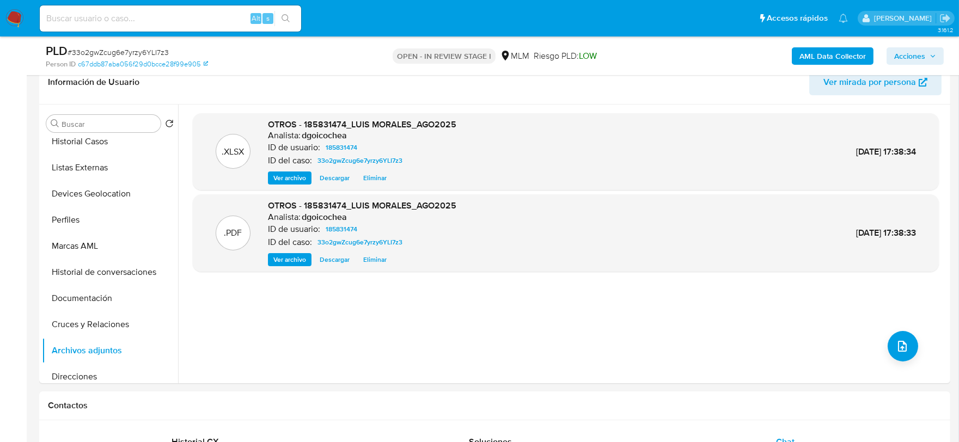
click at [901, 51] on span "Acciones" at bounding box center [909, 55] width 31 height 17
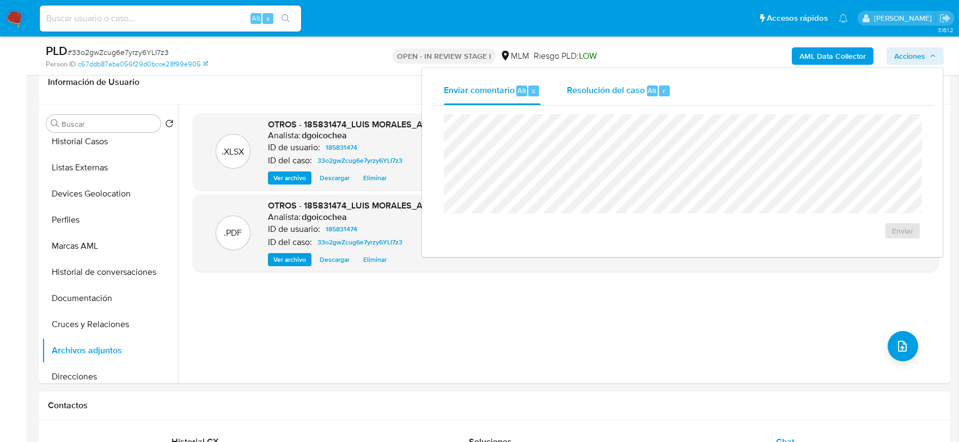
click at [628, 82] on div "Resolución del caso Alt r" at bounding box center [619, 91] width 104 height 28
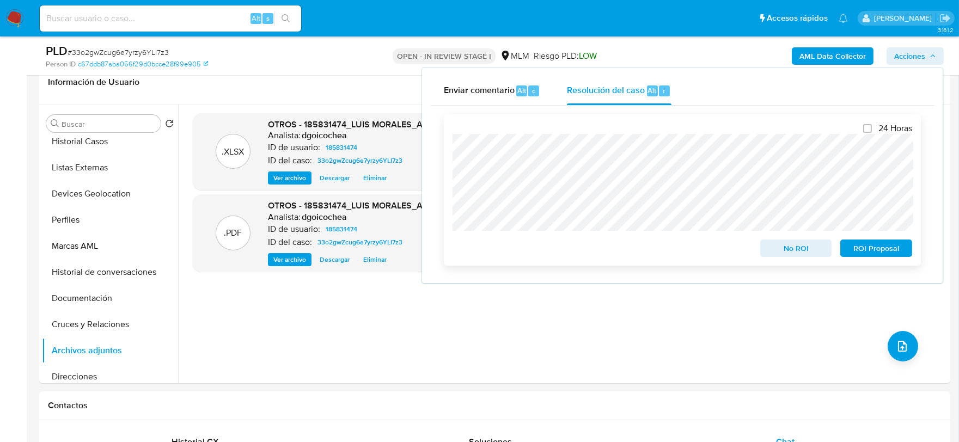
click at [888, 248] on span "ROI Proposal" at bounding box center [876, 248] width 57 height 15
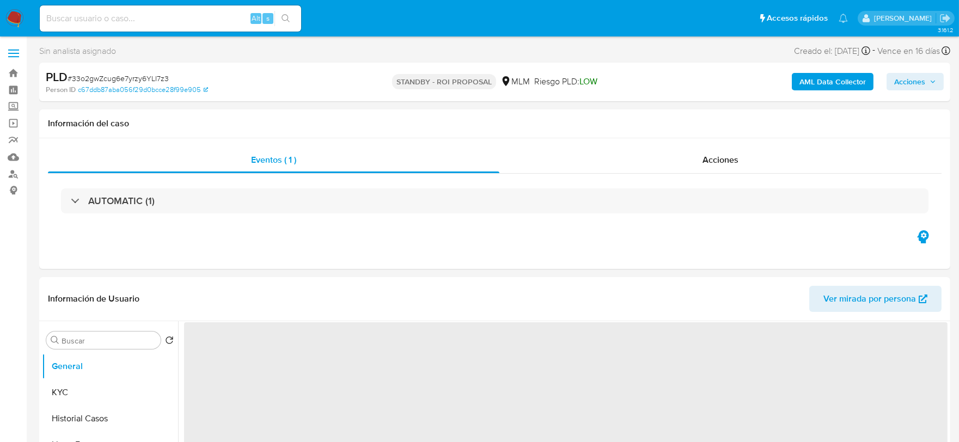
select select "10"
